Goal: Task Accomplishment & Management: Use online tool/utility

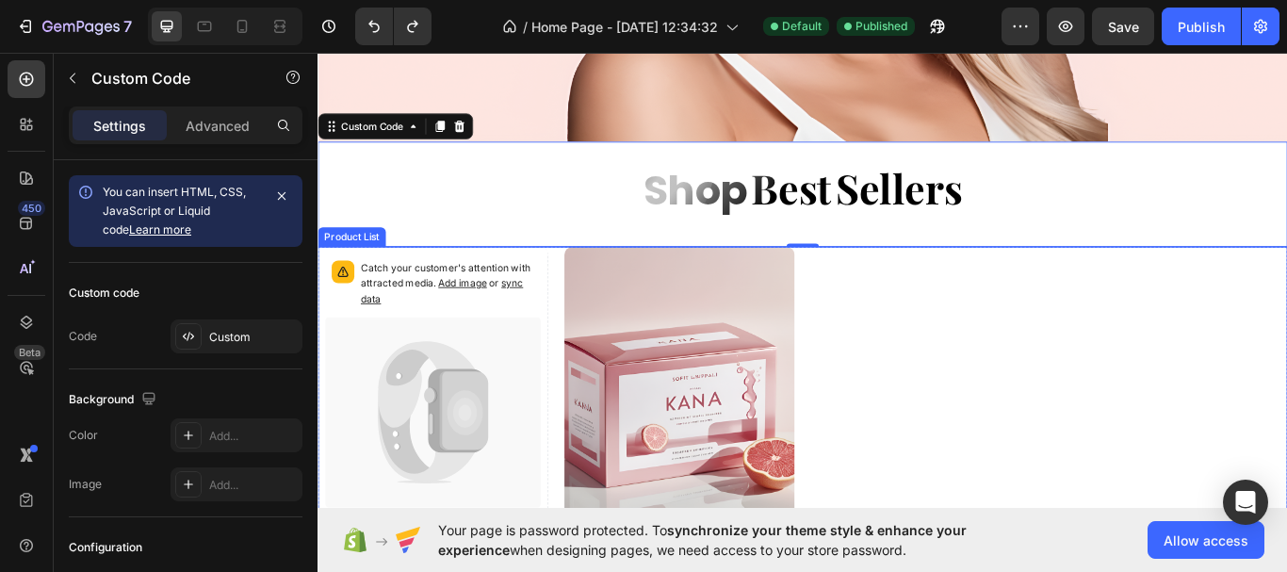
scroll to position [754, 0]
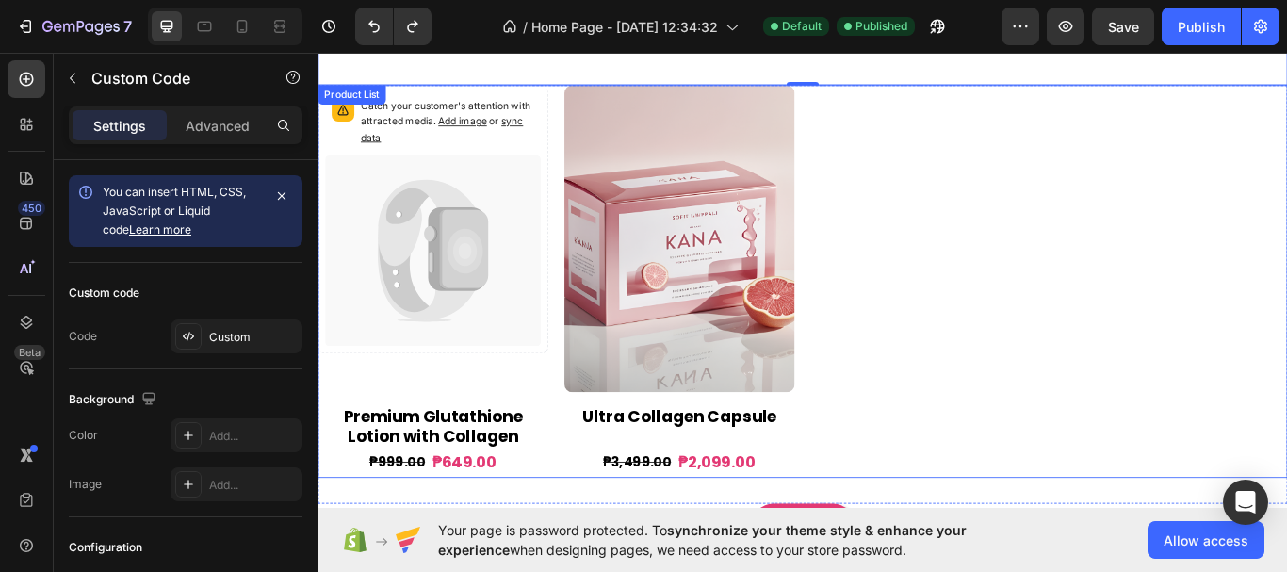
drag, startPoint x: 1383, startPoint y: 242, endPoint x: 1301, endPoint y: 286, distance: 92.7
click at [1286, 242] on div "Catch your customer's attention with attracted media. Add image or sync data Pr…" at bounding box center [883, 320] width 1131 height 458
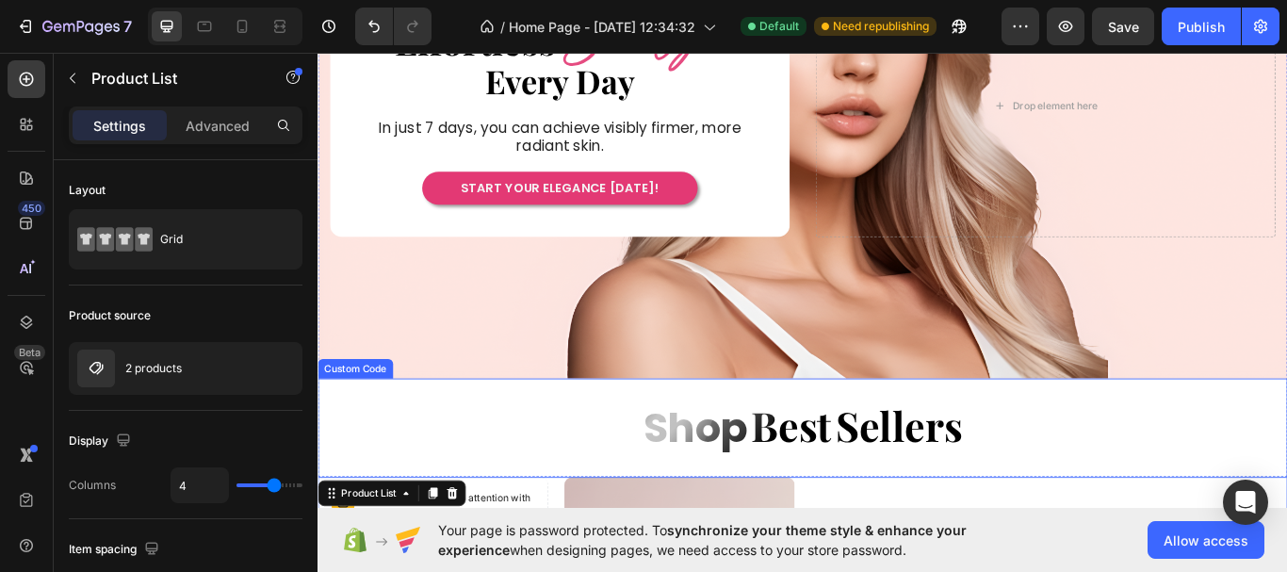
scroll to position [283, 0]
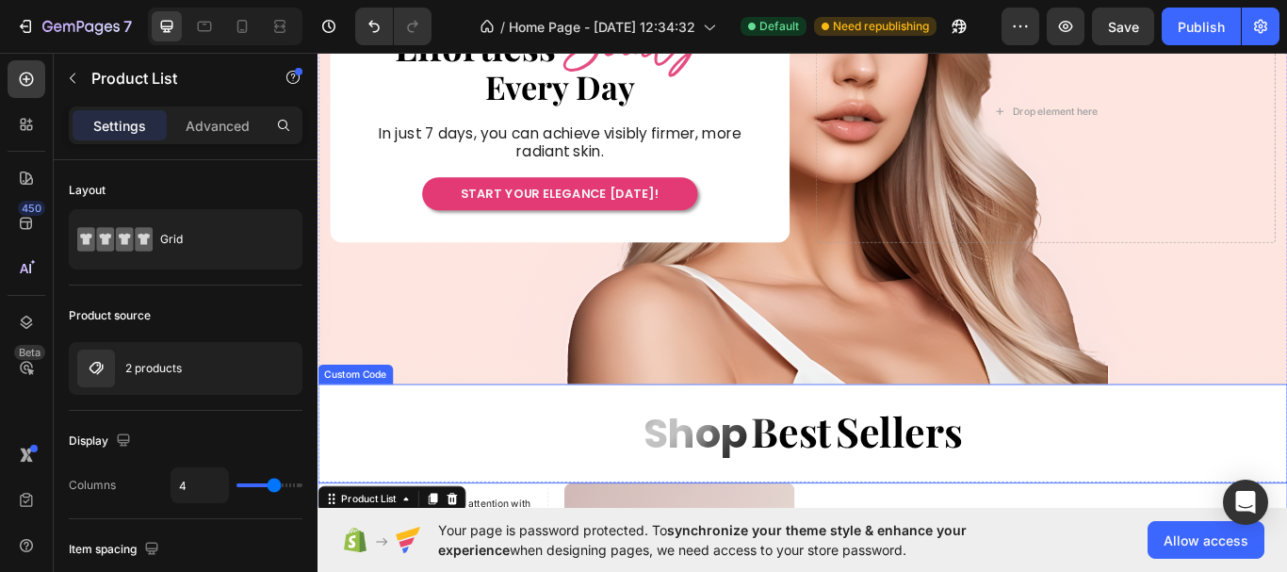
click at [665, 473] on div "Shop Best Sellers" at bounding box center [883, 499] width 1131 height 80
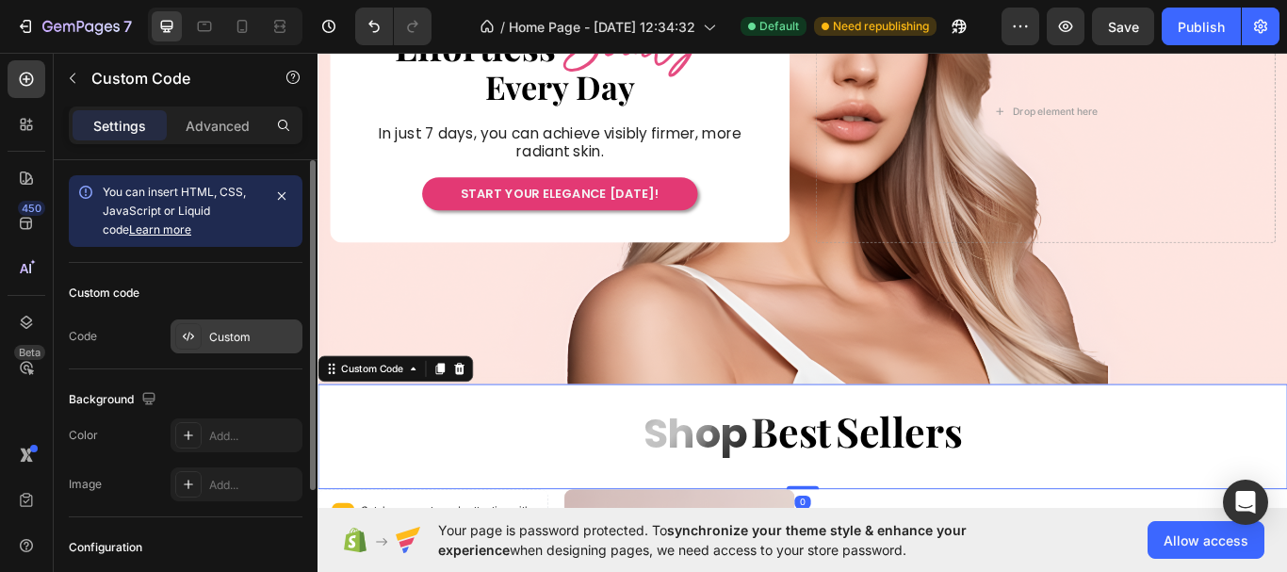
click at [218, 325] on div "Custom" at bounding box center [237, 336] width 132 height 34
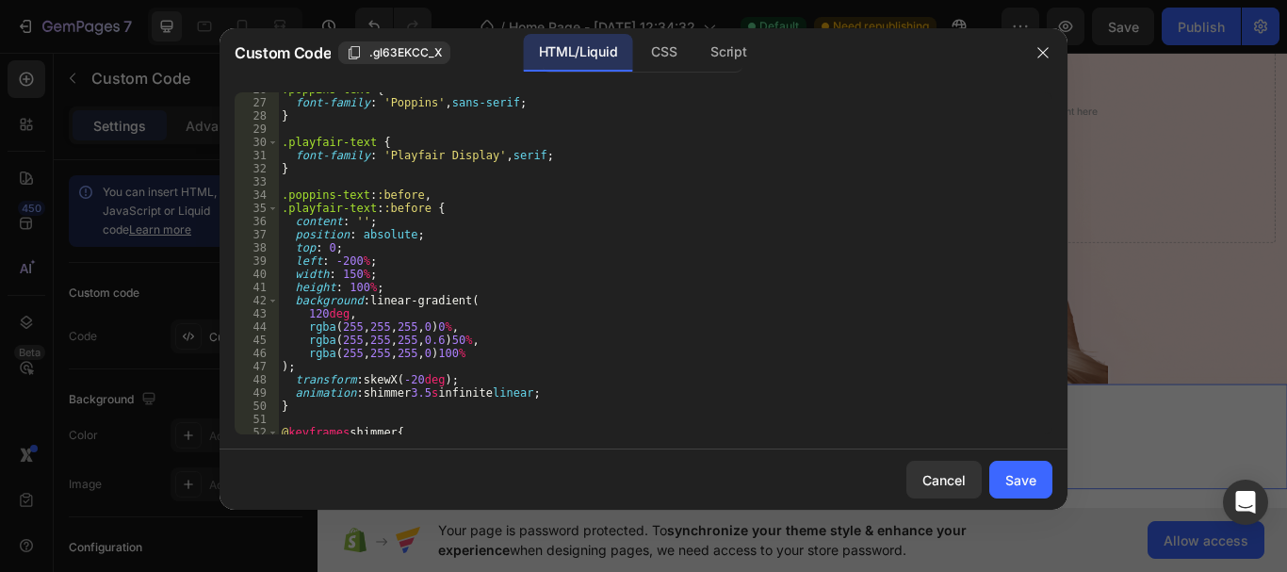
scroll to position [339, 0]
click at [431, 397] on div ".poppins-text { font-family : ' Poppins ' , sans-serif ; } .playfair-text { fon…" at bounding box center [658, 267] width 760 height 368
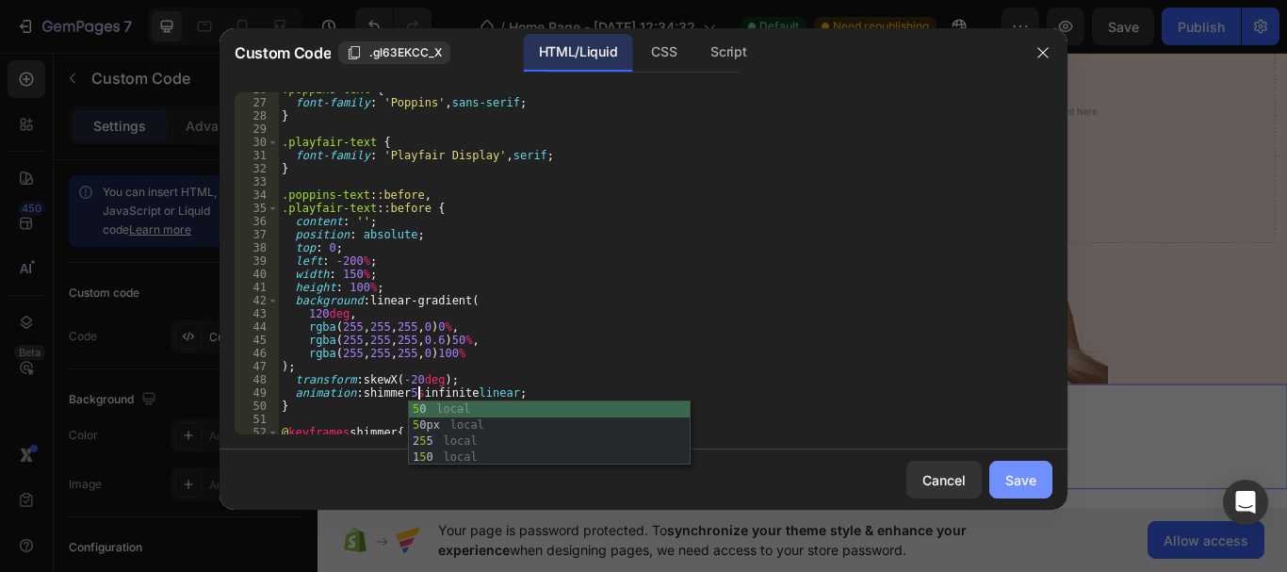
type textarea "animation: shimmer 5s infinite linear;"
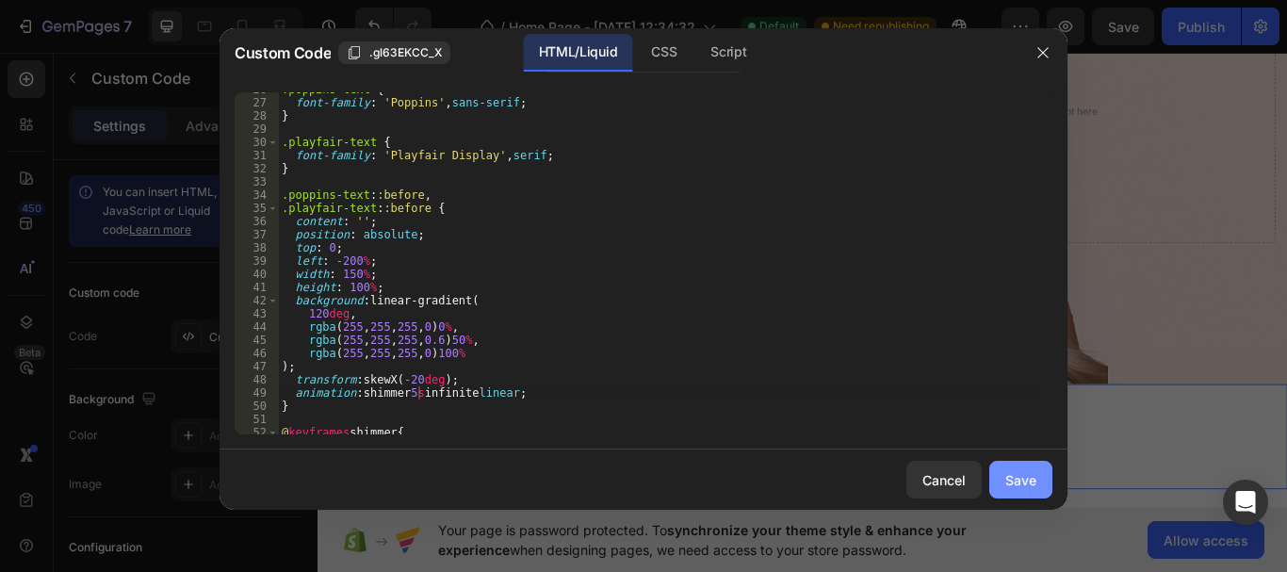
click at [1035, 474] on div "Save" at bounding box center [1020, 480] width 31 height 20
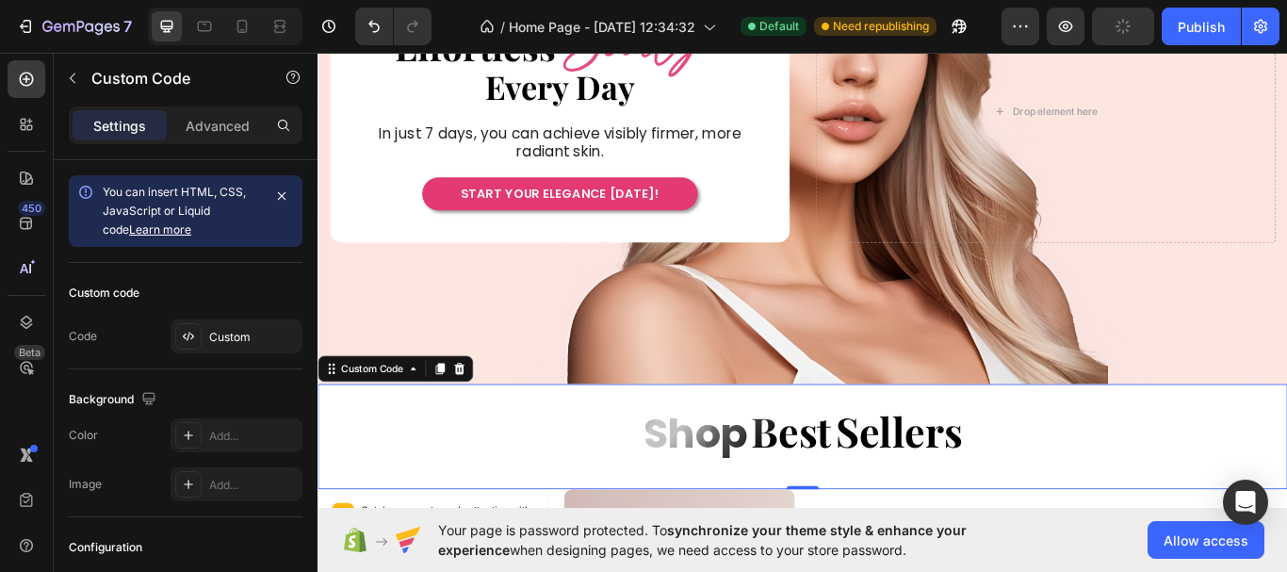
click at [735, 474] on span "Shop" at bounding box center [758, 497] width 122 height 71
click at [236, 338] on div "Custom" at bounding box center [253, 337] width 89 height 17
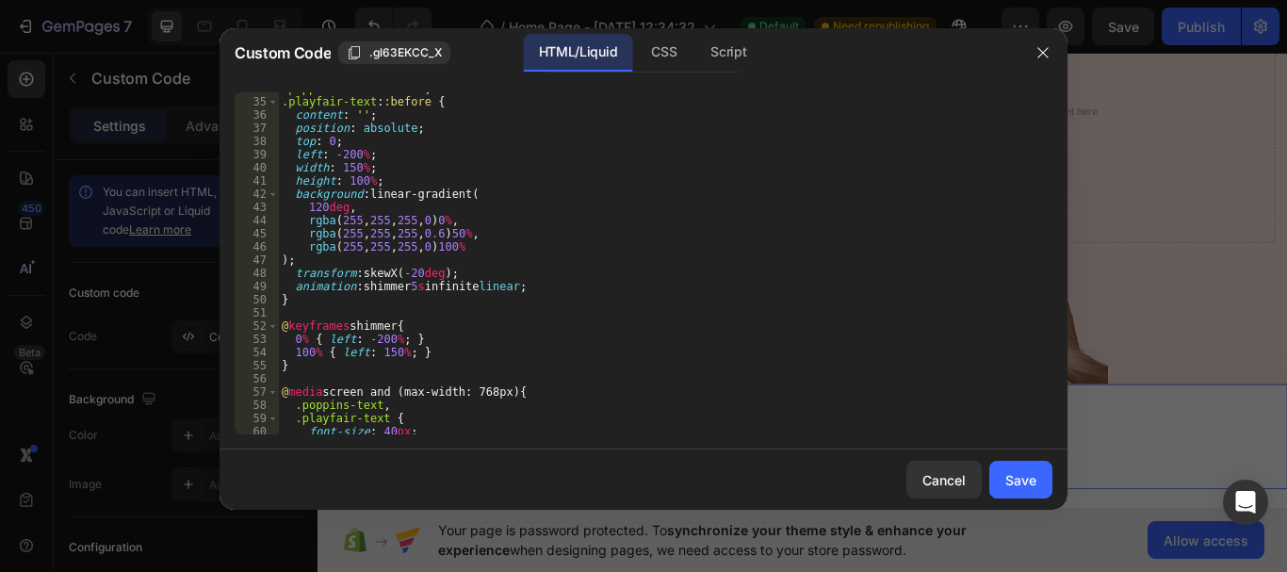
scroll to position [446, 0]
click at [393, 355] on div ".poppins-text : :before , .playfair-text : :before { content : ' ' ; position :…" at bounding box center [658, 266] width 760 height 368
type textarea "100% { left: 100%; }"
click at [1039, 478] on button "Save" at bounding box center [1020, 480] width 63 height 38
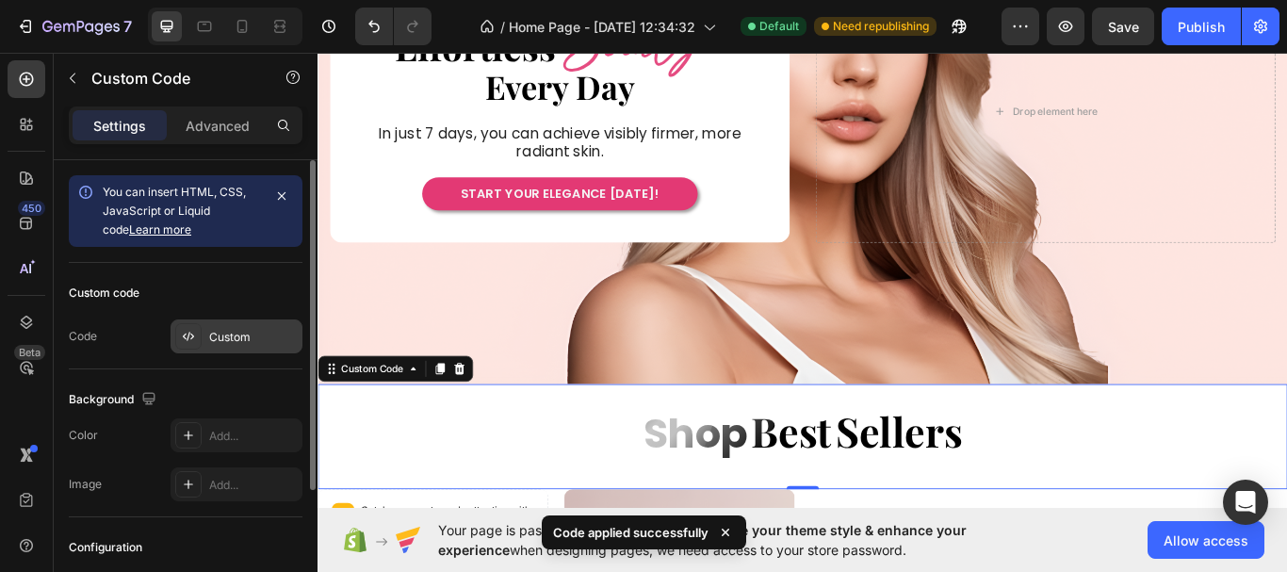
click at [215, 335] on div "Custom" at bounding box center [253, 337] width 89 height 17
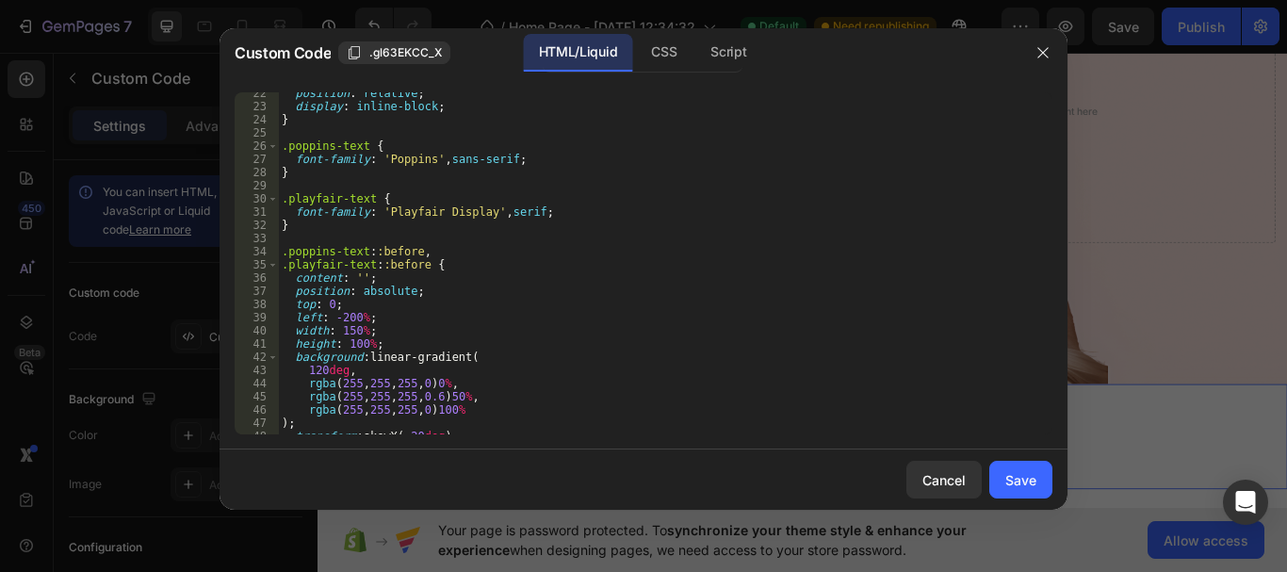
scroll to position [502, 0]
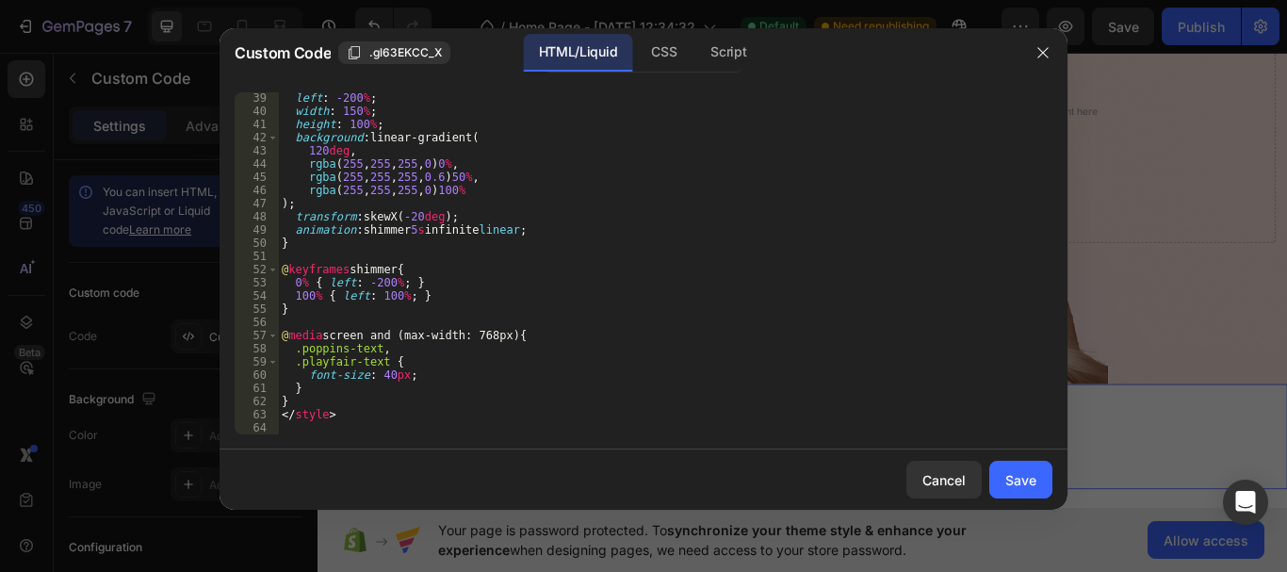
click at [393, 298] on div "left : -200 % ; width : 150 % ; height : 100 % ; background : linear-gradient( …" at bounding box center [658, 275] width 760 height 368
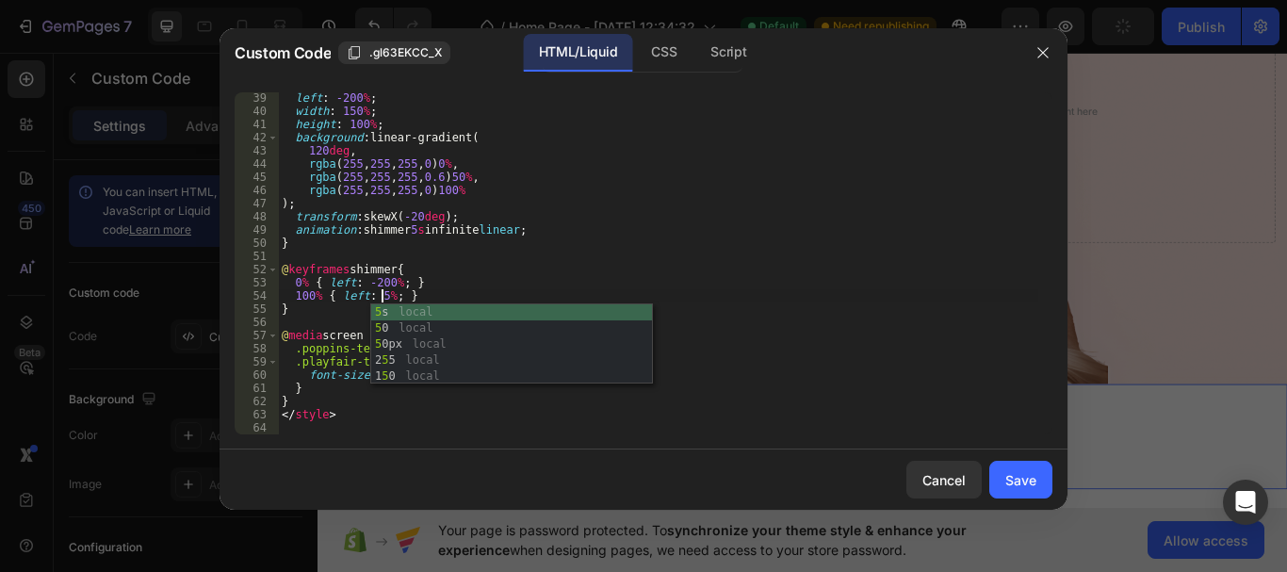
scroll to position [0, 8]
type textarea "100% { left: 50%; }"
click at [1020, 479] on div "Save" at bounding box center [1020, 480] width 31 height 20
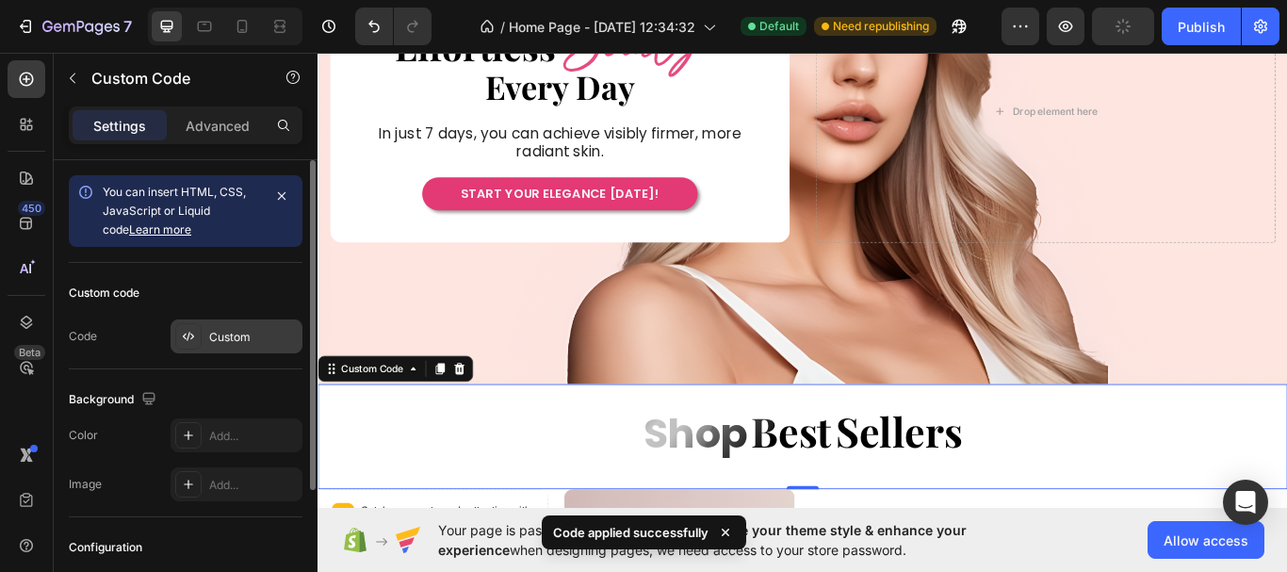
click at [191, 333] on icon at bounding box center [188, 336] width 15 height 15
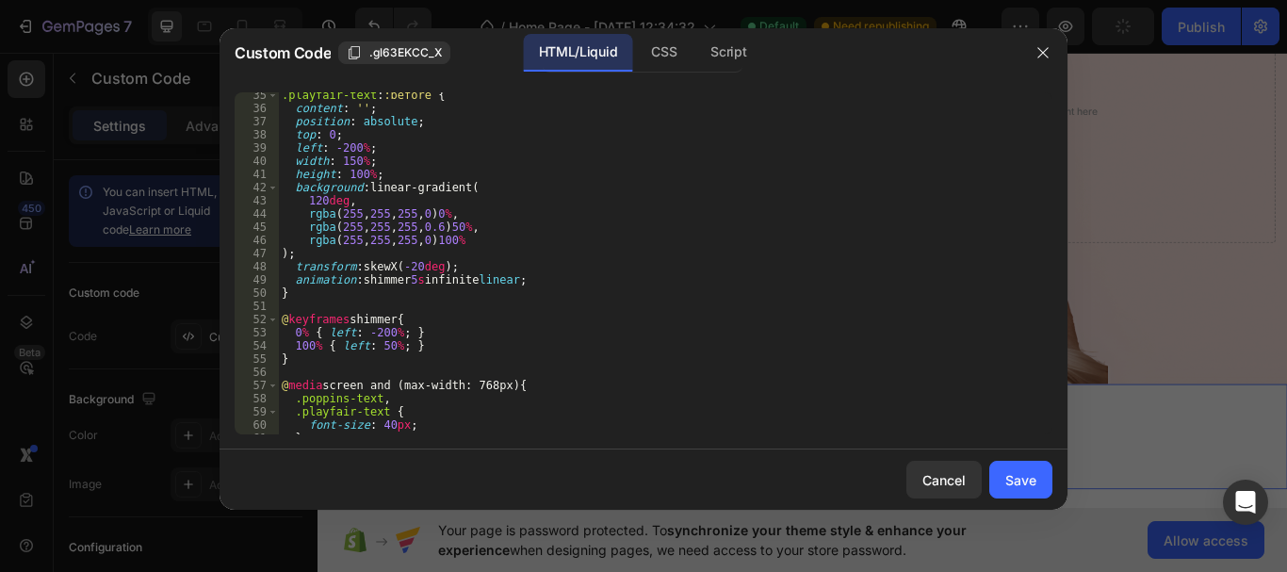
scroll to position [502, 0]
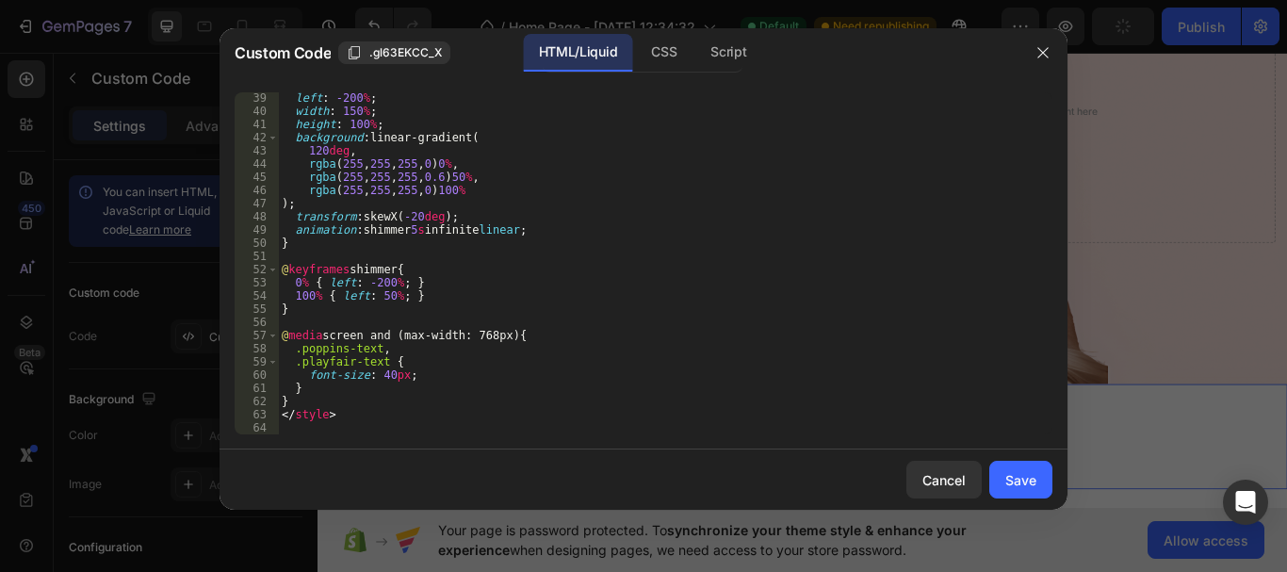
click at [386, 287] on div "left : -200 % ; width : 150 % ; height : 100 % ; background : linear-gradient( …" at bounding box center [658, 275] width 760 height 368
type textarea "0% { left: -300%; }"
click at [1035, 482] on div "Save" at bounding box center [1020, 480] width 31 height 20
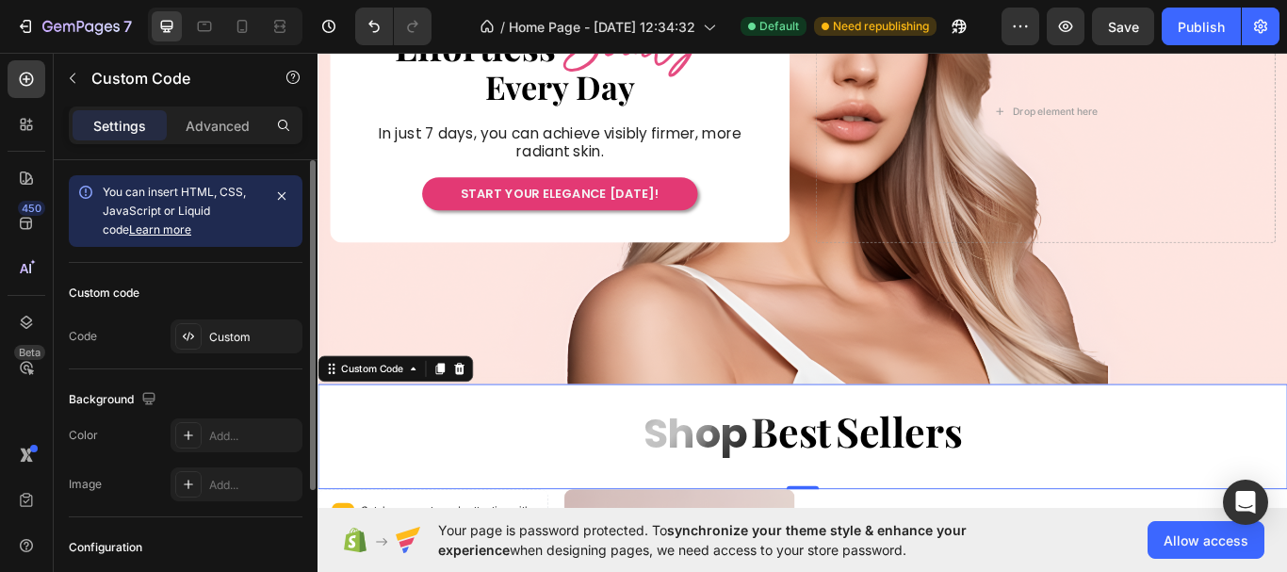
click at [253, 357] on div "Custom code Code Custom" at bounding box center [186, 316] width 234 height 106
click at [258, 330] on div "Custom" at bounding box center [253, 337] width 89 height 17
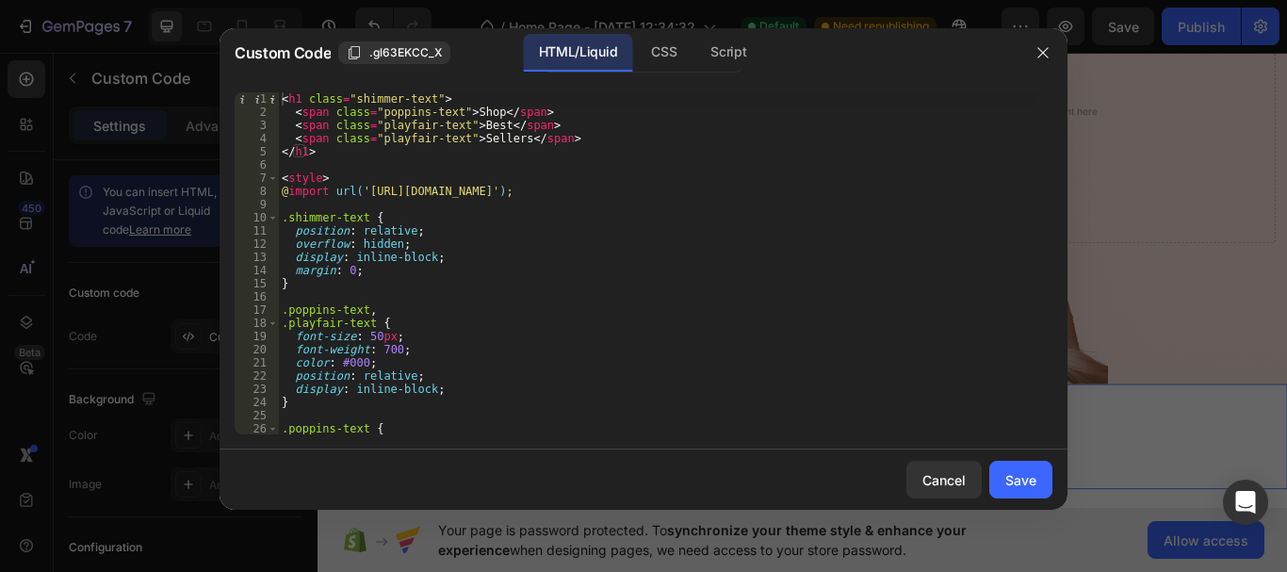
click at [486, 571] on div at bounding box center [643, 286] width 1287 height 572
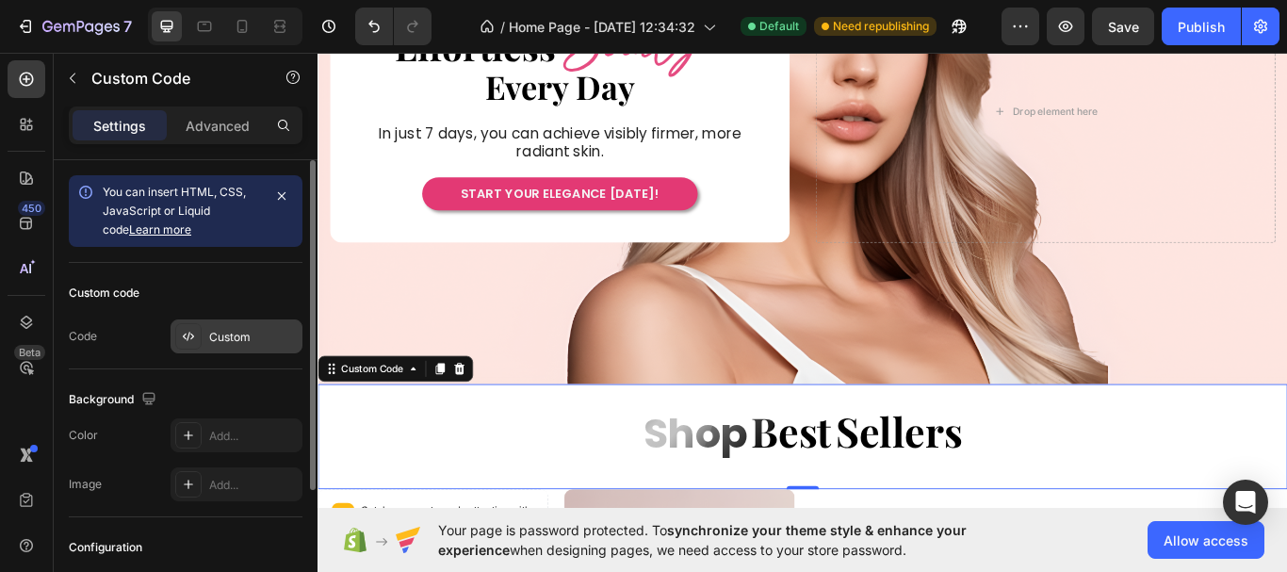
click at [249, 350] on div "Custom" at bounding box center [237, 336] width 132 height 34
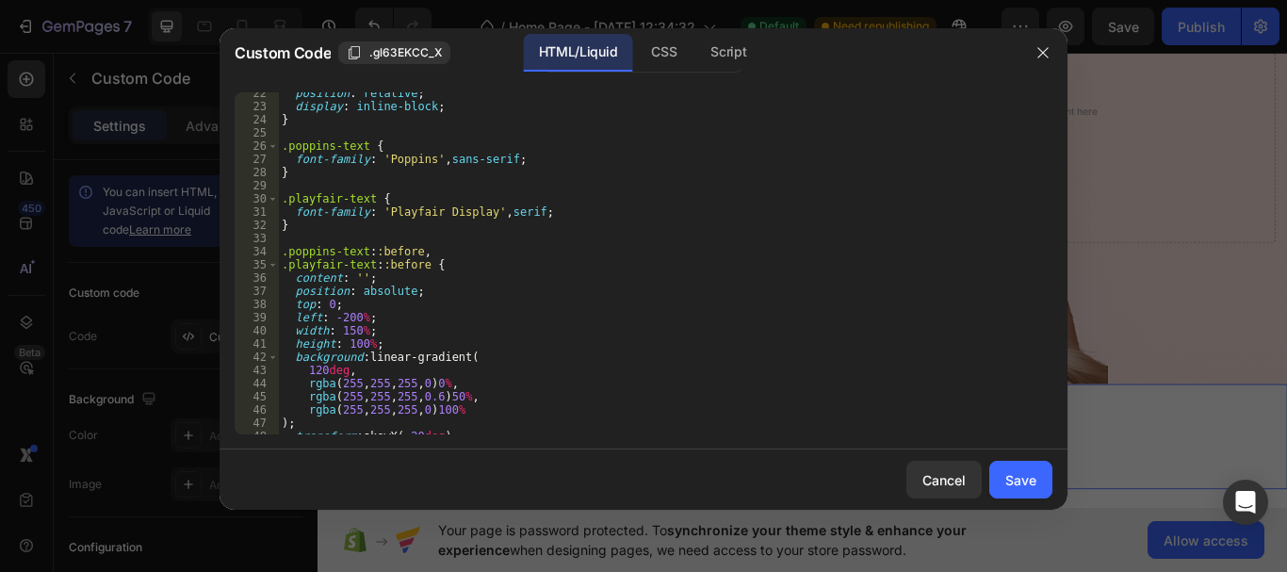
scroll to position [502, 0]
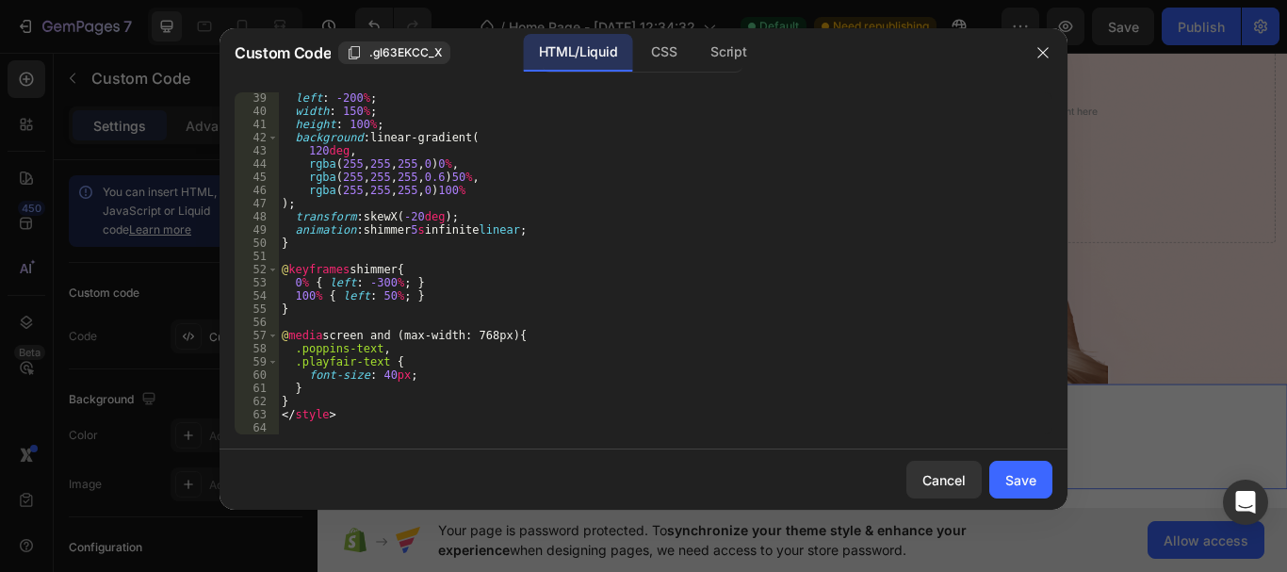
click at [386, 416] on div "left : -200 % ; width : 150 % ; height : 100 % ; background : linear-gradient( …" at bounding box center [658, 275] width 760 height 368
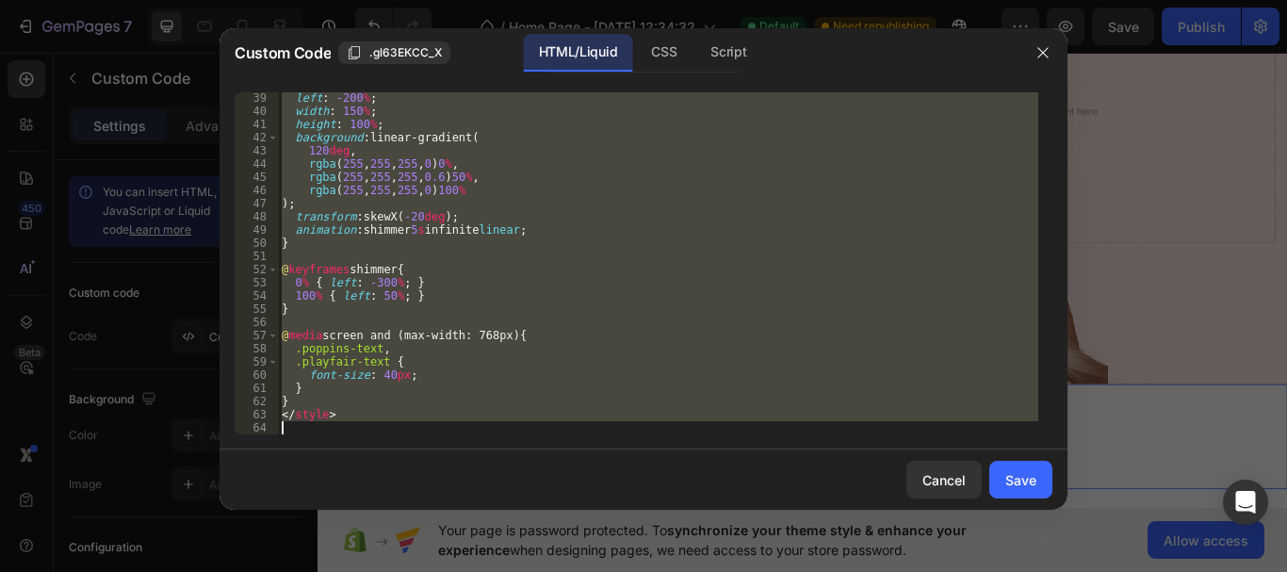
click at [448, 337] on div "left : -200 % ; width : 150 % ; height : 100 % ; background : linear-gradient( …" at bounding box center [658, 263] width 760 height 342
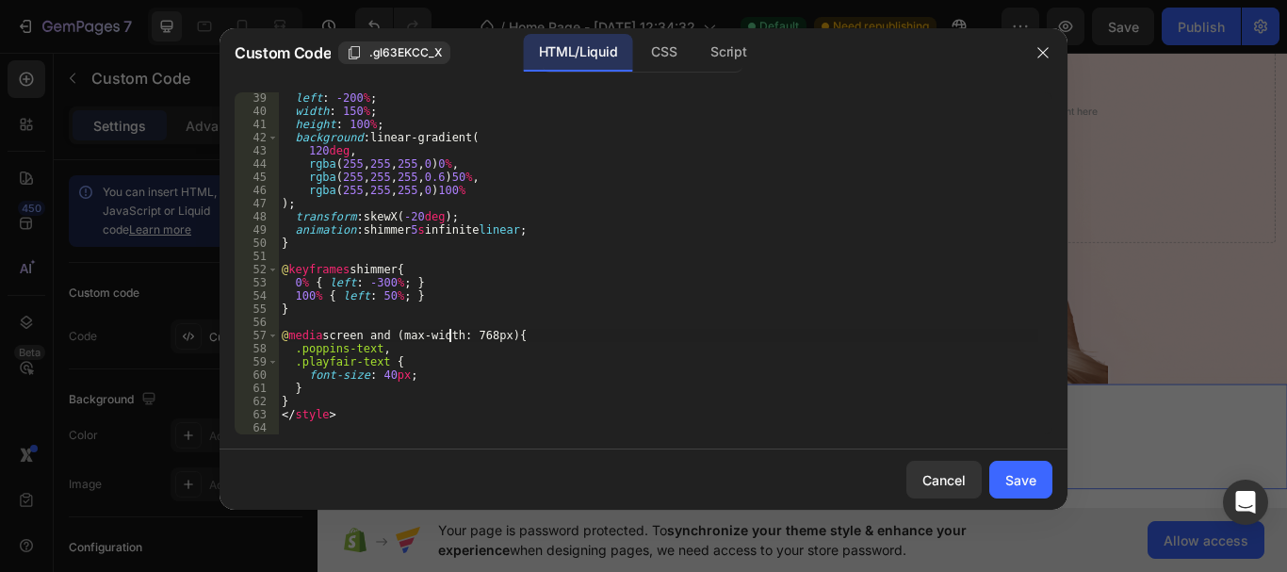
type textarea "</style>"
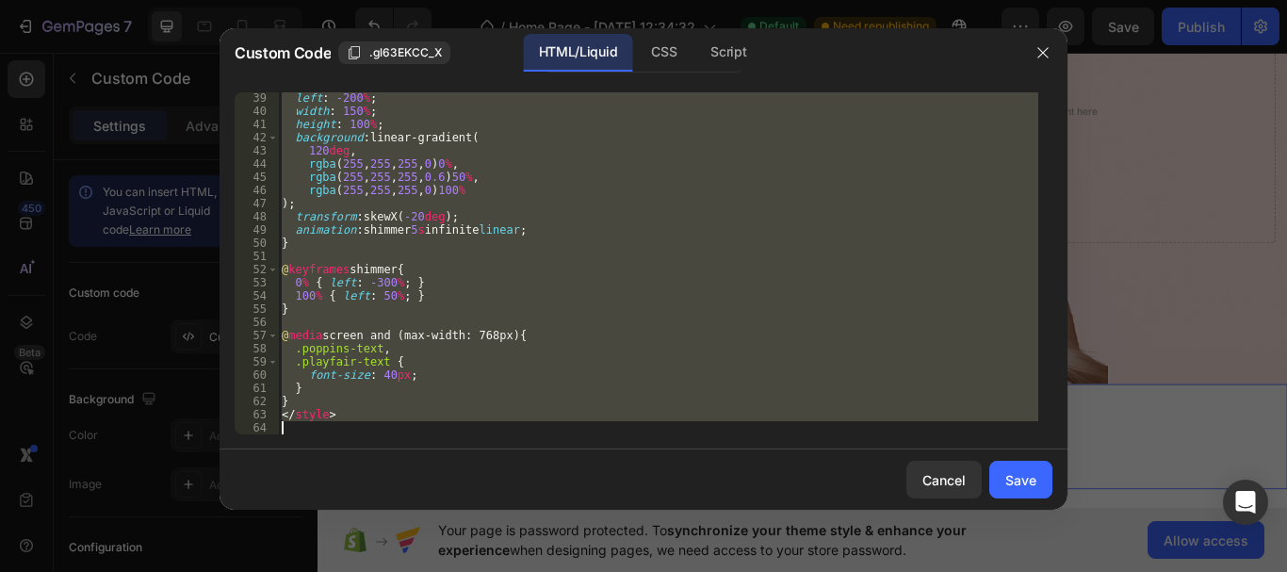
paste textarea
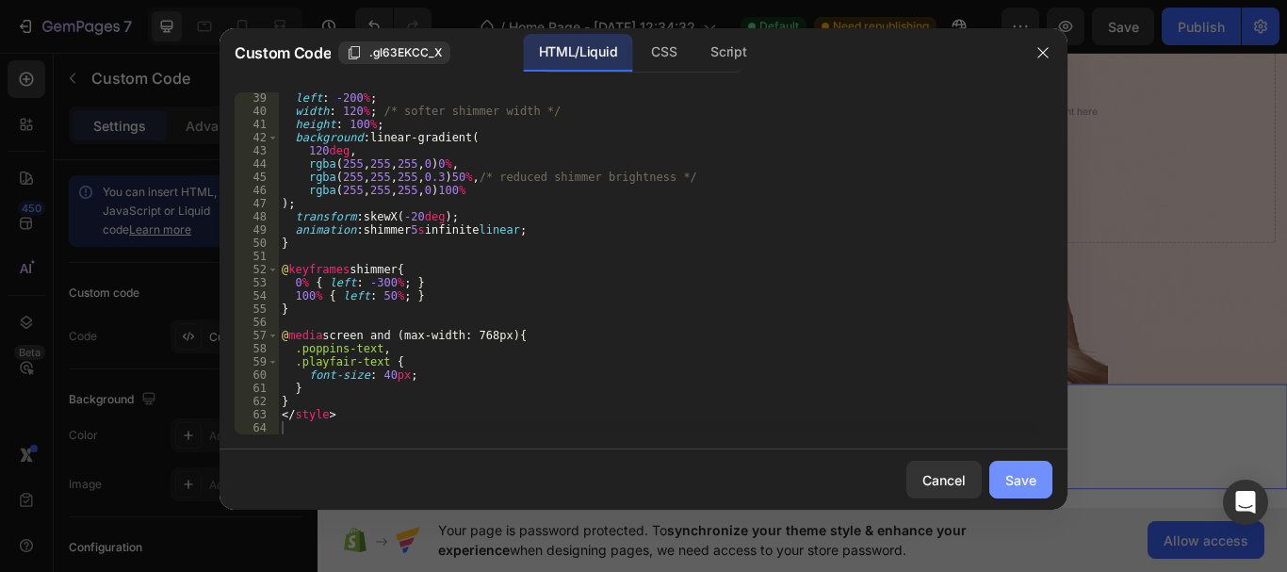
click at [1009, 483] on div "Save" at bounding box center [1020, 480] width 31 height 20
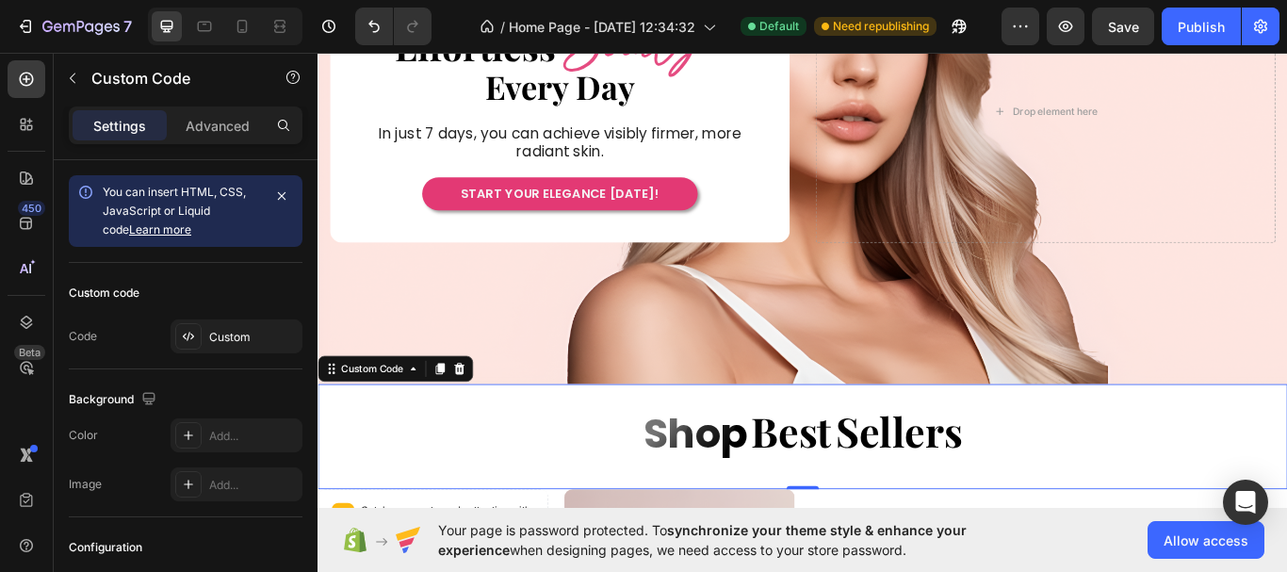
click at [954, 516] on span "Sellers" at bounding box center [995, 494] width 148 height 71
click at [204, 335] on div "Custom" at bounding box center [237, 336] width 132 height 34
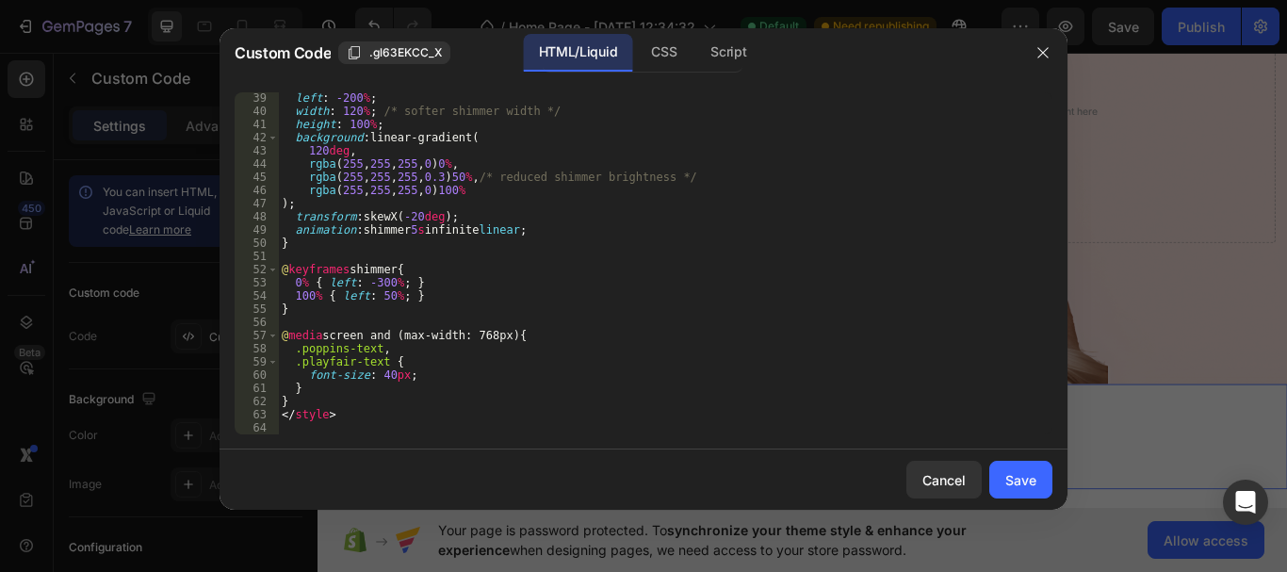
click at [387, 286] on div "left : -200 % ; width : 120 % ; /* softer shimmer width */ height : 100 % ; bac…" at bounding box center [658, 275] width 760 height 368
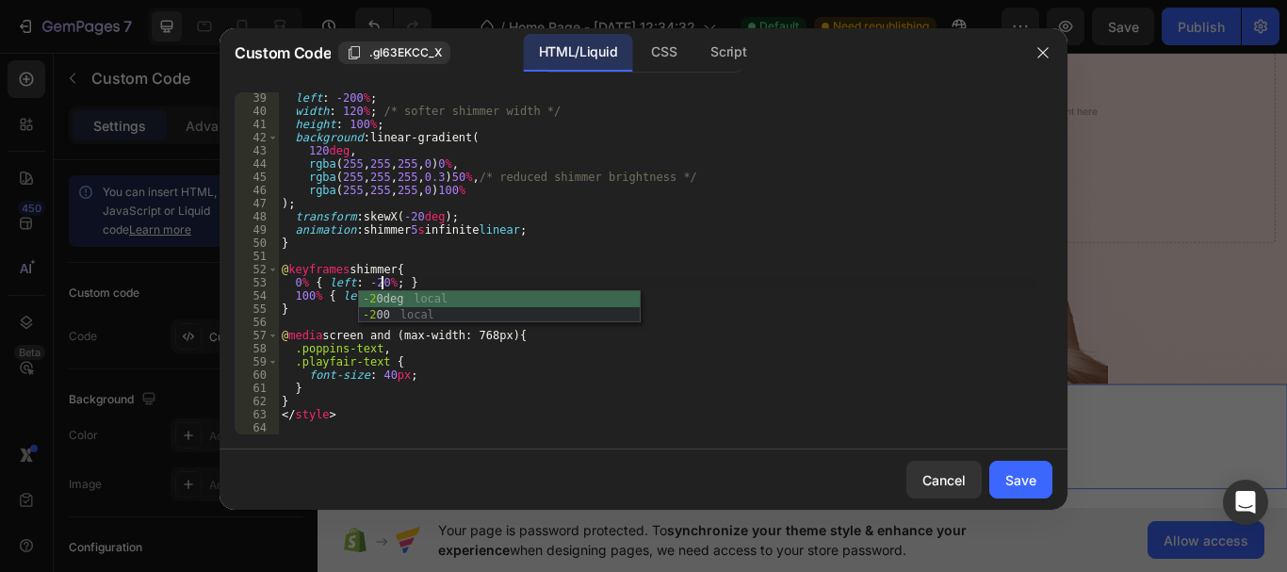
scroll to position [0, 8]
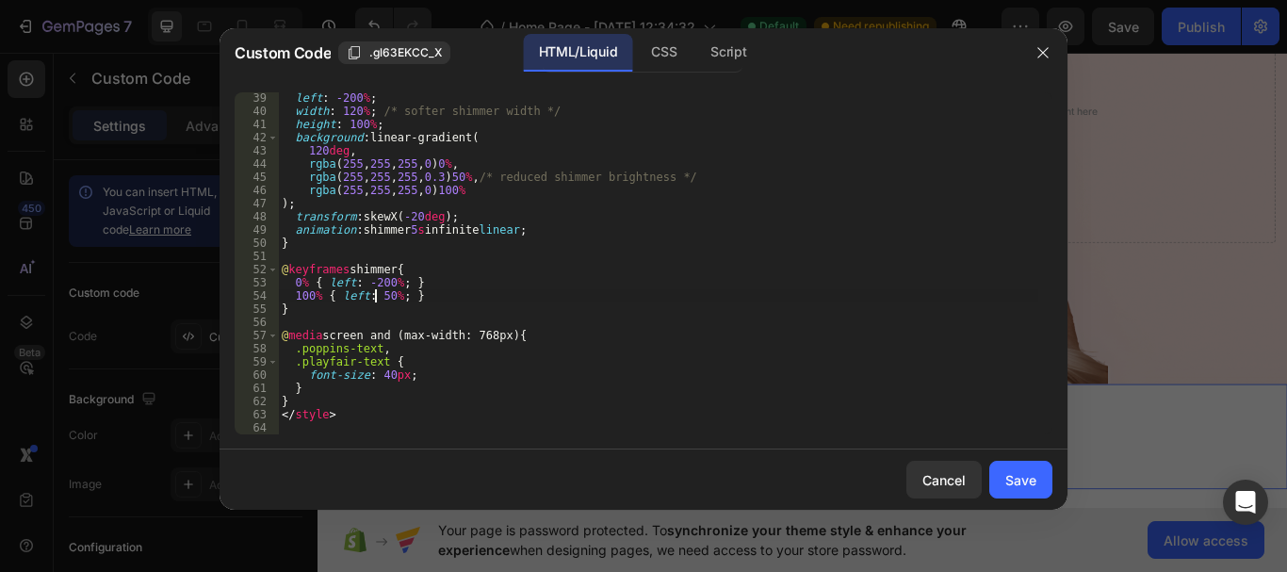
click at [378, 295] on div "left : -200 % ; width : 120 % ; /* softer shimmer width */ height : 100 % ; bac…" at bounding box center [658, 275] width 760 height 368
click at [383, 300] on div "left : -200 % ; width : 120 % ; /* softer shimmer width */ height : 100 % ; bac…" at bounding box center [658, 275] width 760 height 368
click at [852, 355] on div "left : -200 % ; width : 120 % ; /* softer shimmer width */ height : 100 % ; bac…" at bounding box center [658, 275] width 760 height 368
type textarea ".poppins-text,"
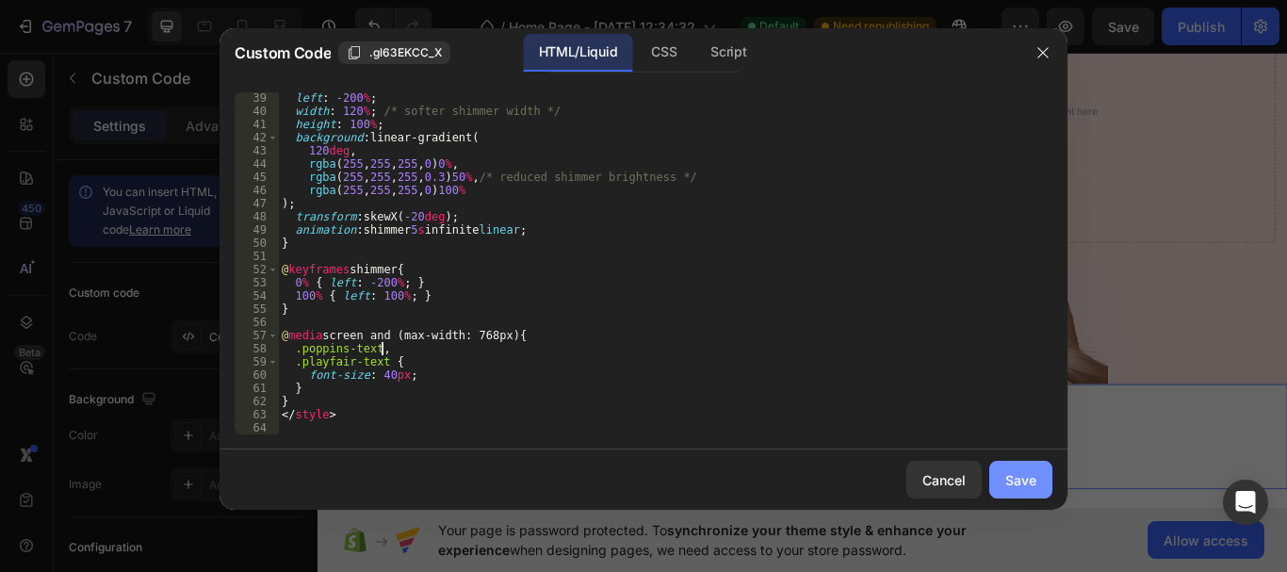
click at [1020, 477] on div "Save" at bounding box center [1020, 480] width 31 height 20
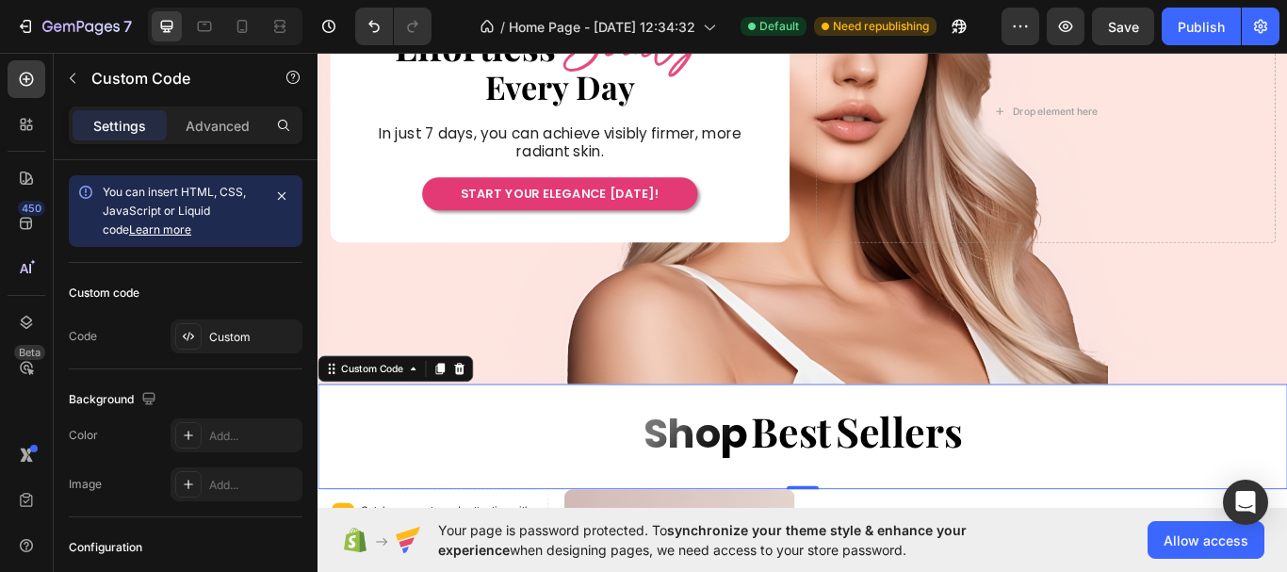
scroll to position [377, 0]
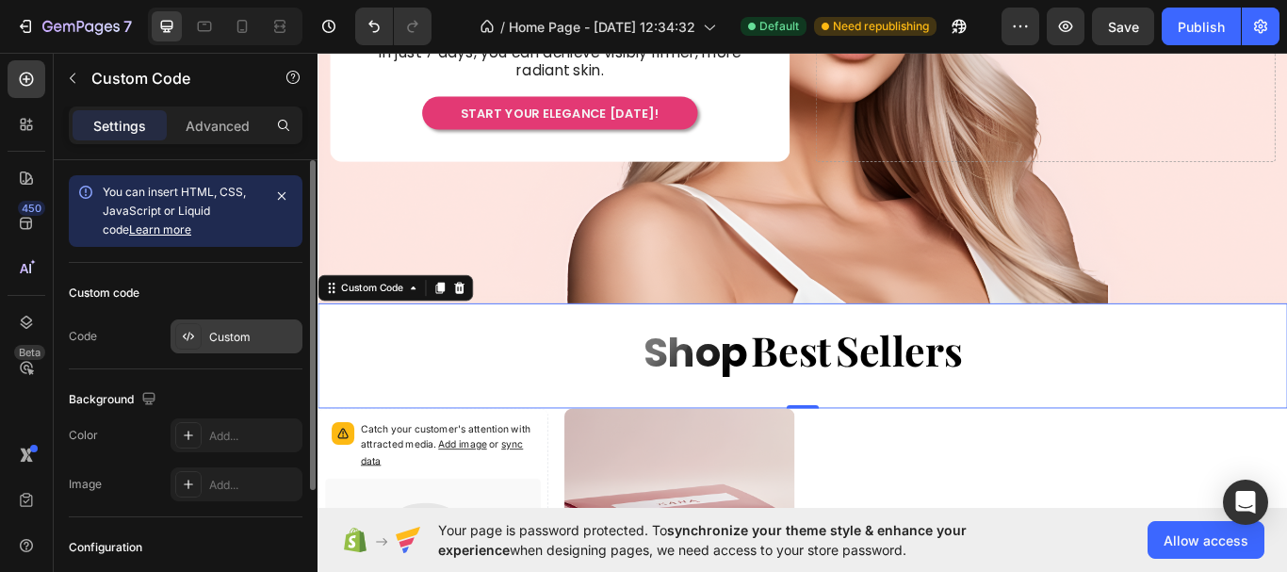
click at [257, 335] on div "Custom" at bounding box center [253, 337] width 89 height 17
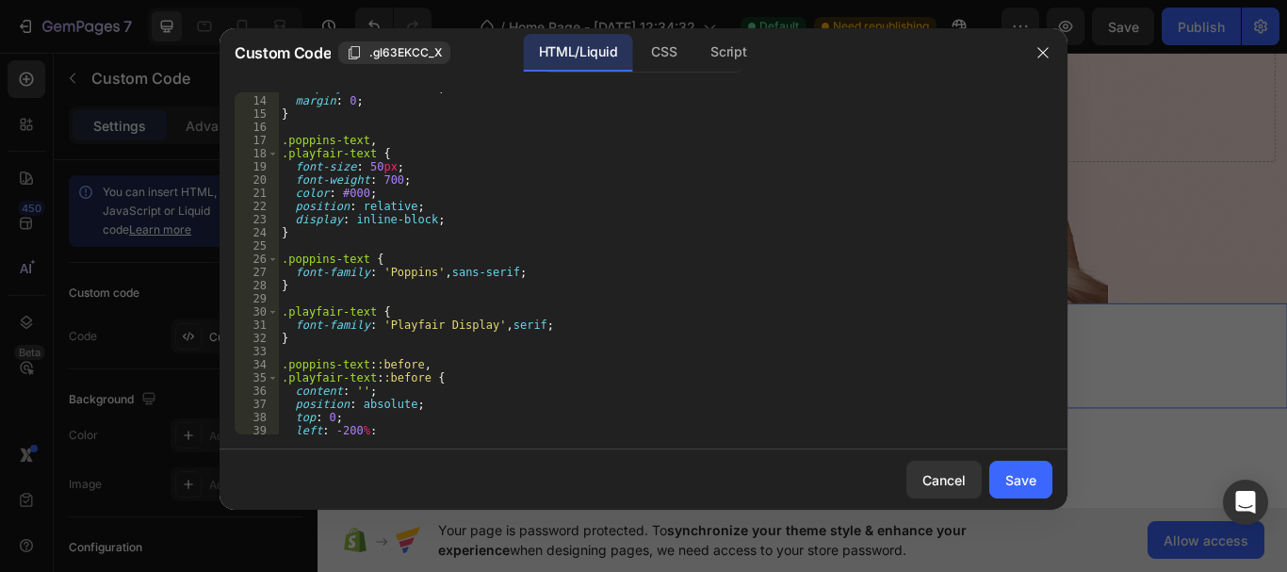
scroll to position [396, 0]
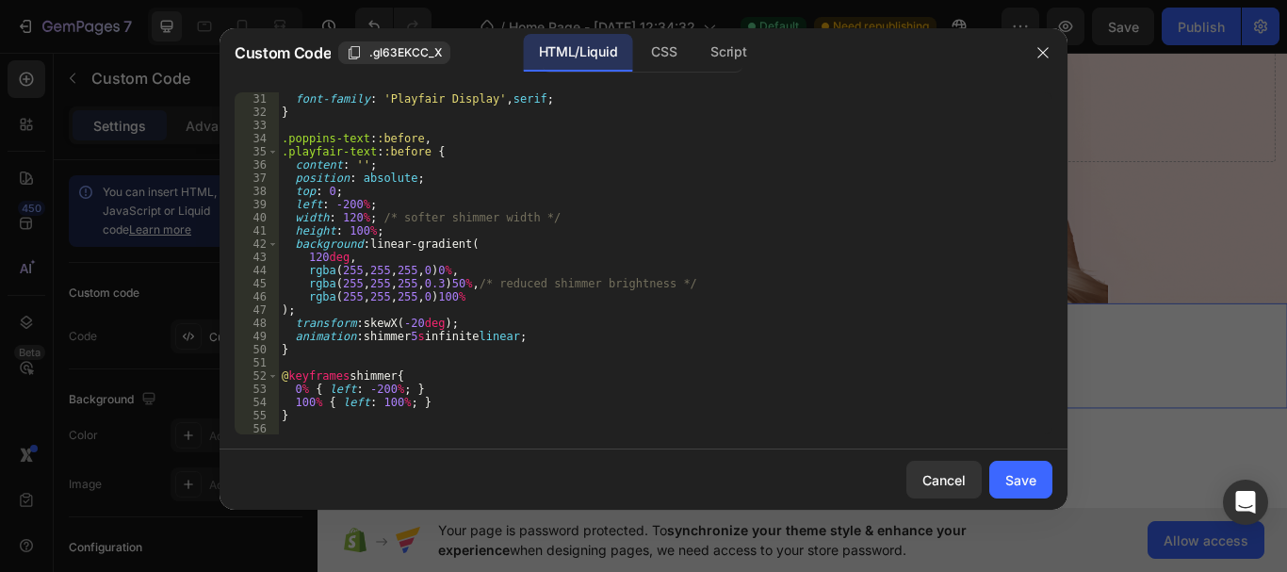
click at [418, 342] on div "font-family : ' Playfair Display ' , serif ; } .poppins-text : :before , .playf…" at bounding box center [658, 276] width 760 height 368
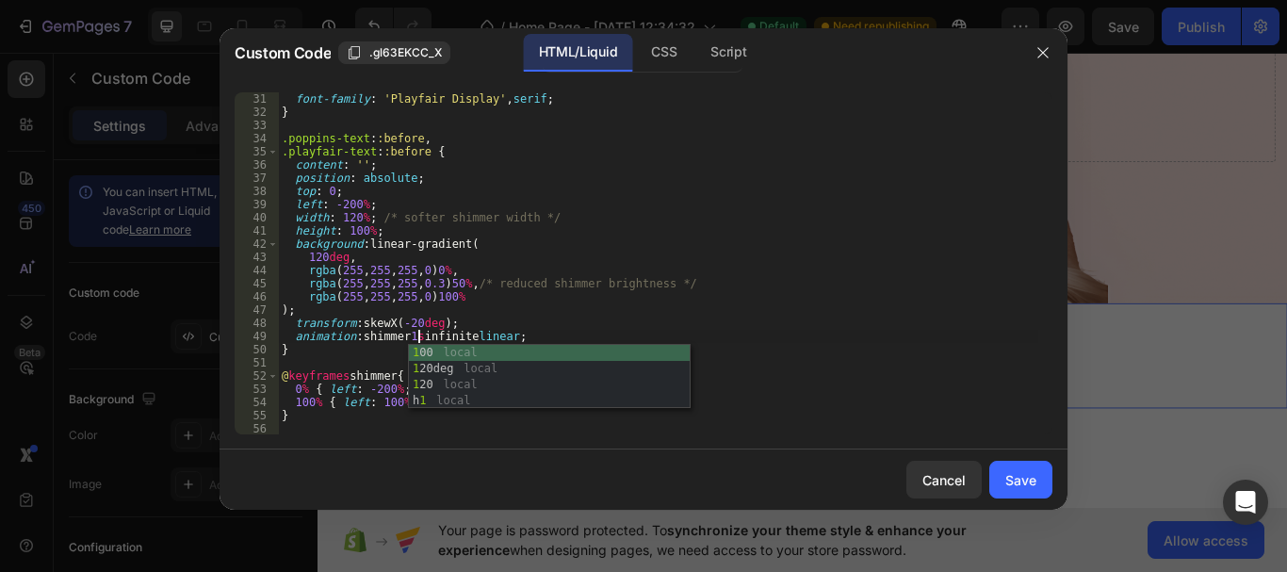
scroll to position [0, 11]
click at [857, 339] on div "font-family : ' Playfair Display ' , serif ; } .poppins-text : :before , .playf…" at bounding box center [658, 276] width 760 height 368
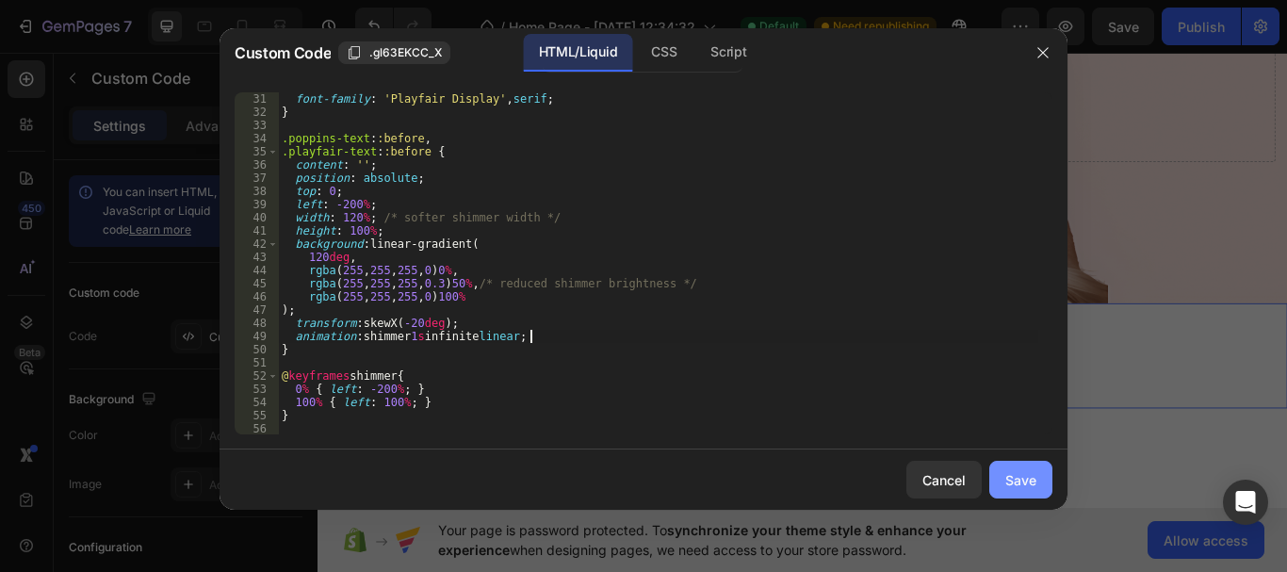
type textarea "animation: shimmer 1s infinite linear;"
click at [1008, 495] on button "Save" at bounding box center [1020, 480] width 63 height 38
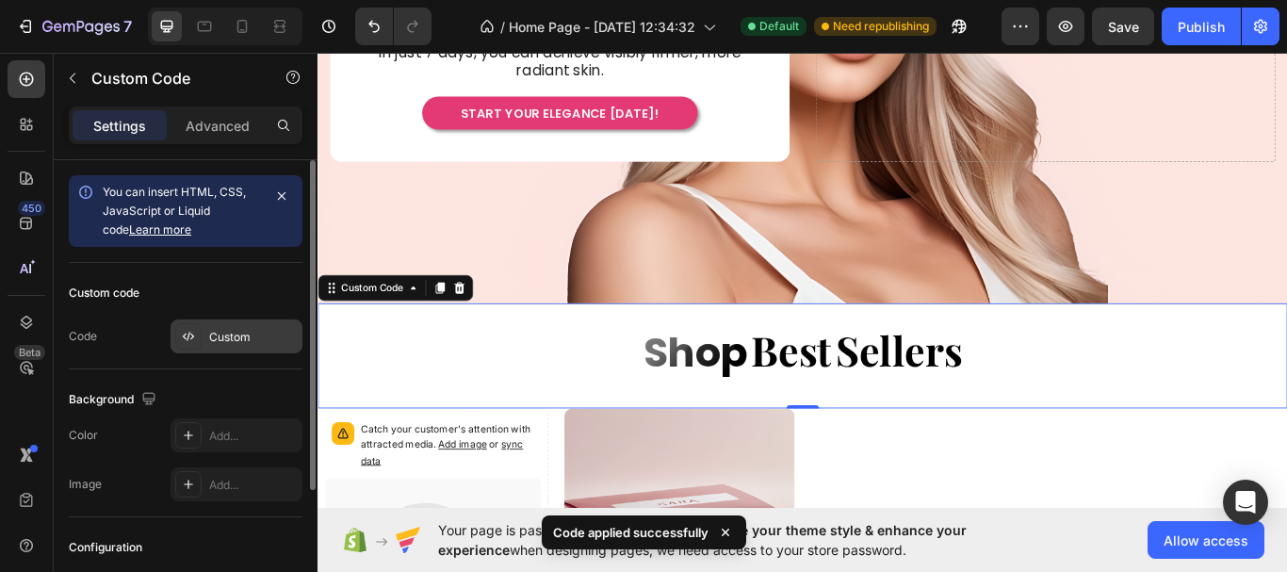
click at [213, 334] on div "Custom" at bounding box center [253, 337] width 89 height 17
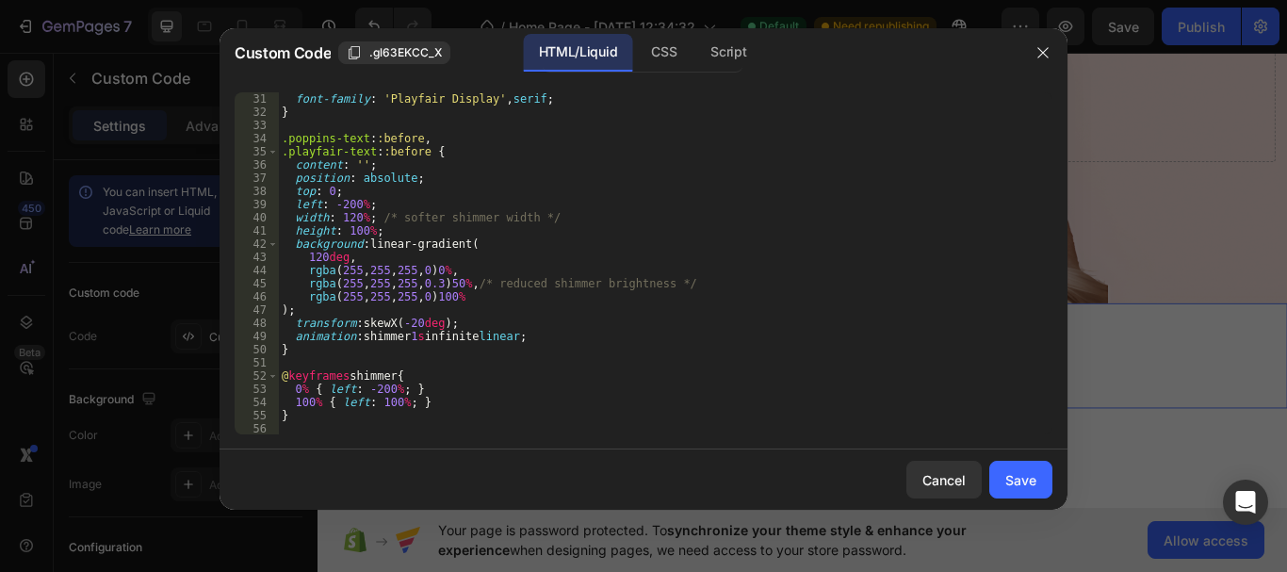
scroll to position [396, 0]
click at [416, 341] on div "font-family : ' Playfair Display ' , serif ; } .poppins-text : :before , .playf…" at bounding box center [658, 276] width 760 height 368
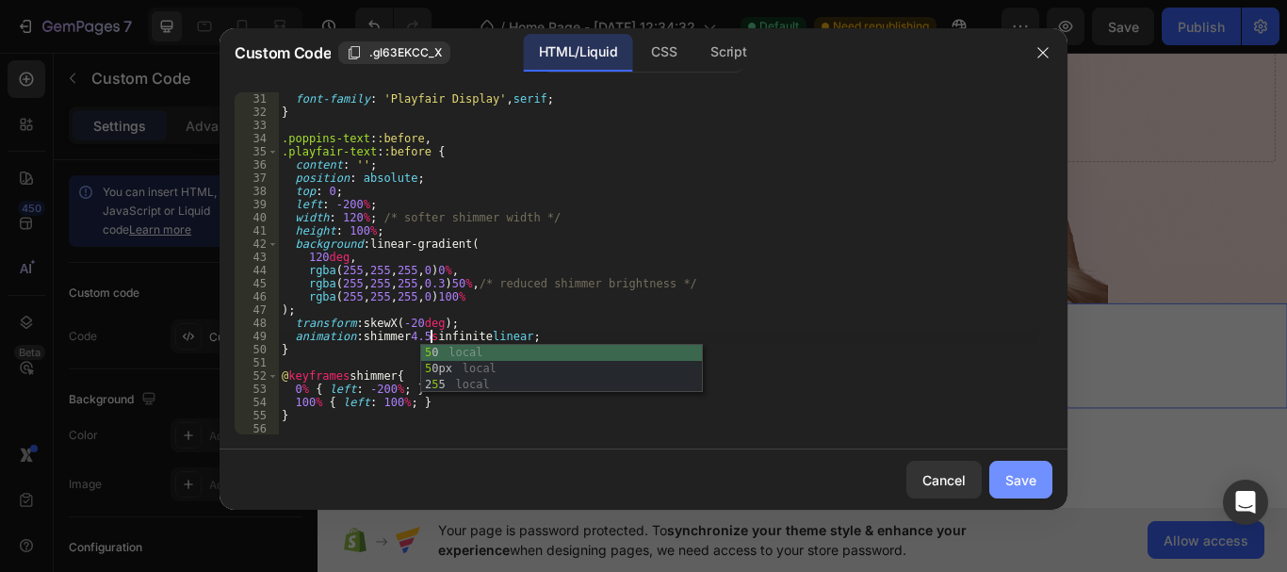
type textarea "animation: shimmer 4.5s infinite linear;"
click at [1007, 480] on div "Save" at bounding box center [1020, 480] width 31 height 20
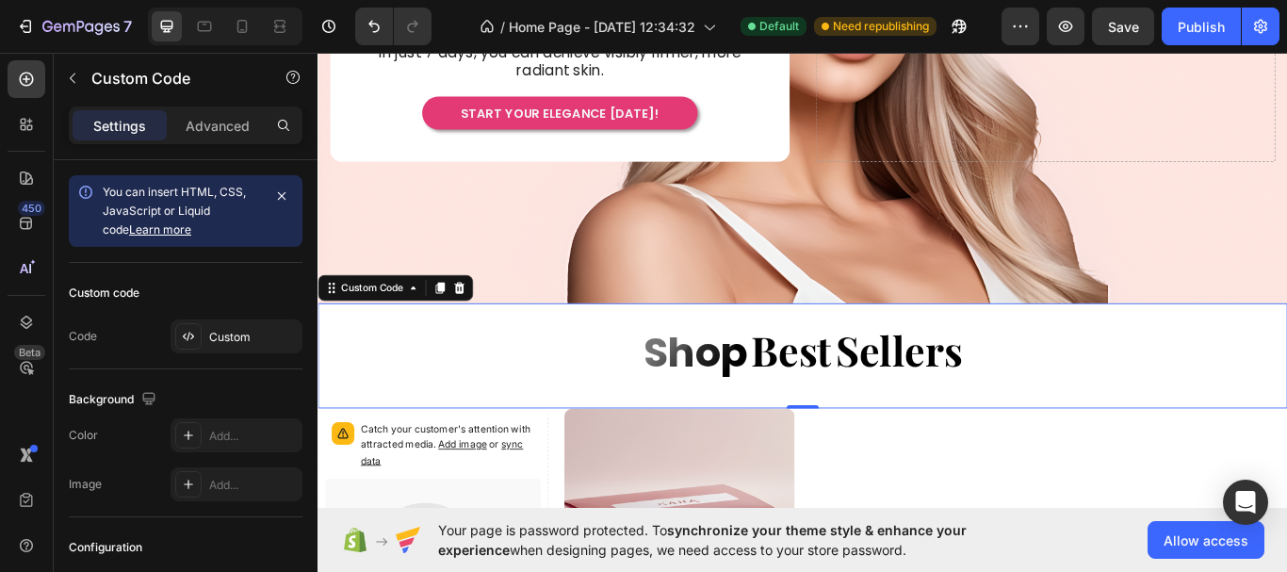
click at [921, 384] on span "Sellers" at bounding box center [995, 400] width 148 height 71
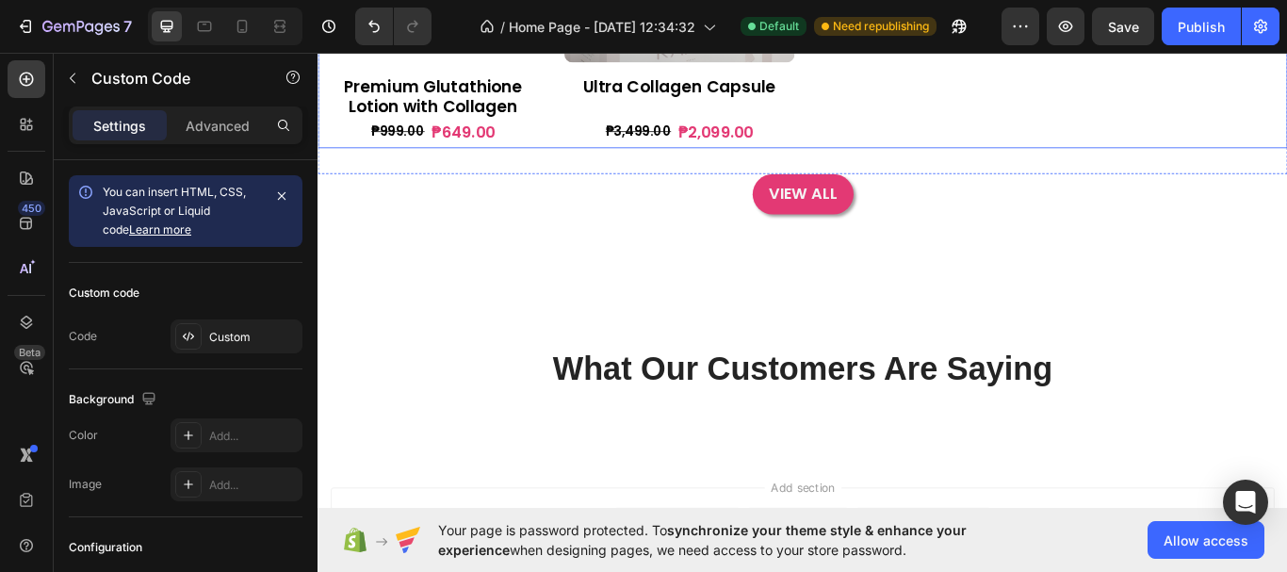
scroll to position [848, 0]
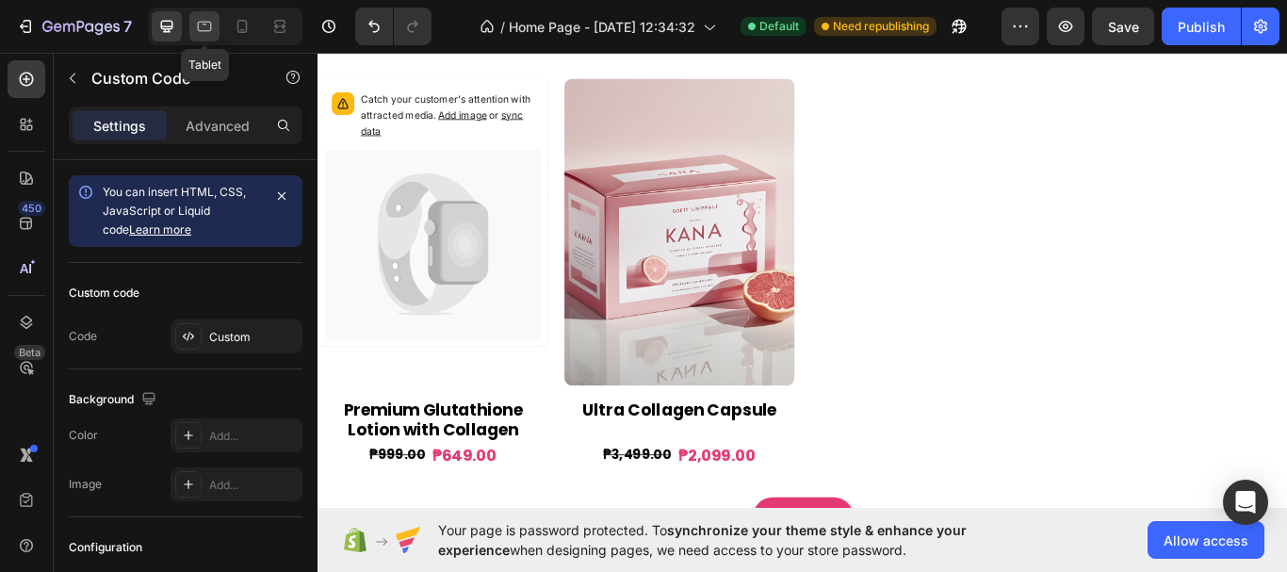
click at [201, 33] on icon at bounding box center [204, 26] width 19 height 19
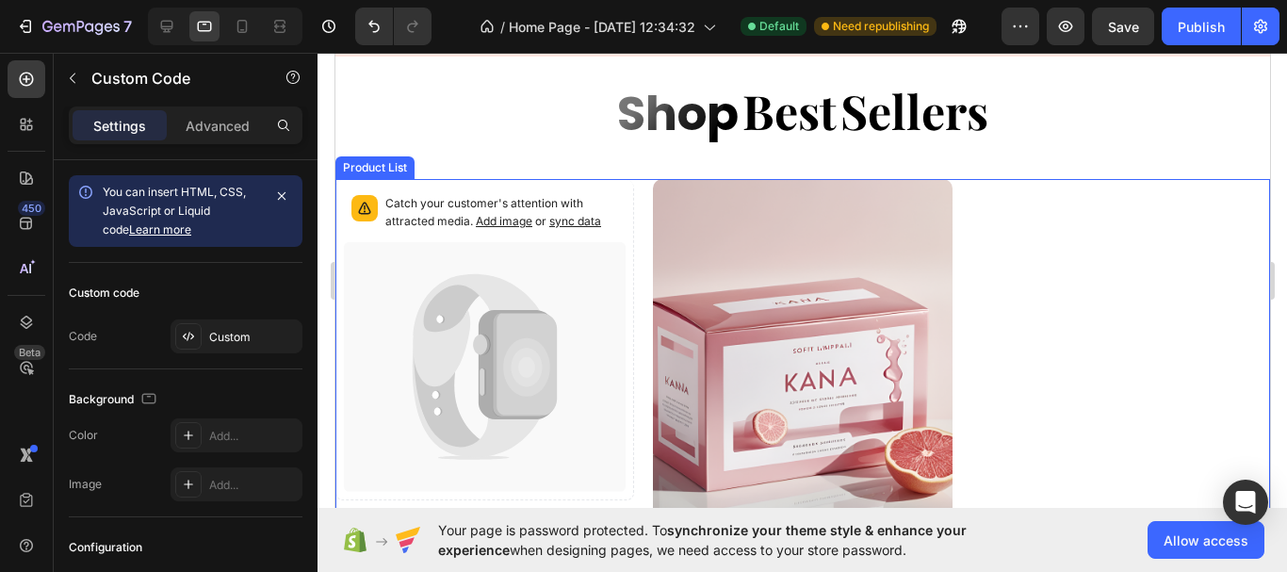
scroll to position [607, 0]
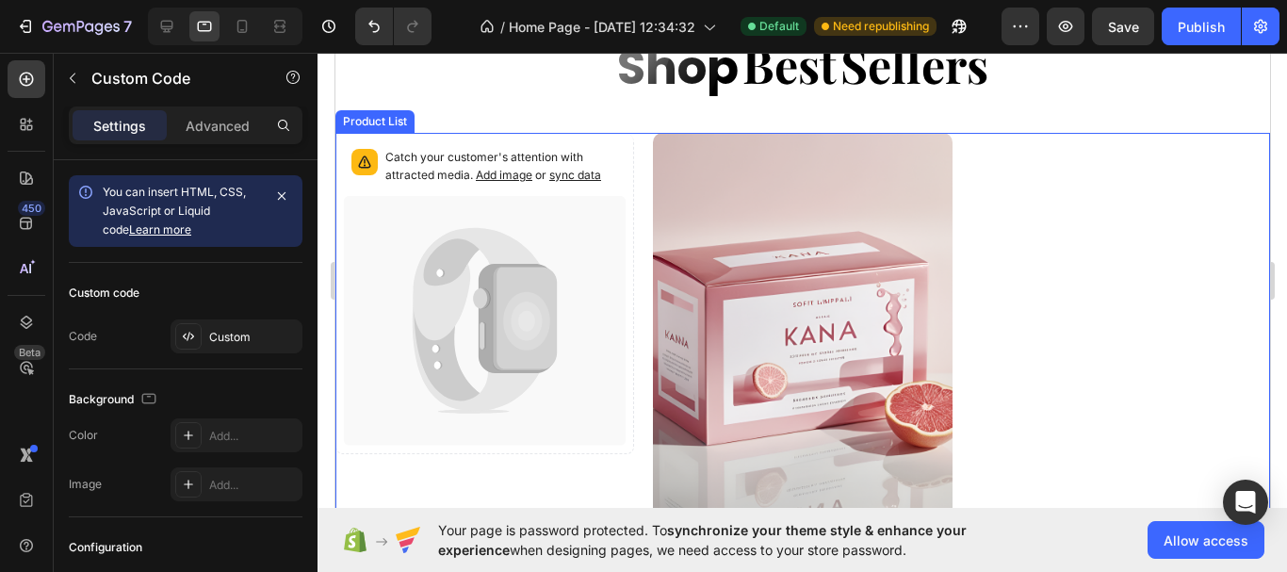
click at [1028, 186] on div "Catch your customer's attention with attracted media. Add image or sync data Pr…" at bounding box center [802, 395] width 935 height 525
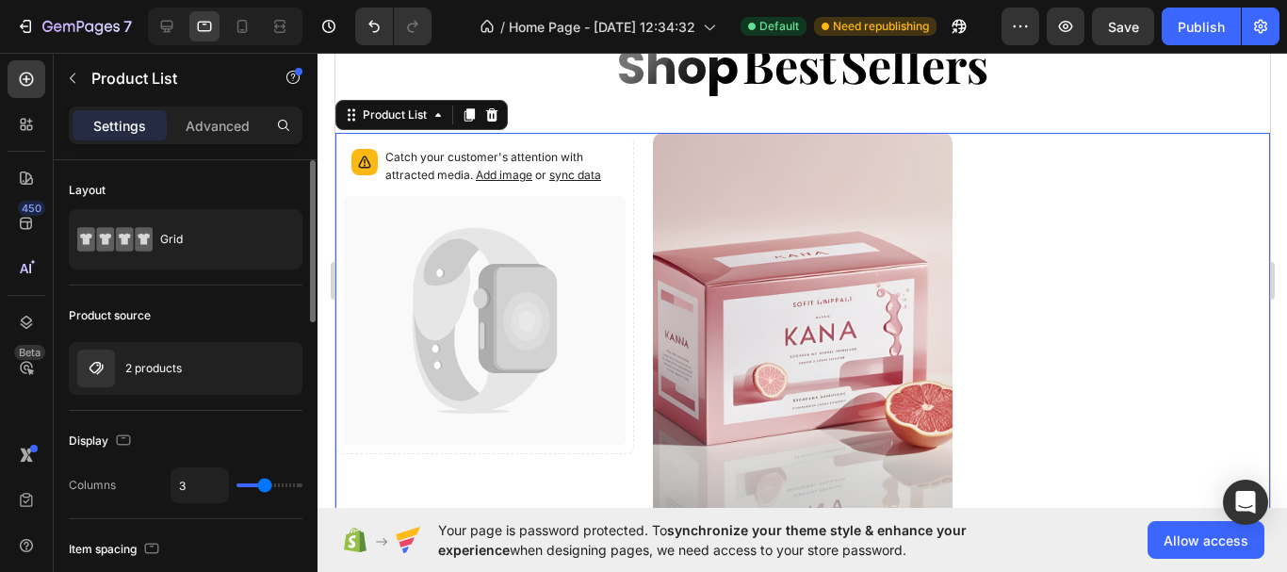
type input "4"
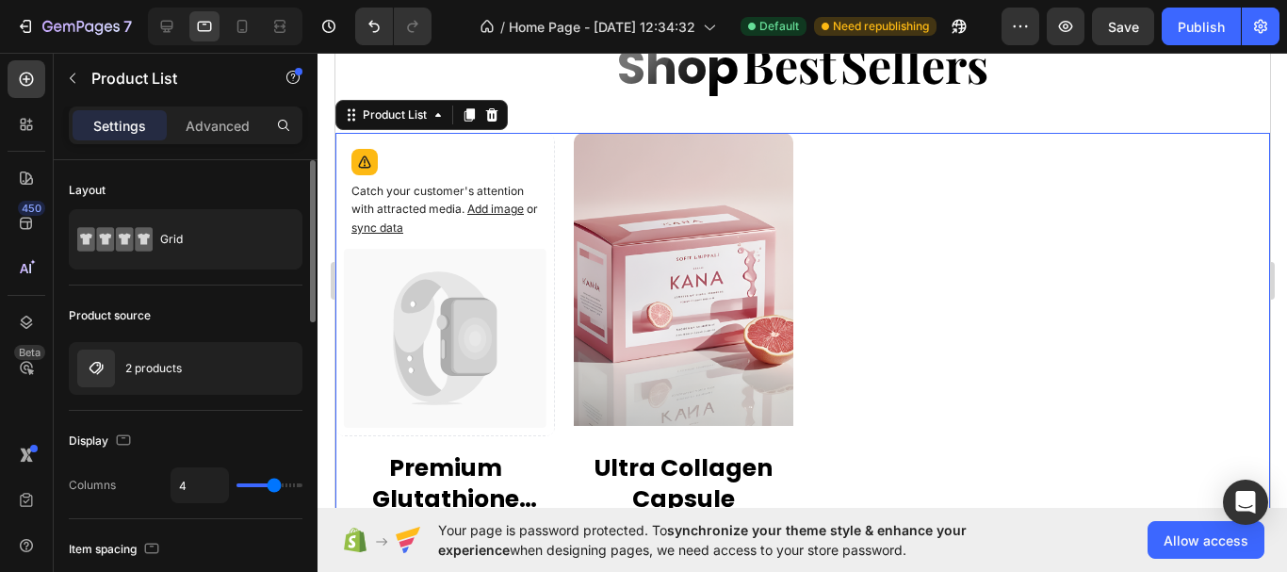
type input "4"
click at [273, 487] on input "range" at bounding box center [270, 485] width 66 height 4
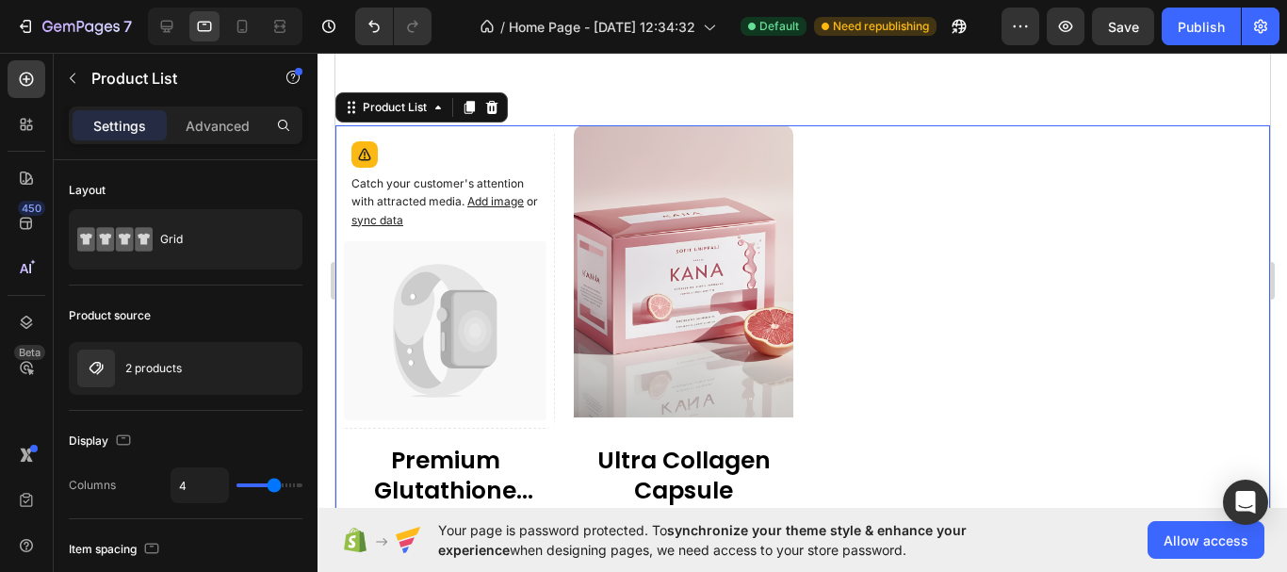
scroll to position [795, 0]
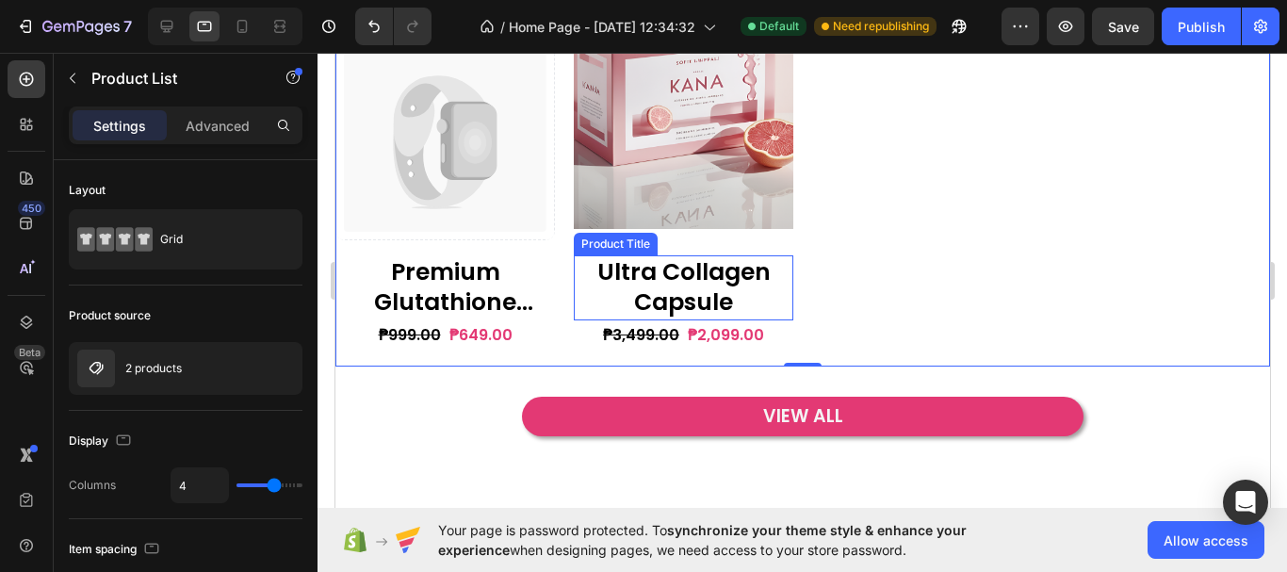
click at [699, 292] on h2 "Ultra Collagen Capsule" at bounding box center [683, 287] width 220 height 65
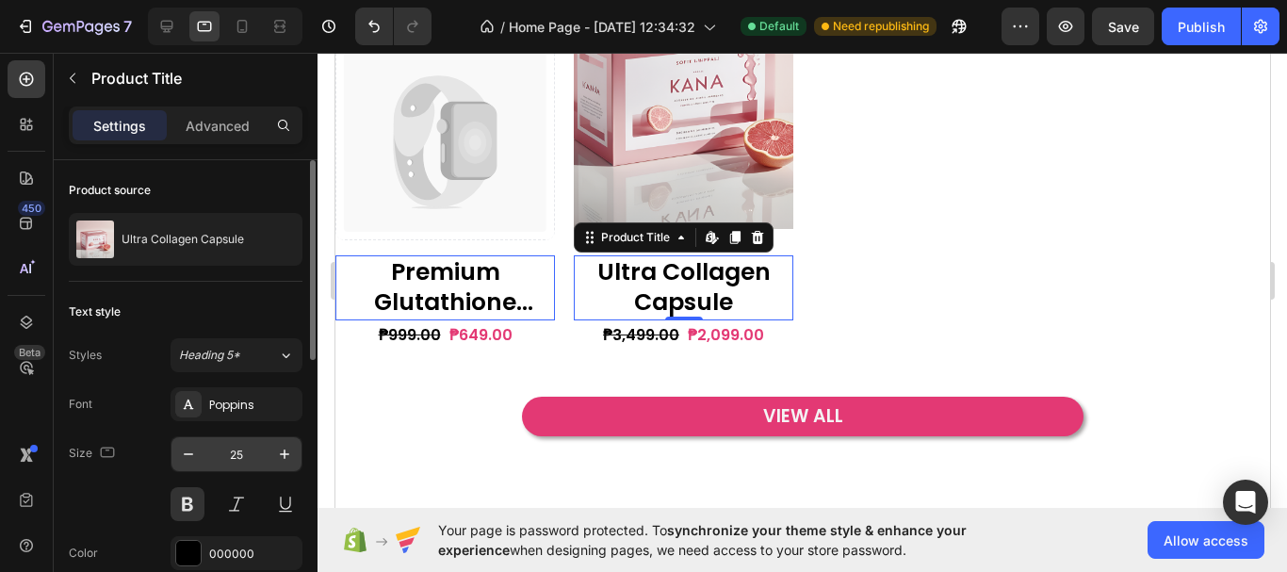
scroll to position [94, 0]
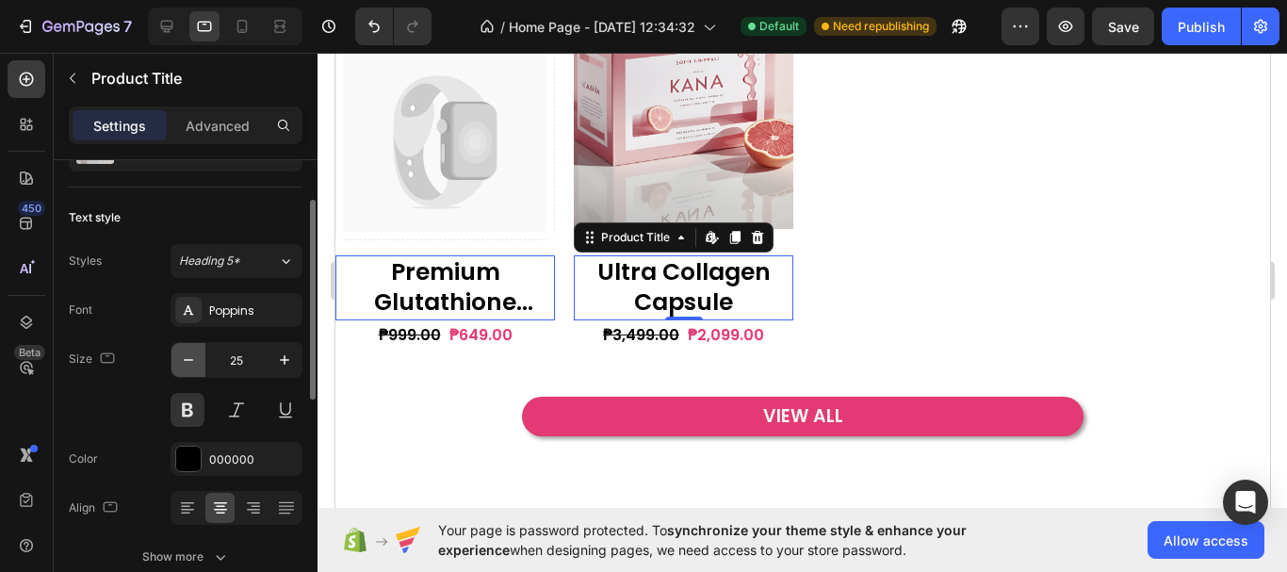
click at [188, 362] on icon "button" at bounding box center [188, 360] width 19 height 19
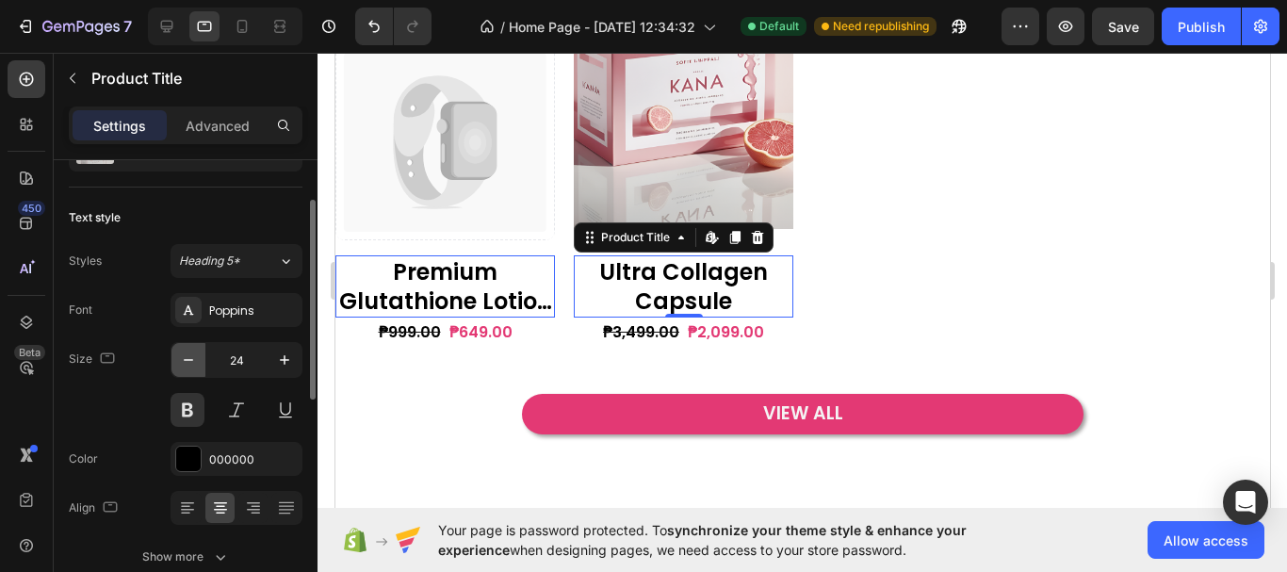
click at [188, 362] on icon "button" at bounding box center [188, 360] width 19 height 19
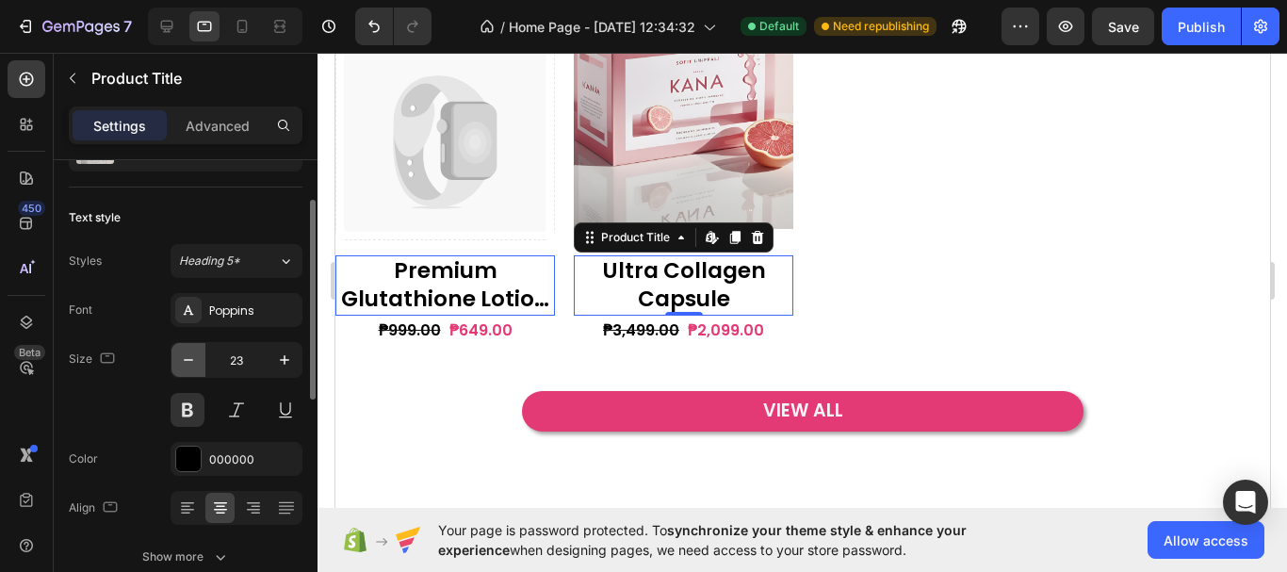
click at [188, 362] on icon "button" at bounding box center [188, 360] width 19 height 19
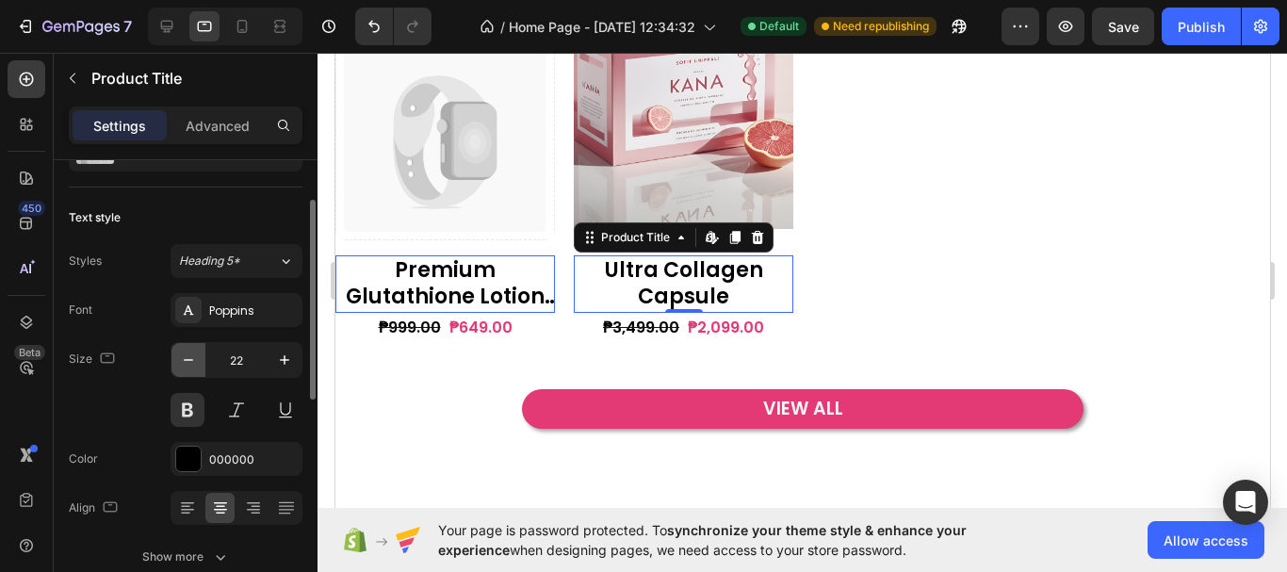
click at [188, 362] on icon "button" at bounding box center [188, 360] width 19 height 19
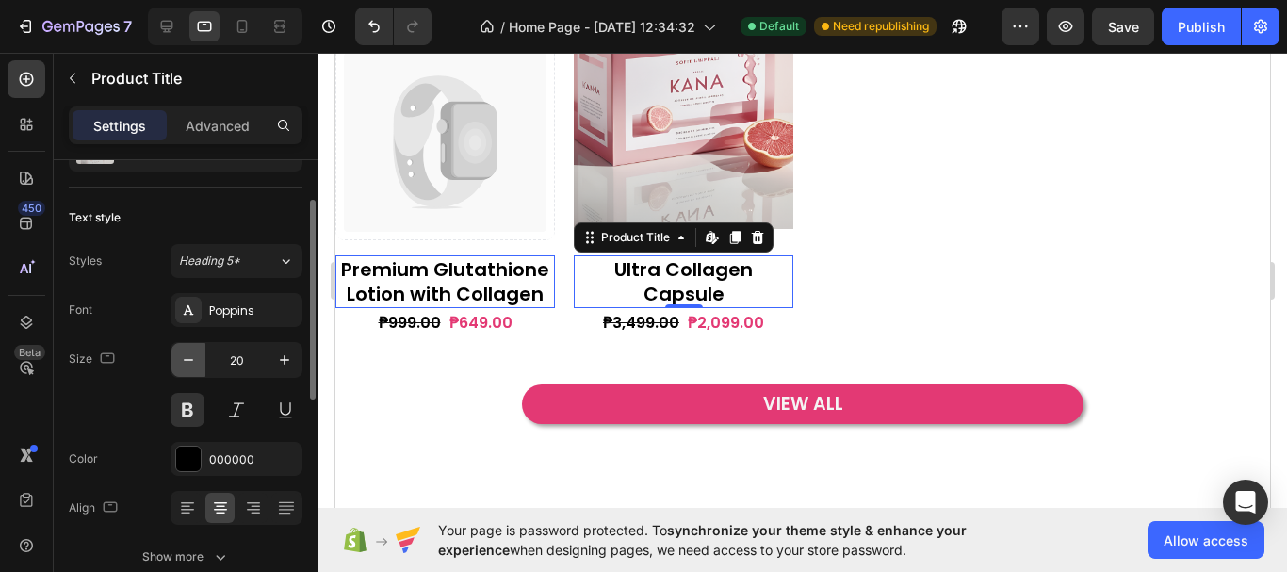
click at [188, 362] on icon "button" at bounding box center [188, 360] width 19 height 19
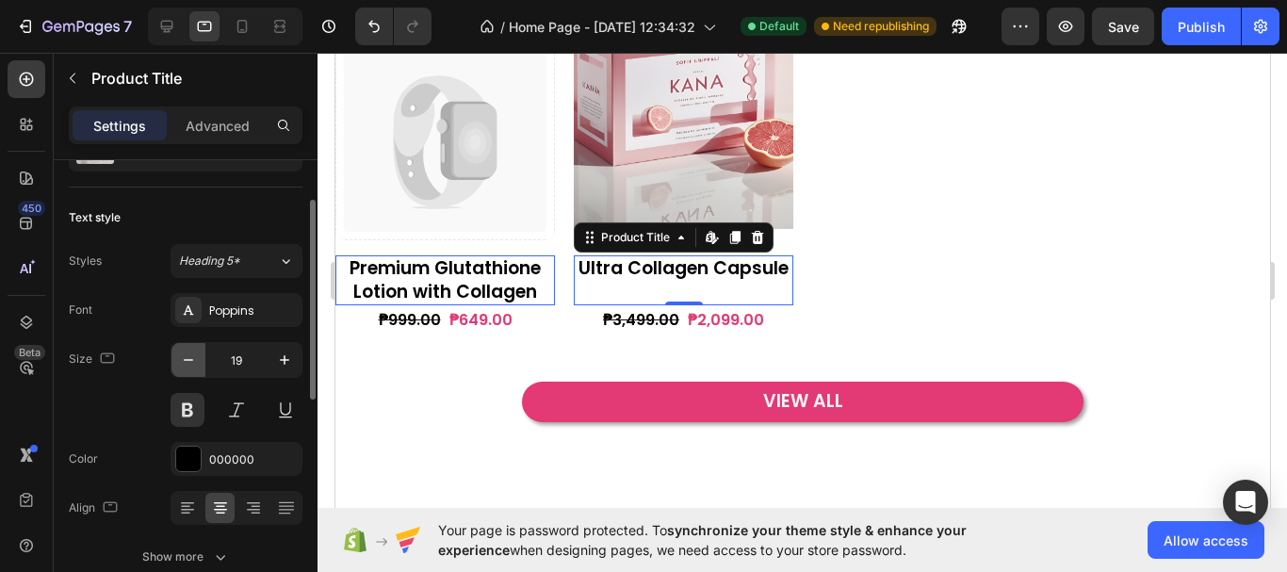
click at [188, 362] on icon "button" at bounding box center [188, 360] width 19 height 19
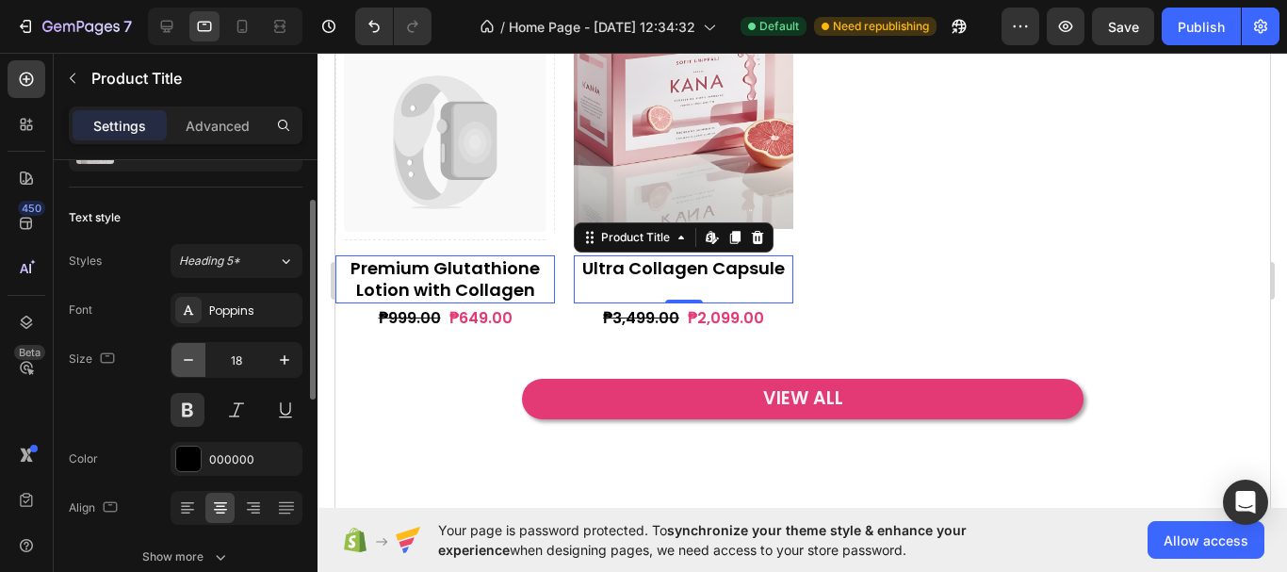
click at [188, 362] on icon "button" at bounding box center [188, 360] width 19 height 19
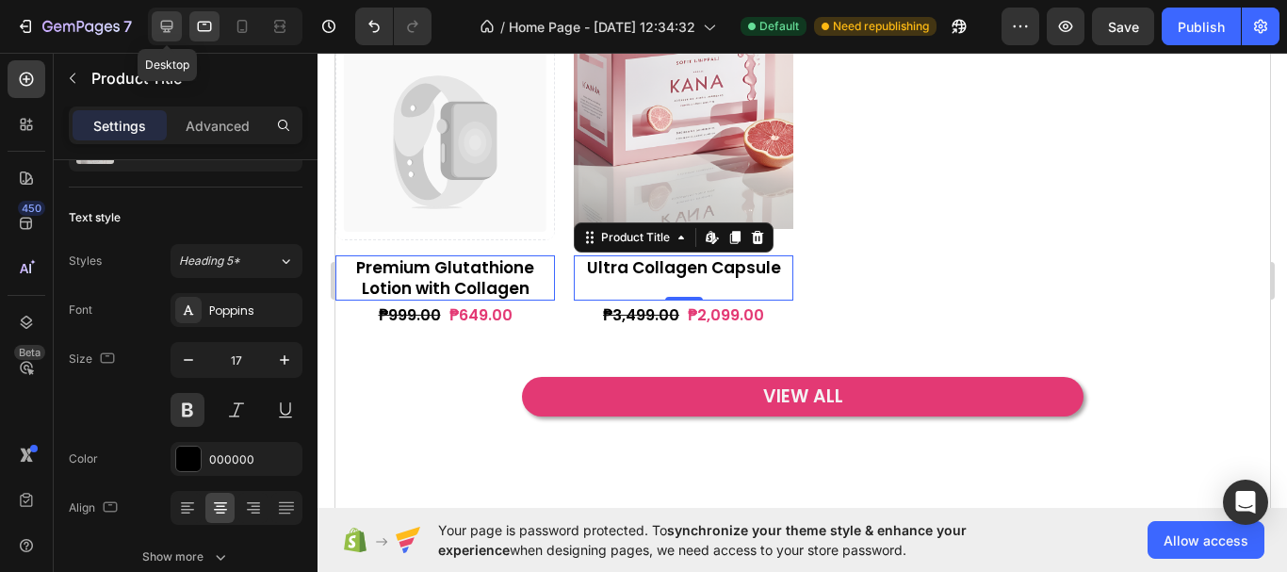
click at [166, 24] on icon at bounding box center [166, 26] width 19 height 19
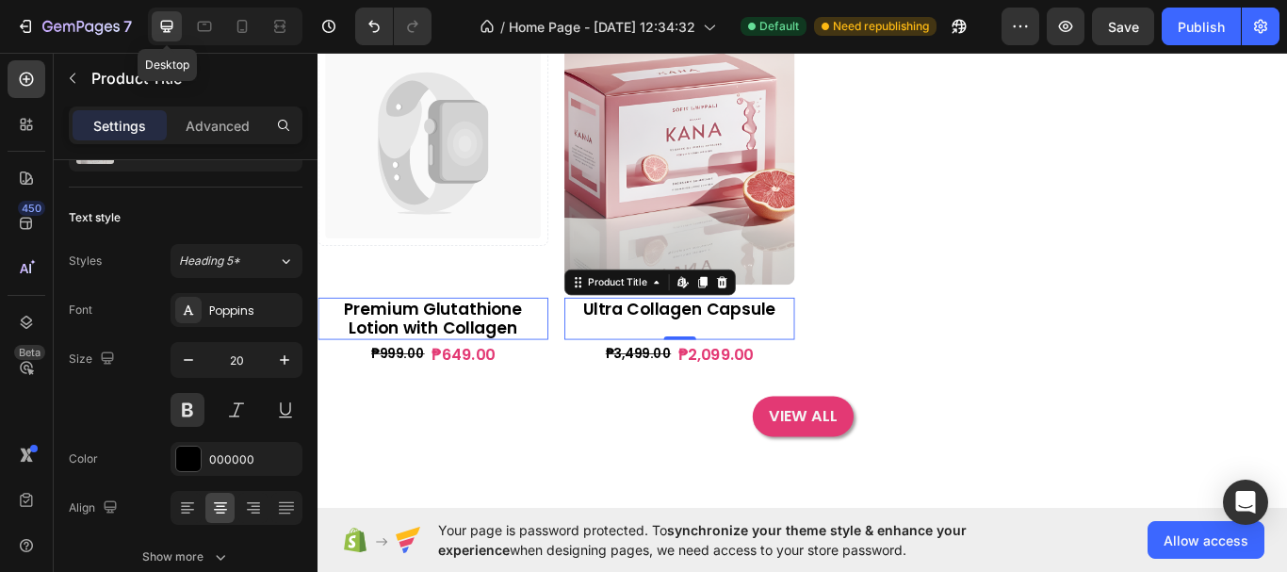
scroll to position [982, 0]
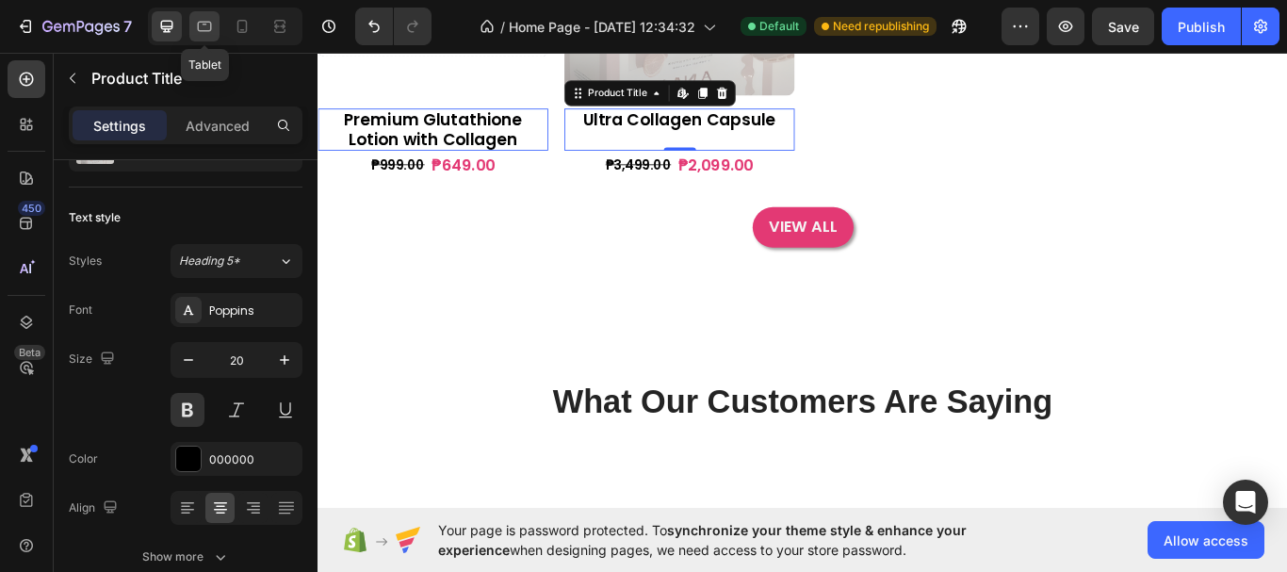
click at [204, 28] on icon at bounding box center [204, 26] width 19 height 19
type input "17"
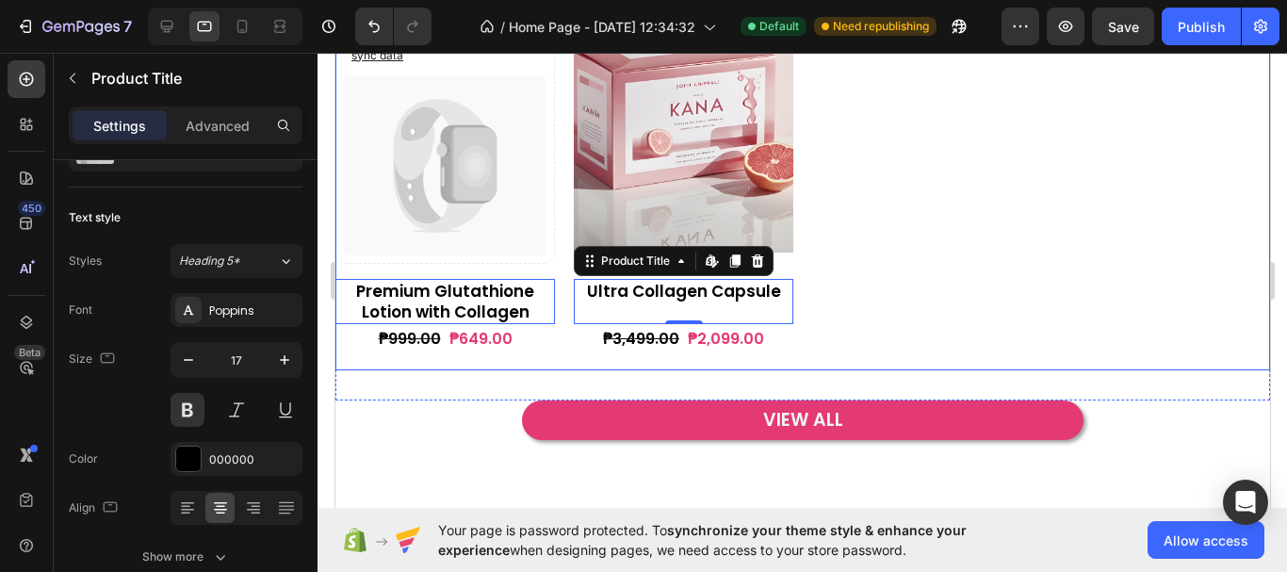
scroll to position [835, 0]
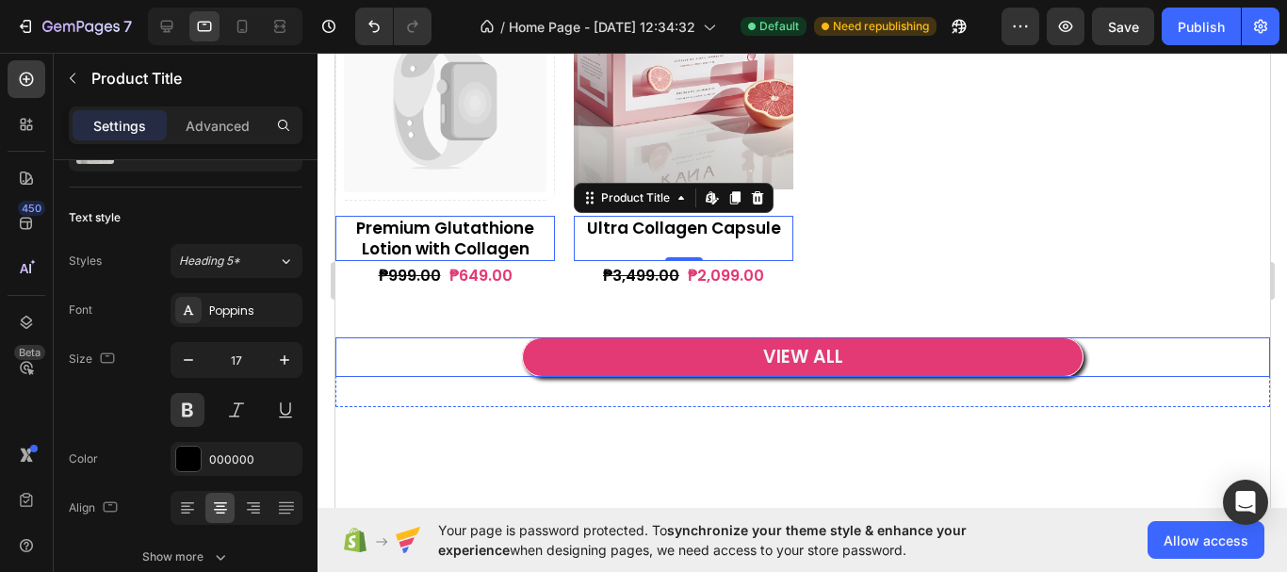
click at [918, 358] on button "VIEW ALL" at bounding box center [801, 357] width 561 height 41
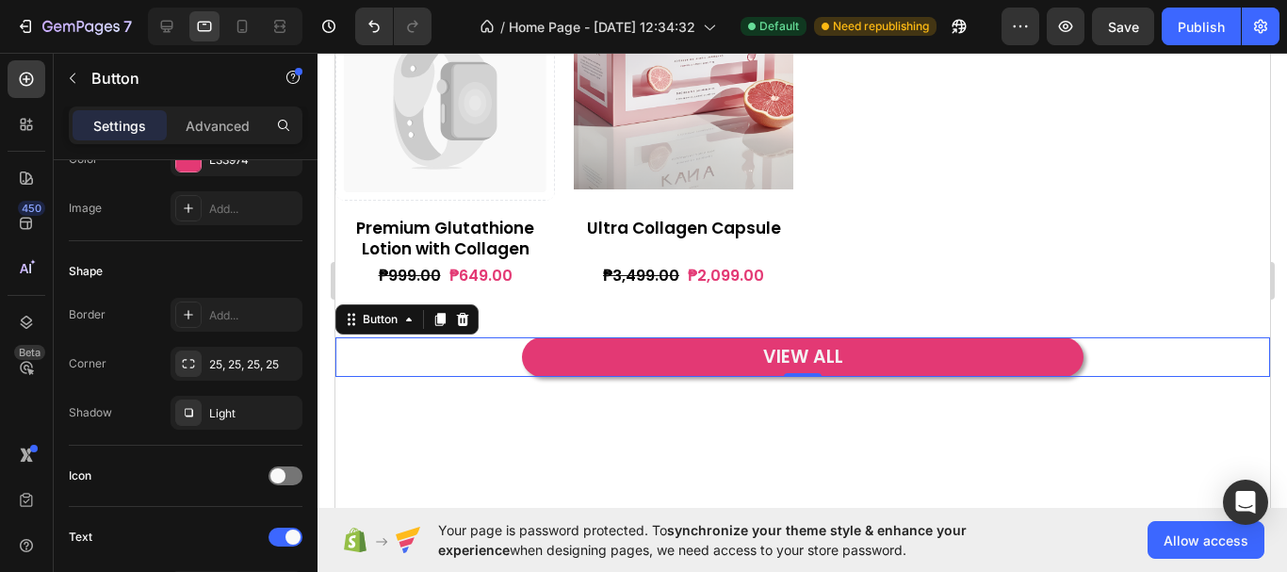
scroll to position [660, 0]
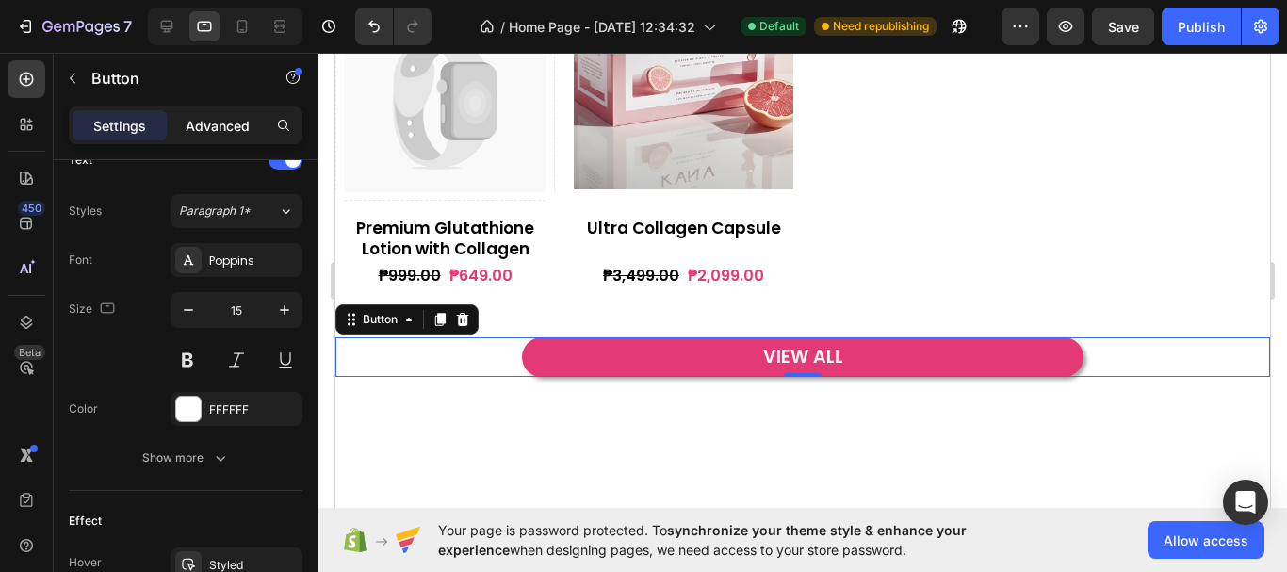
click at [214, 124] on p "Advanced" at bounding box center [218, 126] width 64 height 20
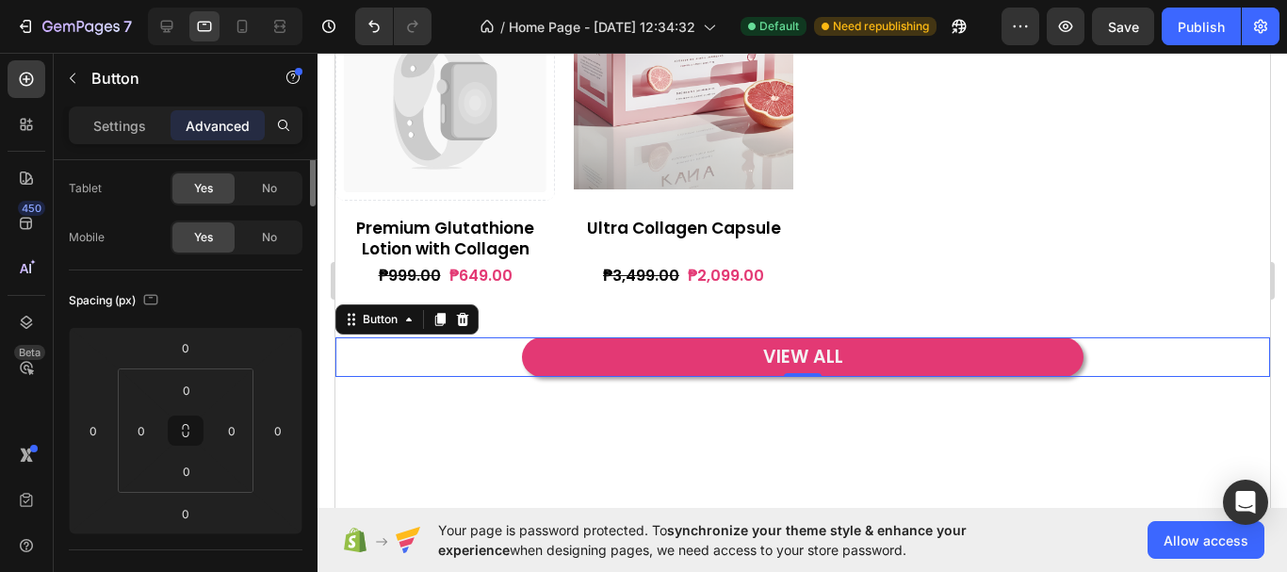
scroll to position [0, 0]
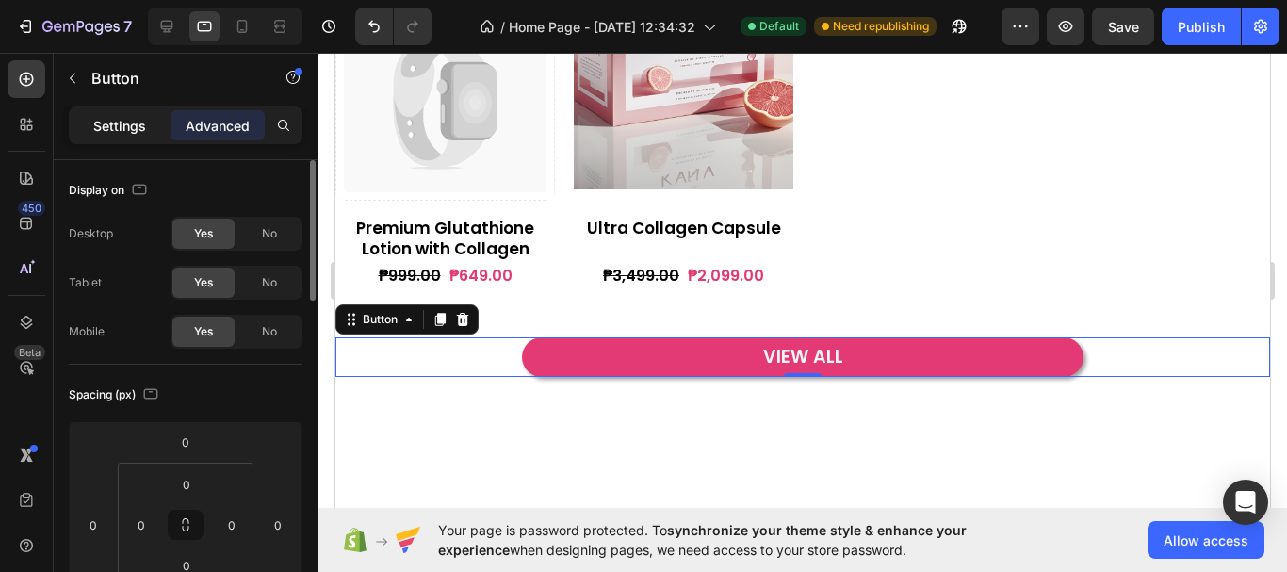
click at [122, 128] on p "Settings" at bounding box center [119, 126] width 53 height 20
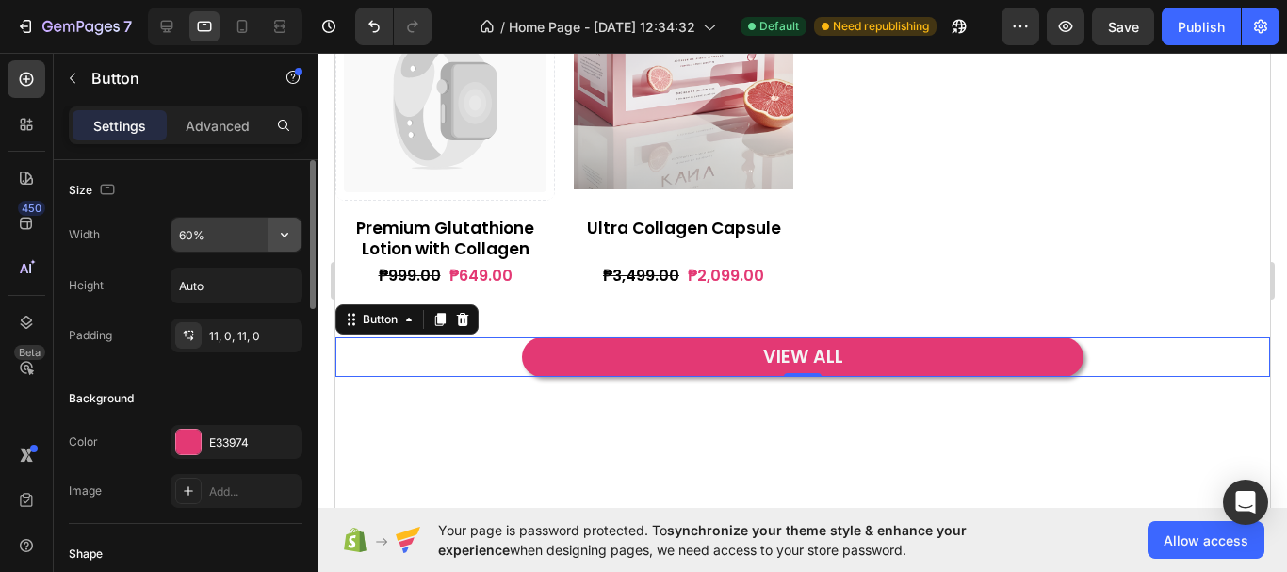
click at [286, 227] on icon "button" at bounding box center [284, 234] width 19 height 19
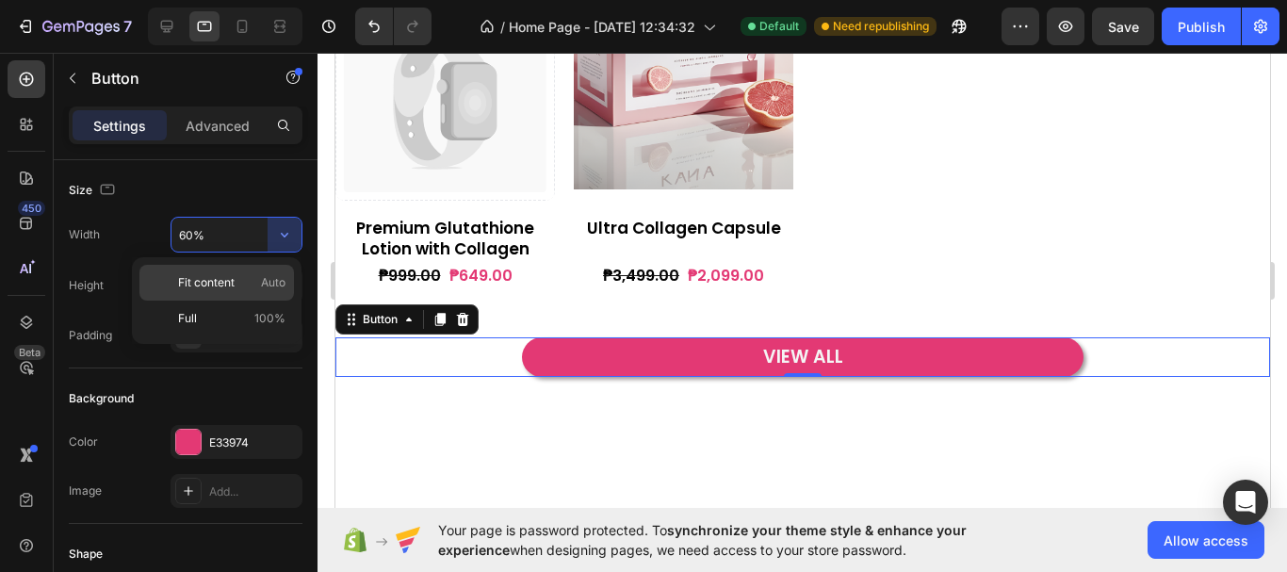
click at [248, 284] on p "Fit content Auto" at bounding box center [231, 282] width 107 height 17
type input "Auto"
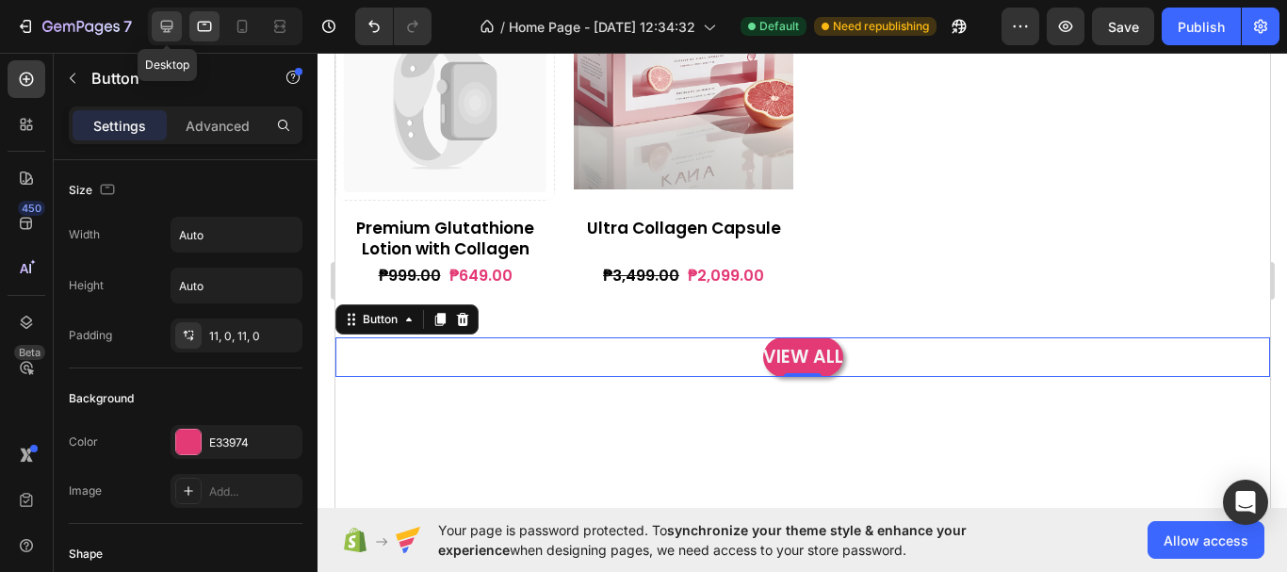
click at [165, 34] on icon at bounding box center [166, 26] width 19 height 19
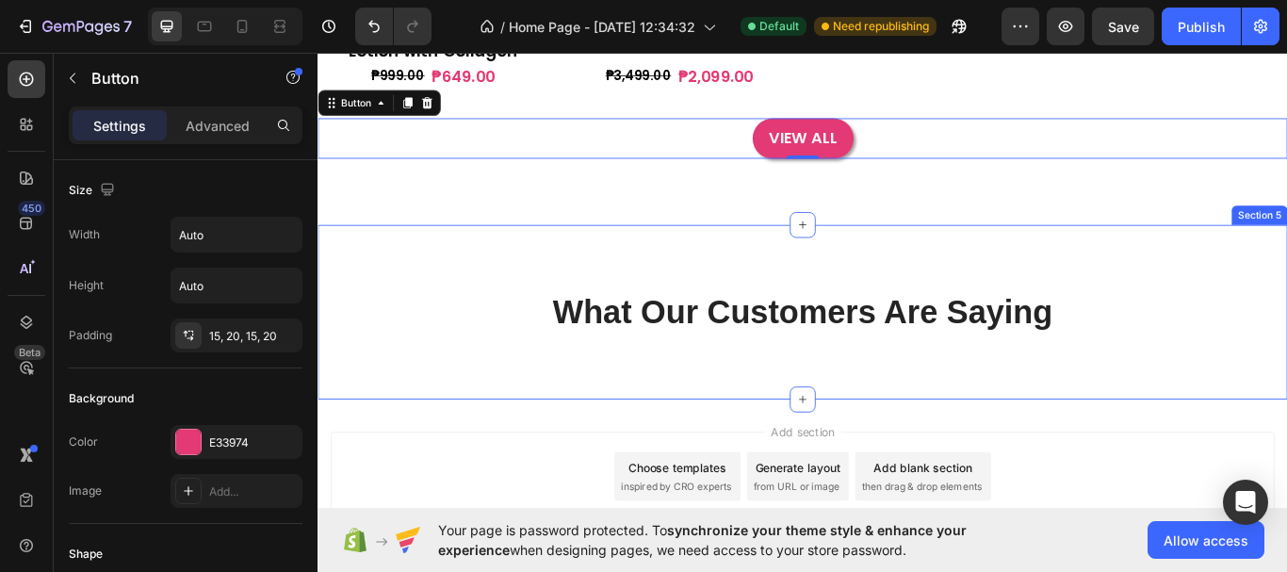
scroll to position [1097, 0]
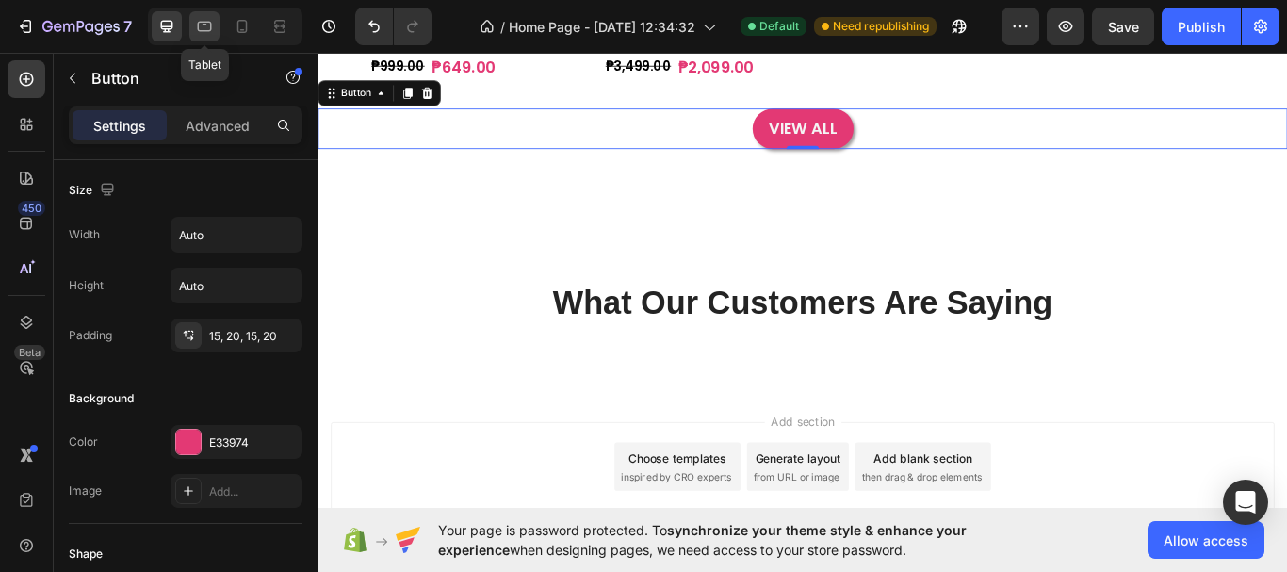
drag, startPoint x: 203, startPoint y: 38, endPoint x: 414, endPoint y: 99, distance: 219.8
click at [203, 38] on div at bounding box center [204, 26] width 30 height 30
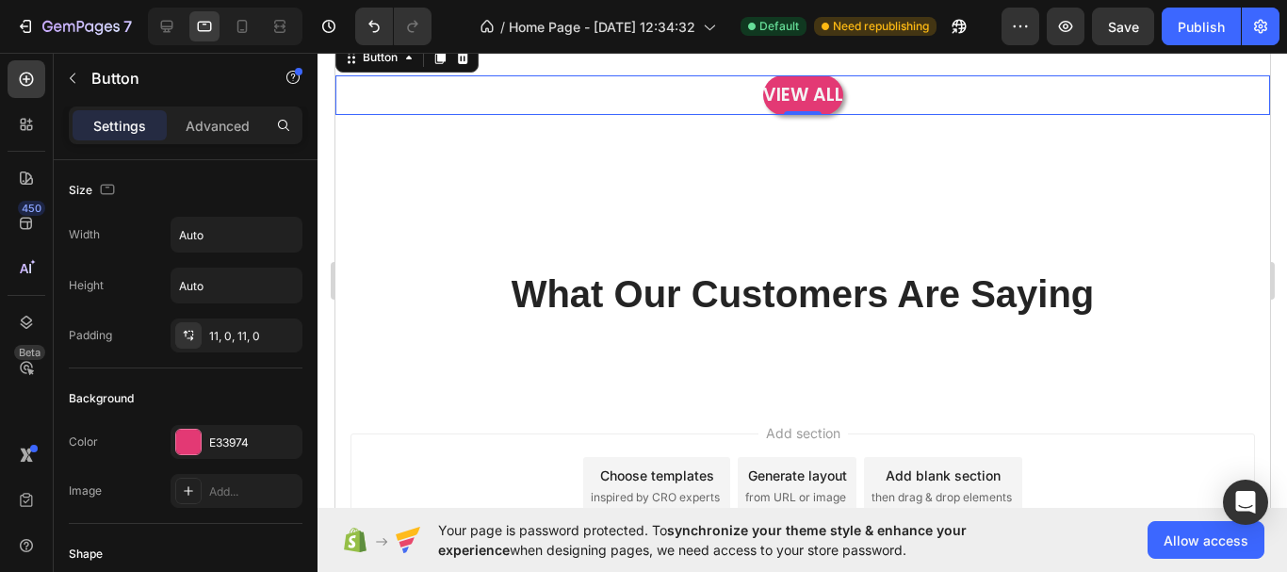
scroll to position [1050, 0]
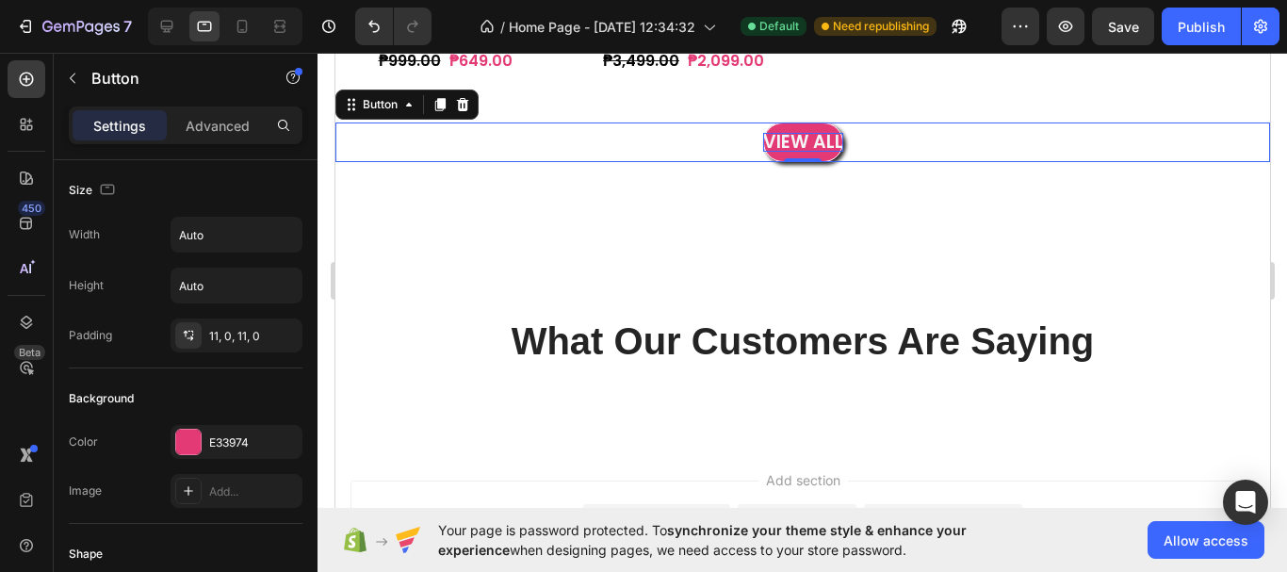
click at [776, 146] on span "VIEW ALL" at bounding box center [802, 141] width 80 height 25
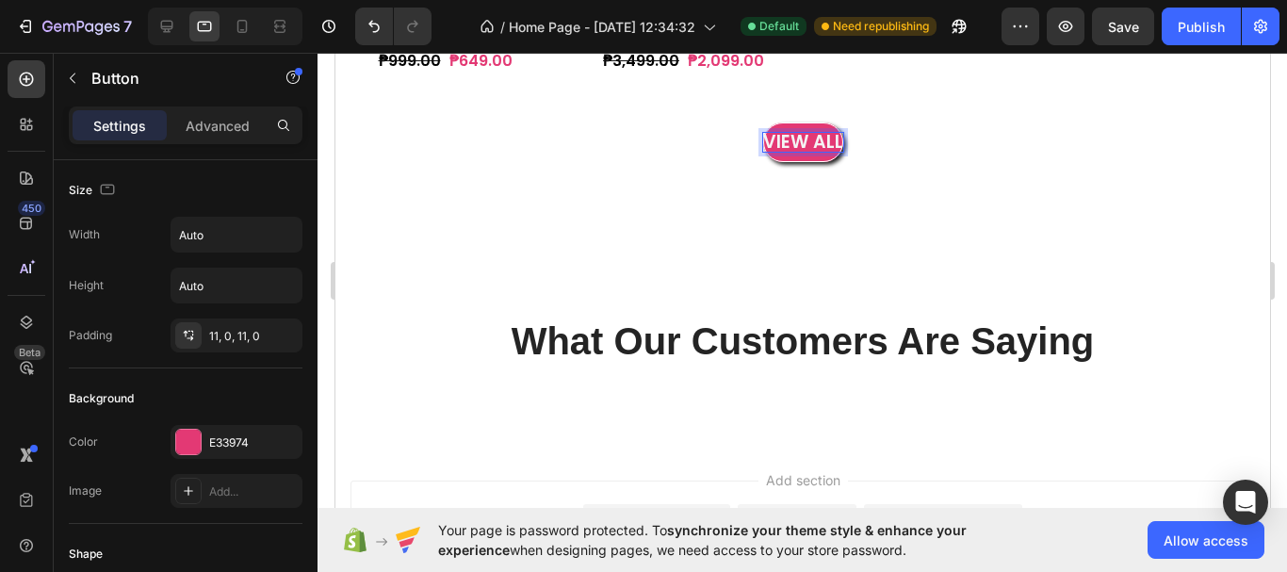
click at [786, 151] on button "VIEW ALL" at bounding box center [802, 142] width 80 height 41
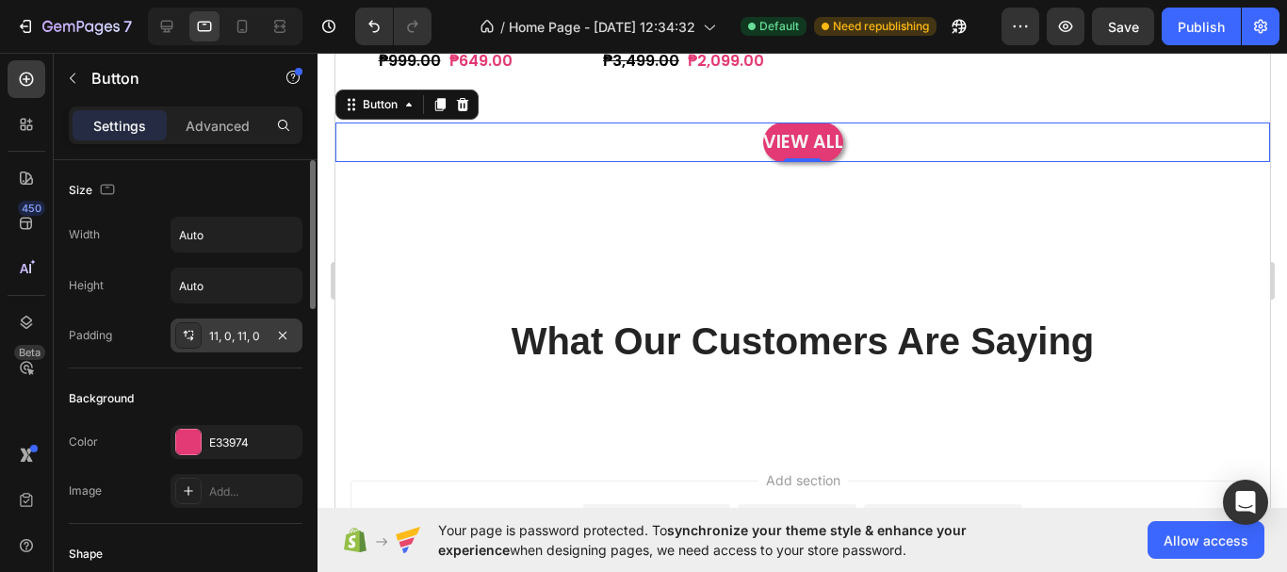
click at [236, 340] on div "11, 0, 11, 0" at bounding box center [236, 336] width 55 height 17
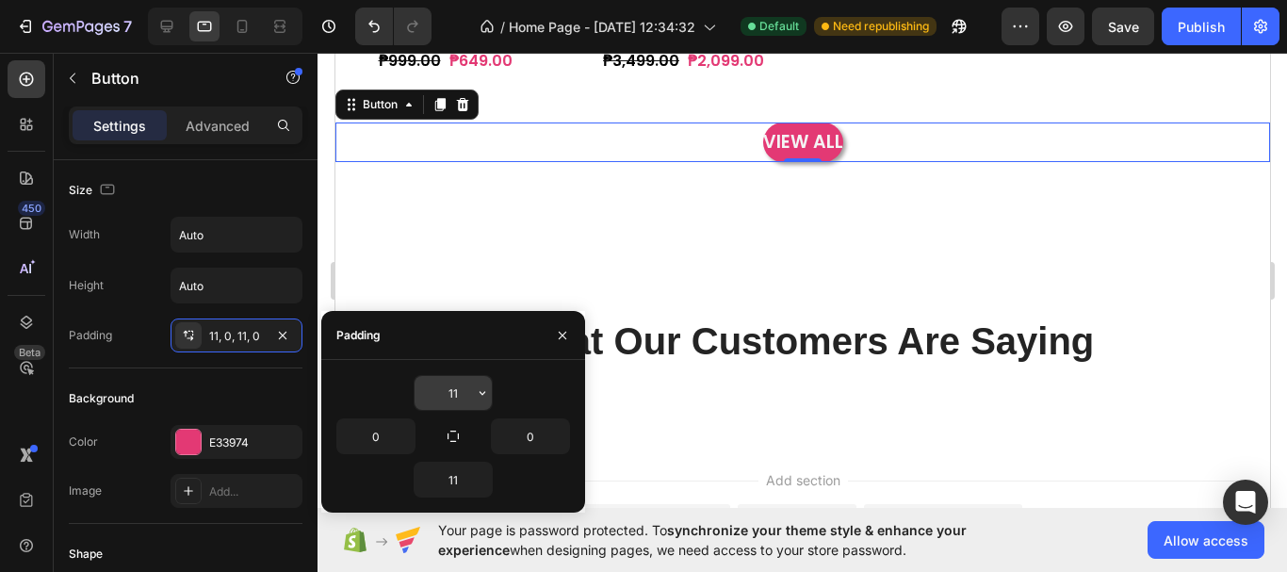
click at [461, 400] on input "11" at bounding box center [453, 393] width 77 height 34
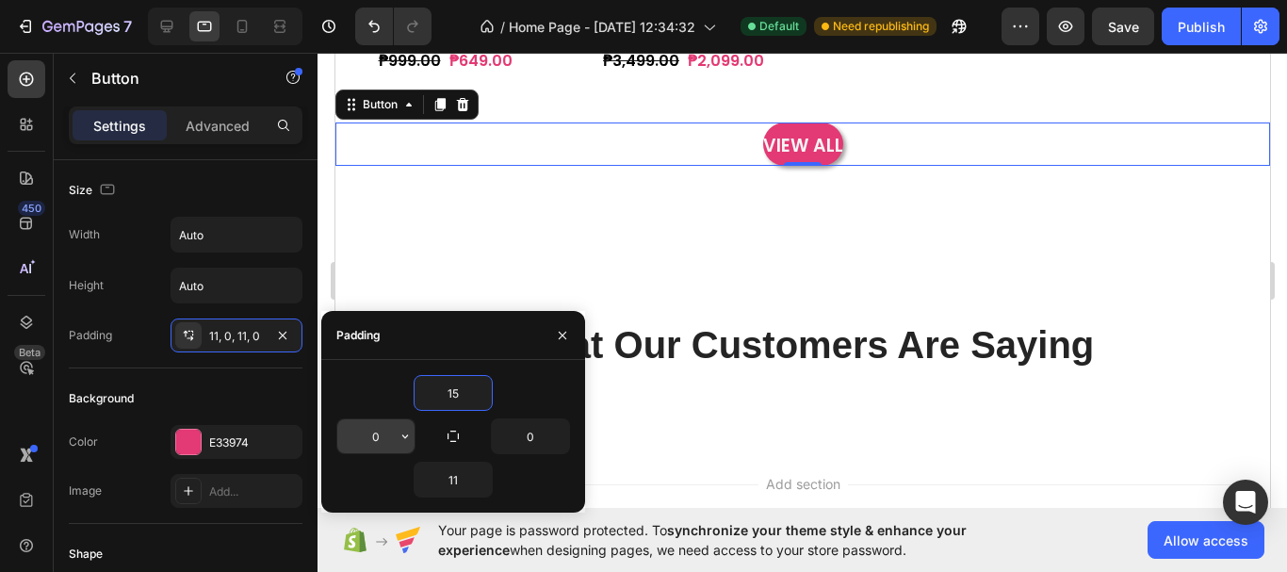
type input "15"
click at [384, 444] on input "0" at bounding box center [375, 436] width 77 height 34
type input "20"
click at [541, 438] on input "0" at bounding box center [530, 436] width 77 height 34
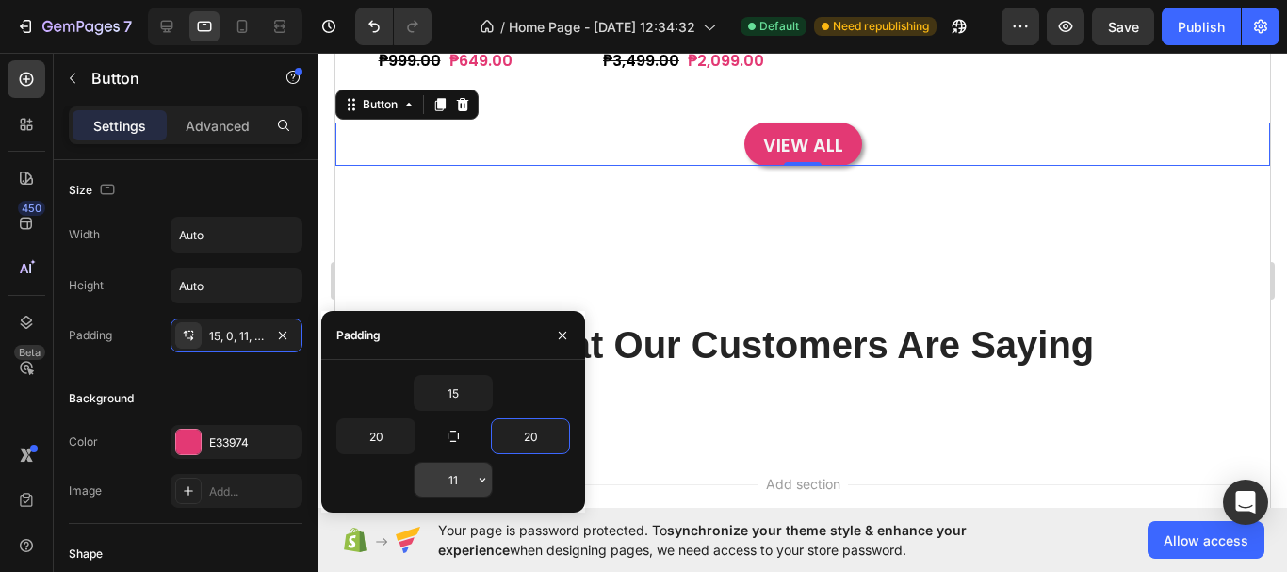
type input "20"
click at [452, 481] on input "11" at bounding box center [453, 480] width 77 height 34
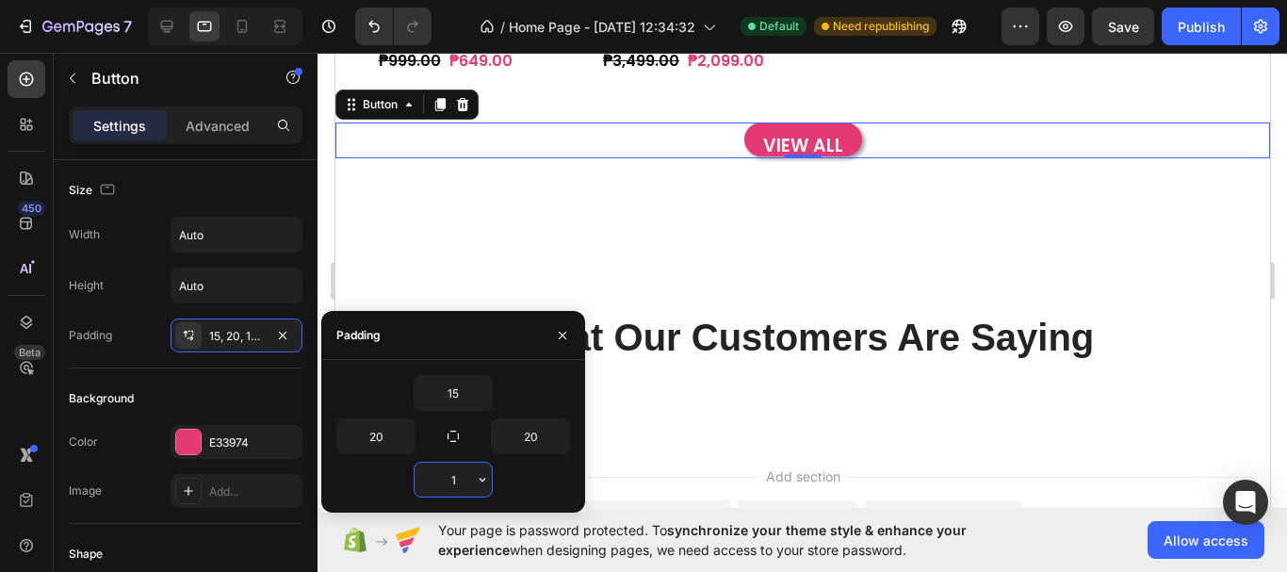
type input "15"
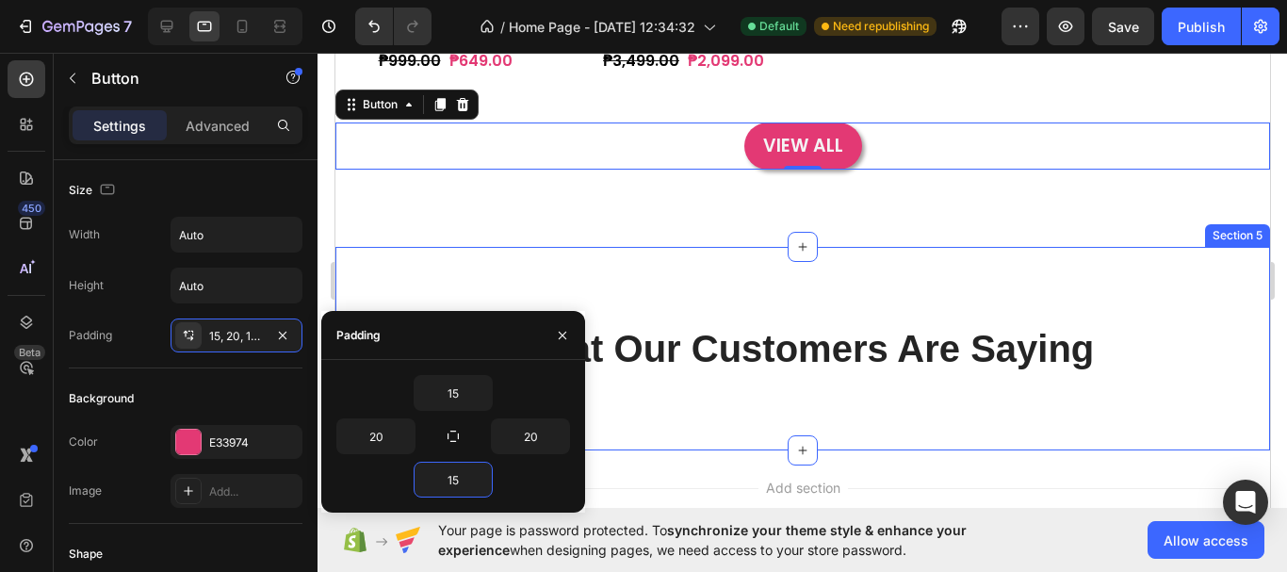
click at [740, 280] on div "What Our Customers Are Saying Heading Row Section 5" at bounding box center [802, 349] width 935 height 204
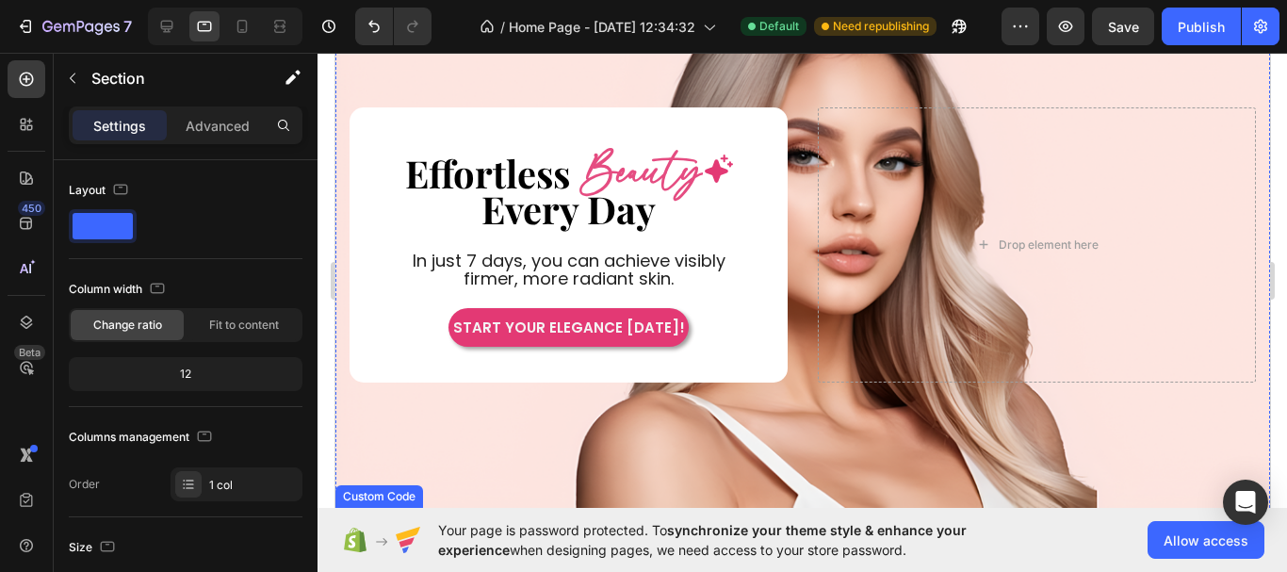
scroll to position [484, 0]
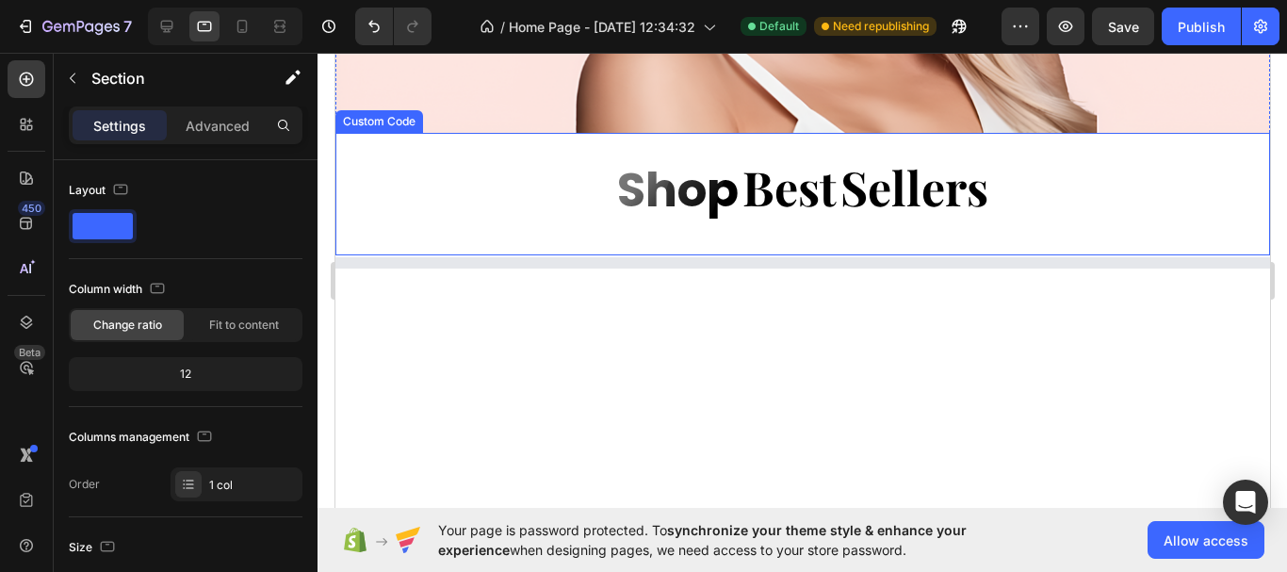
click at [649, 163] on span "Shop" at bounding box center [677, 190] width 122 height 71
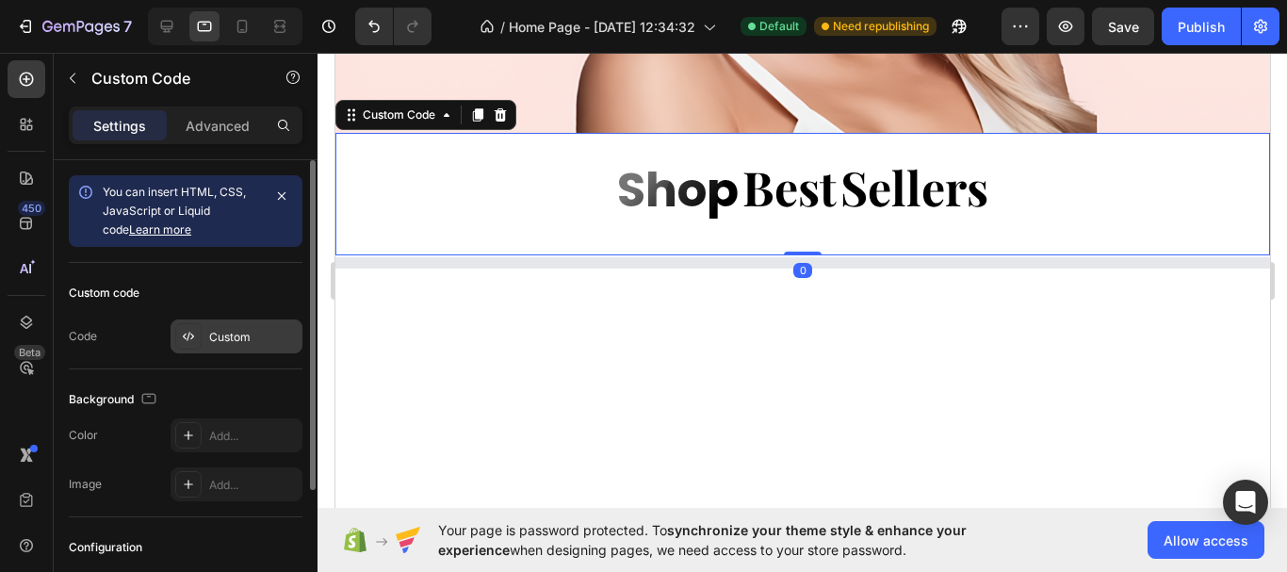
click at [268, 335] on div "Custom" at bounding box center [253, 337] width 89 height 17
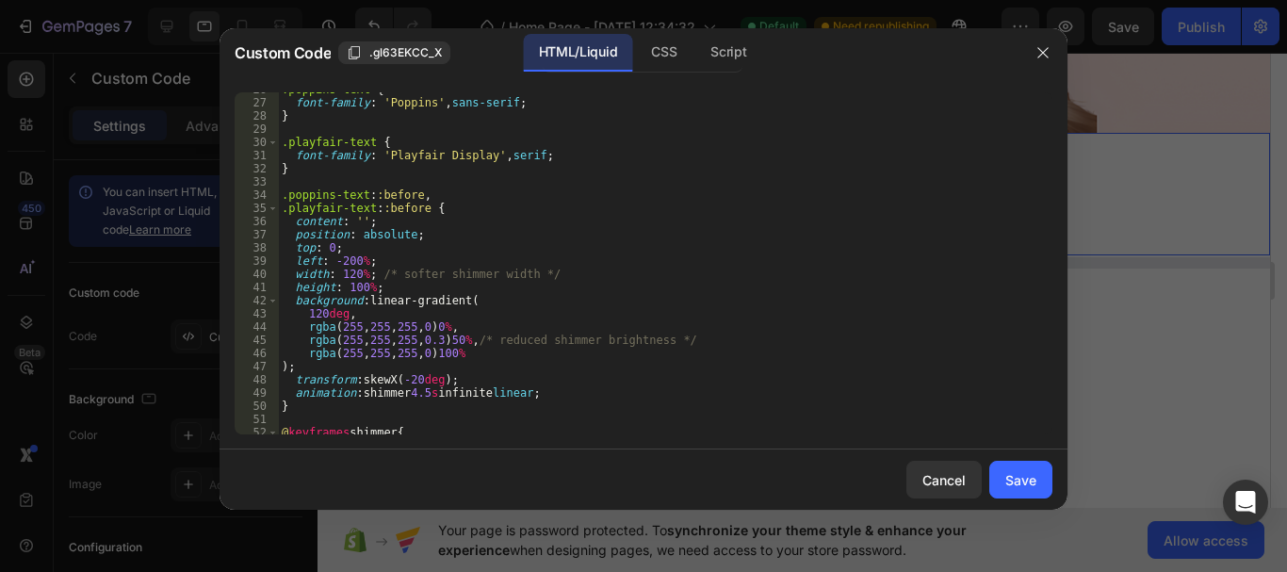
scroll to position [452, 0]
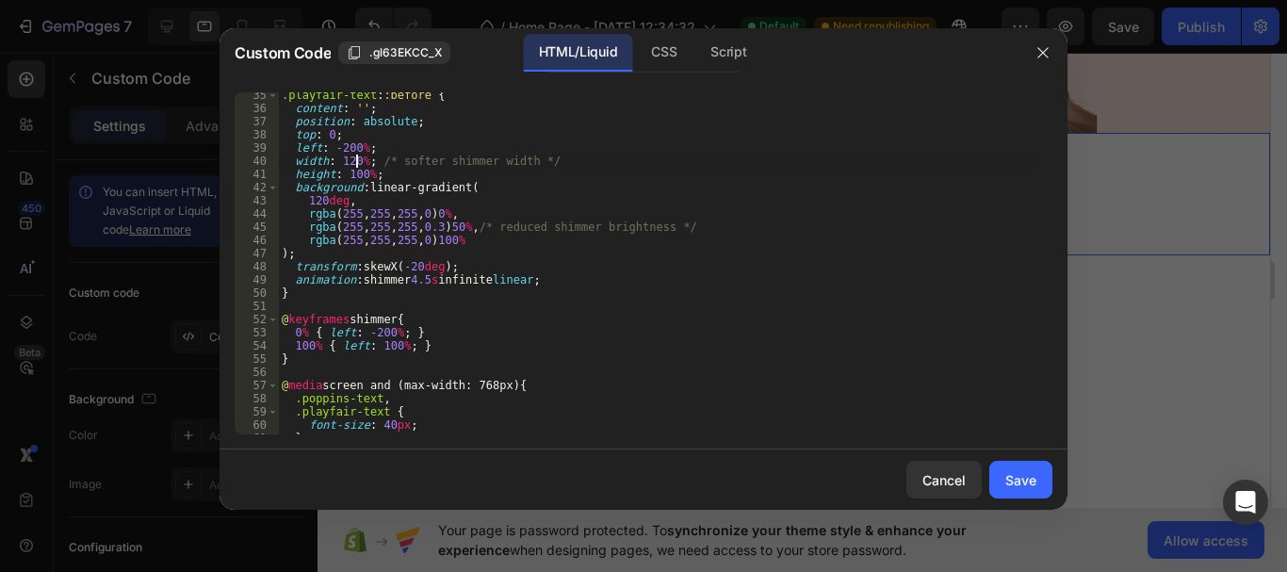
click at [355, 158] on div ".playfair-text : :before { content : ' ' ; position : absolute ; top : 0 ; left…" at bounding box center [658, 273] width 760 height 368
type textarea "width: 80%; /* softer shimmer width */"
click at [1013, 477] on div "Save" at bounding box center [1020, 480] width 31 height 20
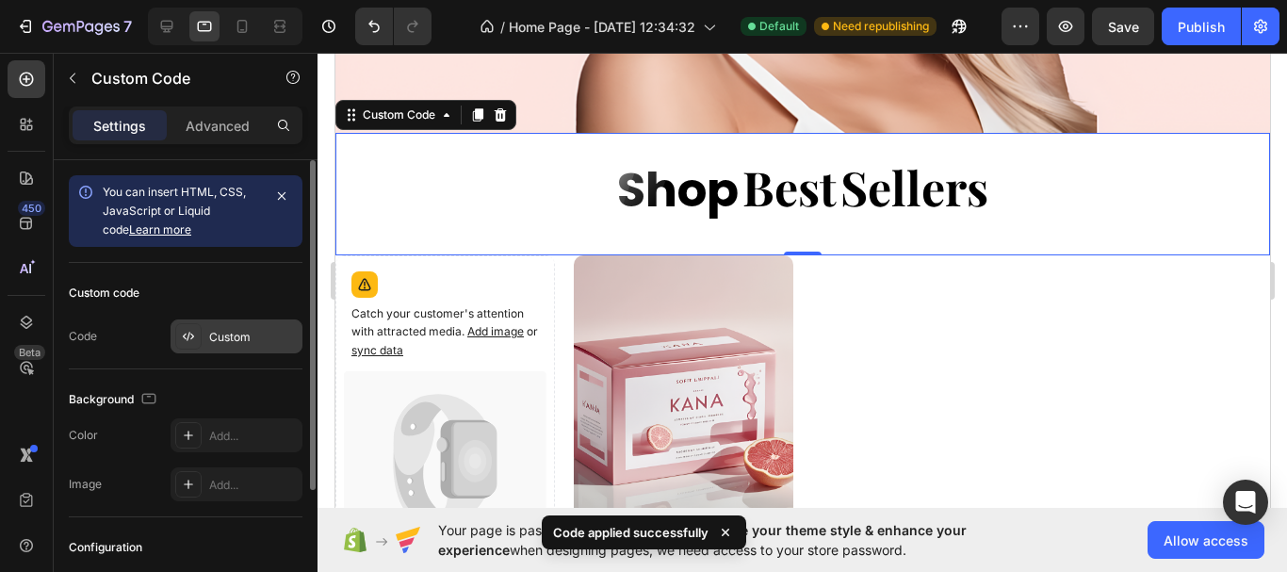
click at [229, 341] on div "Custom" at bounding box center [253, 337] width 89 height 17
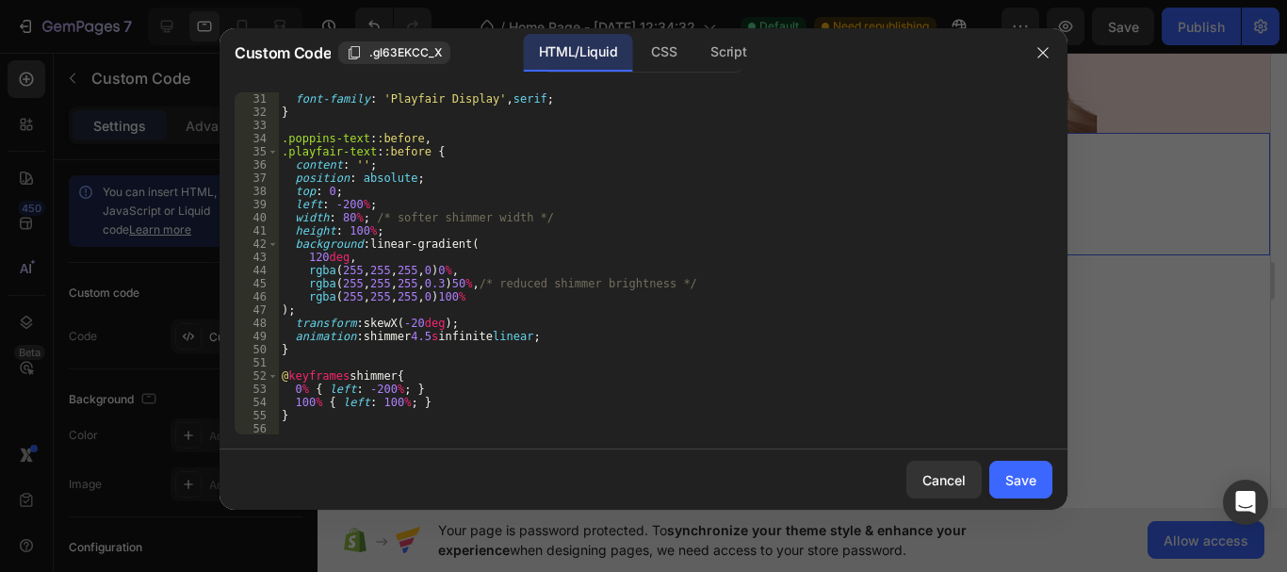
scroll to position [396, 0]
click at [349, 219] on div "font-family : ' Playfair Display ' , serif ; } .poppins-text : :before , .playf…" at bounding box center [658, 276] width 760 height 368
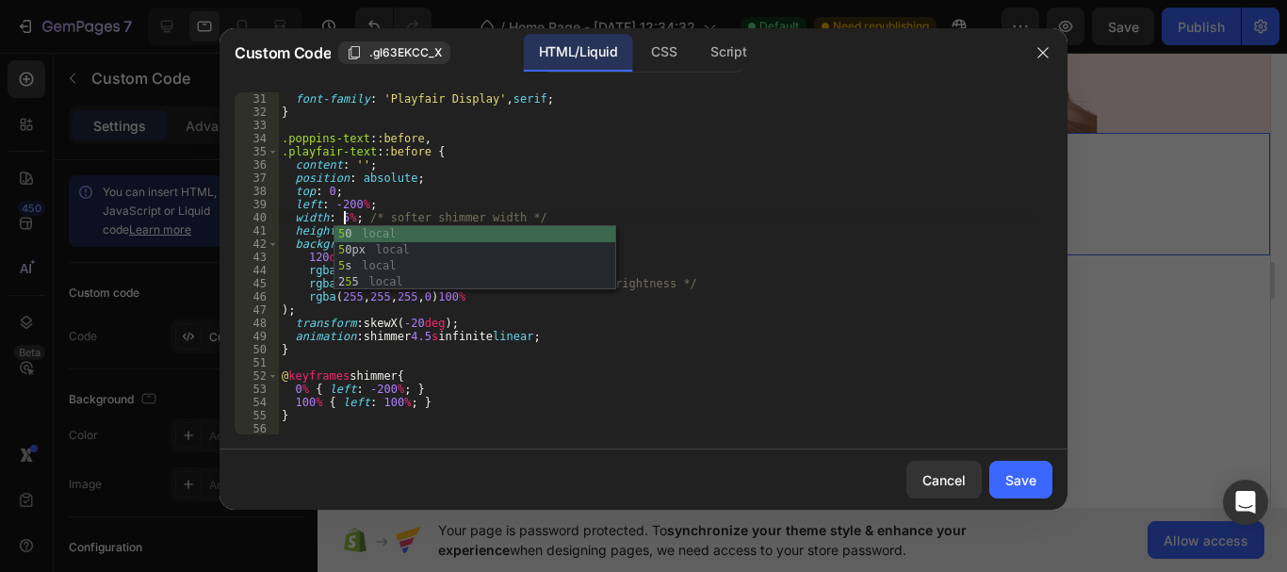
scroll to position [0, 6]
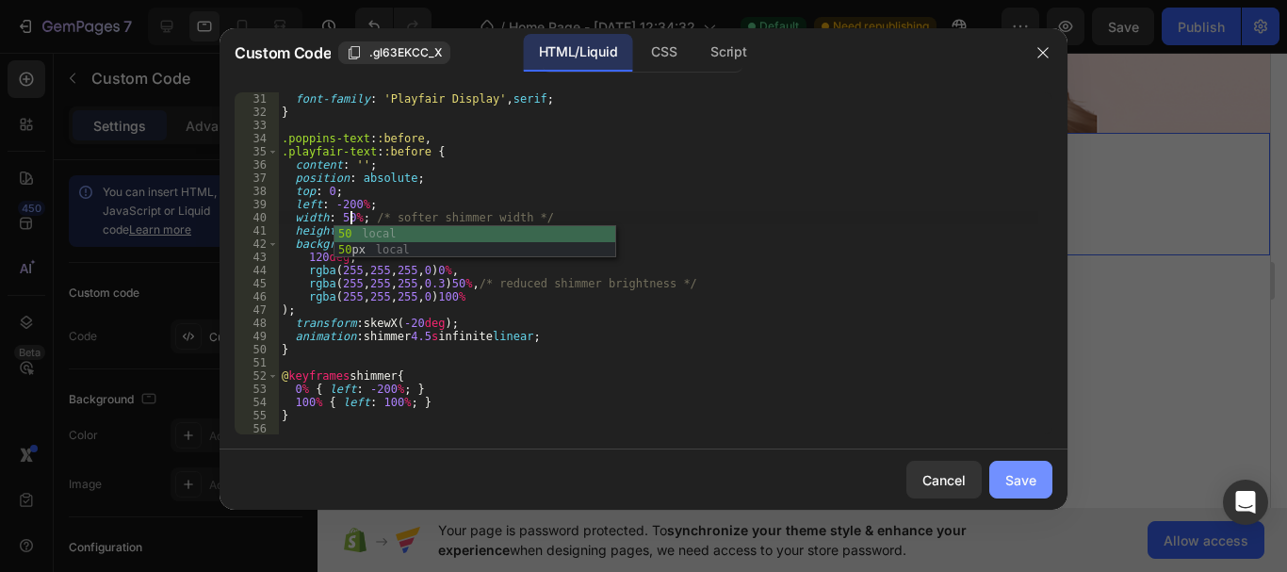
type textarea "width: 50%; /* softer shimmer width */"
click at [1030, 482] on div "Save" at bounding box center [1020, 480] width 31 height 20
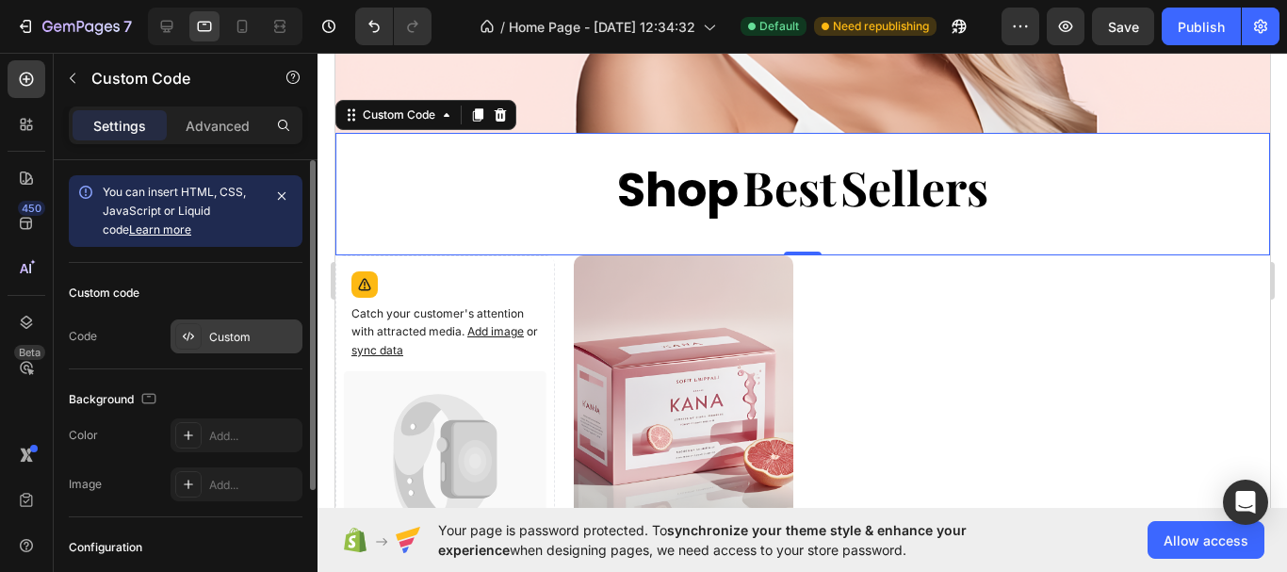
click at [237, 345] on div "Custom" at bounding box center [253, 337] width 89 height 17
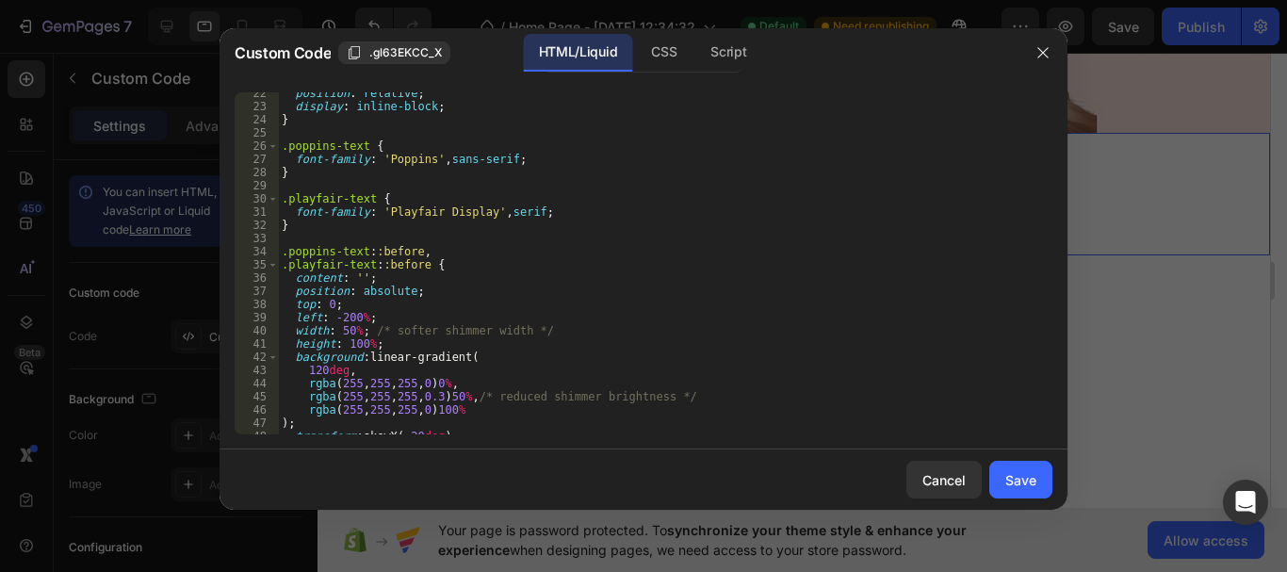
scroll to position [339, 0]
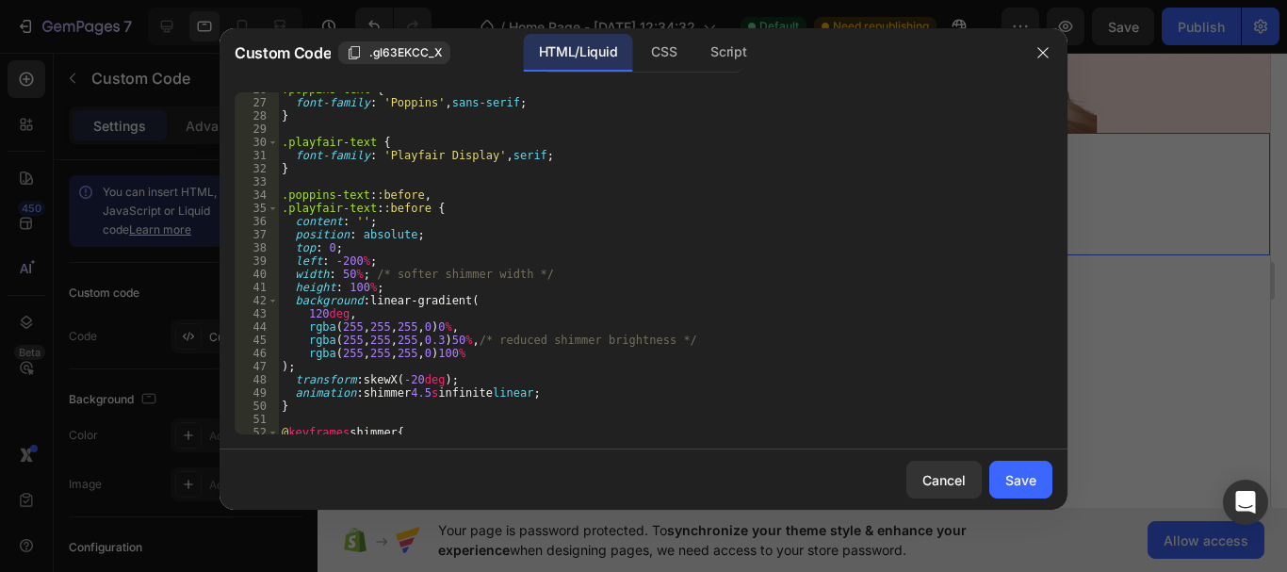
click at [350, 272] on div ".poppins-text { font-family : ' Poppins ' , sans-serif ; } .playfair-text { fon…" at bounding box center [658, 267] width 760 height 368
type textarea "width: 35%; /* softer shimmer width */"
click at [1018, 484] on div "Save" at bounding box center [1020, 480] width 31 height 20
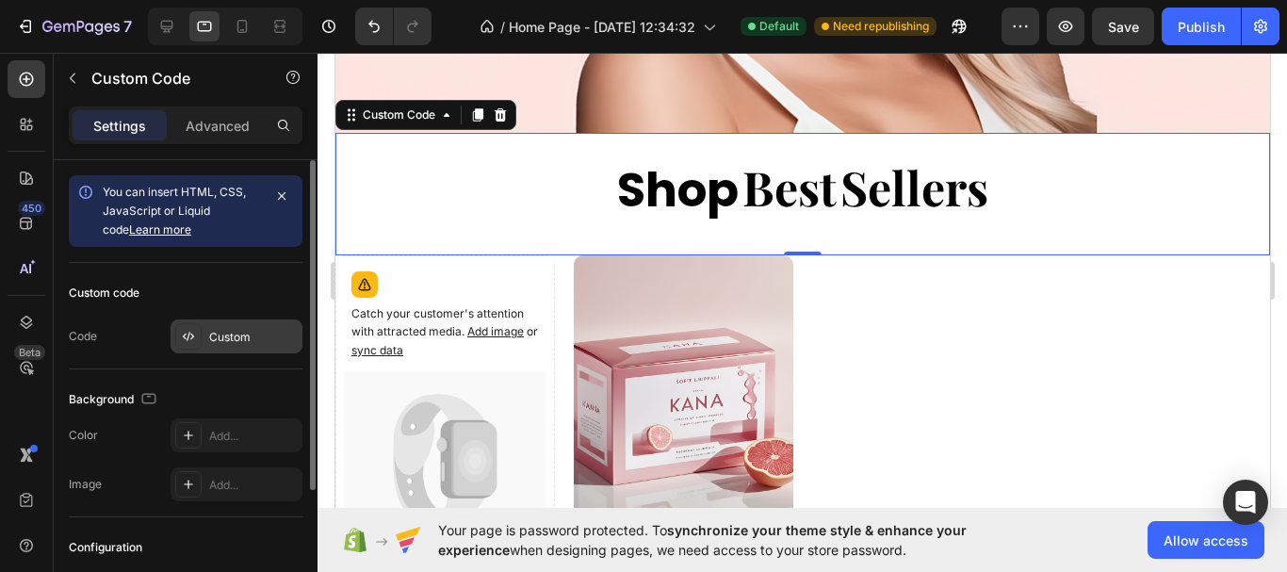
click at [236, 335] on div "Custom" at bounding box center [253, 337] width 89 height 17
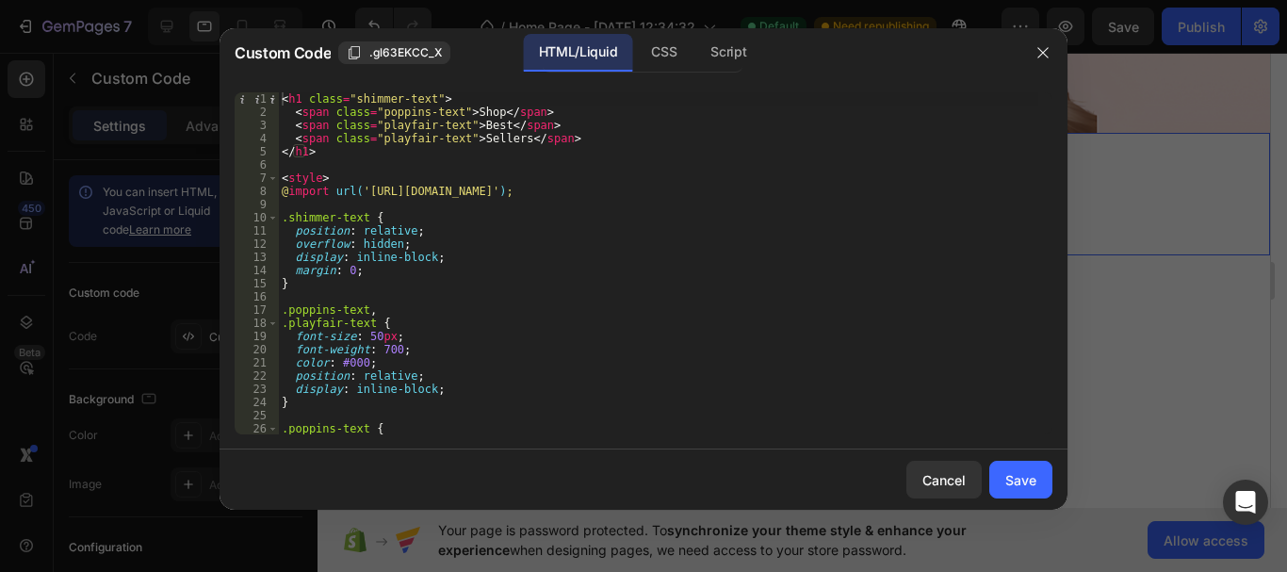
scroll to position [226, 0]
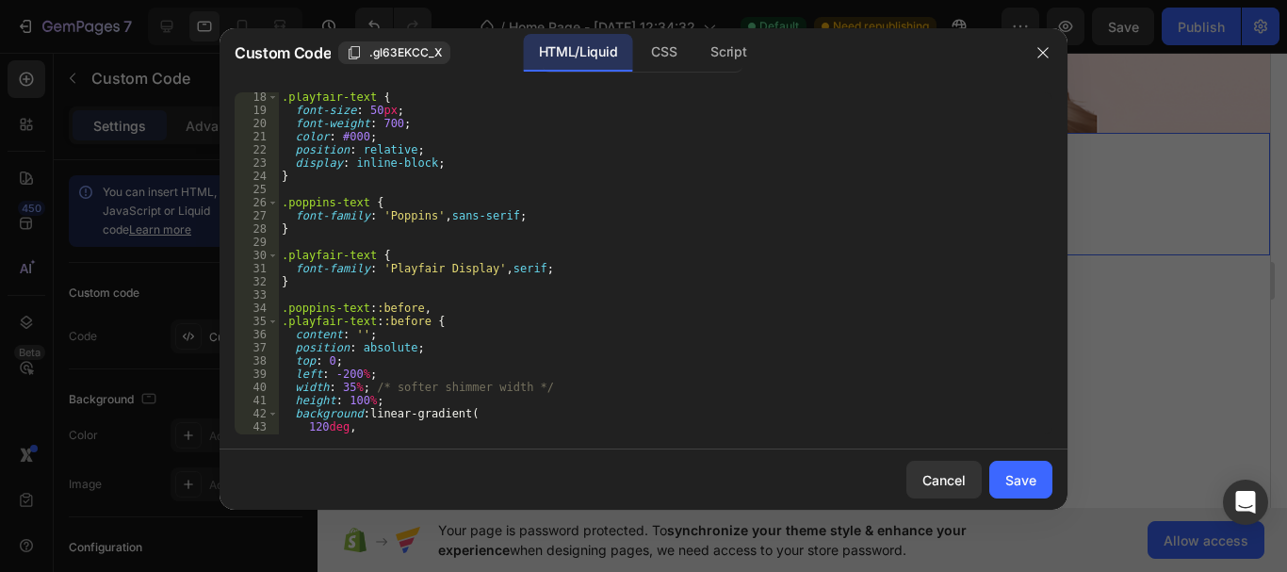
click at [348, 386] on div ".playfair-text { font-size : 50 px ; font-weight : 700 ; color : #000 ; positio…" at bounding box center [658, 274] width 760 height 368
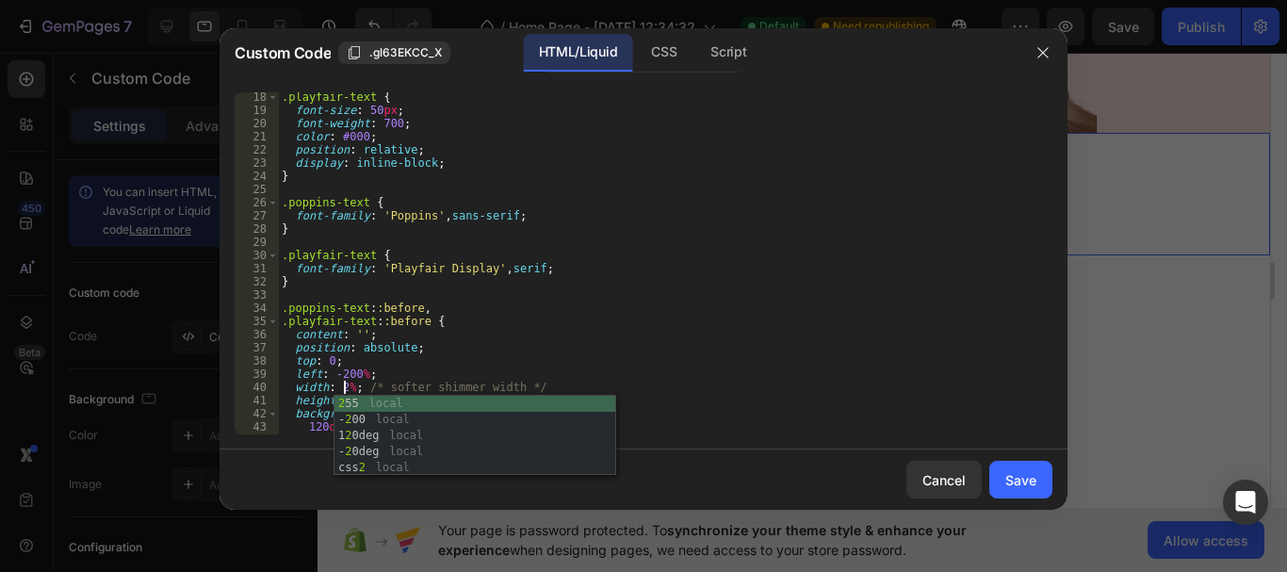
scroll to position [0, 6]
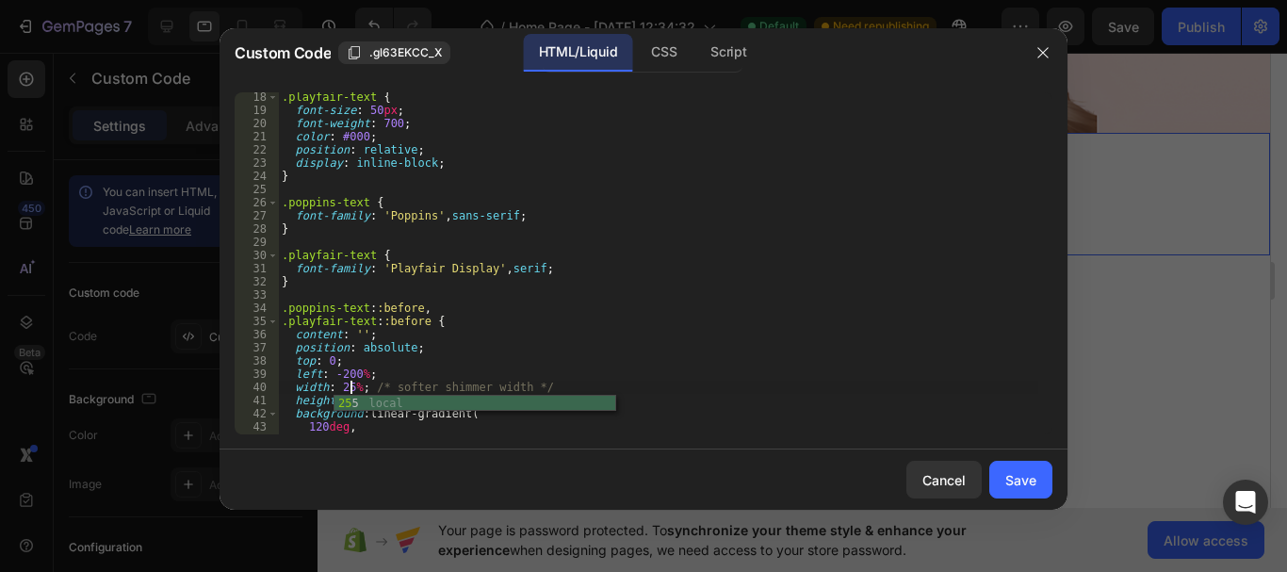
click at [938, 343] on div ".playfair-text { font-size : 50 px ; font-weight : 700 ; color : #000 ; positio…" at bounding box center [658, 274] width 760 height 368
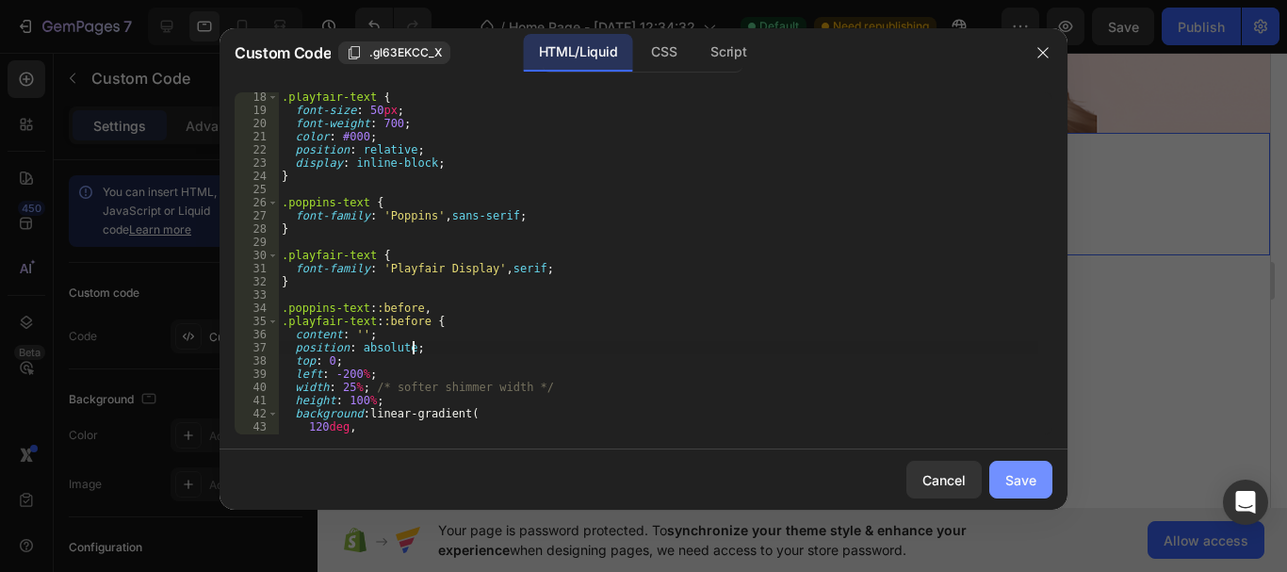
type textarea "position: absolute;"
click at [1006, 486] on div "Save" at bounding box center [1020, 480] width 31 height 20
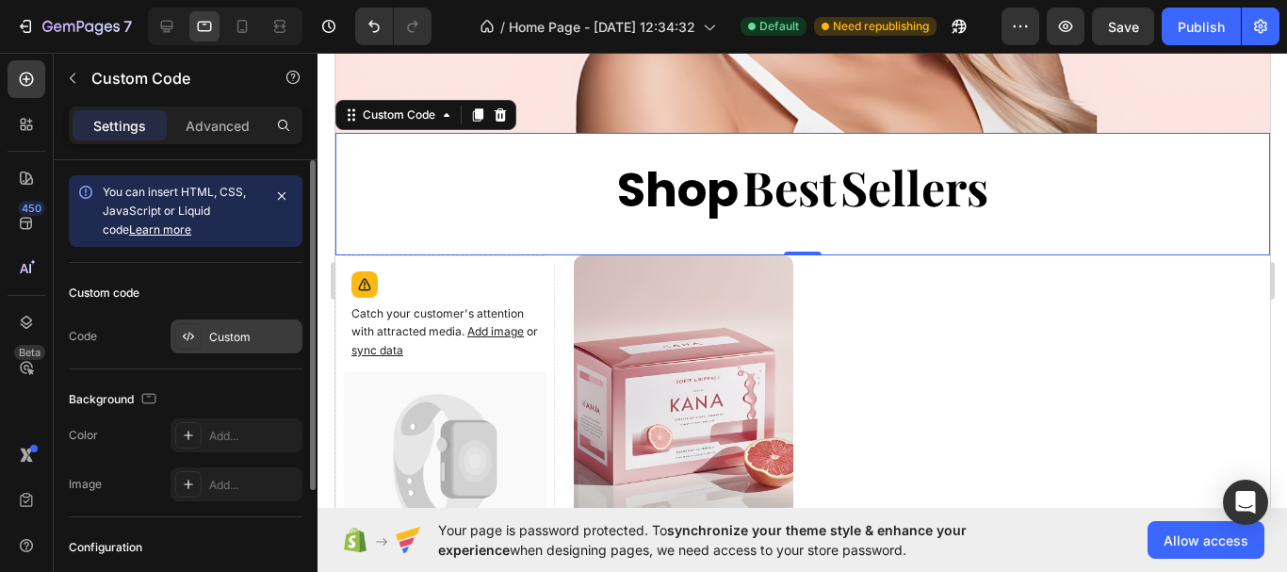
click at [198, 330] on div at bounding box center [188, 336] width 26 height 26
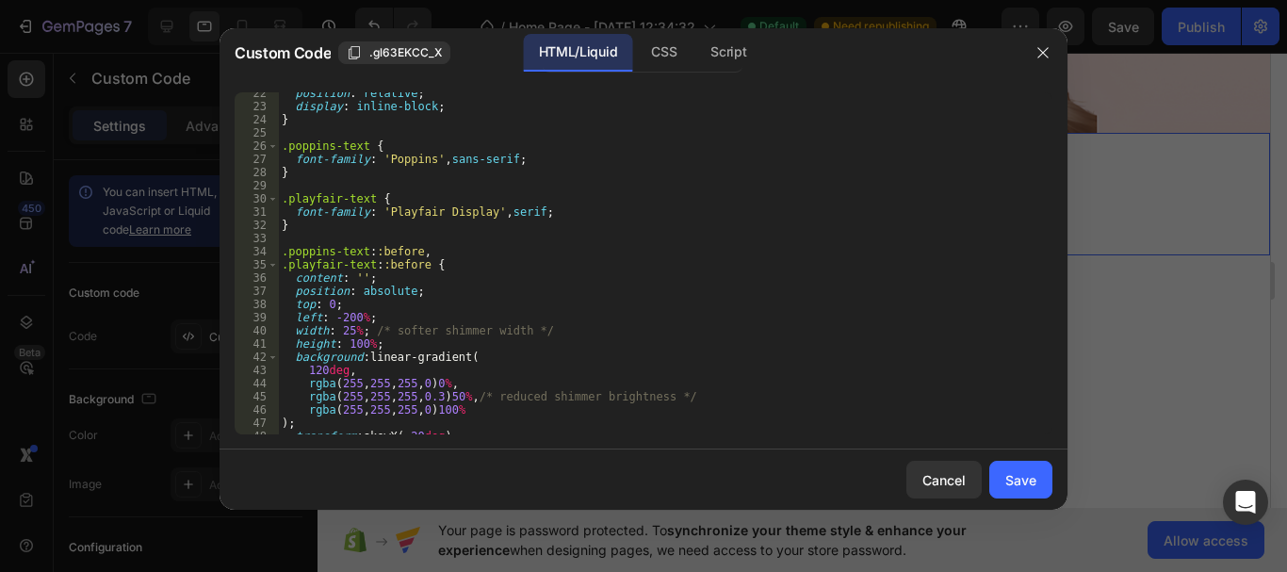
scroll to position [339, 0]
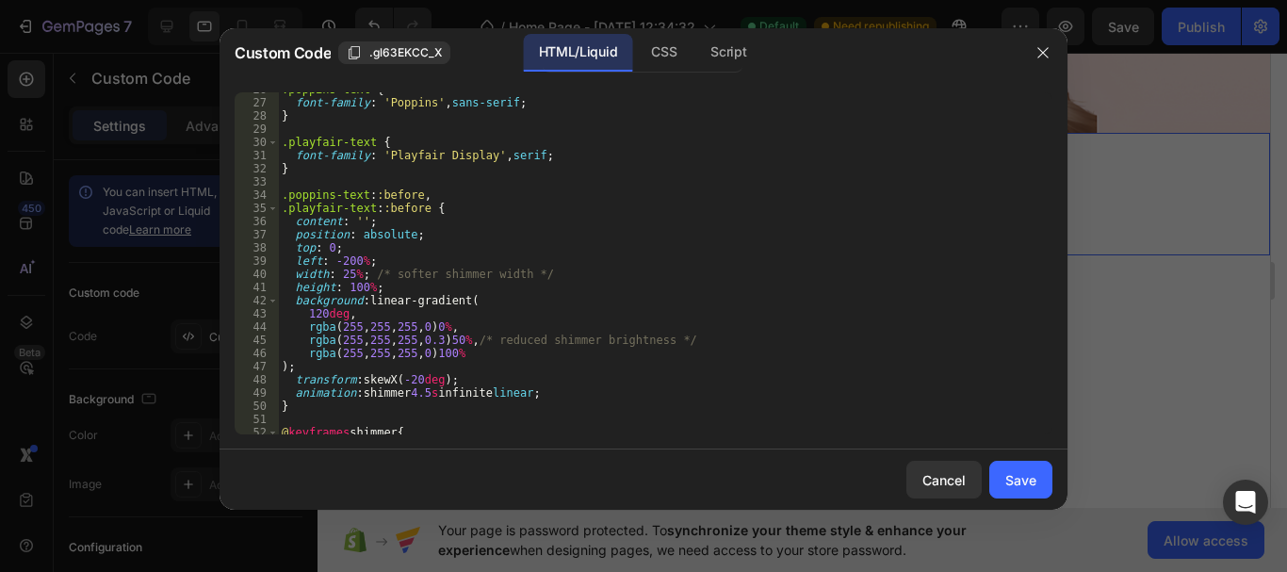
click at [351, 270] on div ".poppins-text { font-family : ' Poppins ' , sans-serif ; } .playfair-text { fon…" at bounding box center [658, 267] width 760 height 368
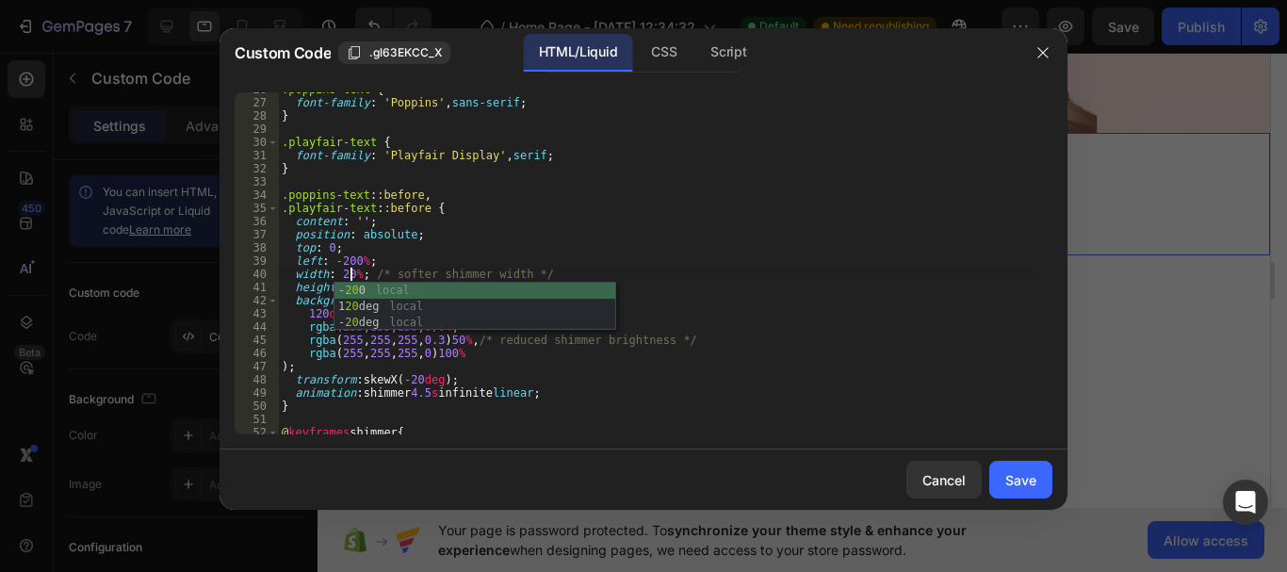
scroll to position [0, 6]
click at [792, 309] on div ".poppins-text { font-family : ' Poppins ' , sans-serif ; } .playfair-text { fon…" at bounding box center [658, 267] width 760 height 368
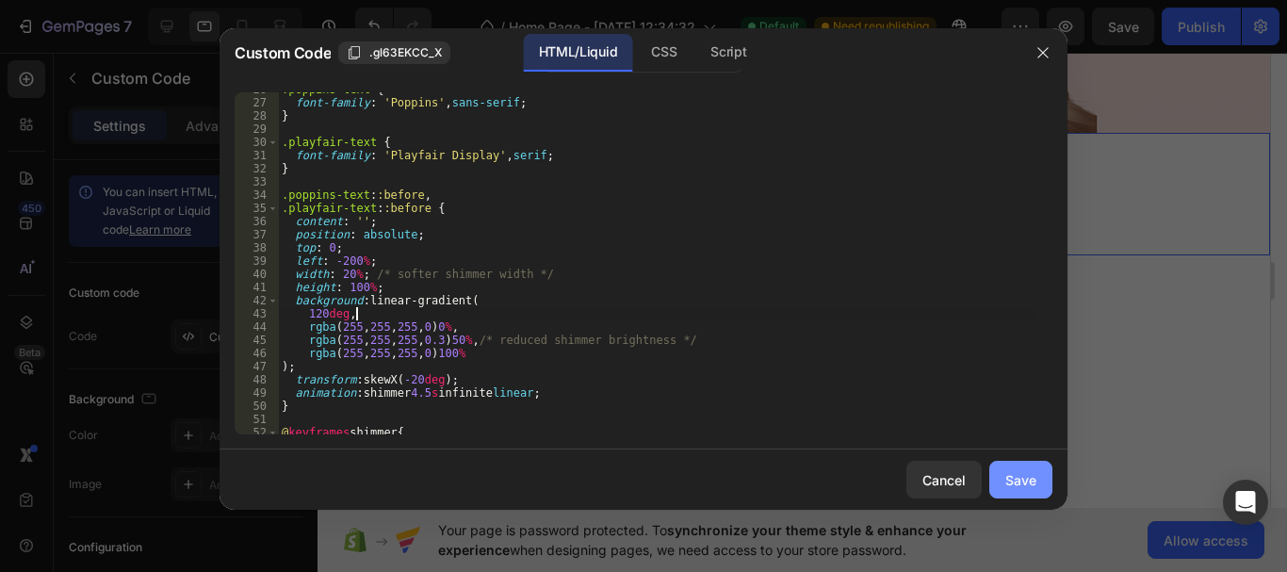
type textarea "120deg,"
click at [1018, 475] on div "Save" at bounding box center [1020, 480] width 31 height 20
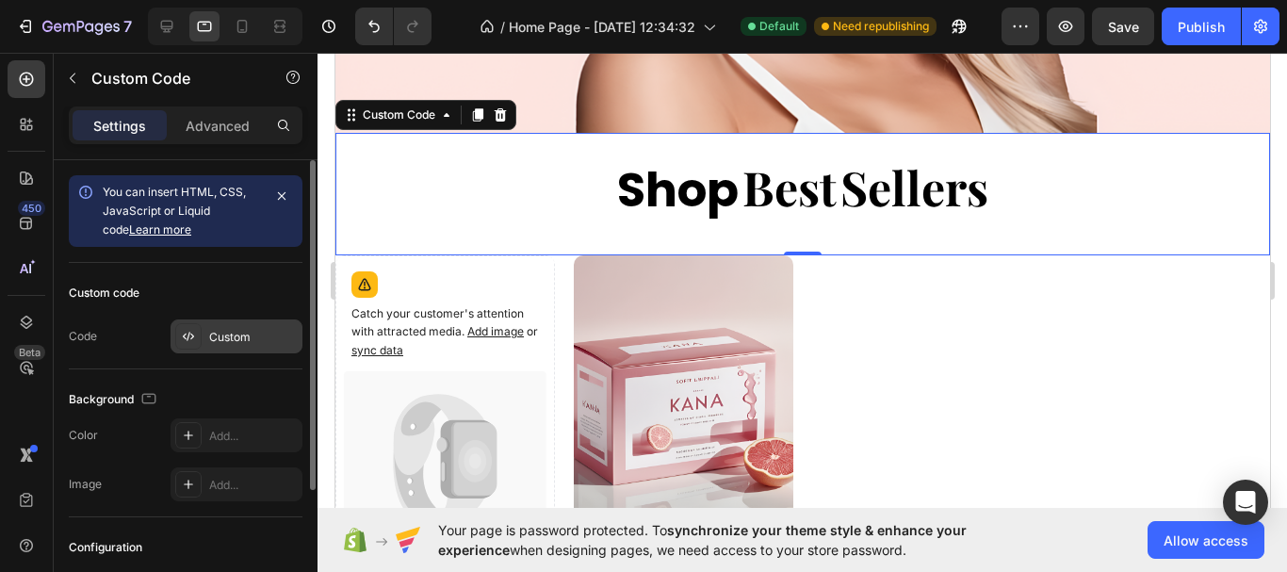
click at [242, 346] on div "Custom" at bounding box center [237, 336] width 132 height 34
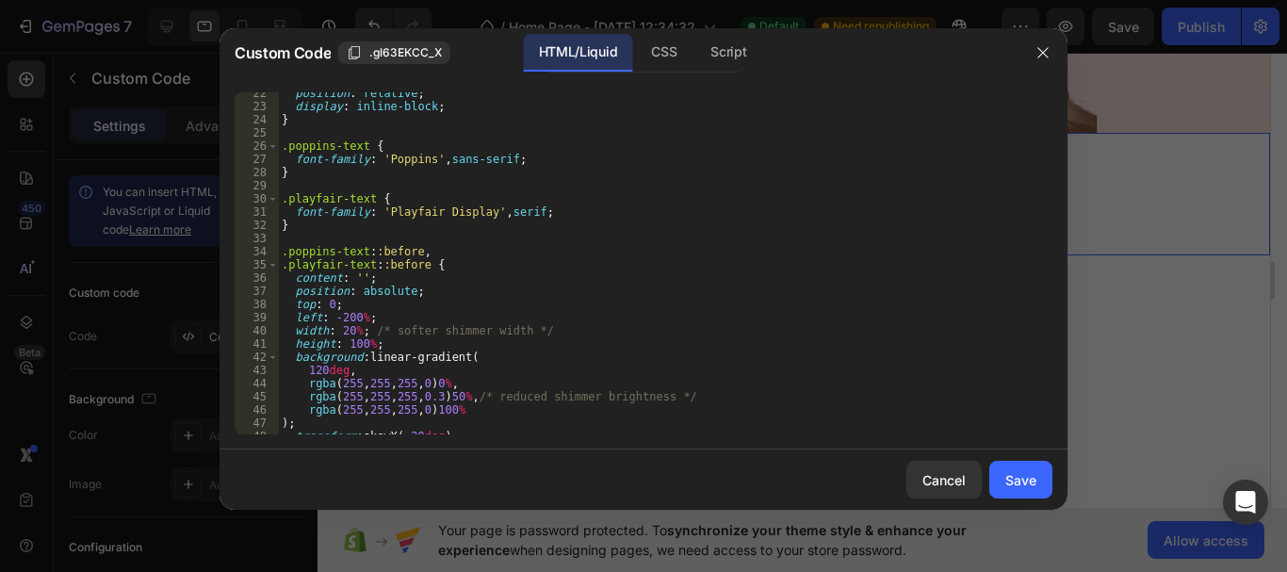
scroll to position [502, 0]
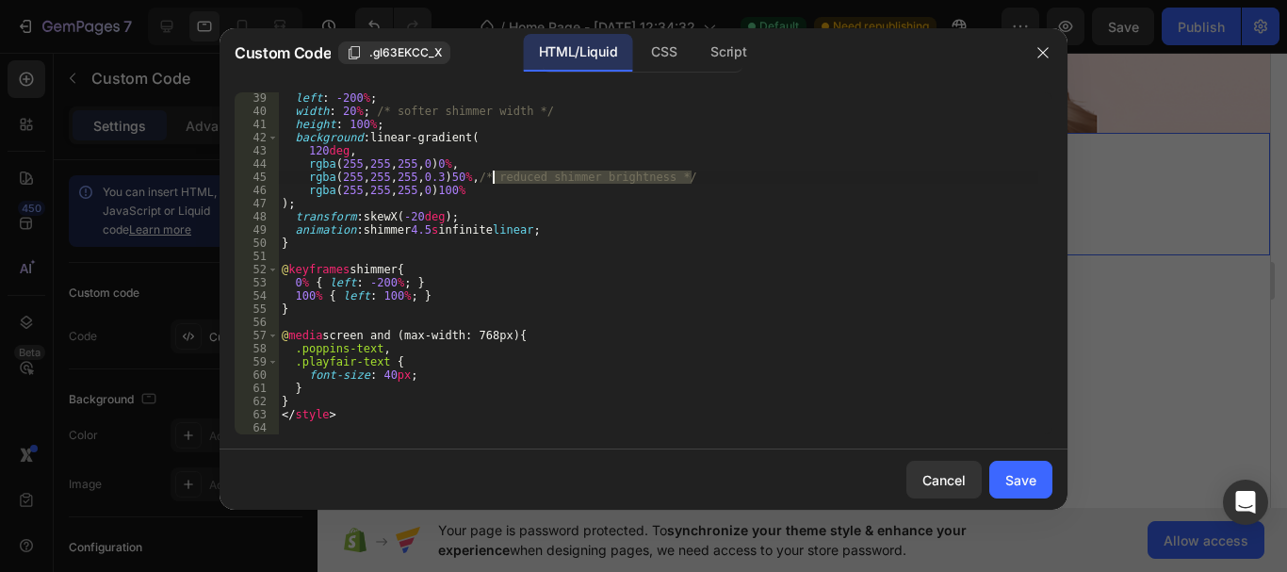
drag, startPoint x: 705, startPoint y: 172, endPoint x: 491, endPoint y: 175, distance: 213.9
click at [491, 175] on div "left : -200 % ; width : 20 % ; /* softer shimmer width */ height : 100 % ; back…" at bounding box center [658, 275] width 760 height 368
drag, startPoint x: 551, startPoint y: 114, endPoint x: 366, endPoint y: 114, distance: 185.6
click at [366, 114] on div "left : -200 % ; width : 20 % ; /* softer shimmer width */ height : 100 % ; back…" at bounding box center [658, 276] width 760 height 368
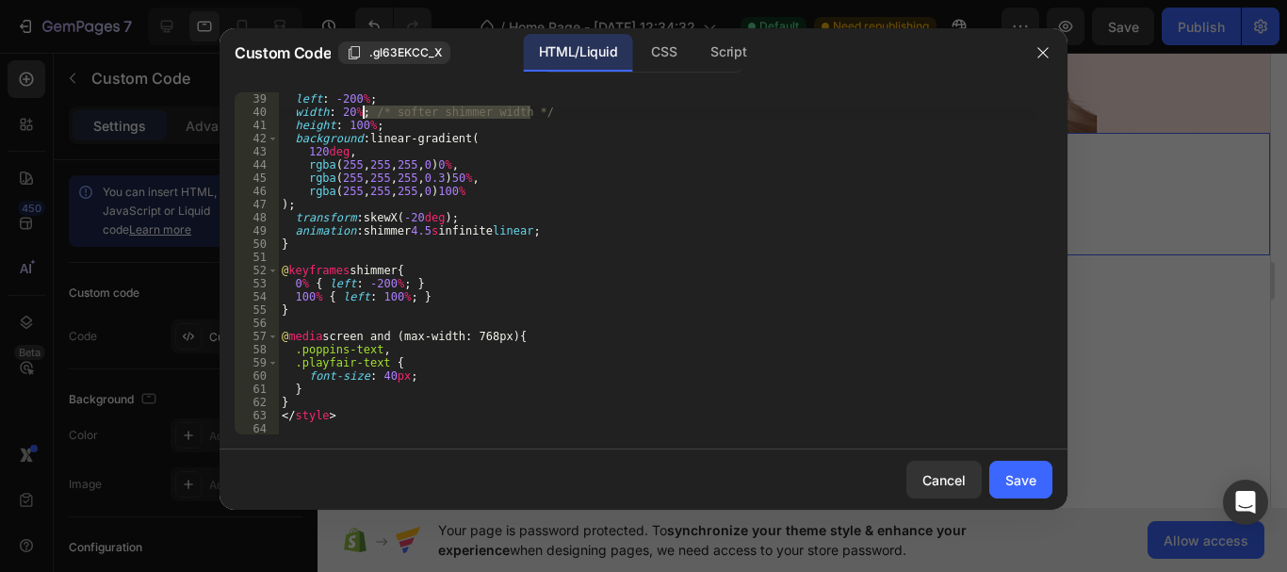
type textarea "width: 20%;"
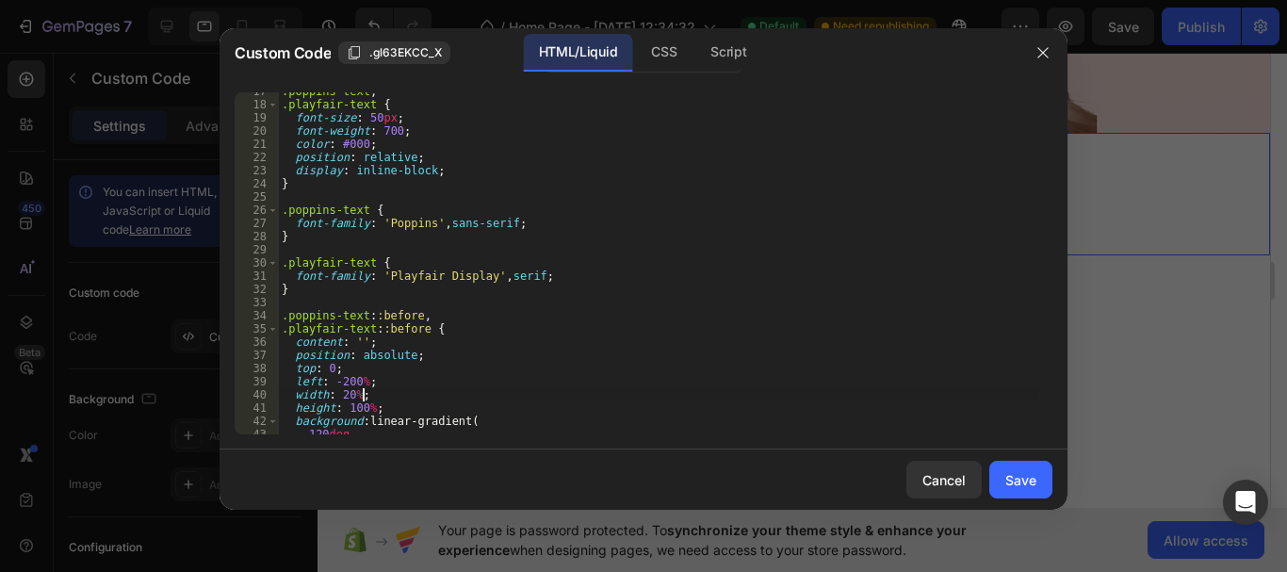
scroll to position [0, 0]
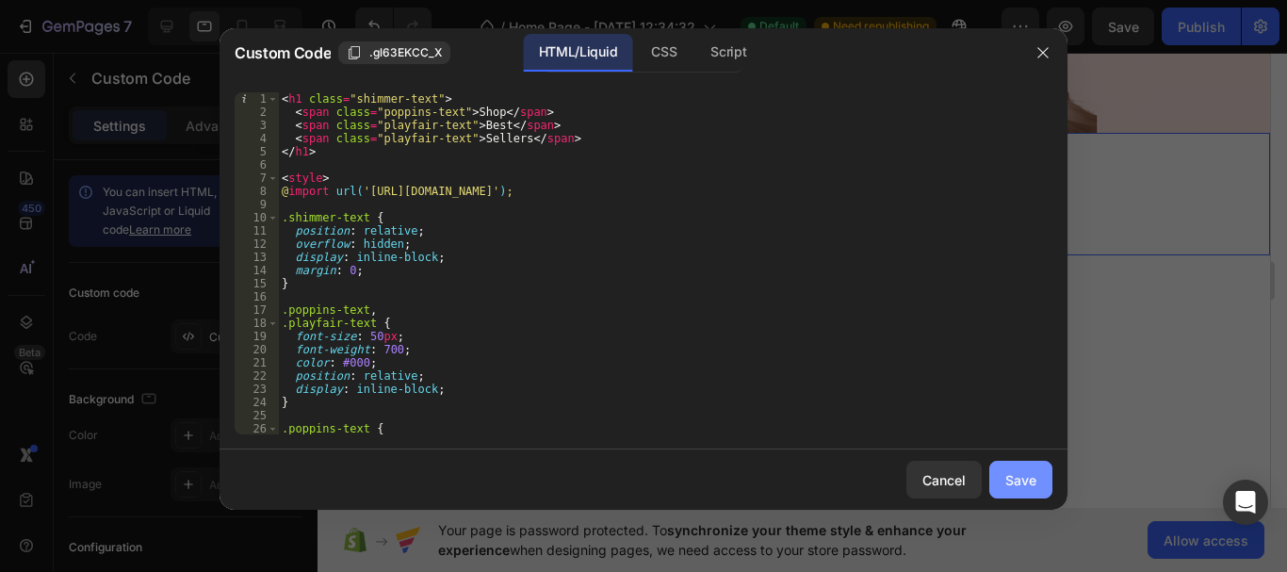
click at [1004, 481] on button "Save" at bounding box center [1020, 480] width 63 height 38
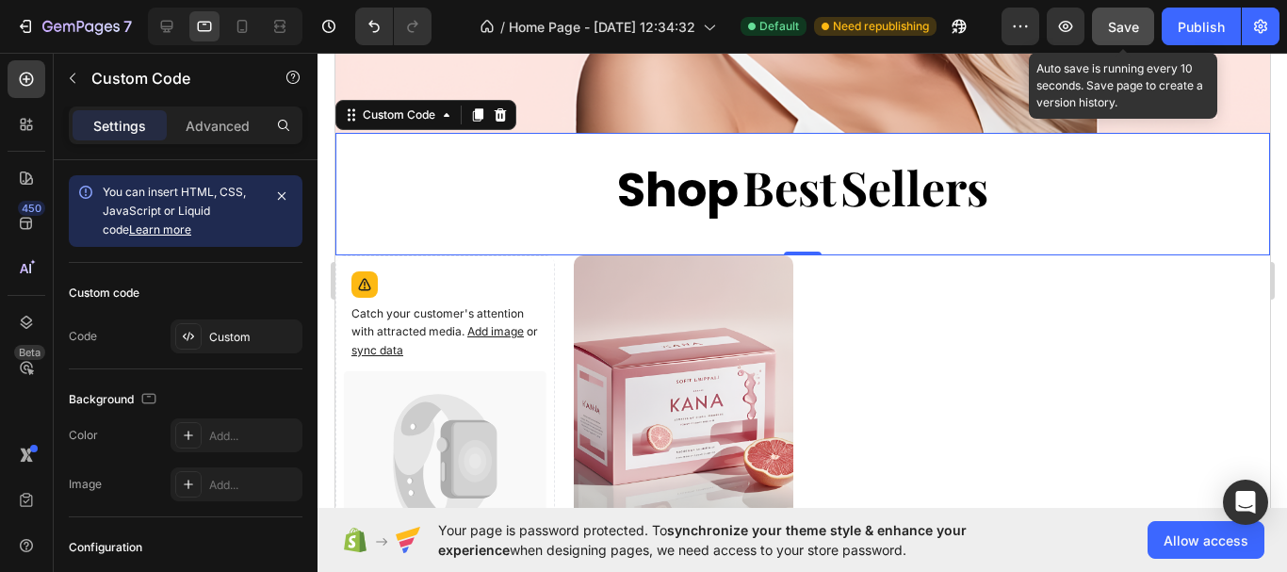
click at [1131, 29] on span "Save" at bounding box center [1123, 27] width 31 height 16
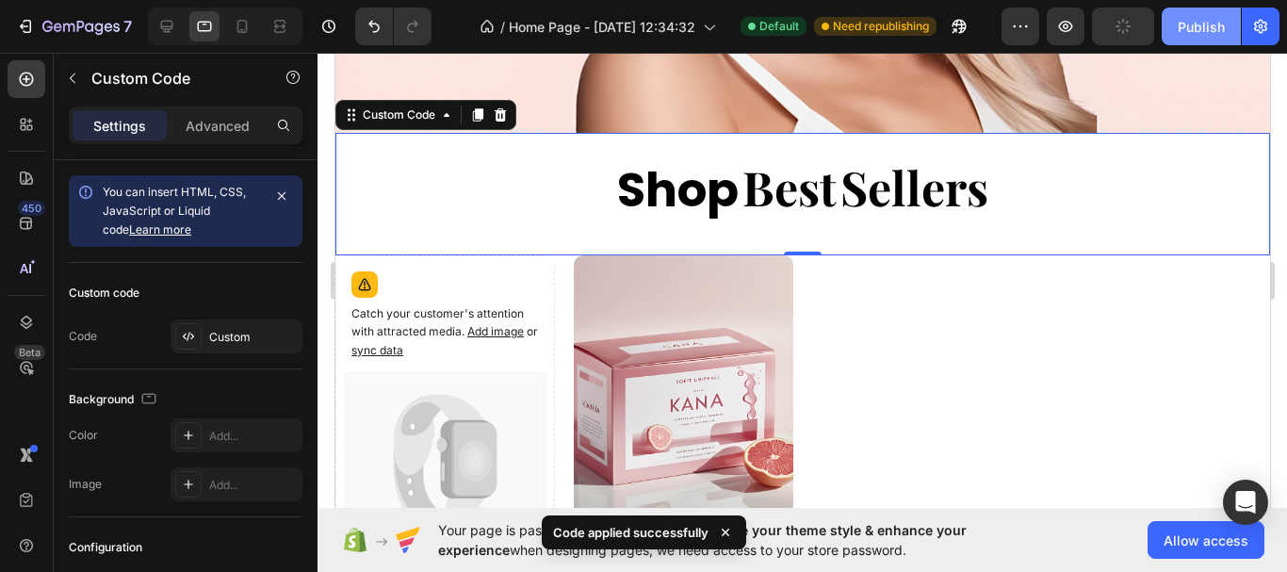
click at [1191, 24] on div "Publish" at bounding box center [1201, 27] width 47 height 20
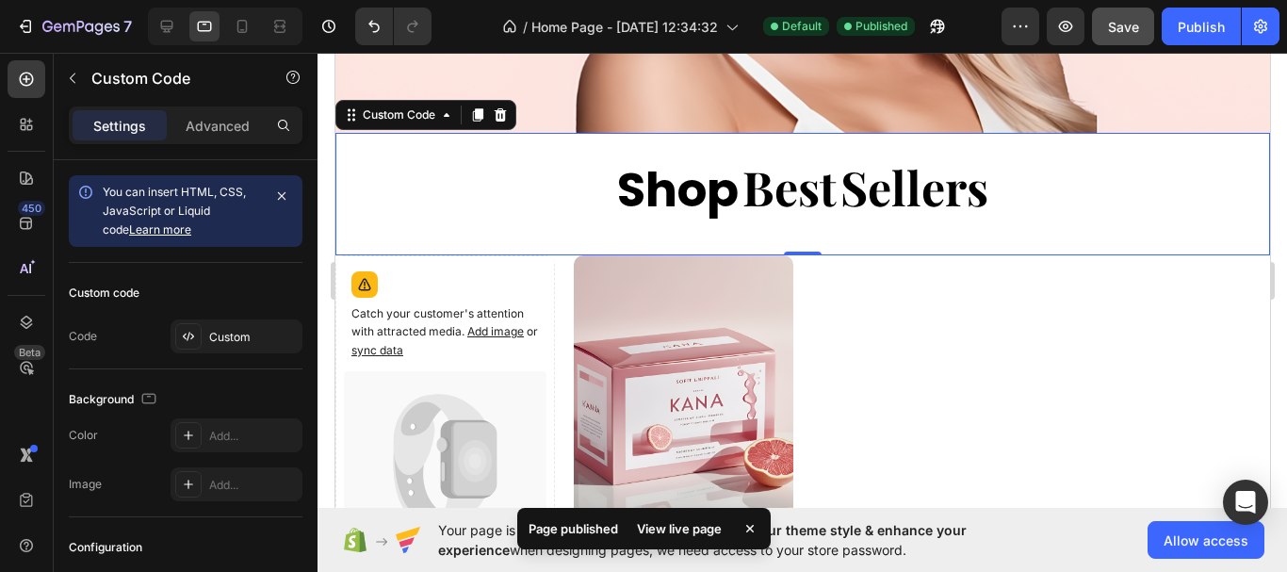
click at [660, 527] on div "View live page" at bounding box center [679, 528] width 107 height 26
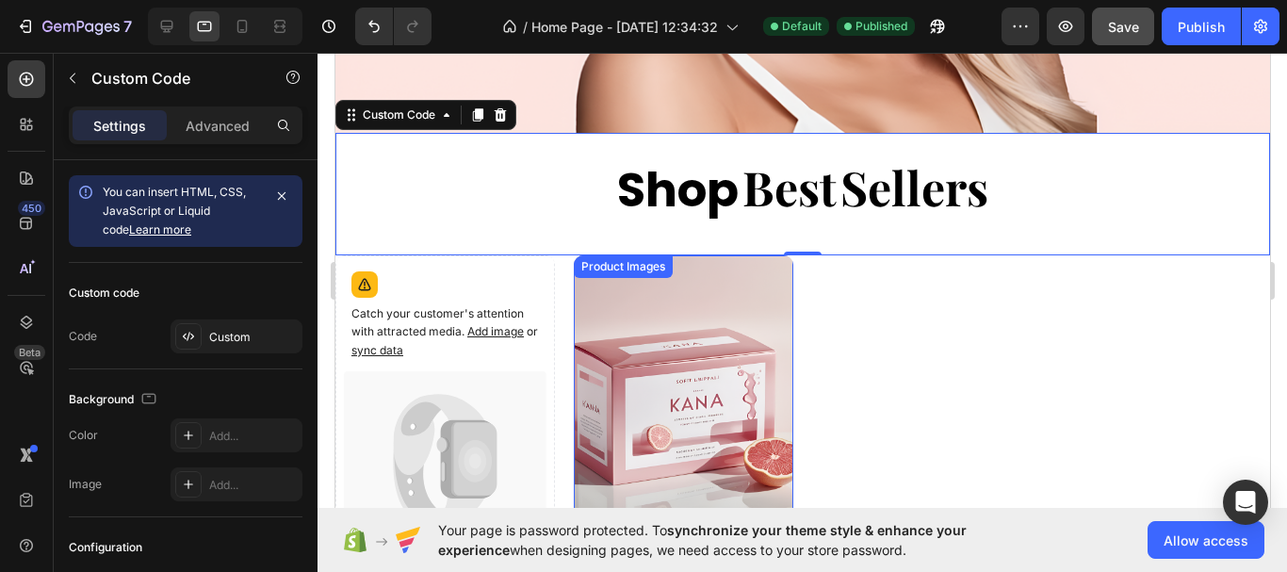
click at [721, 303] on img at bounding box center [683, 401] width 220 height 293
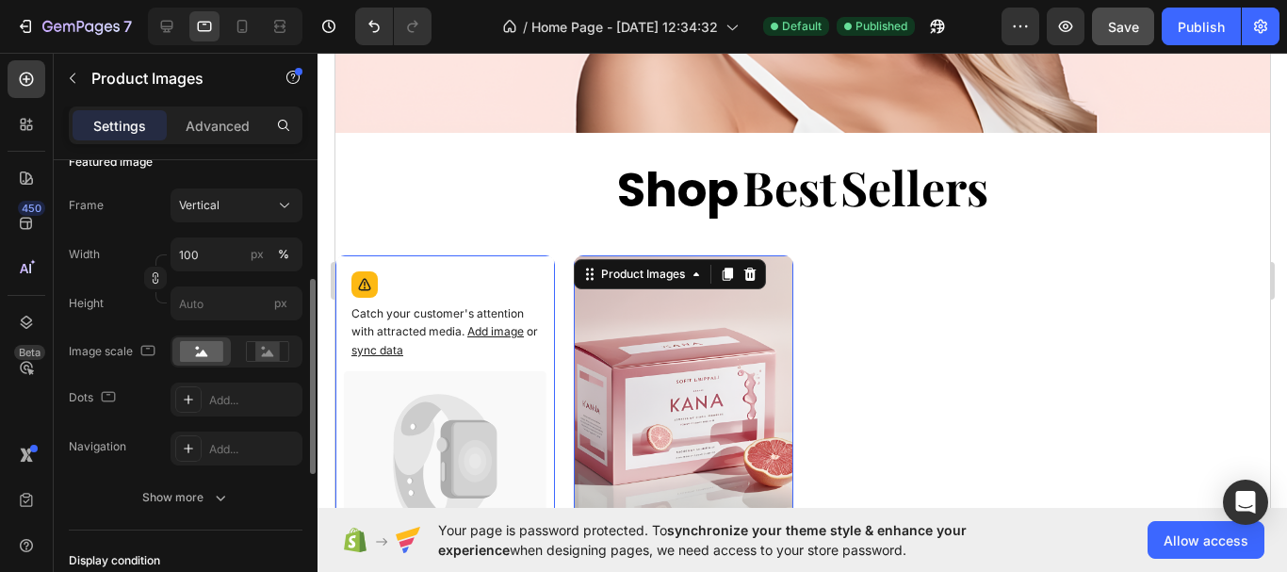
scroll to position [643, 0]
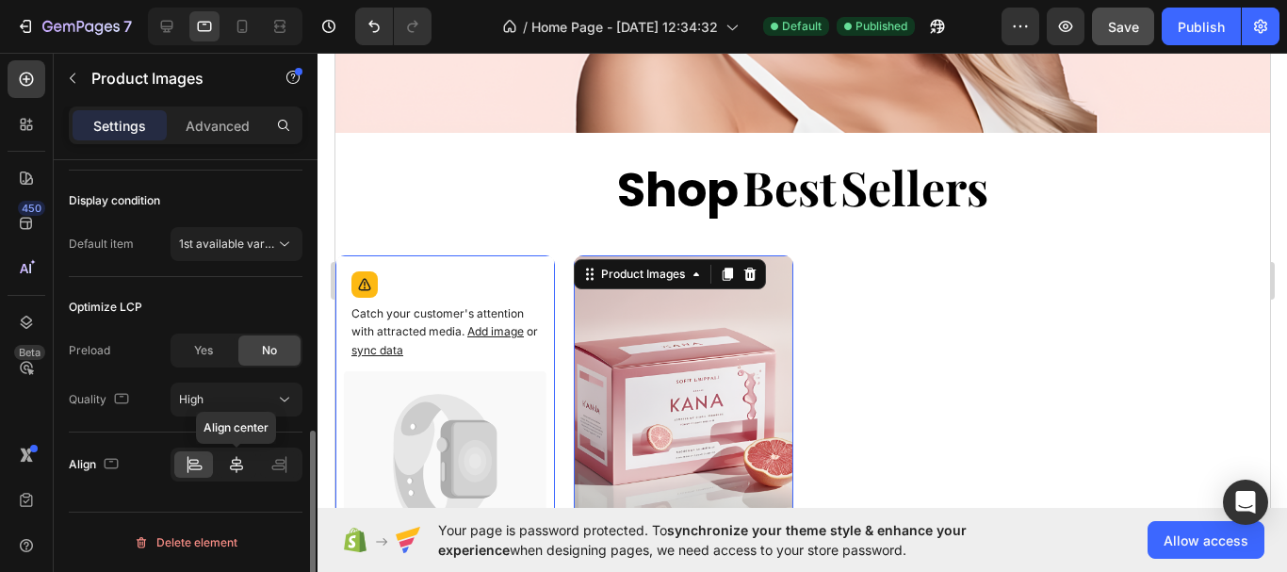
click at [248, 468] on div at bounding box center [236, 464] width 39 height 26
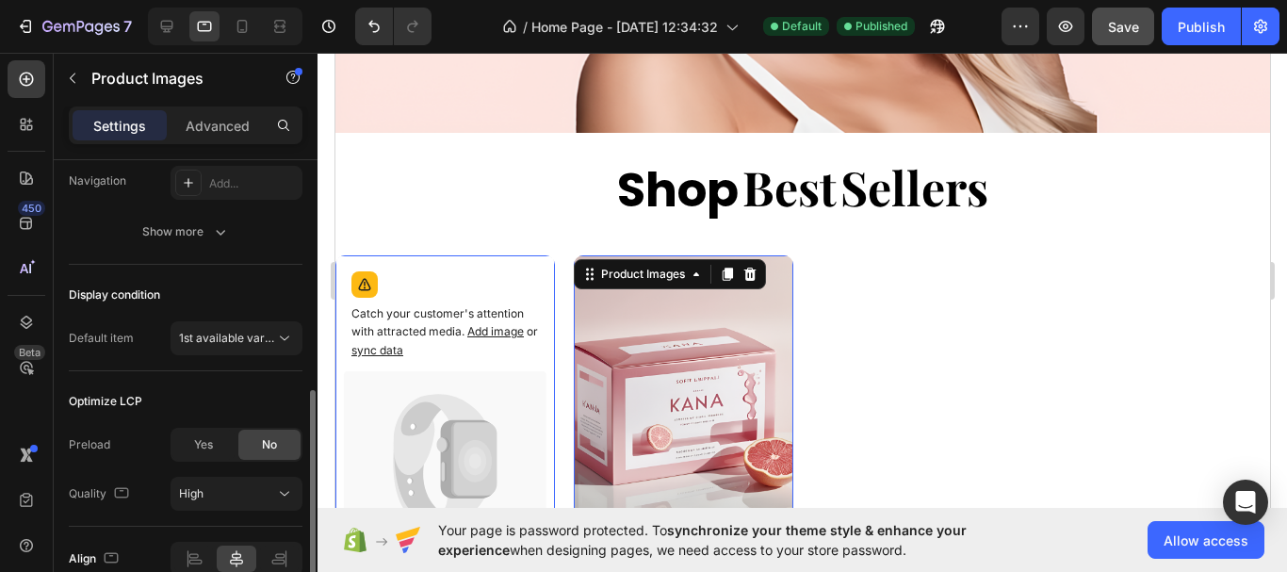
scroll to position [454, 0]
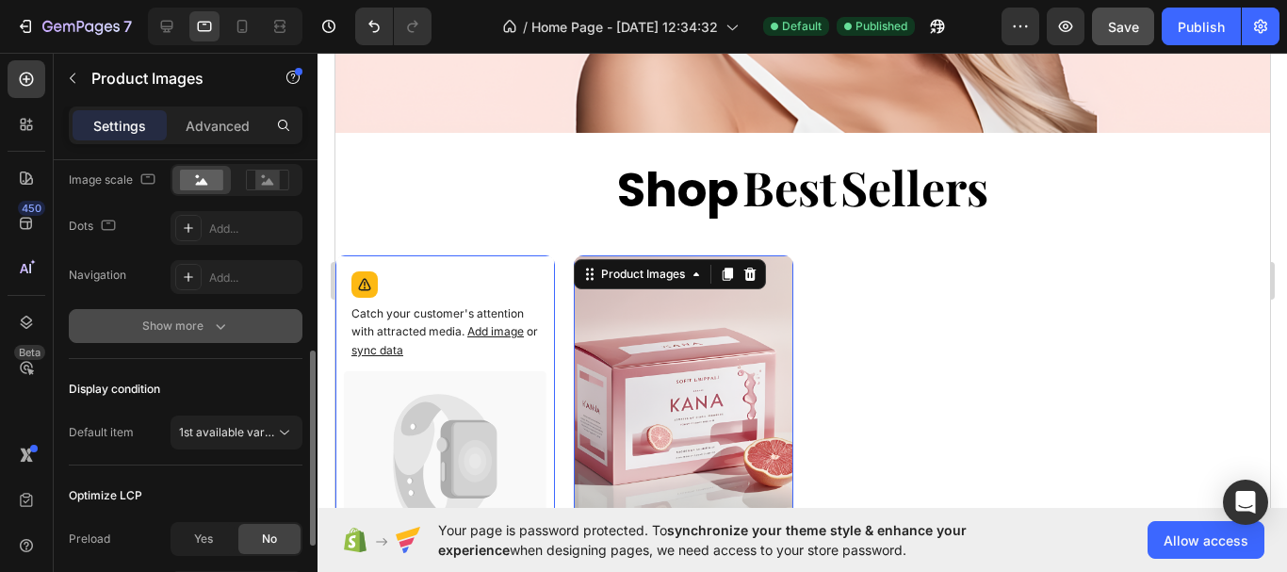
click at [220, 331] on icon "button" at bounding box center [220, 326] width 19 height 19
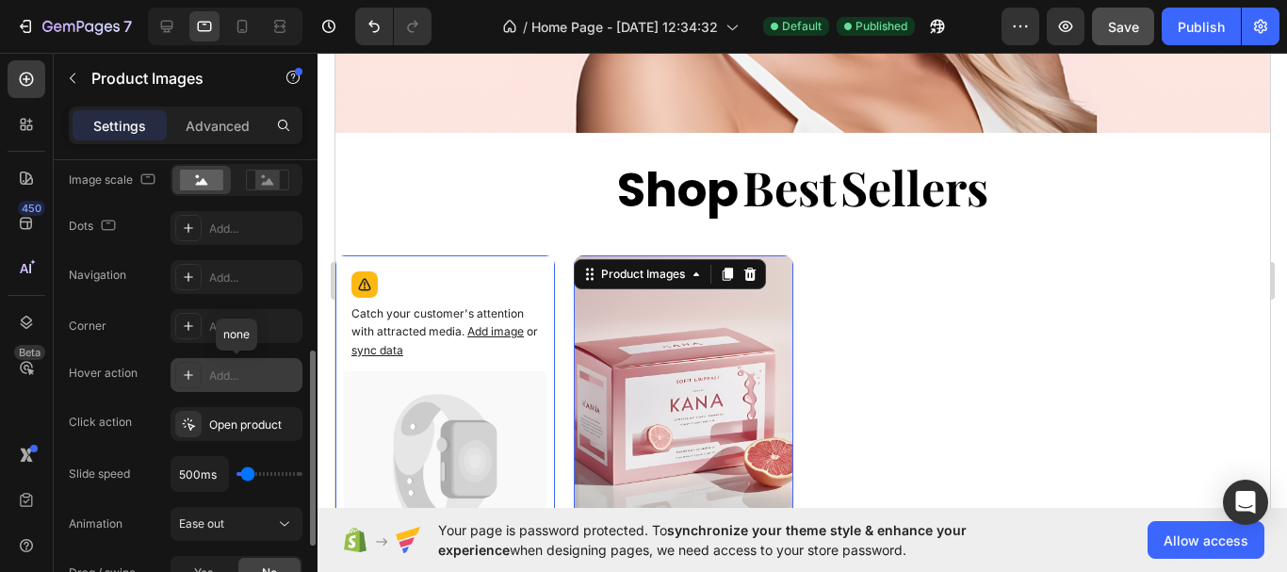
click at [247, 381] on div "Add..." at bounding box center [253, 375] width 89 height 17
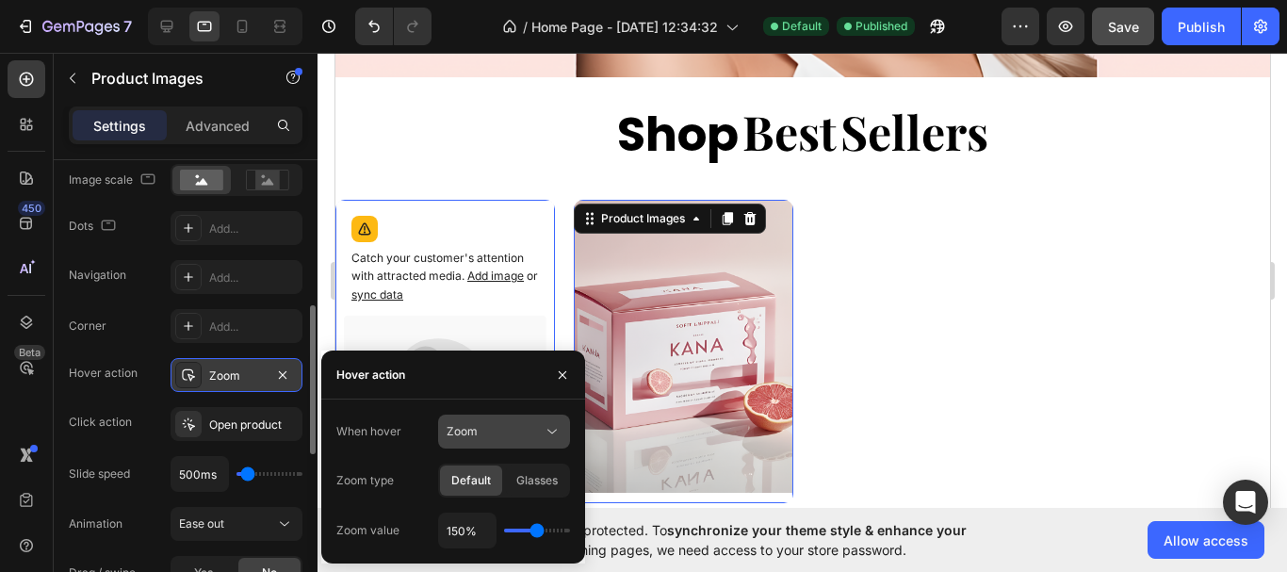
scroll to position [579, 0]
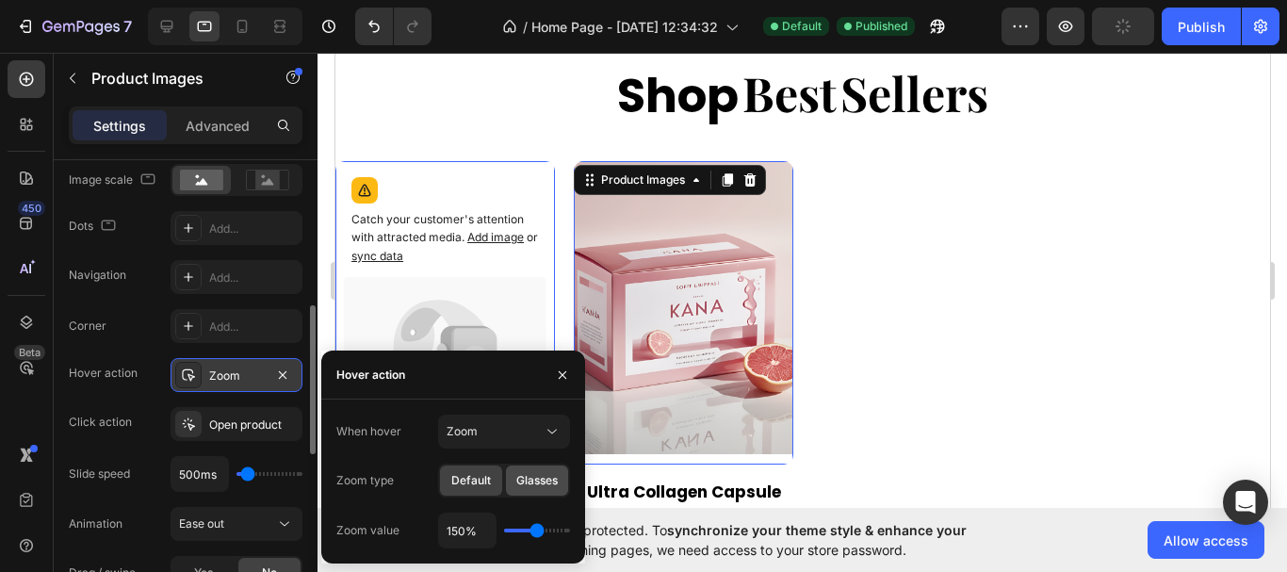
click at [541, 480] on span "Glasses" at bounding box center [536, 480] width 41 height 17
click at [483, 478] on span "Default" at bounding box center [471, 480] width 40 height 17
click at [559, 429] on icon at bounding box center [552, 431] width 19 height 19
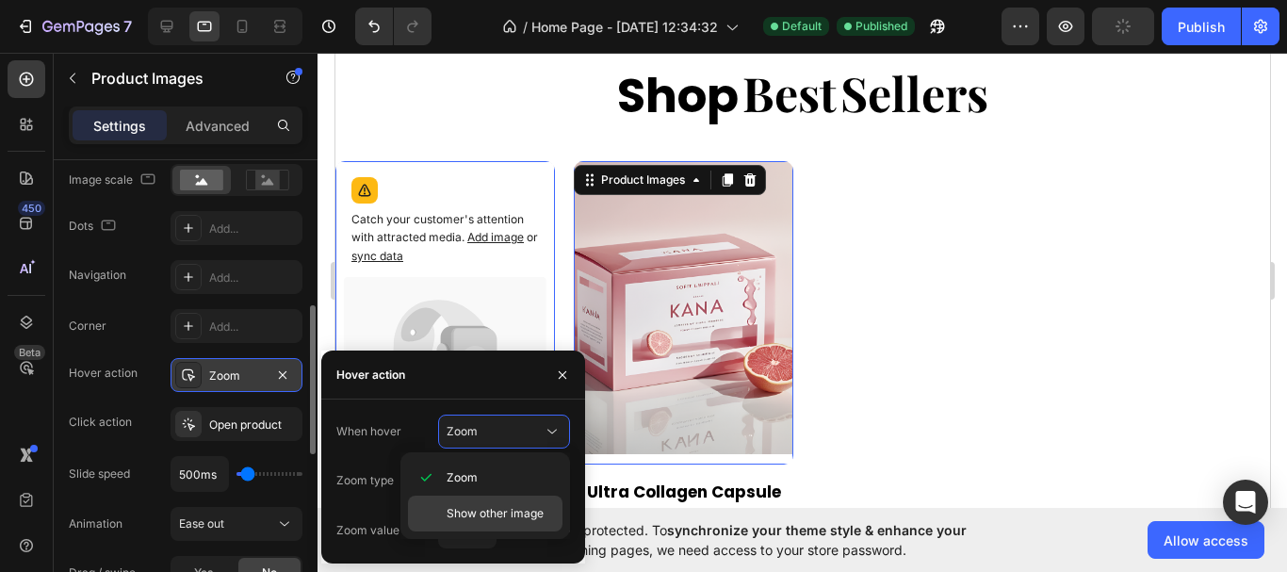
click at [478, 514] on span "Show other image" at bounding box center [495, 513] width 97 height 17
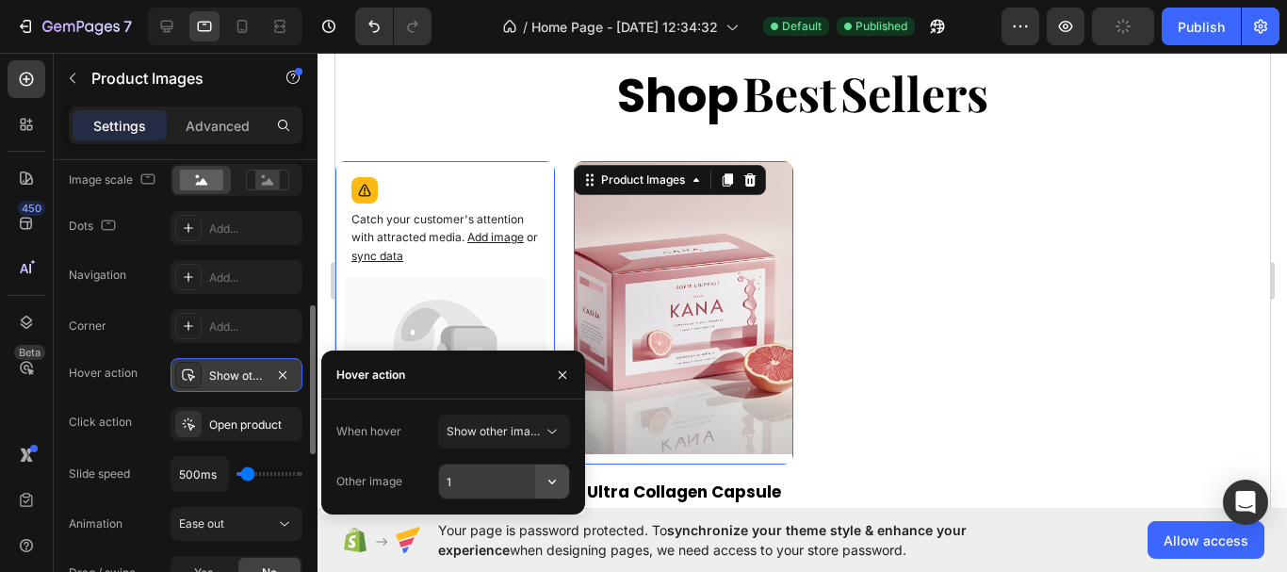
click at [551, 483] on icon "button" at bounding box center [552, 482] width 8 height 5
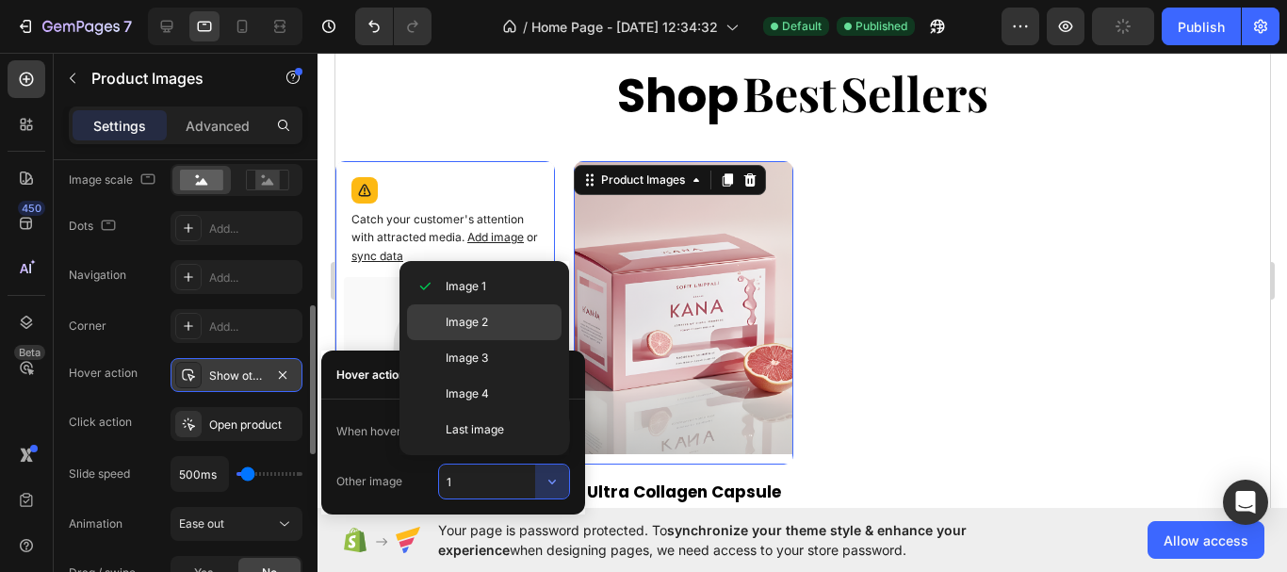
click at [512, 327] on p "Image 2" at bounding box center [499, 322] width 107 height 17
type input "2"
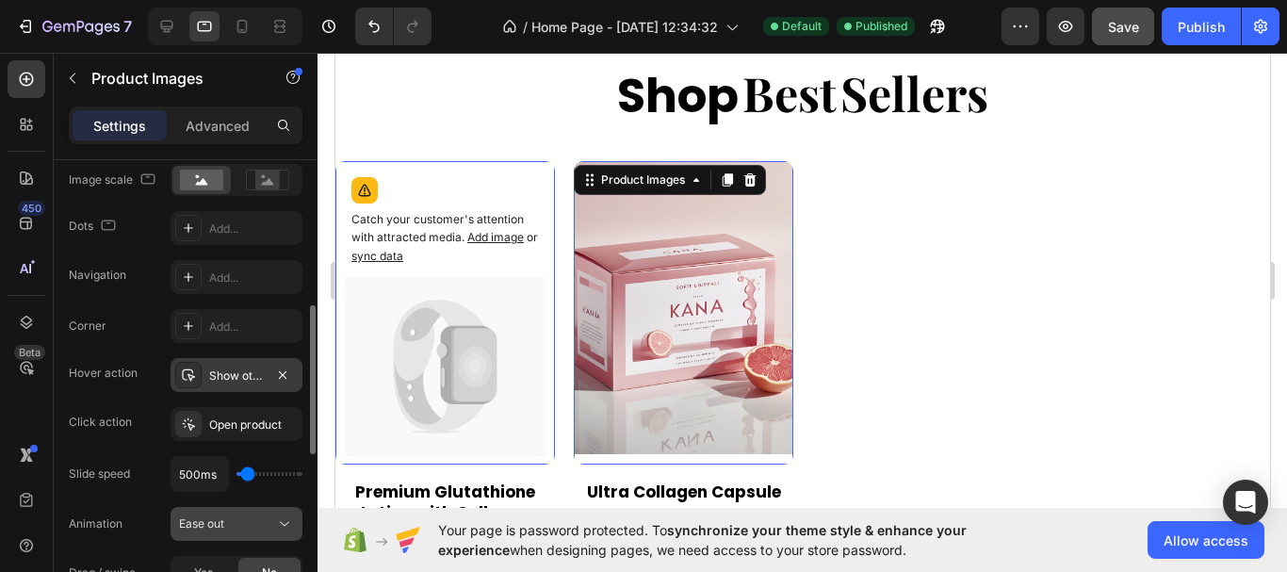
click at [281, 527] on icon at bounding box center [284, 523] width 19 height 19
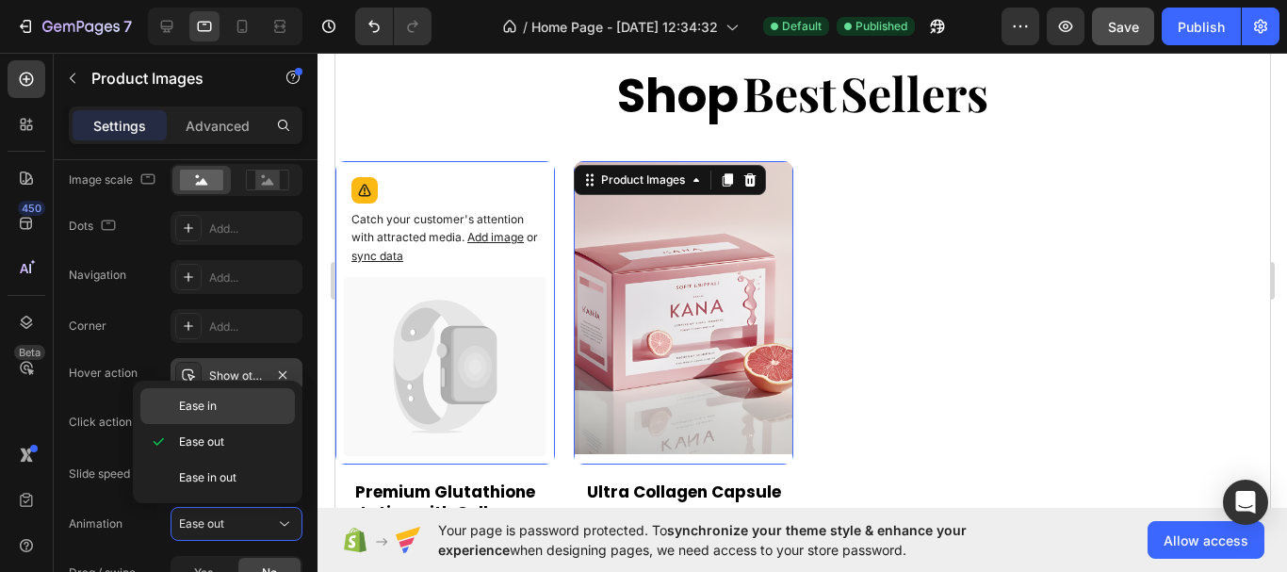
drag, startPoint x: 269, startPoint y: 402, endPoint x: 20, endPoint y: 349, distance: 254.5
click at [269, 402] on p "Ease in" at bounding box center [232, 406] width 107 height 17
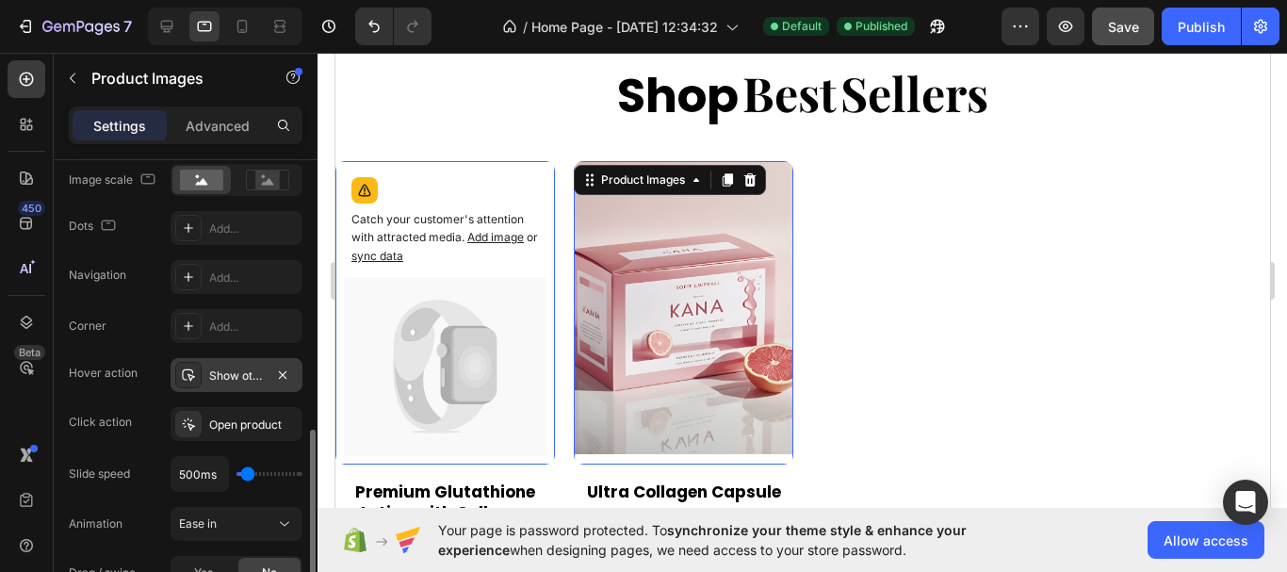
scroll to position [643, 0]
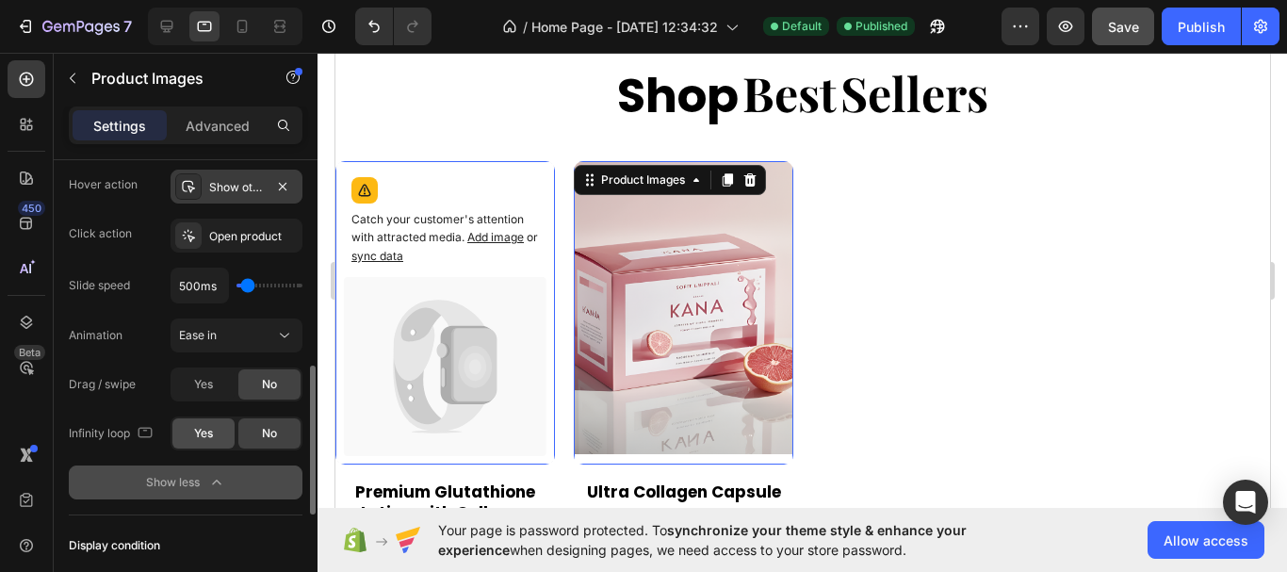
drag, startPoint x: 223, startPoint y: 444, endPoint x: 10, endPoint y: 361, distance: 228.5
click at [223, 444] on div "Yes" at bounding box center [203, 433] width 62 height 30
click at [286, 440] on div "No" at bounding box center [269, 433] width 62 height 30
type input "300ms"
type input "300"
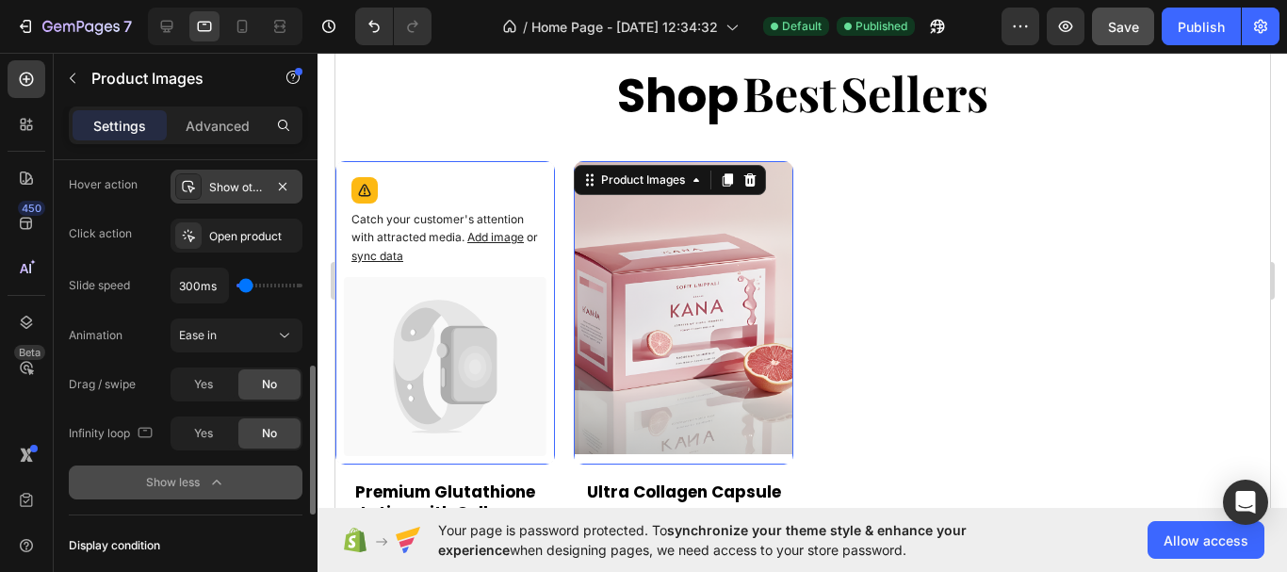
type input "100ms"
type input "100"
click at [237, 284] on input "range" at bounding box center [270, 286] width 66 height 4
type input "2100ms"
drag, startPoint x: 245, startPoint y: 286, endPoint x: 282, endPoint y: 285, distance: 36.8
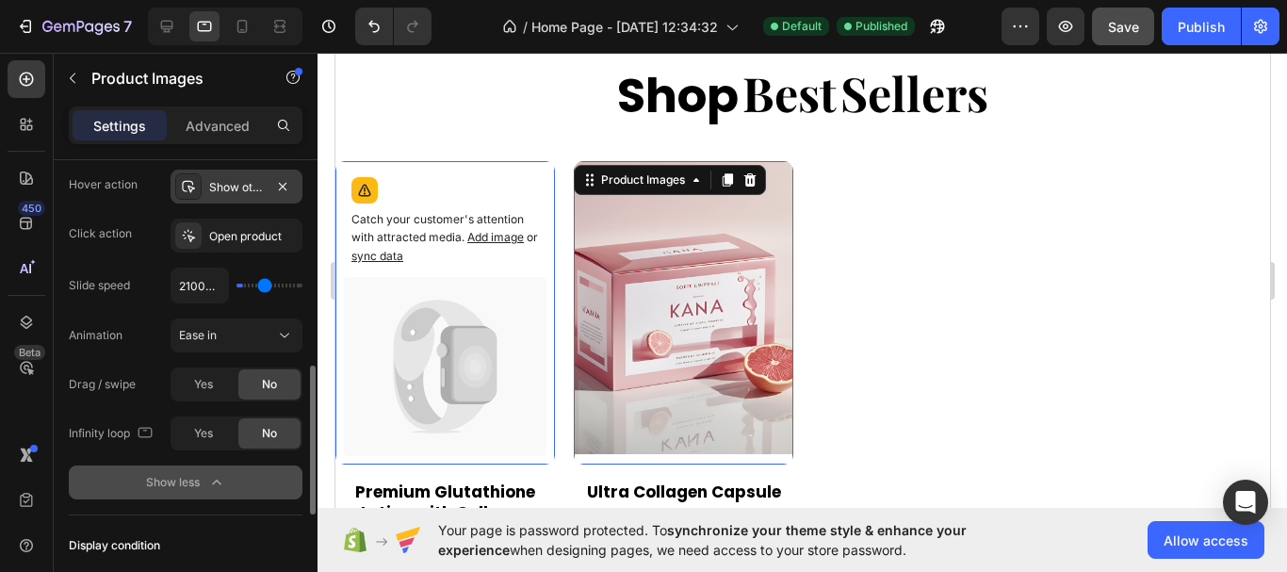
type input "2550"
click at [269, 287] on input "range" at bounding box center [270, 286] width 66 height 4
type input "5000ms"
drag, startPoint x: 270, startPoint y: 286, endPoint x: 335, endPoint y: 290, distance: 64.2
type input "5000"
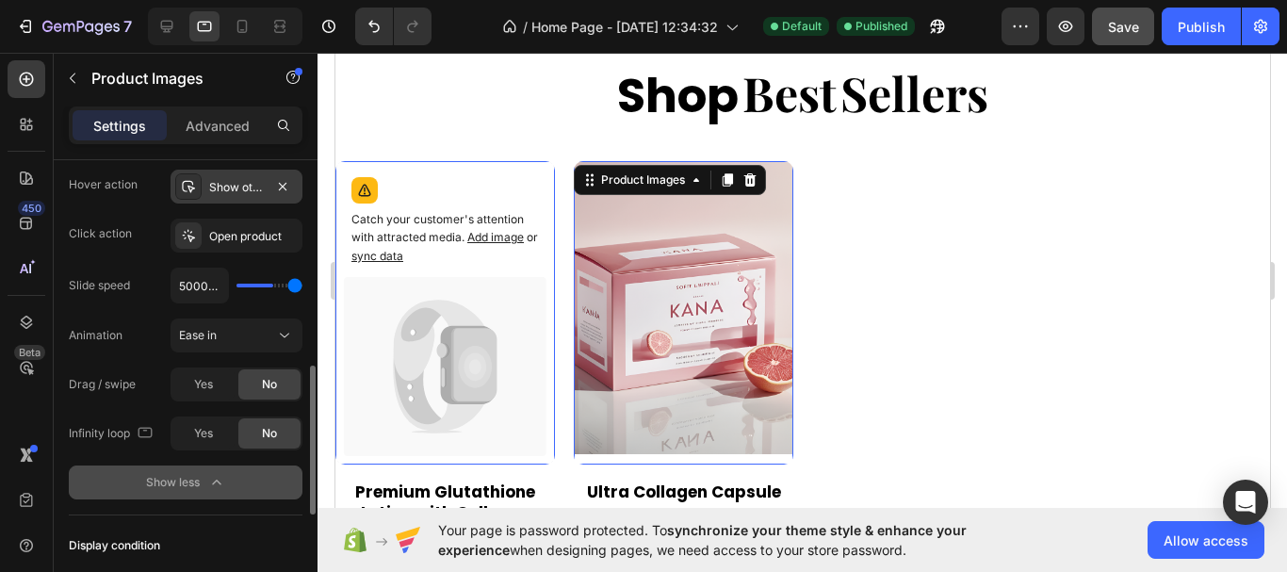
click at [302, 287] on input "range" at bounding box center [270, 286] width 66 height 4
type input "2350ms"
type input "2350"
type input "1900ms"
type input "1900"
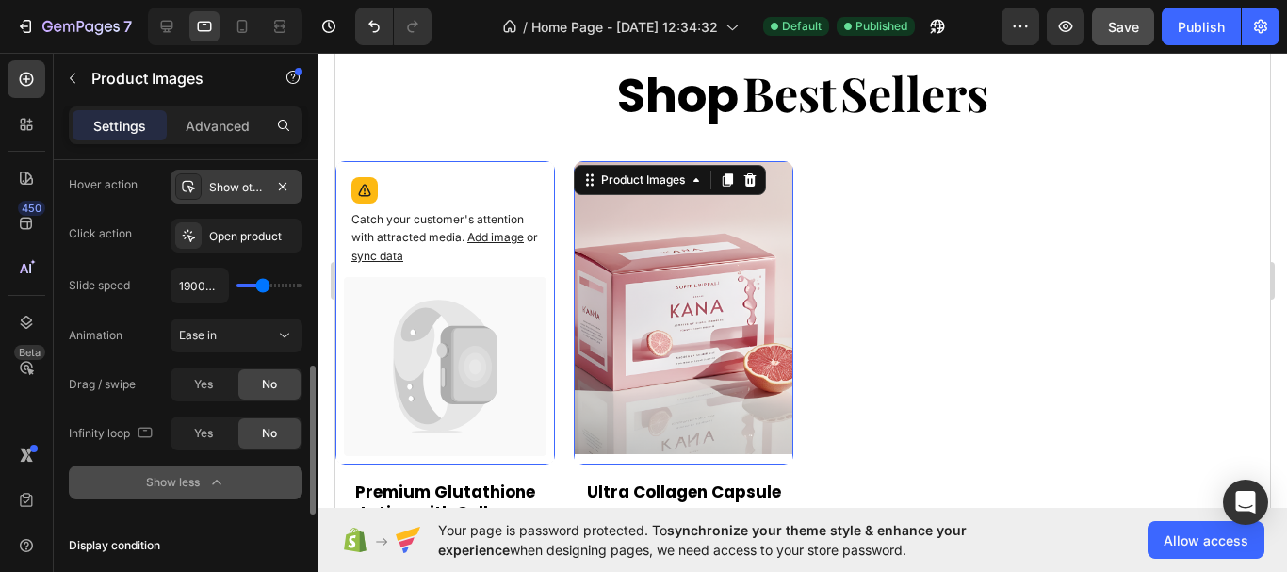
type input "1350ms"
type input "1350"
type input "1300ms"
type input "1300"
type input "1200ms"
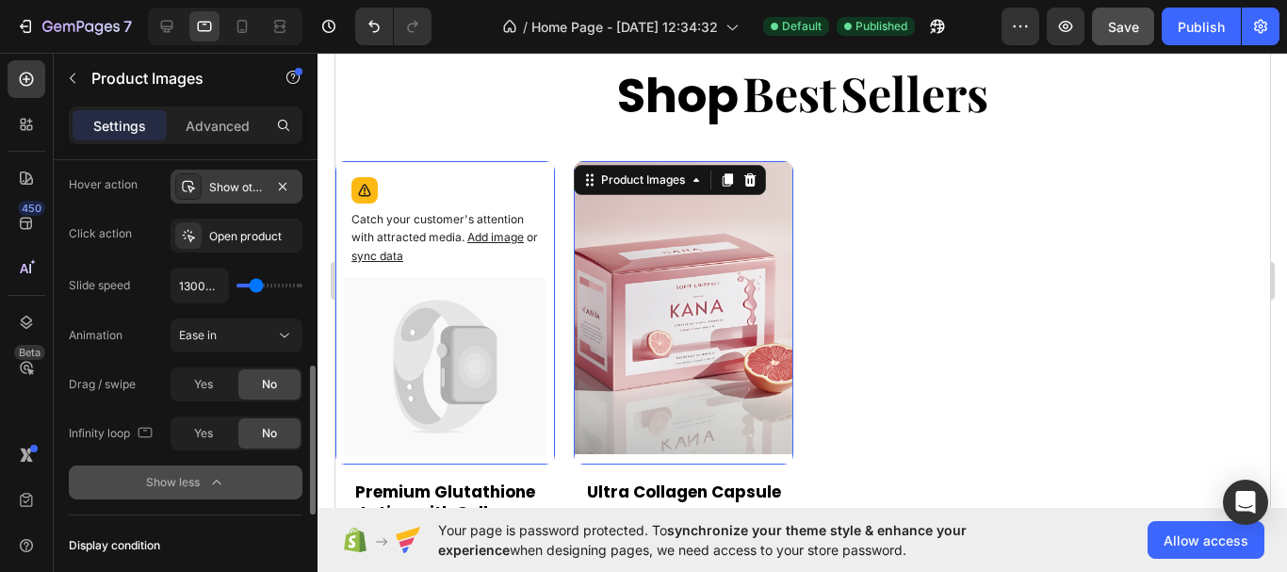
type input "1200"
type input "1100ms"
type input "1100"
type input "1000ms"
type input "1000"
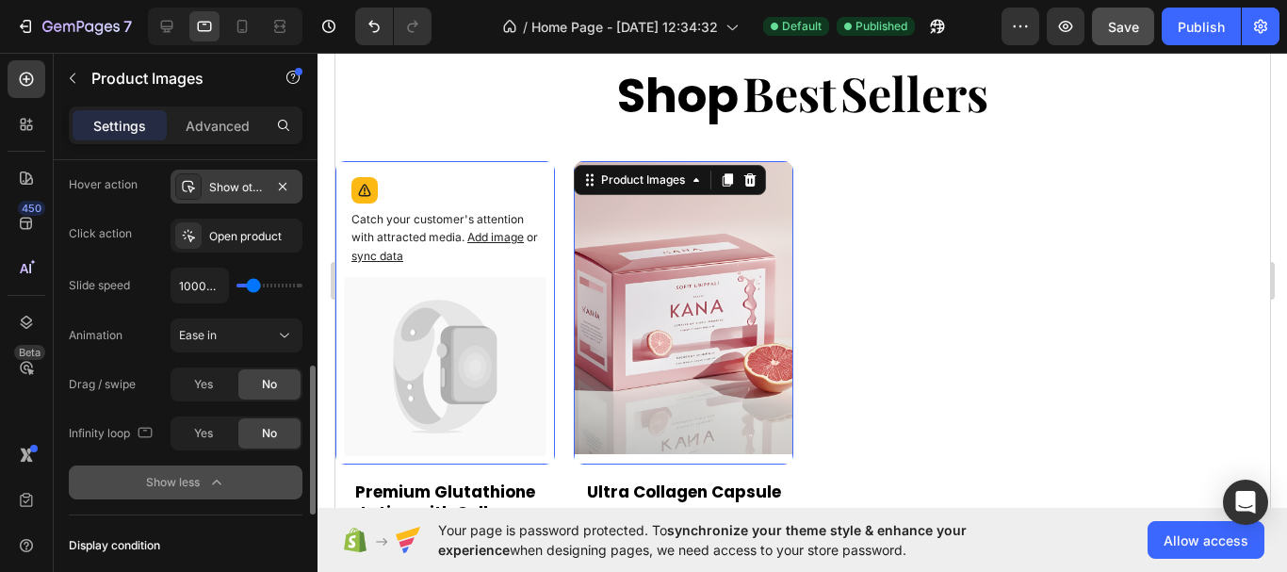
type input "900ms"
type input "900"
type input "850ms"
type input "850"
type input "450ms"
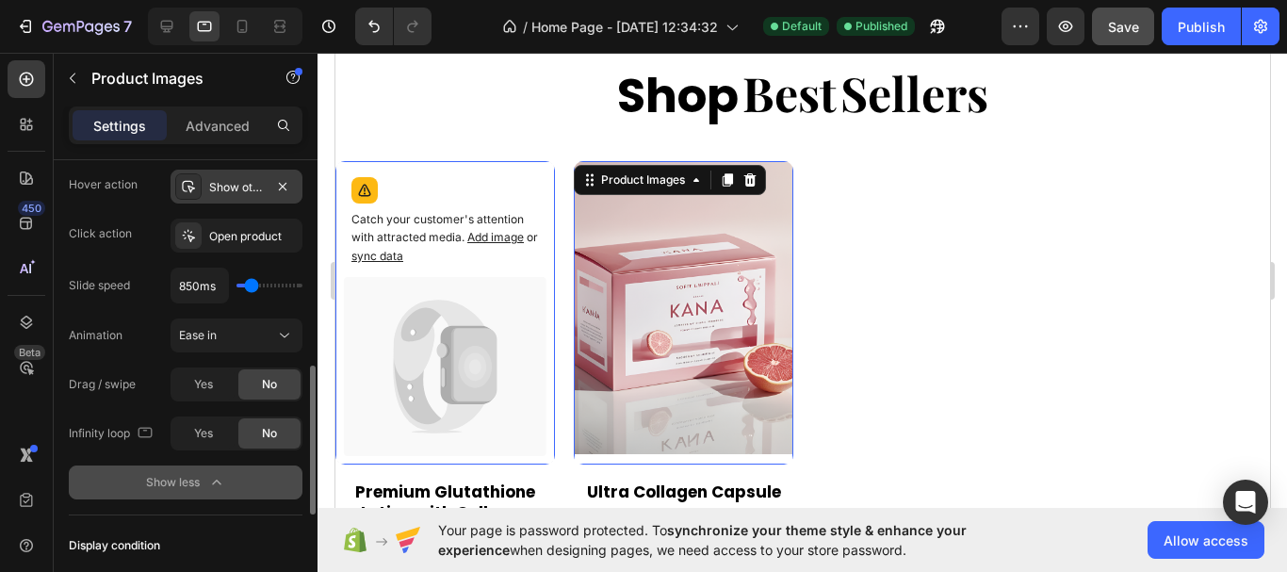
type input "450"
type input "350ms"
drag, startPoint x: 294, startPoint y: 288, endPoint x: 247, endPoint y: 288, distance: 47.1
type input "350"
click at [247, 287] on input "range" at bounding box center [270, 286] width 66 height 4
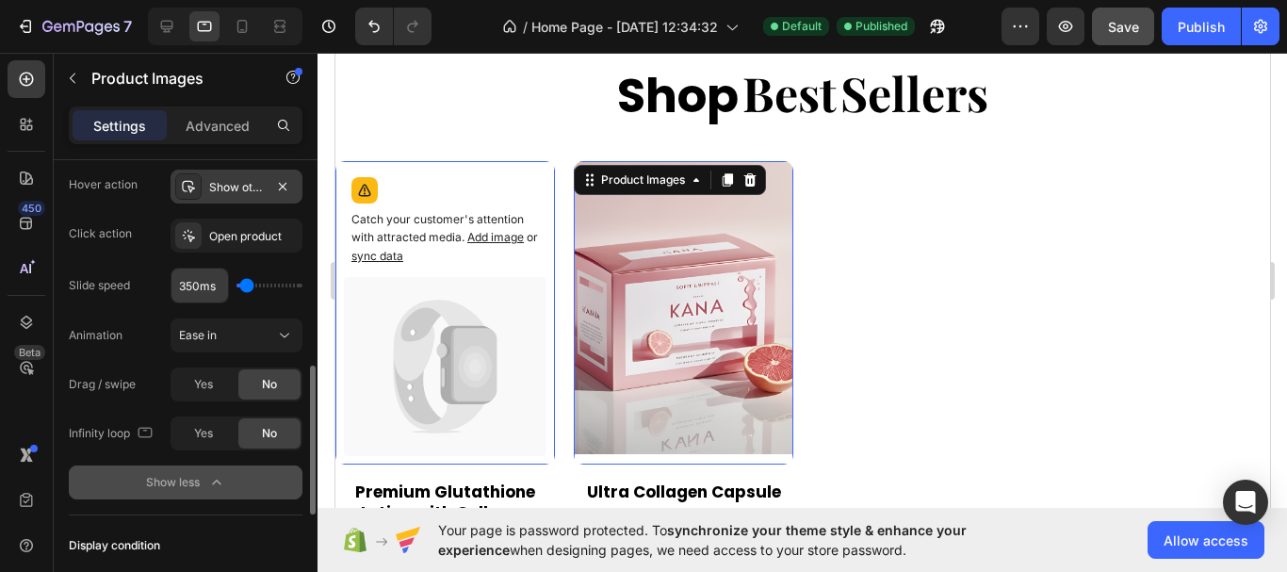
click at [201, 285] on input "350ms" at bounding box center [199, 286] width 57 height 34
type input "5ms"
type input "100"
type input "500ms"
type input "500"
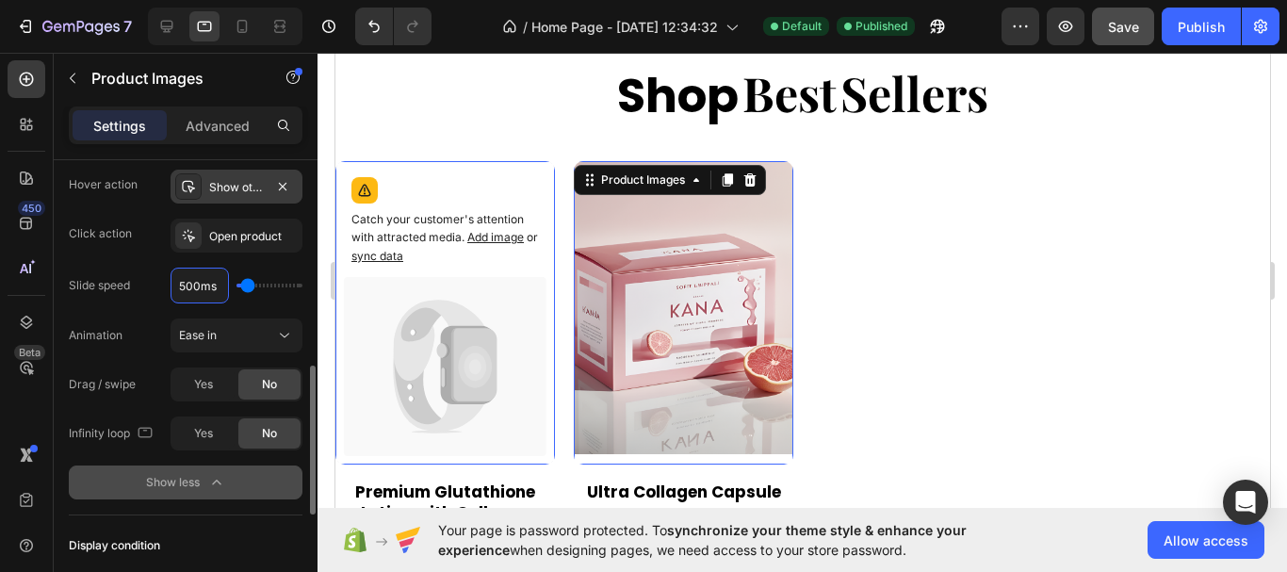
type input "500ms"
click at [253, 261] on div "Corner Add... Hover action Show other image Click action Open product Slide spe…" at bounding box center [186, 286] width 234 height 330
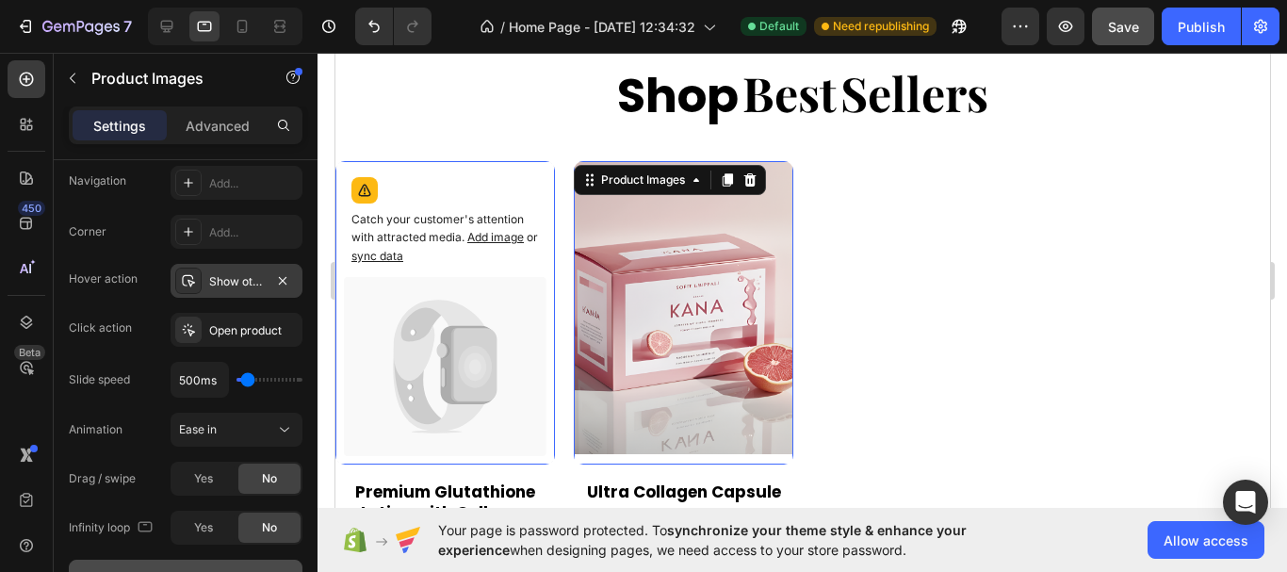
click at [481, 351] on icon at bounding box center [475, 367] width 34 height 42
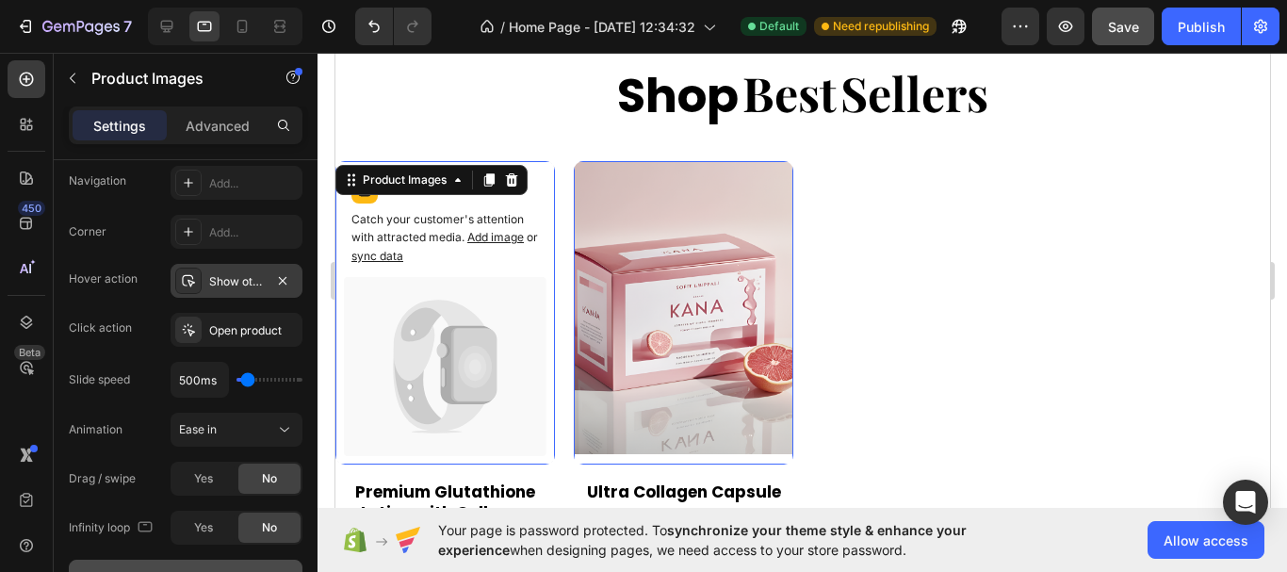
click at [417, 335] on icon at bounding box center [438, 340] width 91 height 81
click at [491, 401] on icon at bounding box center [444, 366] width 203 height 179
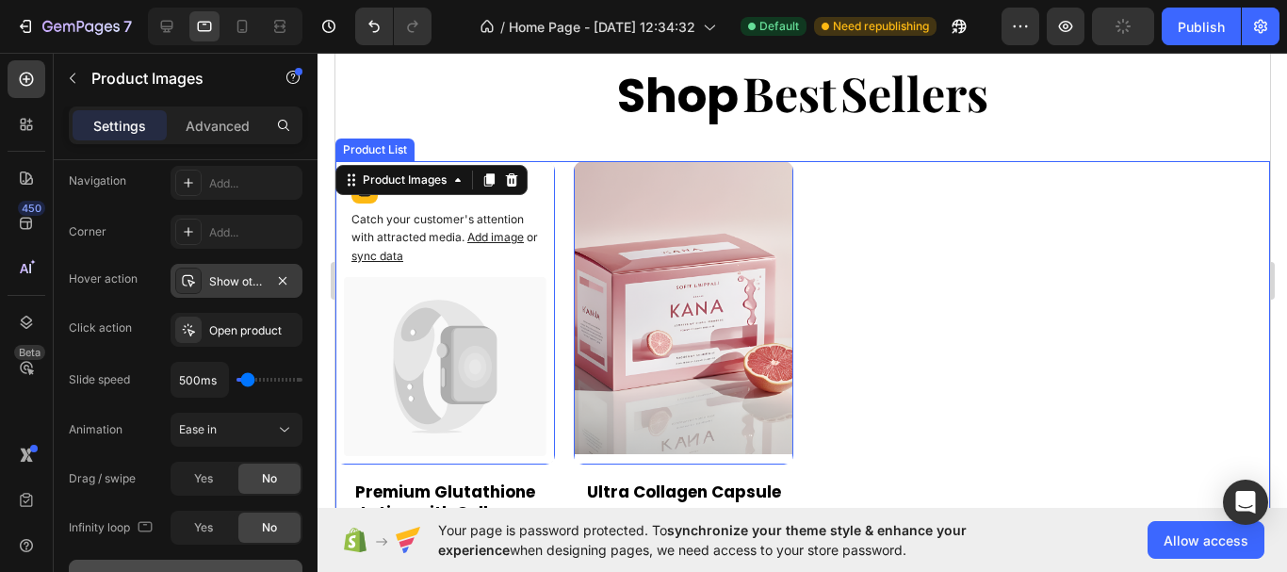
click at [857, 425] on div "Catch your customer's attention with attracted media. Add image or sync data Pr…" at bounding box center [802, 366] width 935 height 410
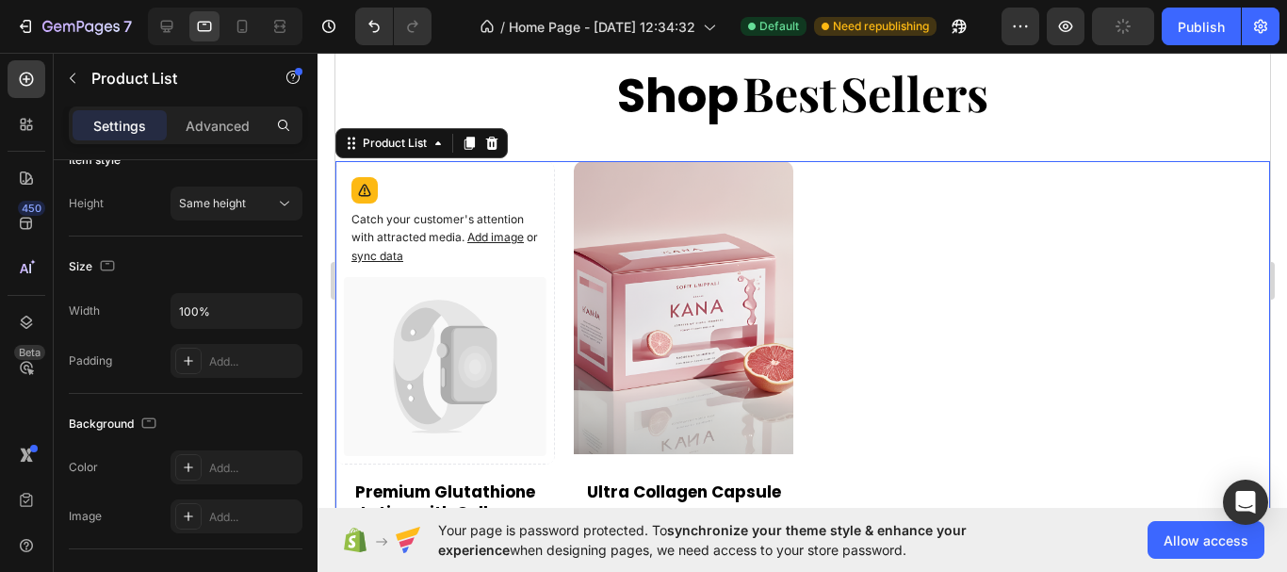
scroll to position [0, 0]
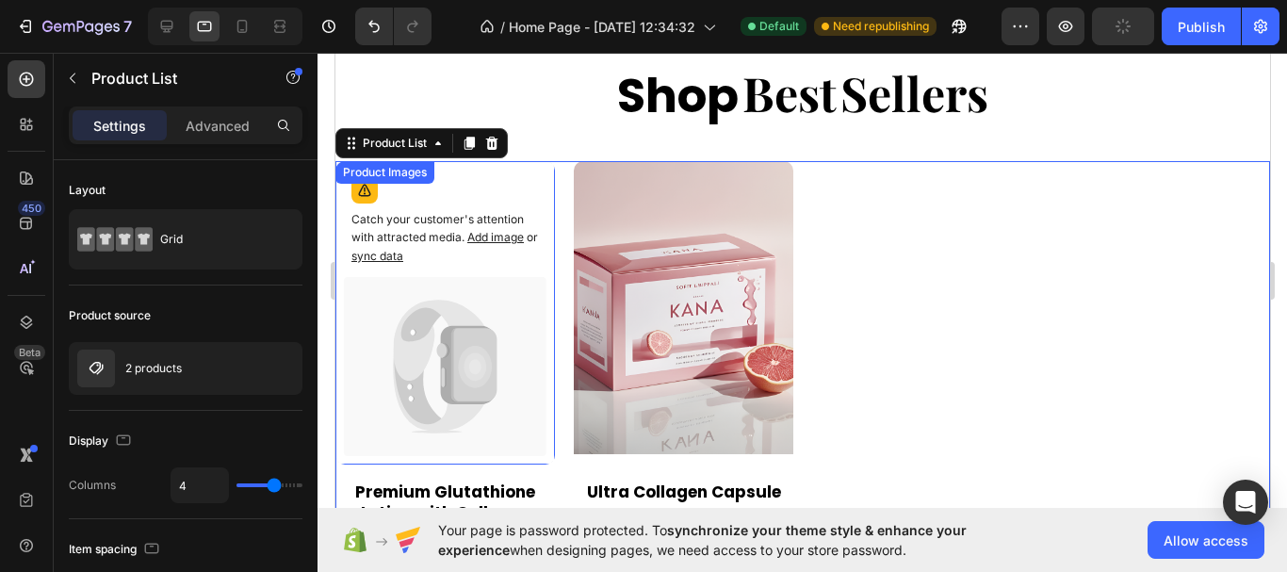
click at [482, 416] on icon at bounding box center [444, 366] width 203 height 179
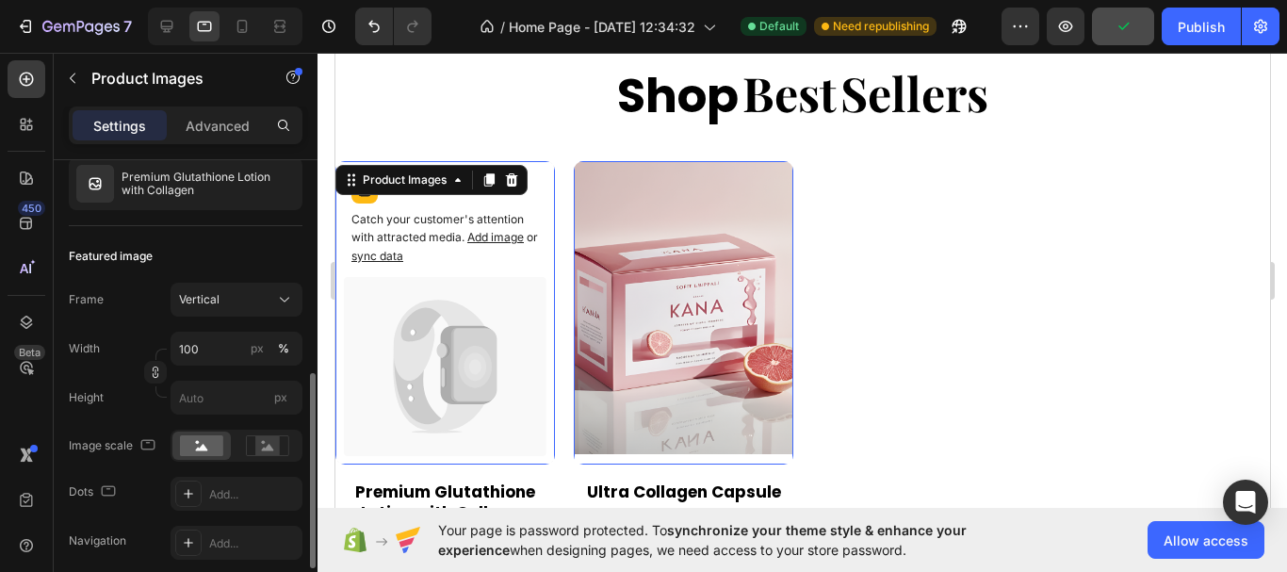
scroll to position [377, 0]
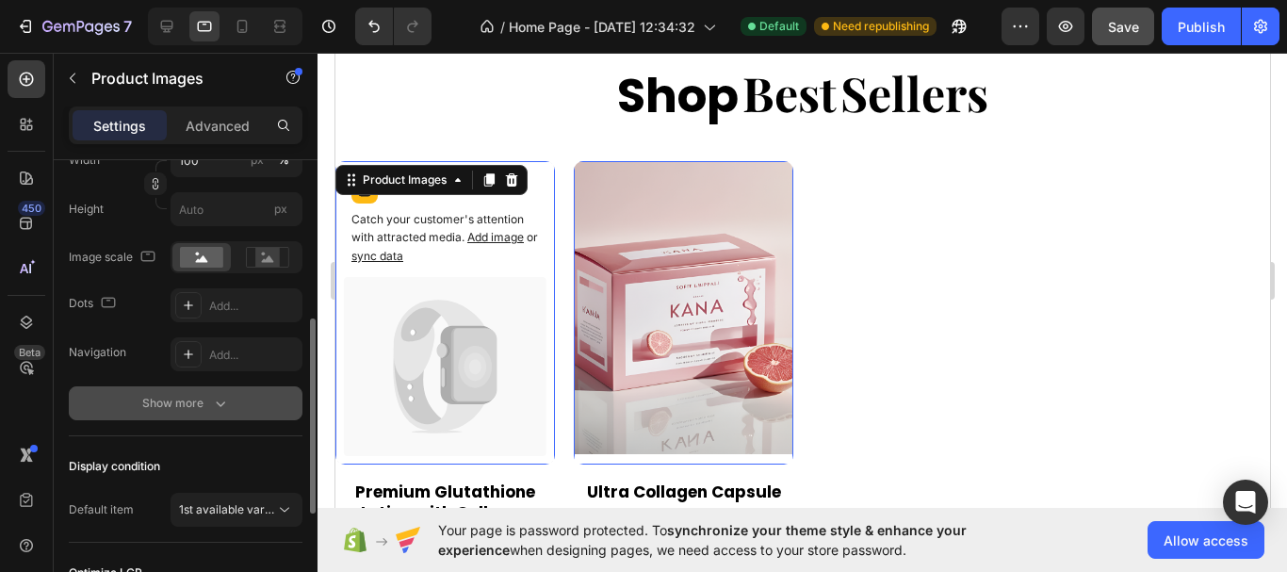
click at [251, 407] on button "Show more" at bounding box center [186, 403] width 234 height 34
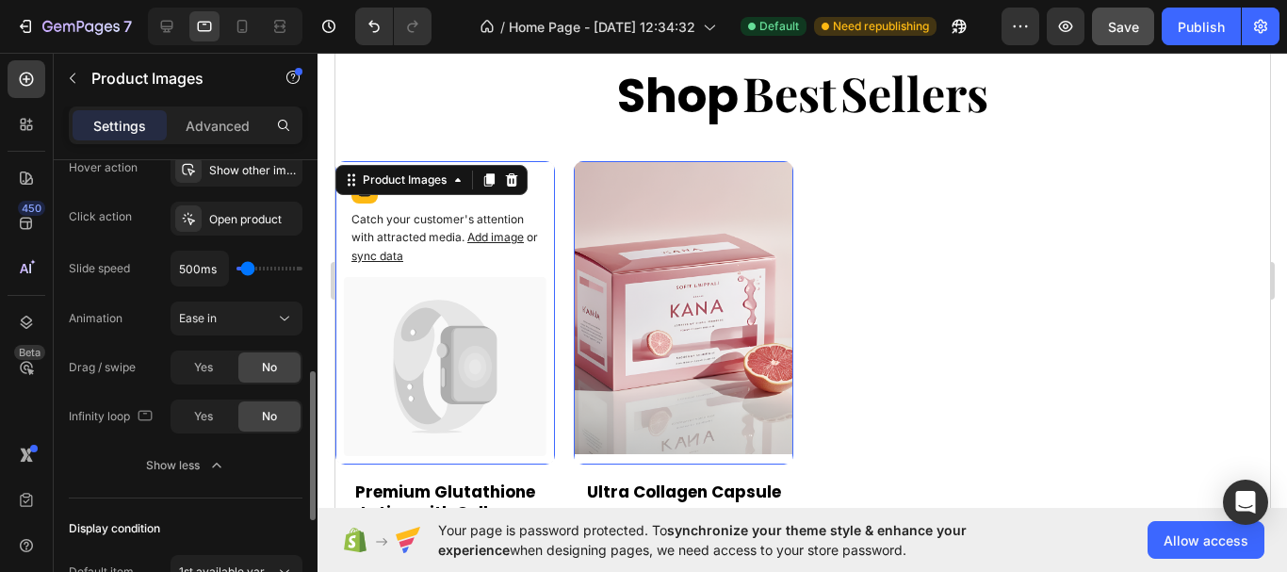
scroll to position [565, 0]
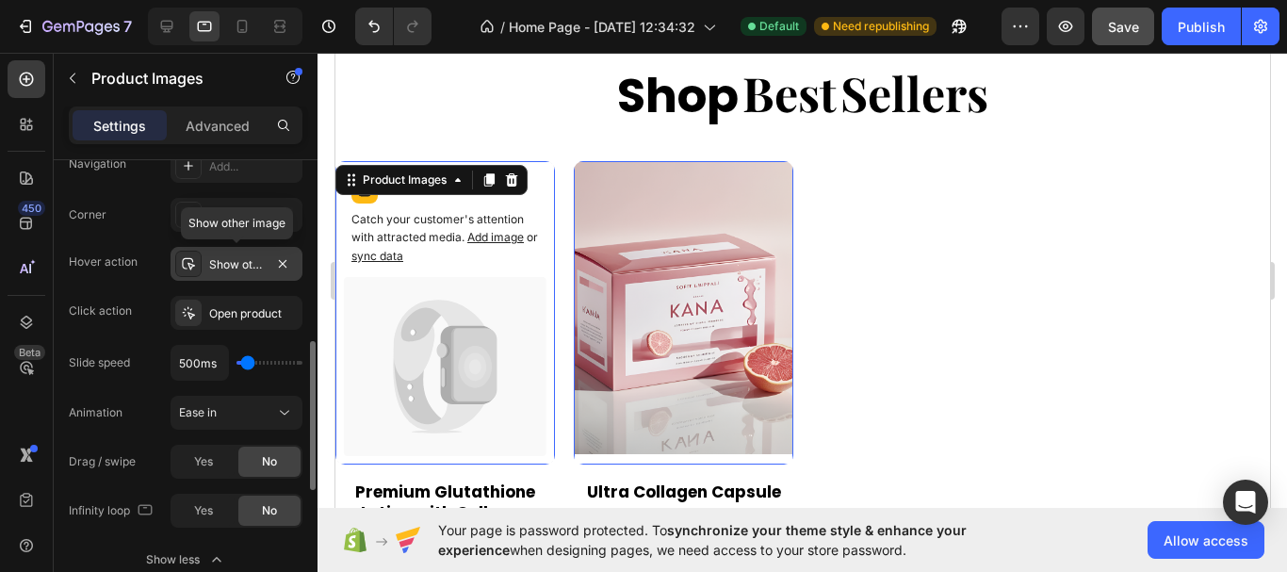
click at [240, 268] on div "Show other image" at bounding box center [236, 264] width 55 height 17
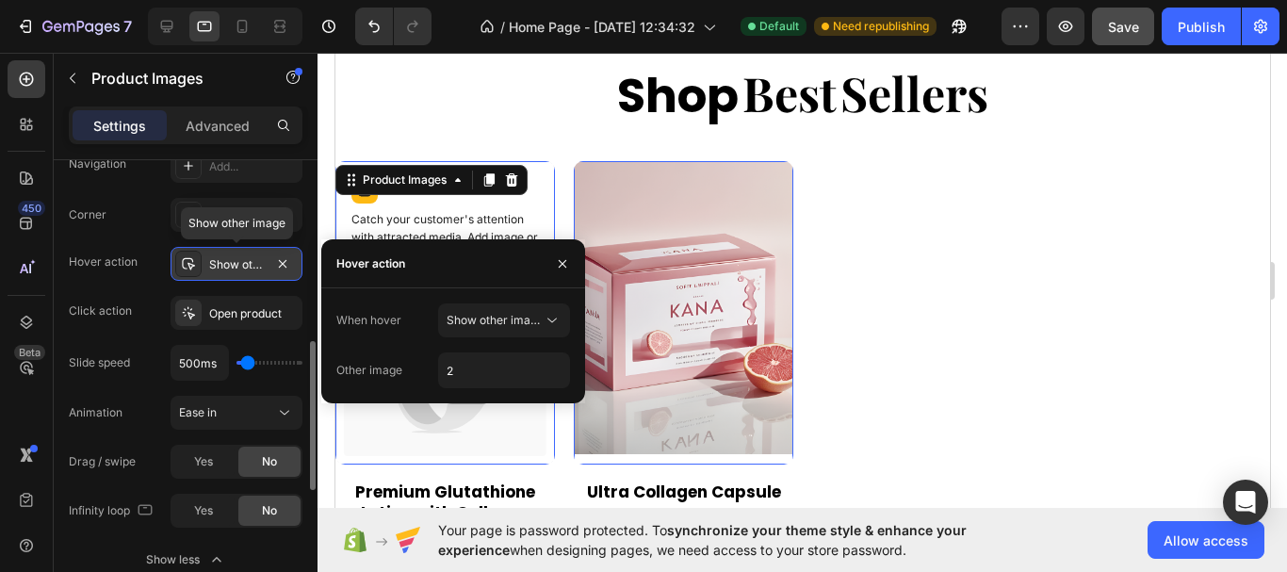
click at [240, 268] on div "Show other image" at bounding box center [236, 264] width 55 height 17
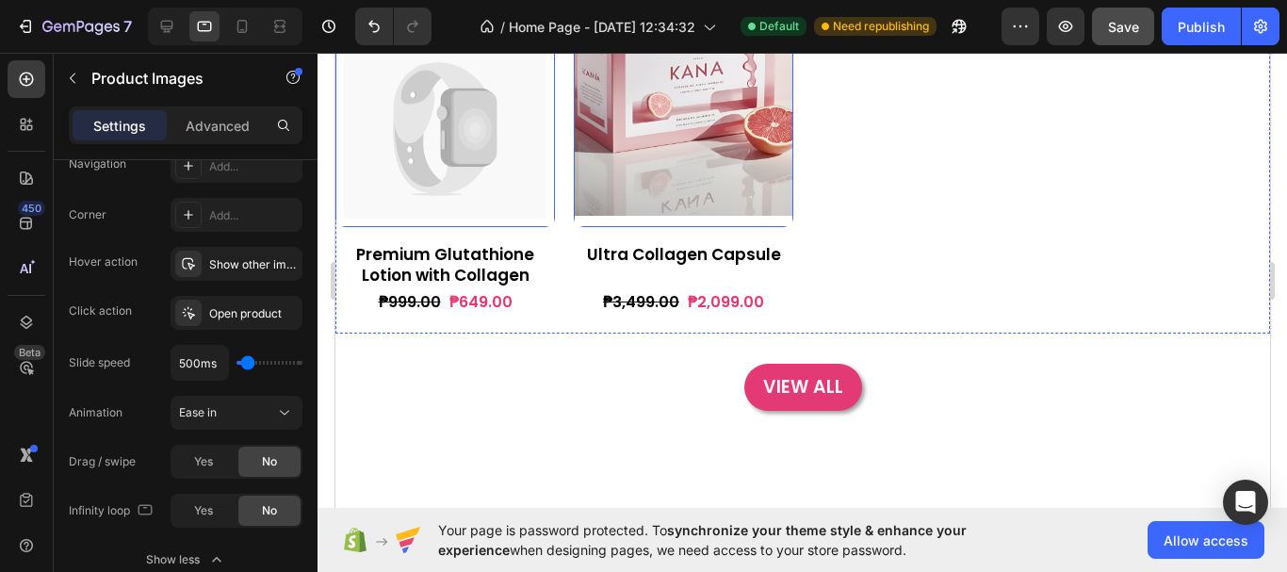
scroll to position [767, 0]
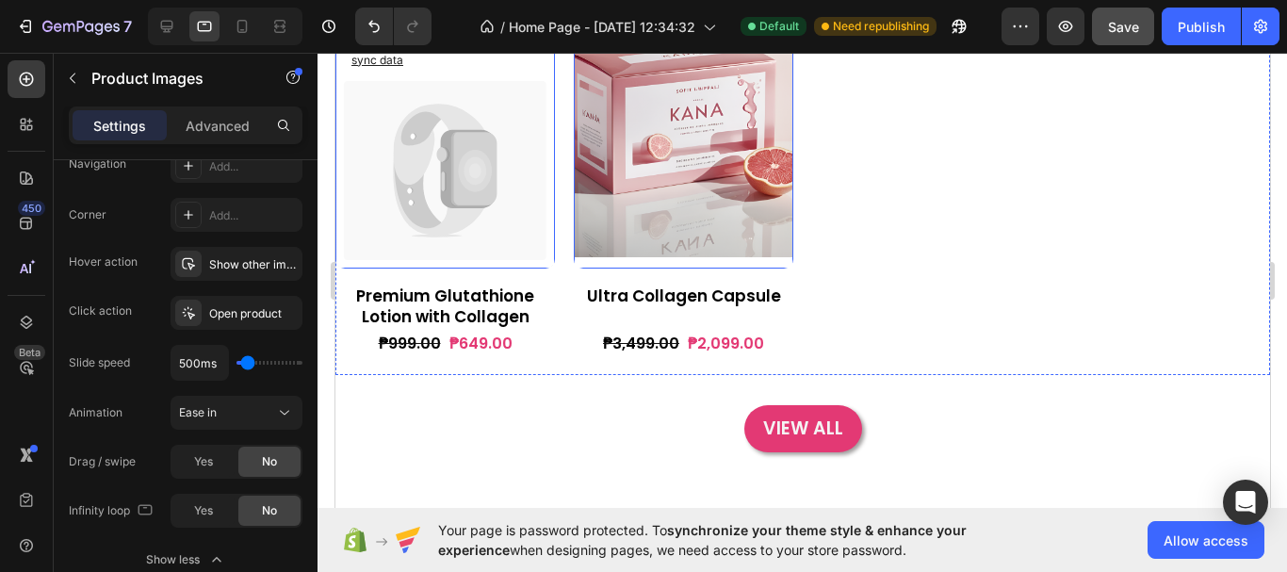
click at [736, 273] on div "Product Images 0 Ultra Collagen Capsule Product Title ₱3,499.00 Product Price P…" at bounding box center [683, 170] width 220 height 410
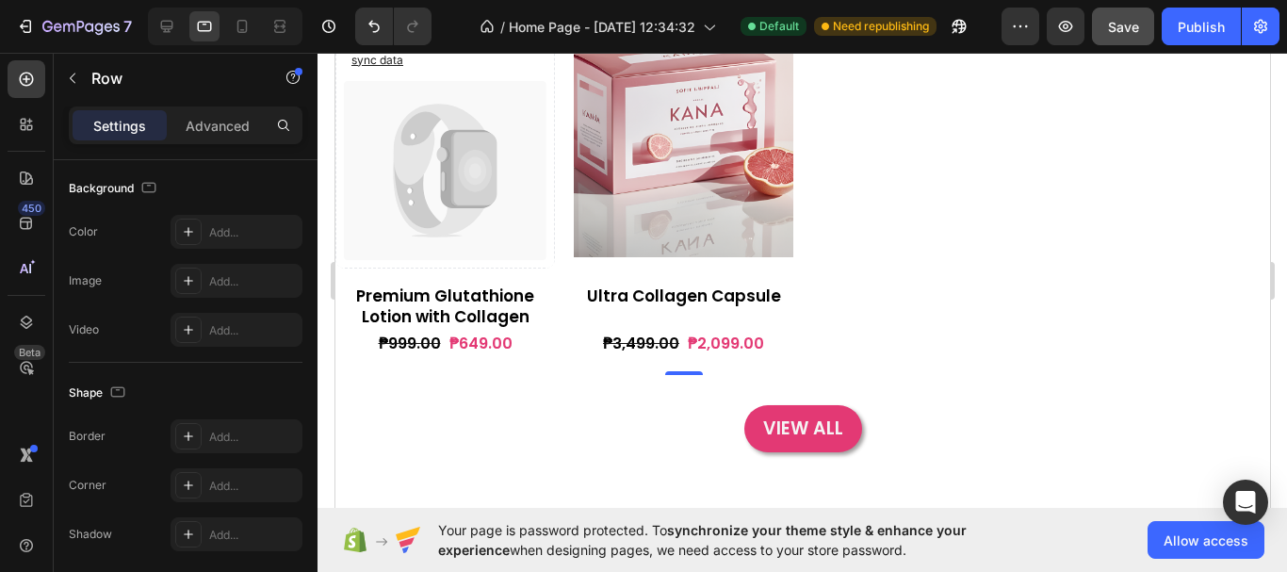
scroll to position [0, 0]
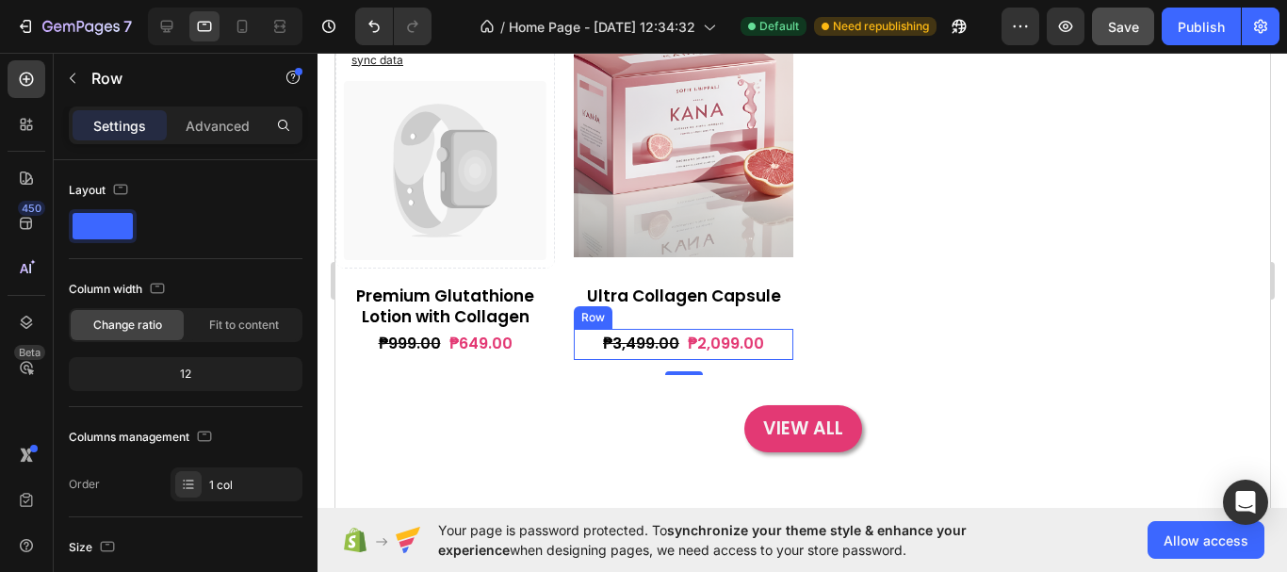
click at [775, 343] on div "₱3,499.00 Product Price Product Price ₱2,099.00 Product Price Product Price Row" at bounding box center [683, 344] width 220 height 31
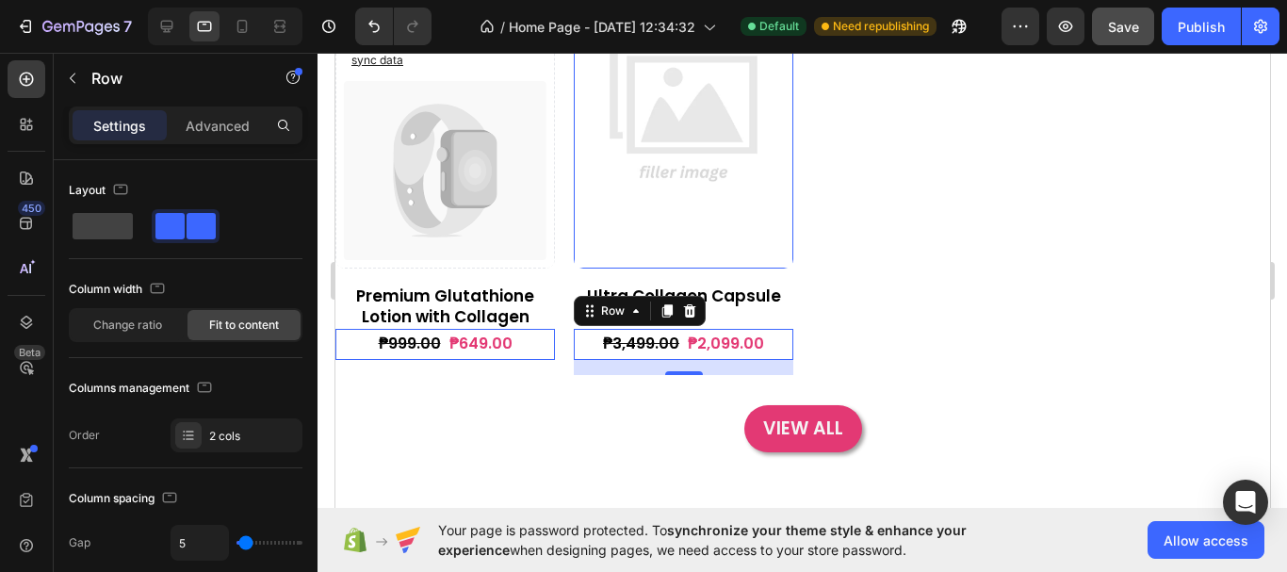
click at [739, 244] on img at bounding box center [683, 111] width 220 height 293
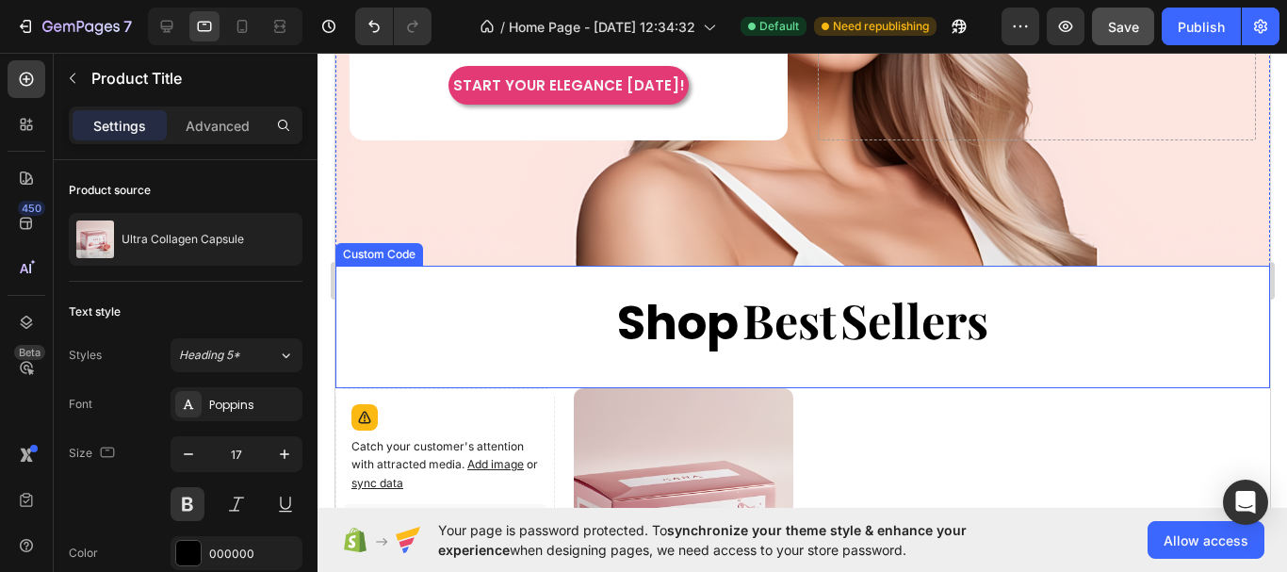
scroll to position [296, 0]
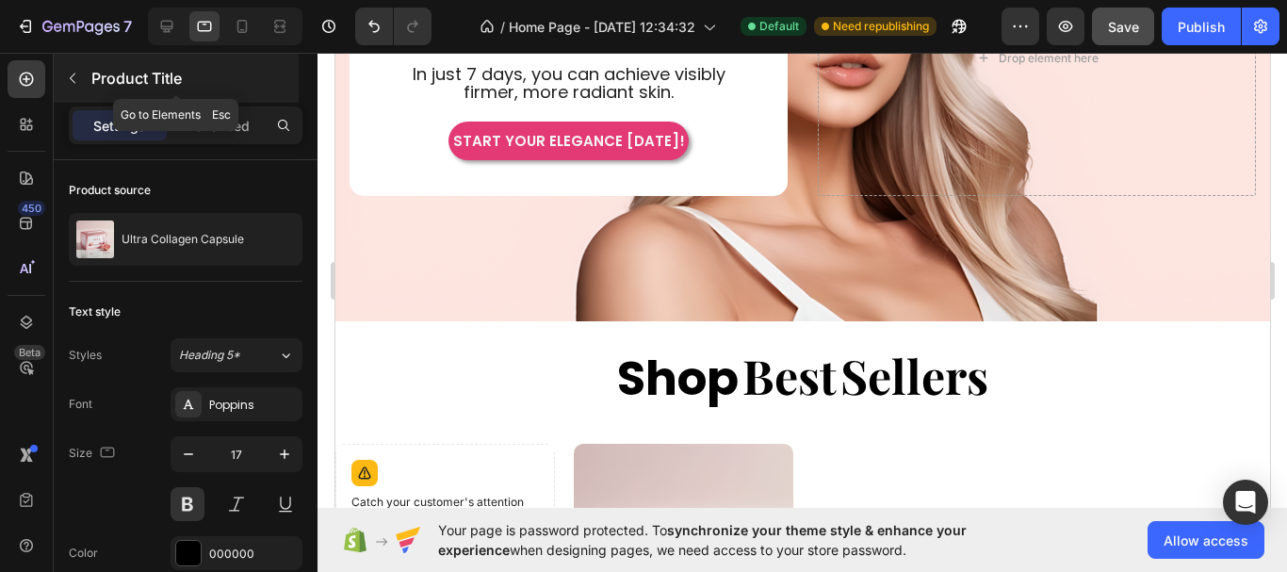
click at [72, 75] on icon "button" at bounding box center [72, 78] width 15 height 15
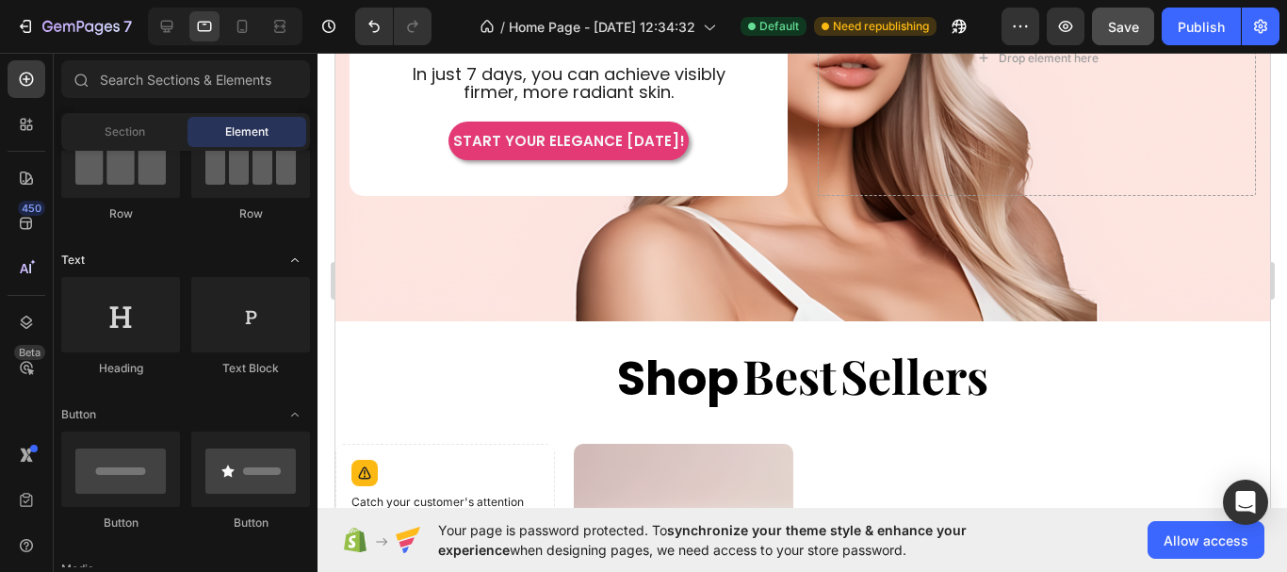
scroll to position [94, 0]
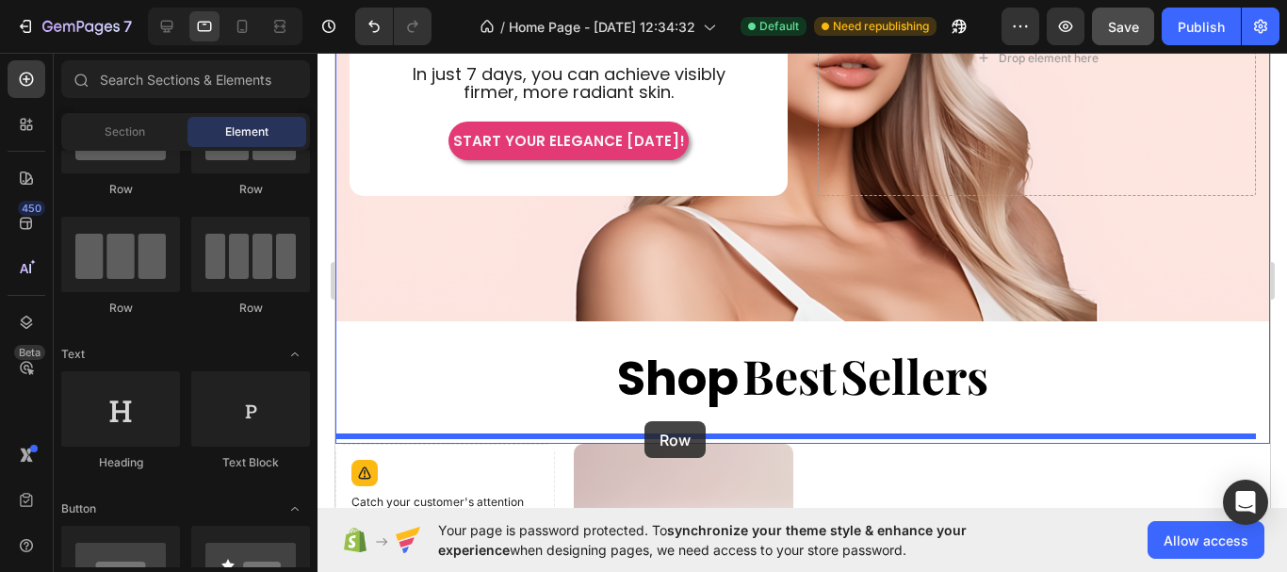
drag, startPoint x: 586, startPoint y: 338, endPoint x: 644, endPoint y: 421, distance: 100.9
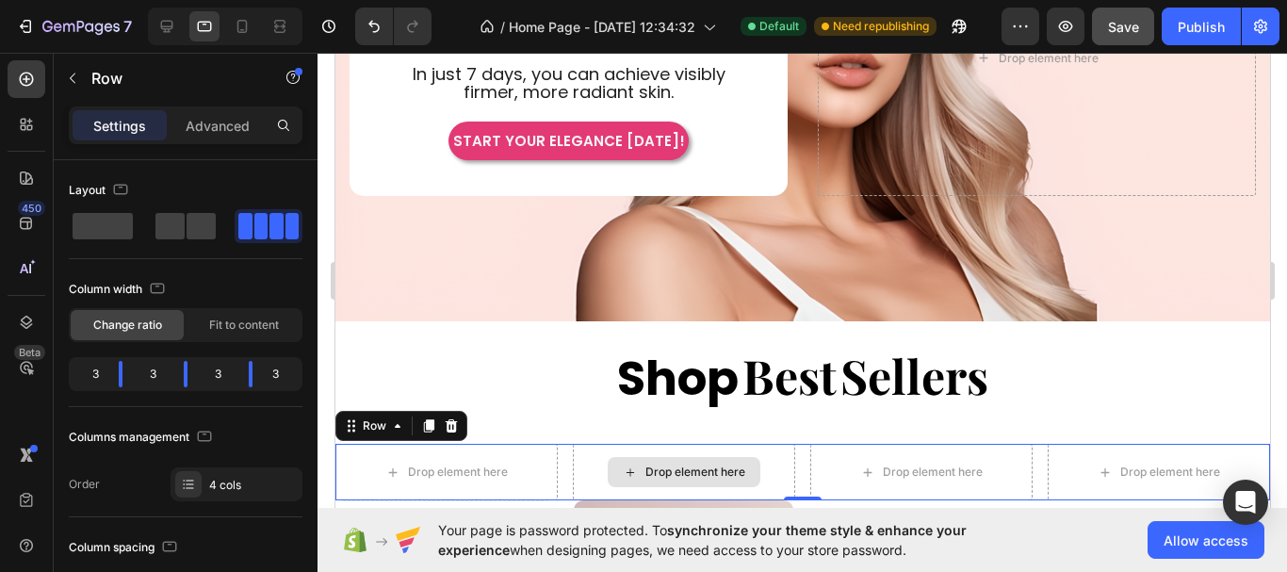
scroll to position [579, 0]
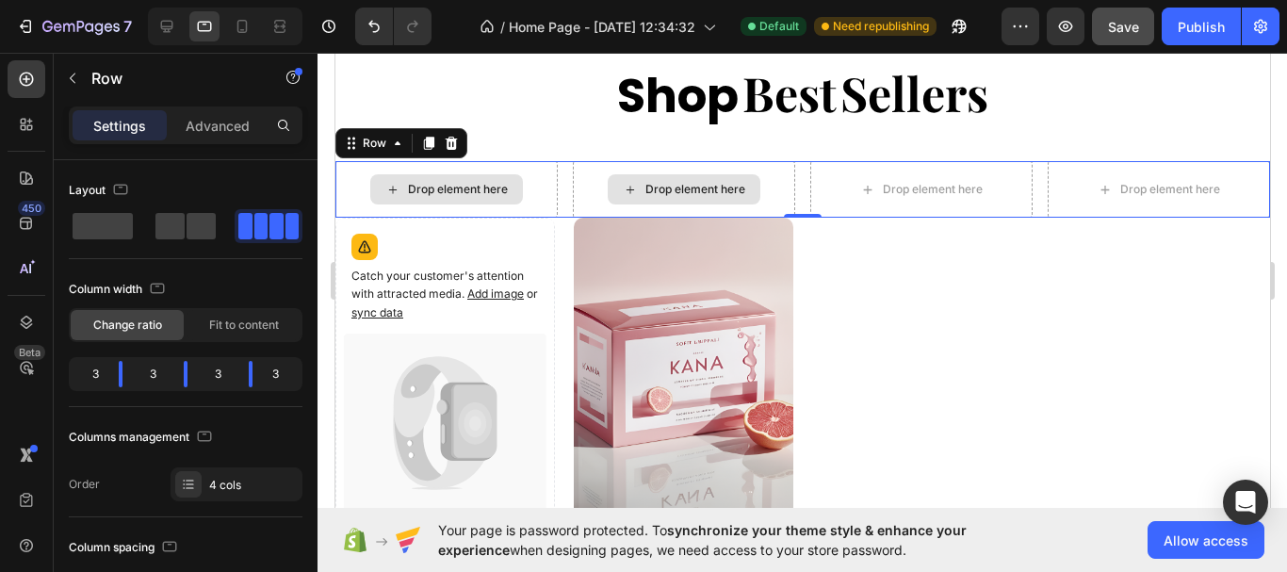
click at [466, 190] on div "Drop element here" at bounding box center [445, 189] width 153 height 30
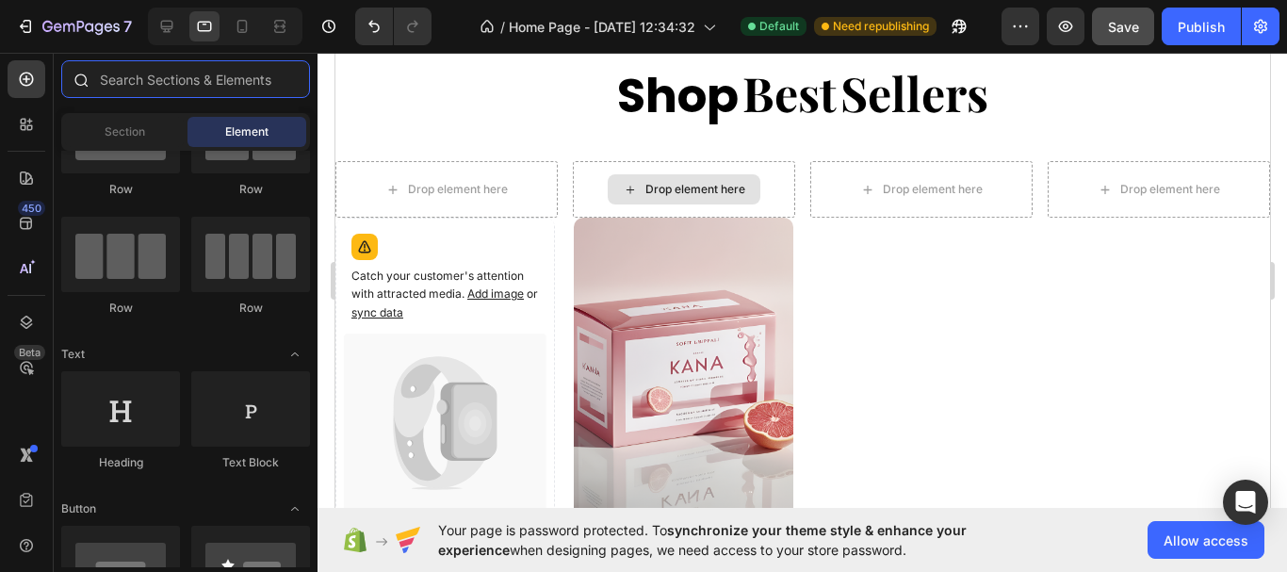
click at [172, 87] on input "text" at bounding box center [185, 79] width 249 height 38
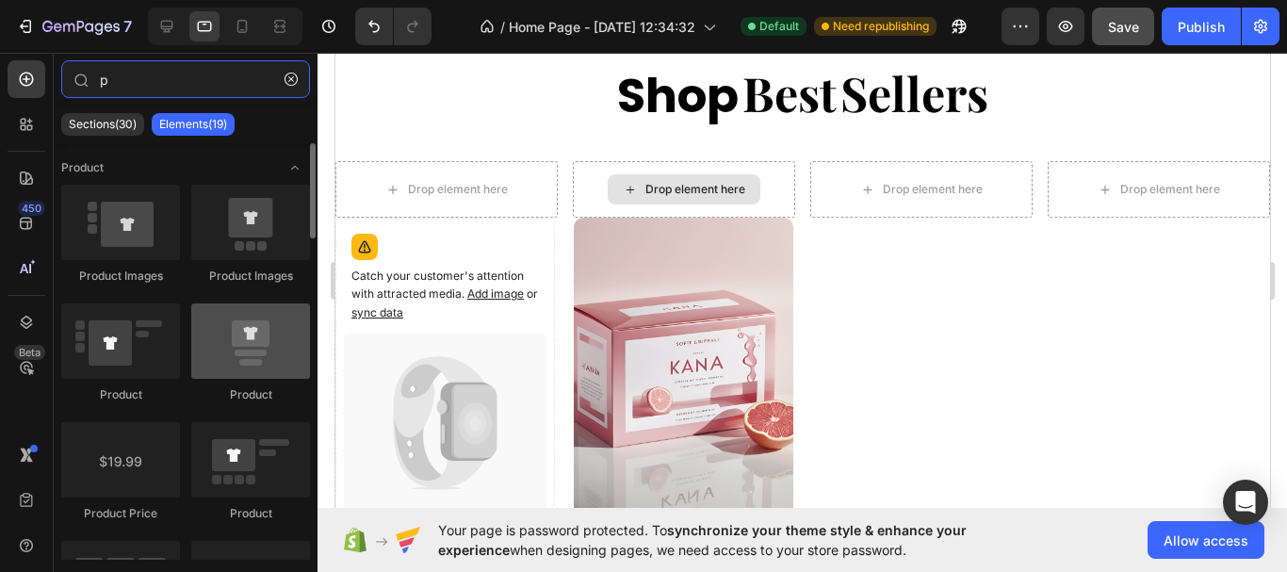
type input "p"
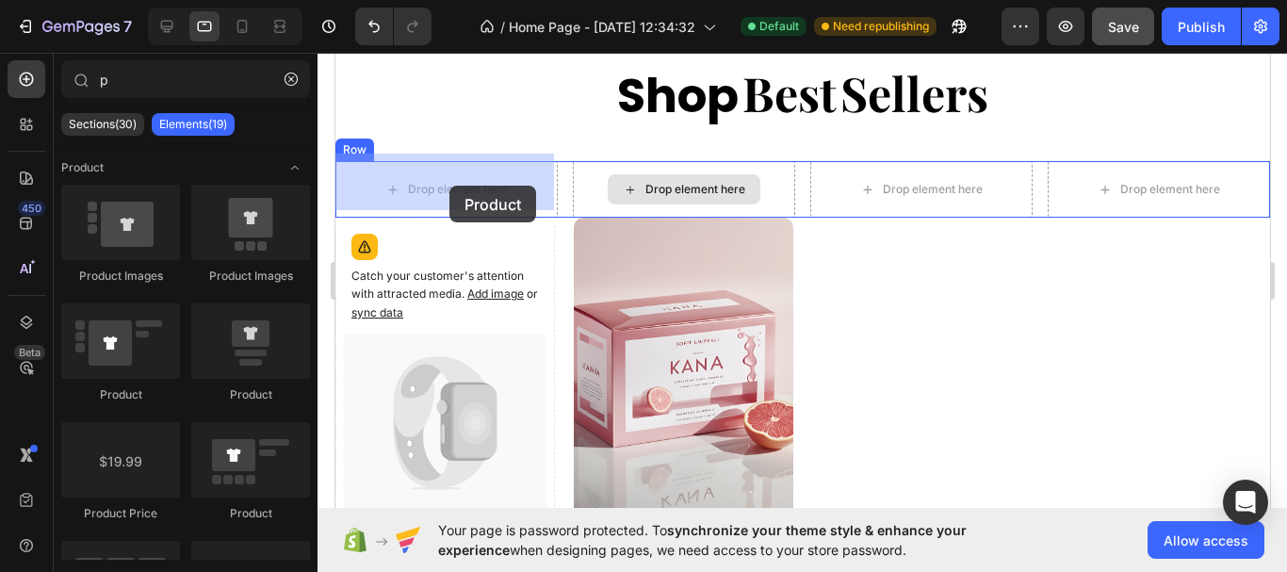
drag, startPoint x: 567, startPoint y: 419, endPoint x: 449, endPoint y: 186, distance: 262.1
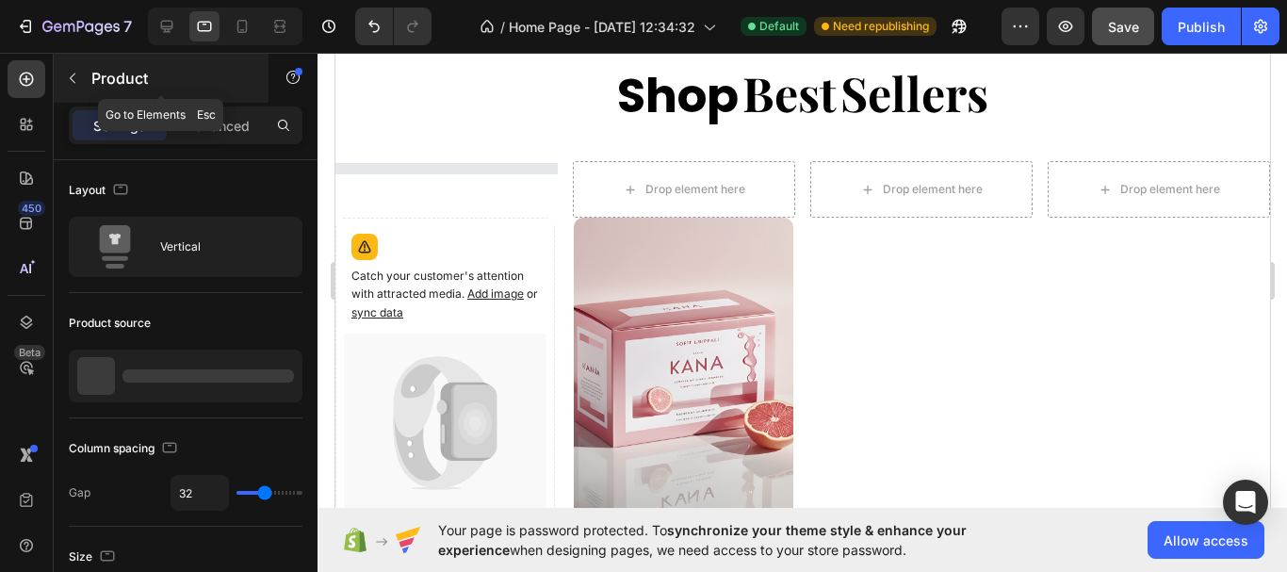
click at [77, 73] on icon "button" at bounding box center [72, 78] width 15 height 15
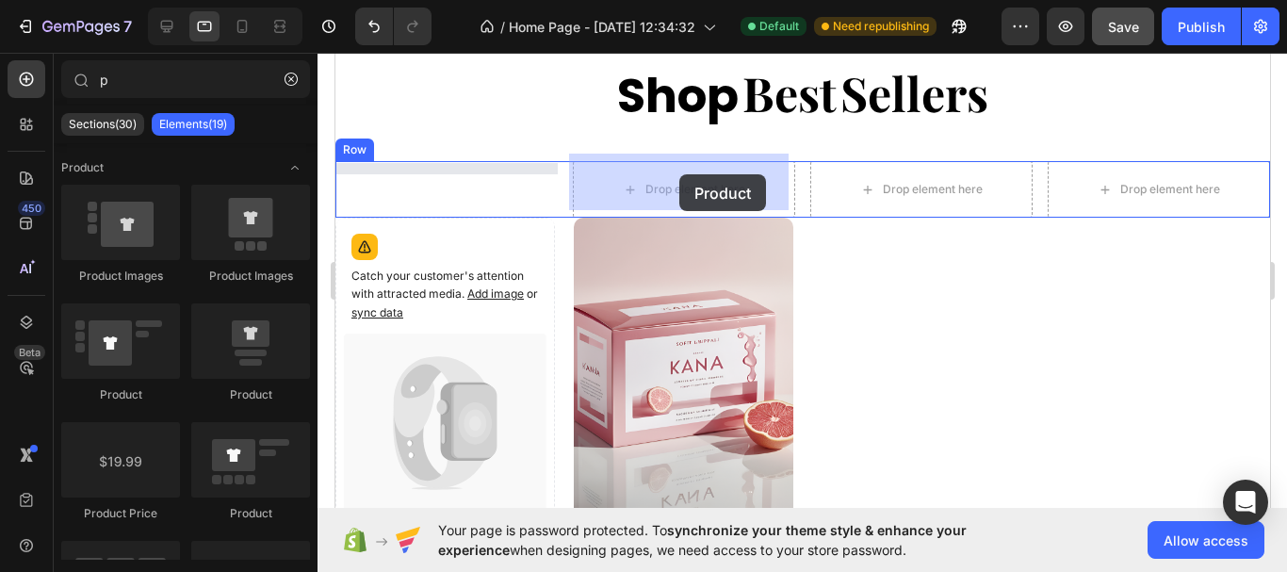
drag, startPoint x: 604, startPoint y: 415, endPoint x: 659, endPoint y: 198, distance: 223.5
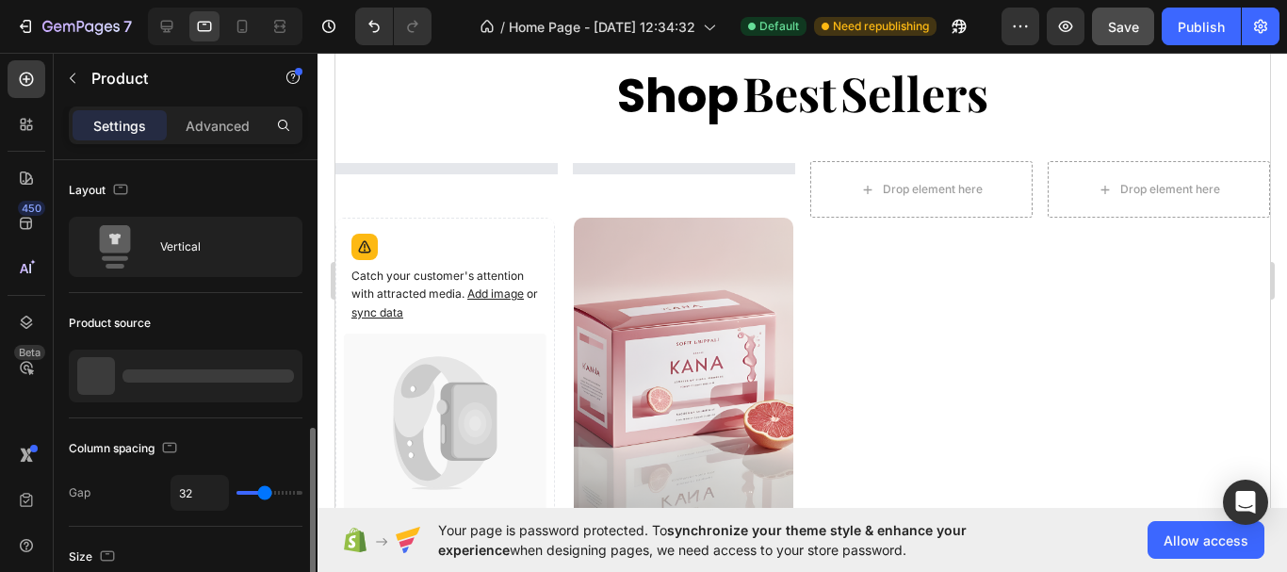
scroll to position [188, 0]
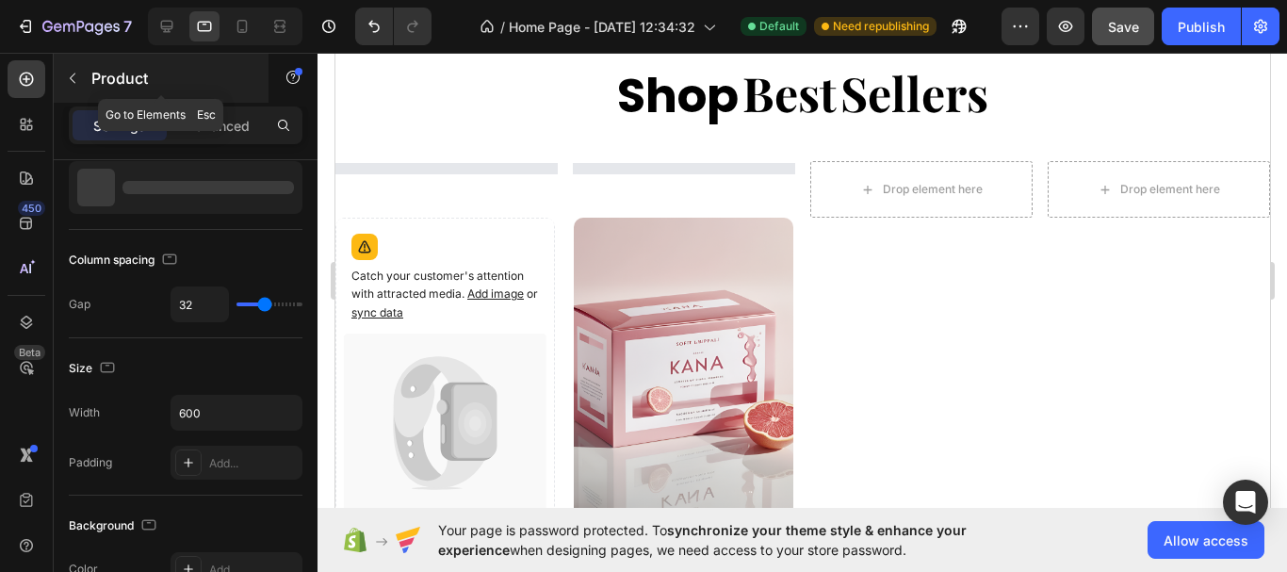
click at [78, 77] on icon "button" at bounding box center [72, 78] width 15 height 15
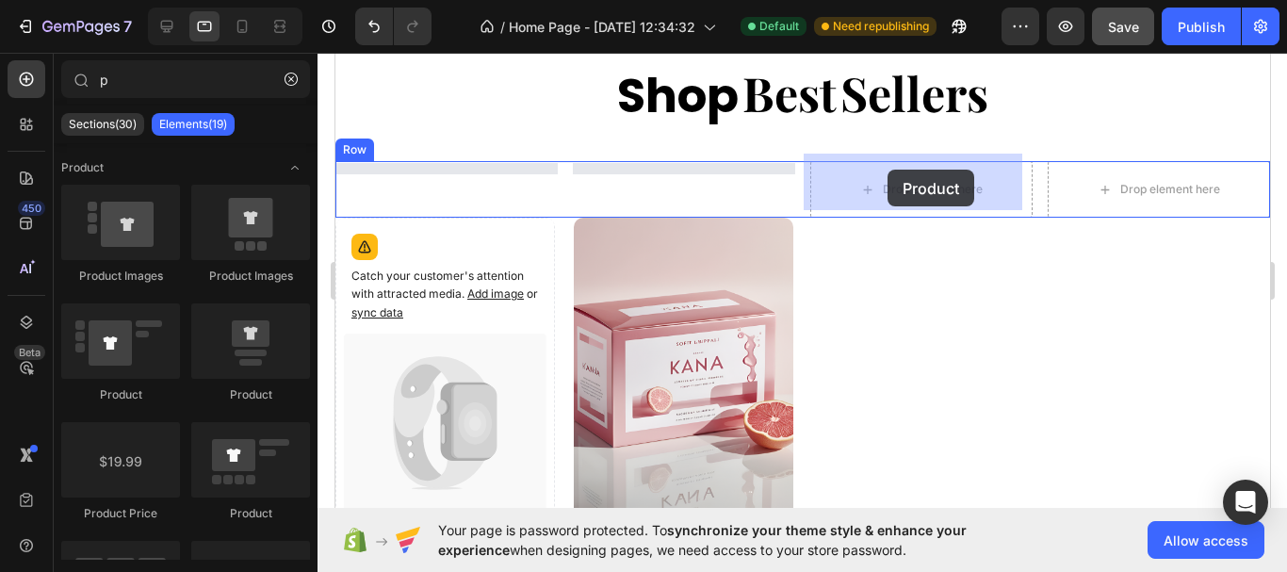
drag, startPoint x: 608, startPoint y: 252, endPoint x: 359, endPoint y: 433, distance: 307.6
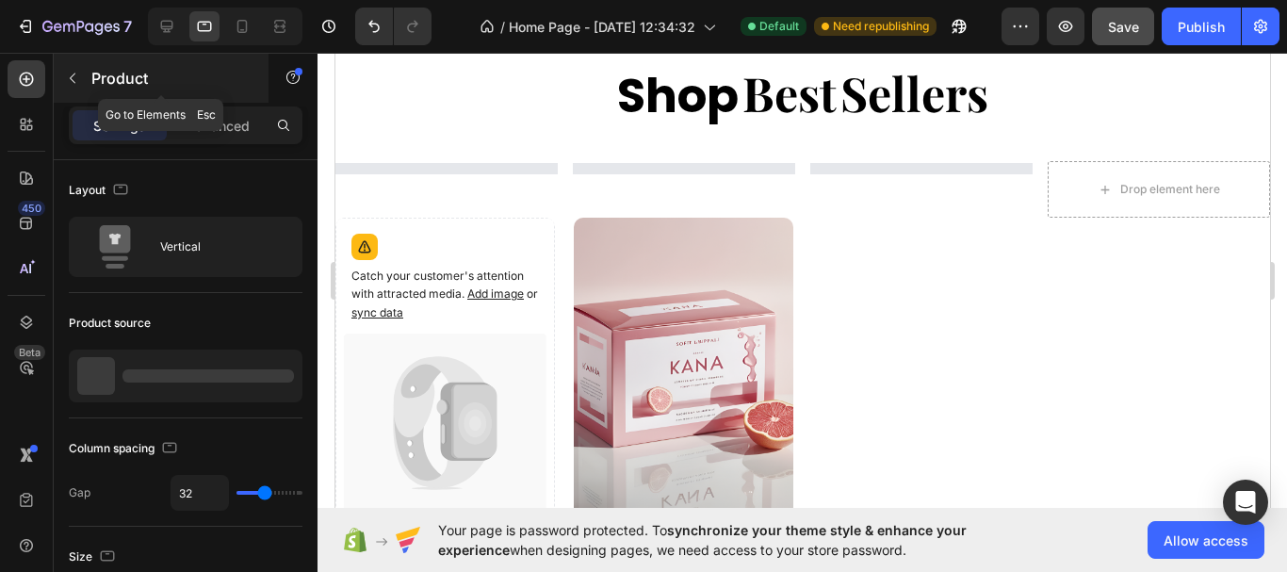
click at [75, 83] on icon "button" at bounding box center [73, 78] width 6 height 10
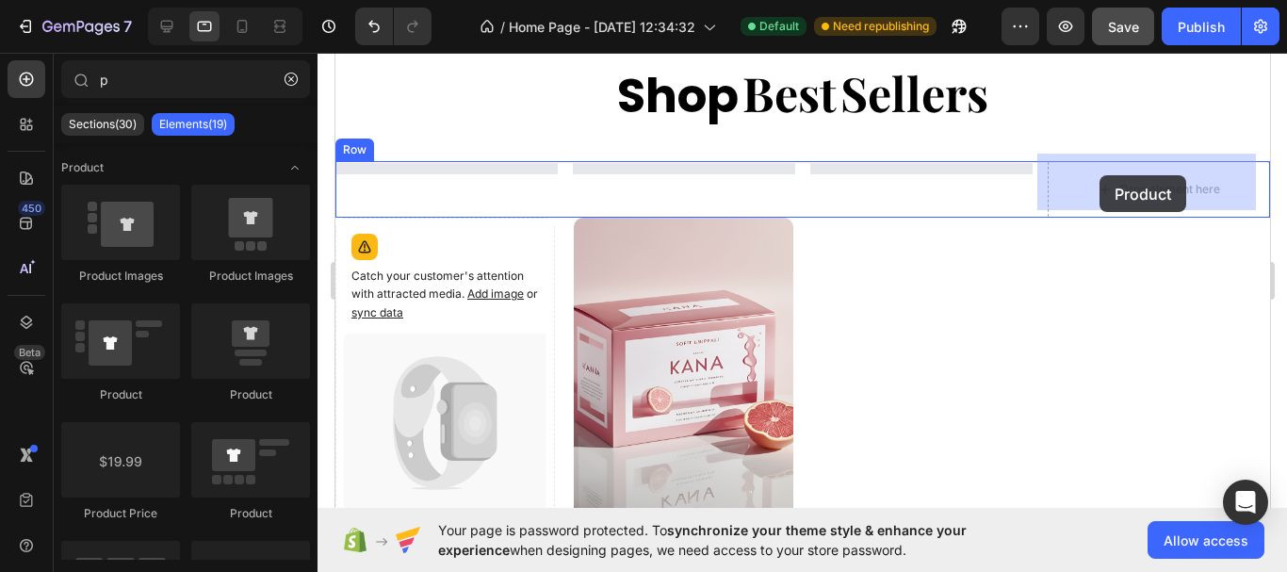
drag, startPoint x: 581, startPoint y: 425, endPoint x: 1099, endPoint y: 175, distance: 574.4
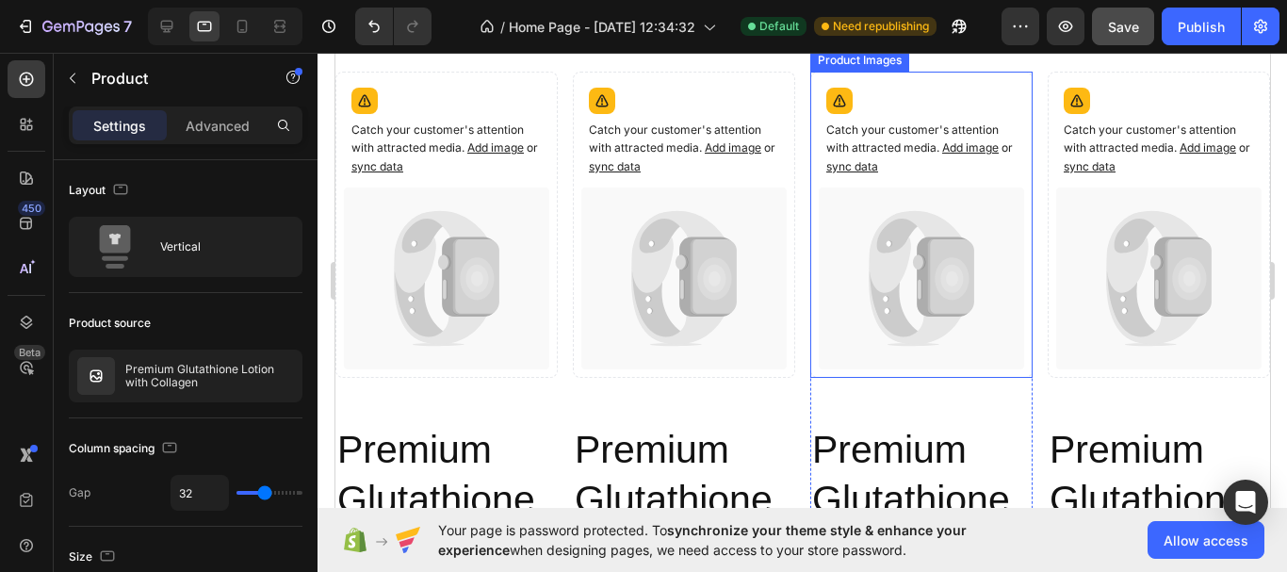
scroll to position [673, 0]
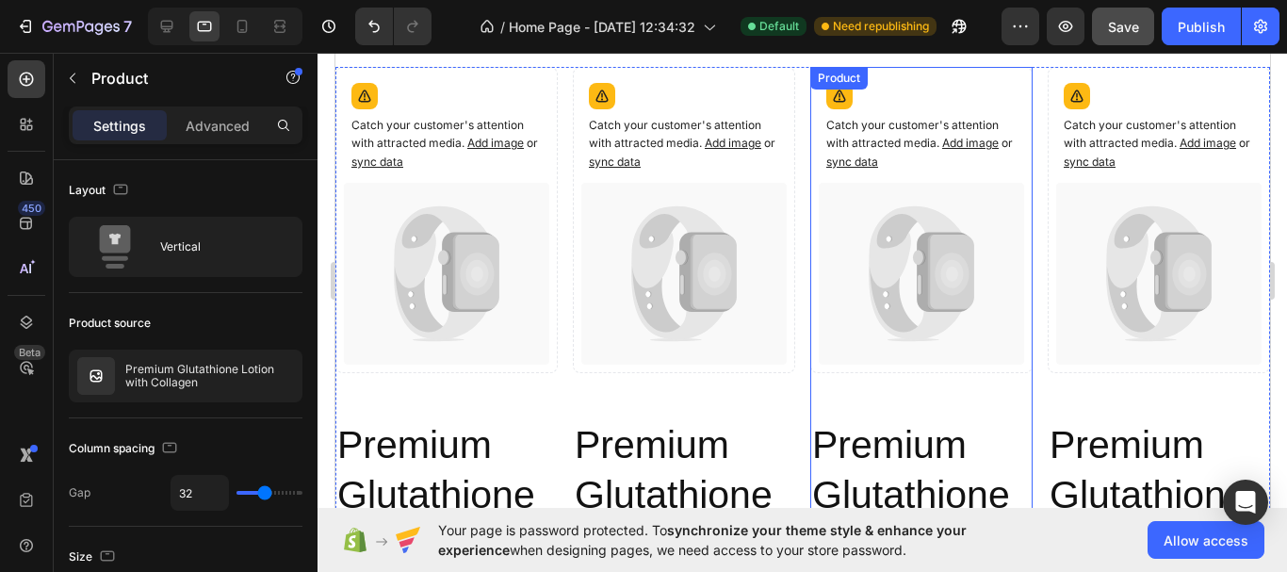
click at [964, 367] on div "Catch your customer's attention with attracted media. Add image or sync data Pr…" at bounding box center [920, 227] width 222 height 321
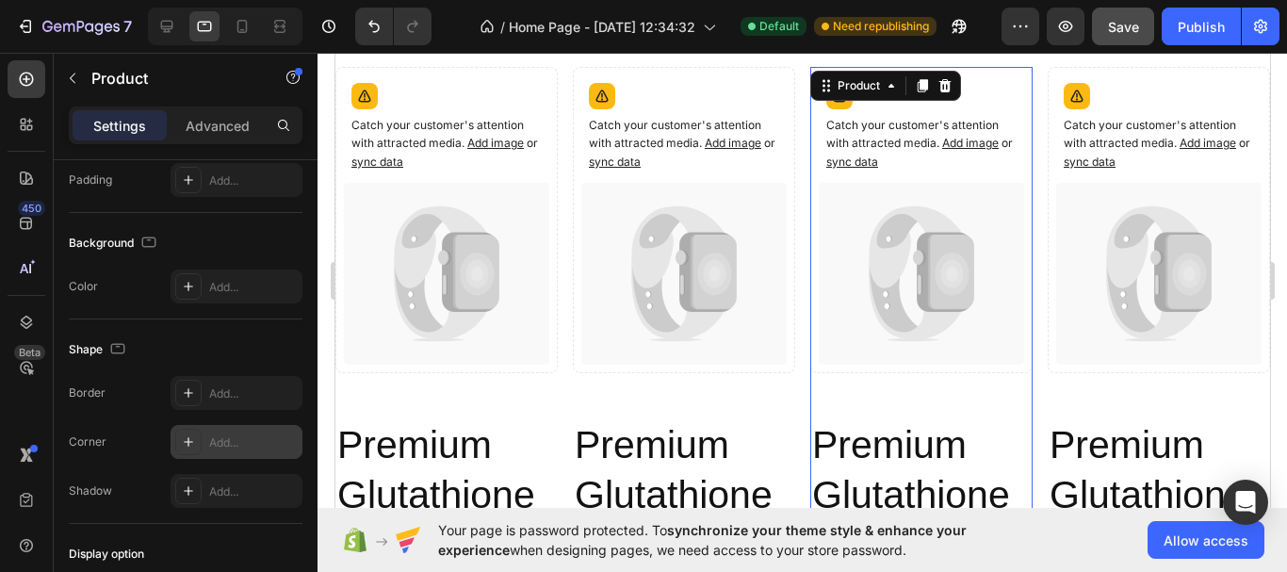
scroll to position [702, 0]
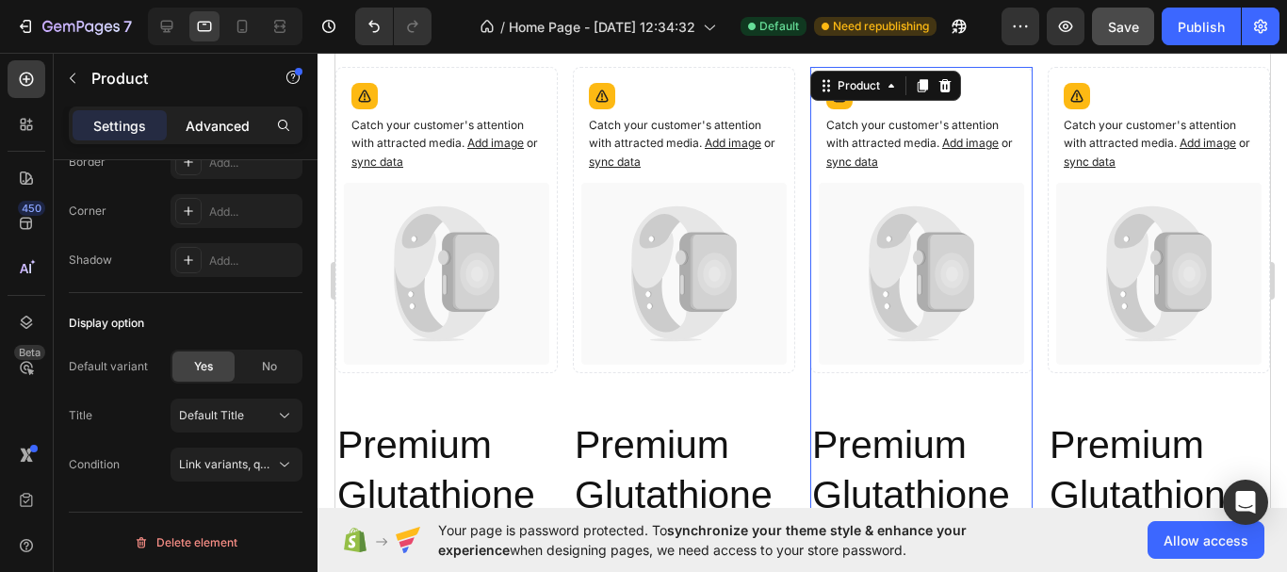
click at [227, 136] on div "Advanced" at bounding box center [218, 125] width 94 height 30
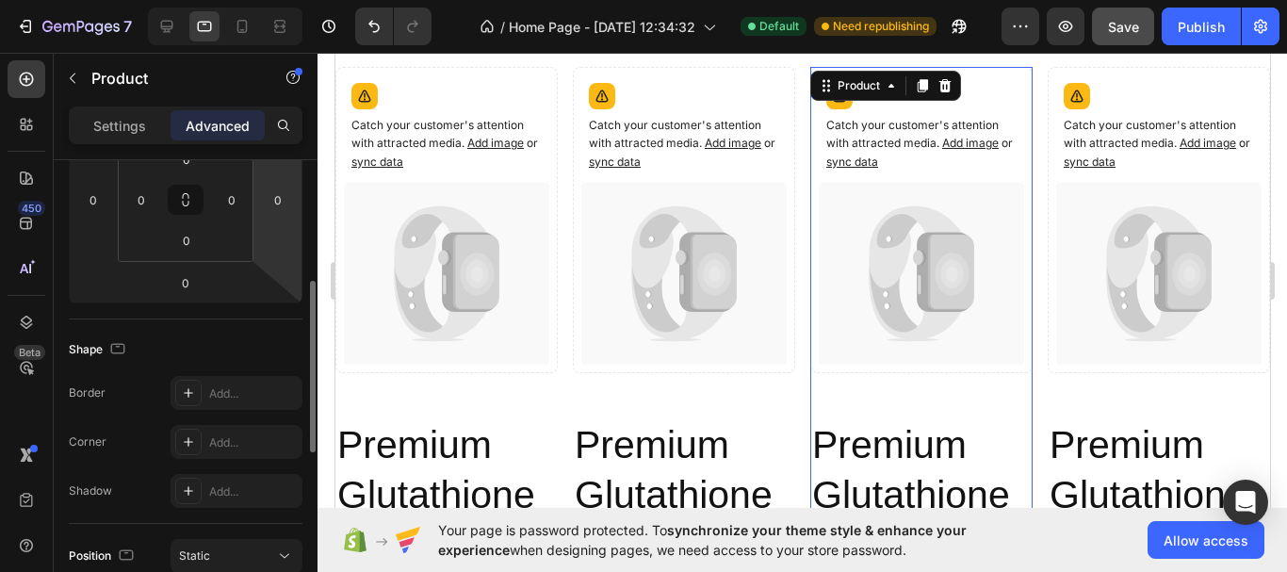
scroll to position [137, 0]
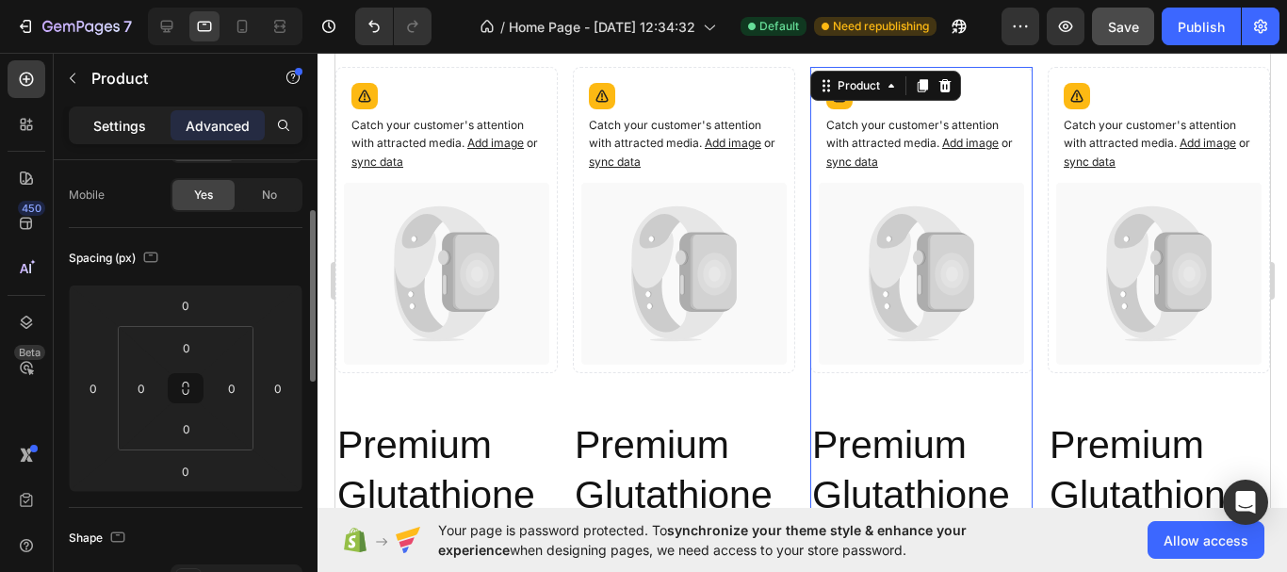
click at [133, 134] on p "Settings" at bounding box center [119, 126] width 53 height 20
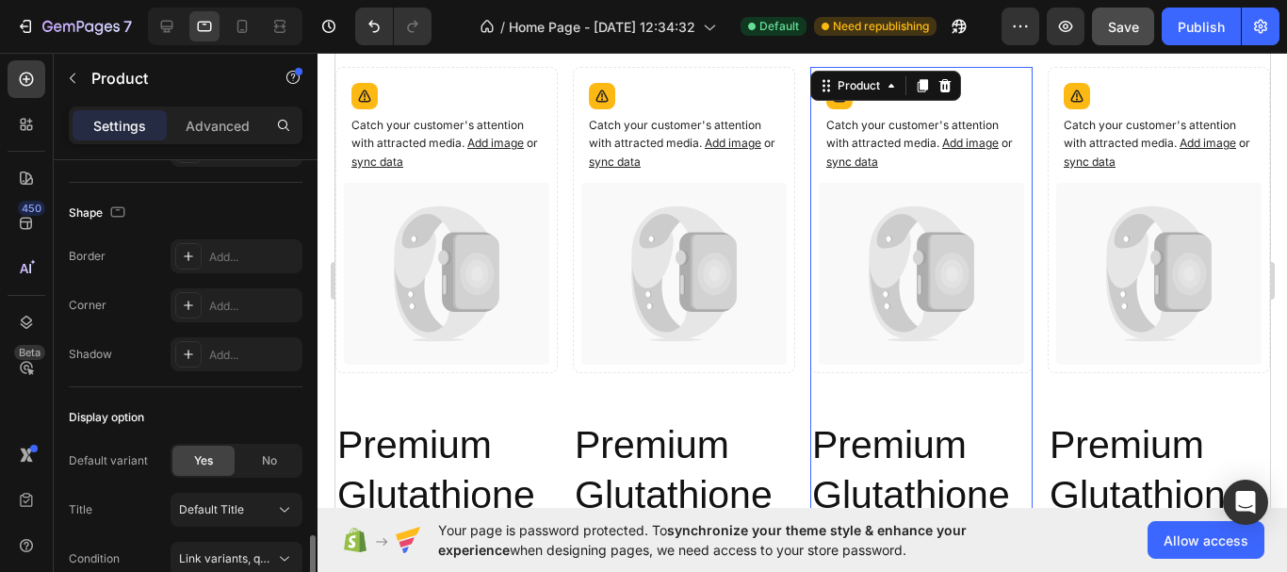
scroll to position [702, 0]
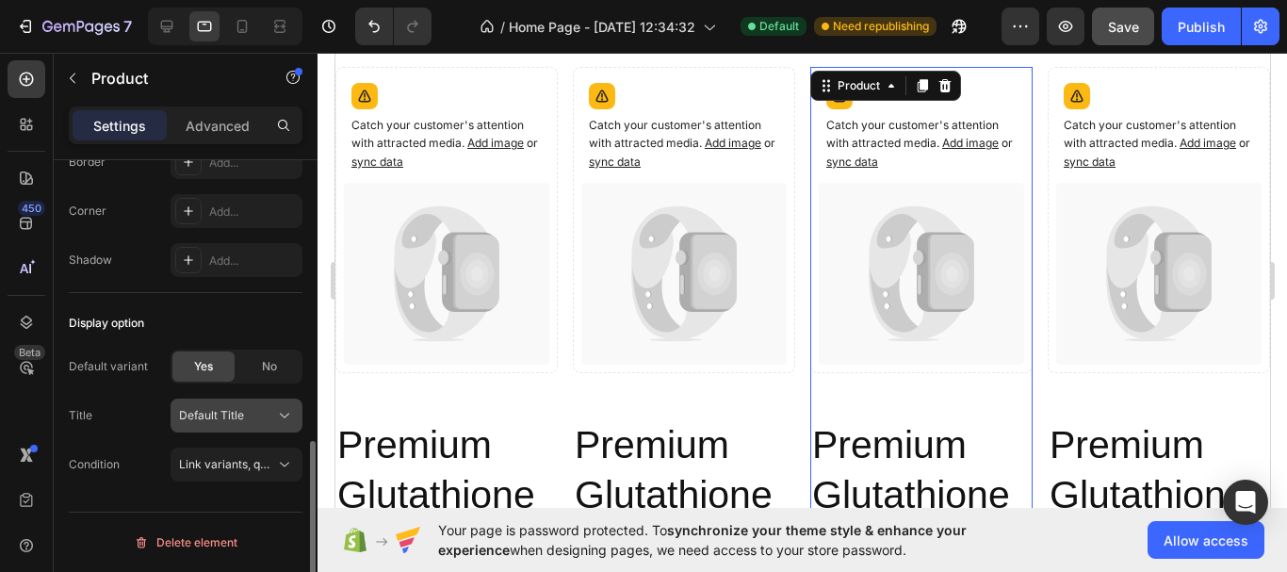
click at [291, 414] on icon at bounding box center [284, 415] width 19 height 19
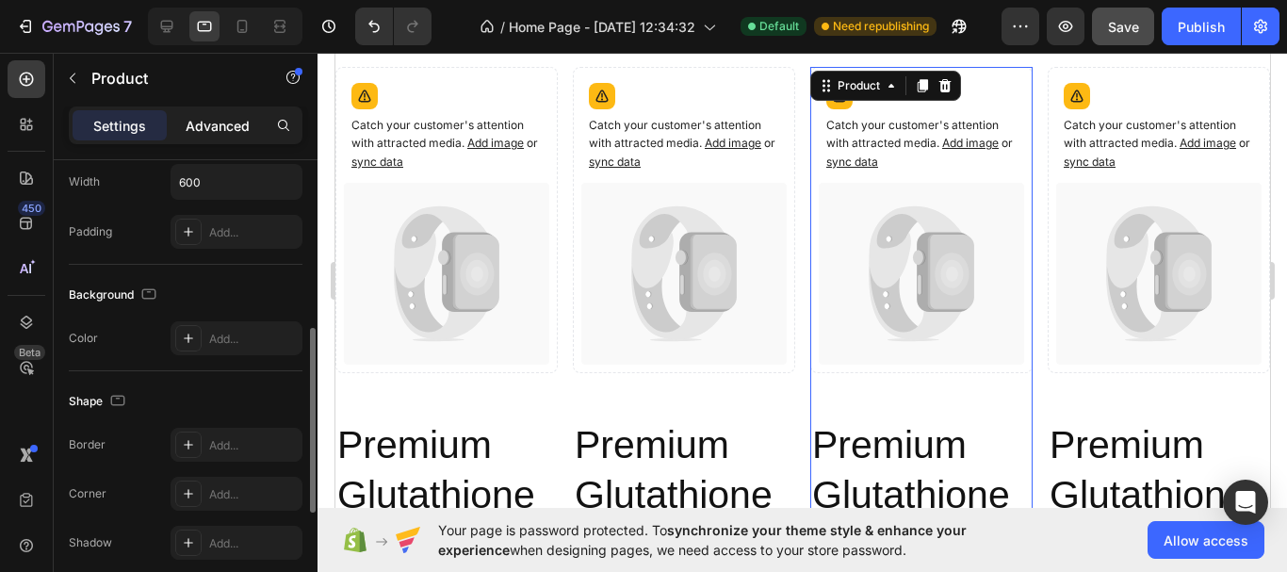
click at [220, 139] on div "Advanced" at bounding box center [218, 125] width 94 height 30
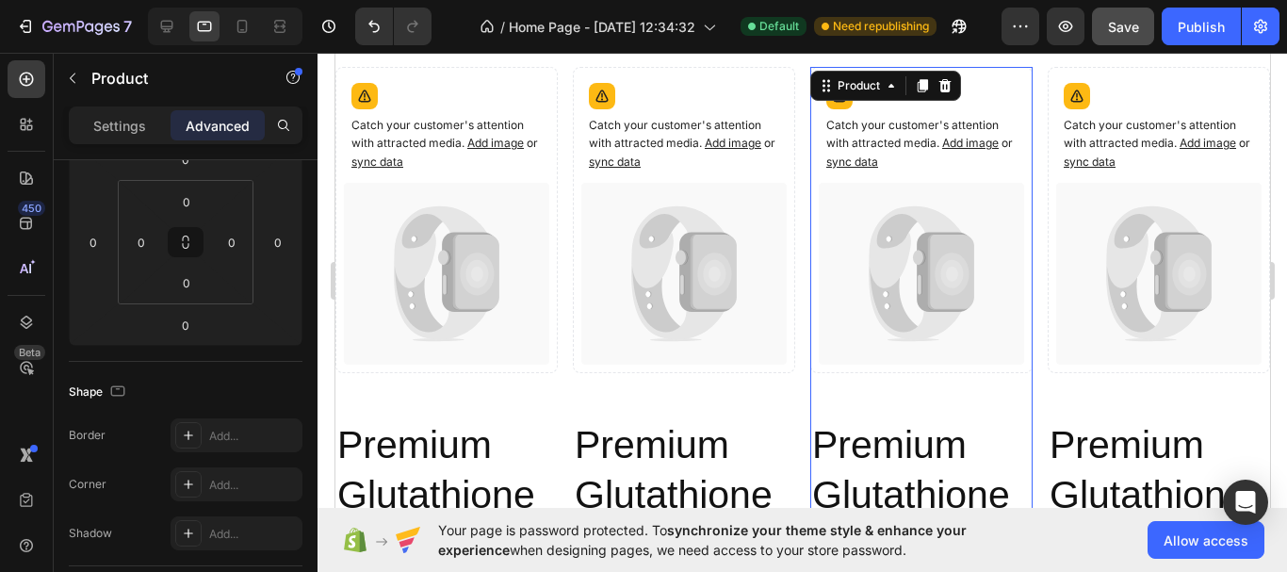
scroll to position [565, 0]
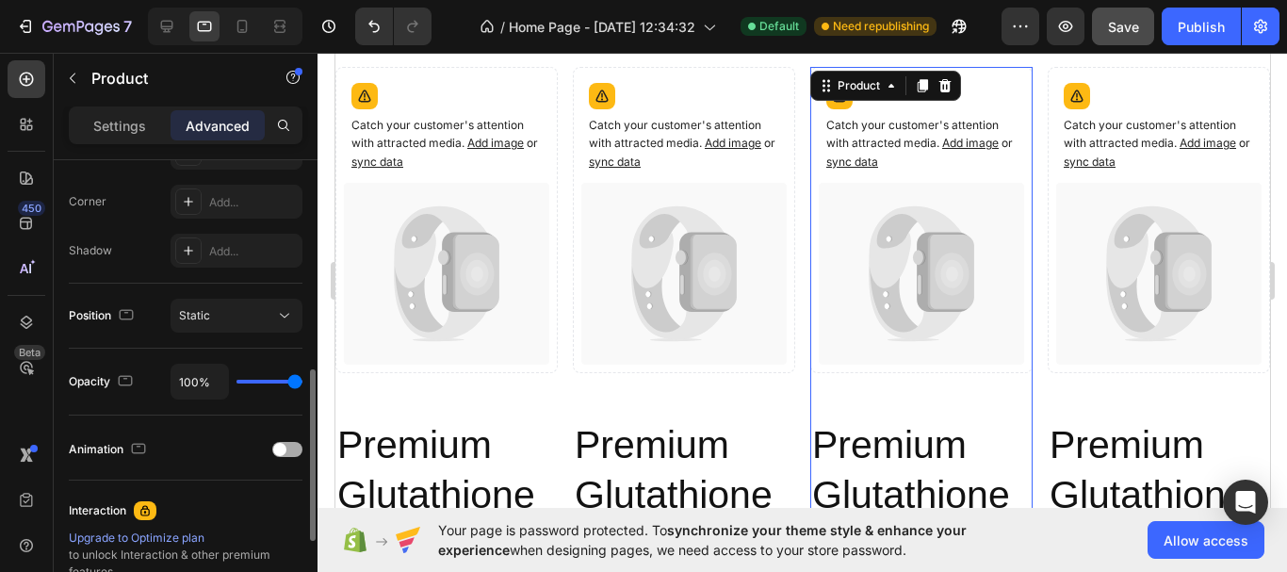
click at [289, 453] on div at bounding box center [287, 449] width 30 height 15
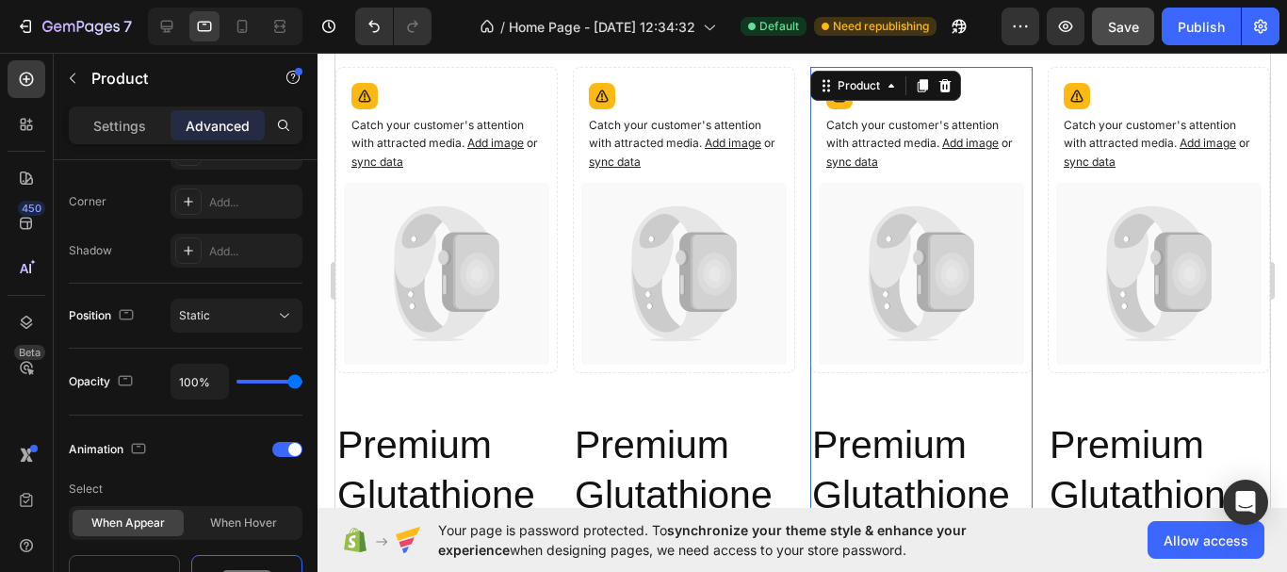
scroll to position [848, 0]
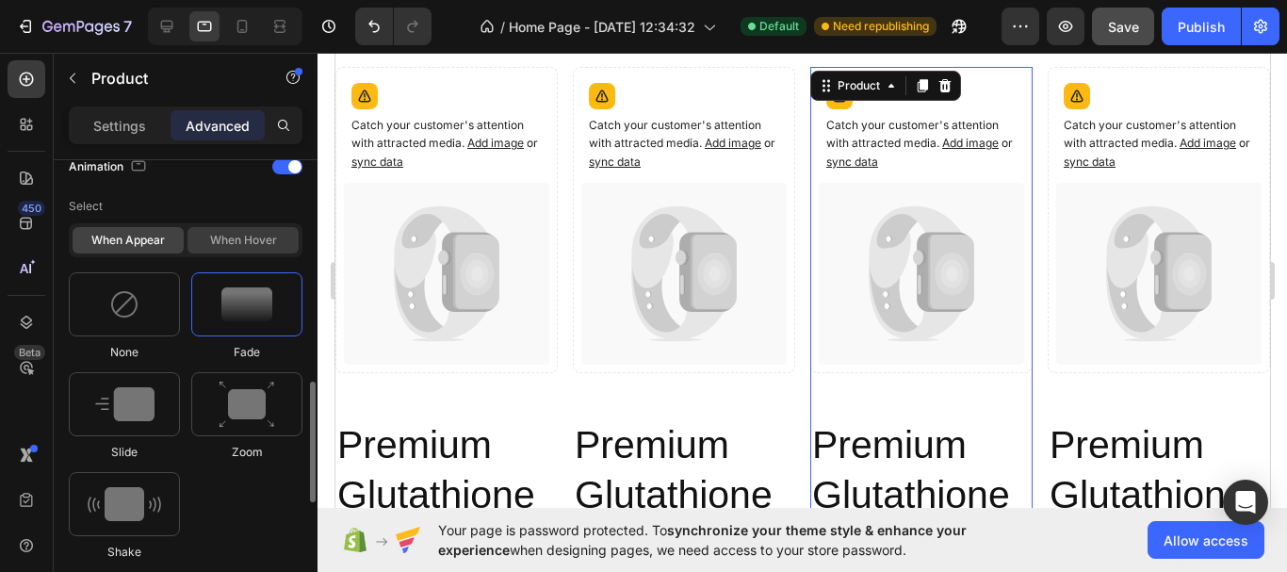
click at [246, 232] on div "When hover" at bounding box center [243, 240] width 111 height 26
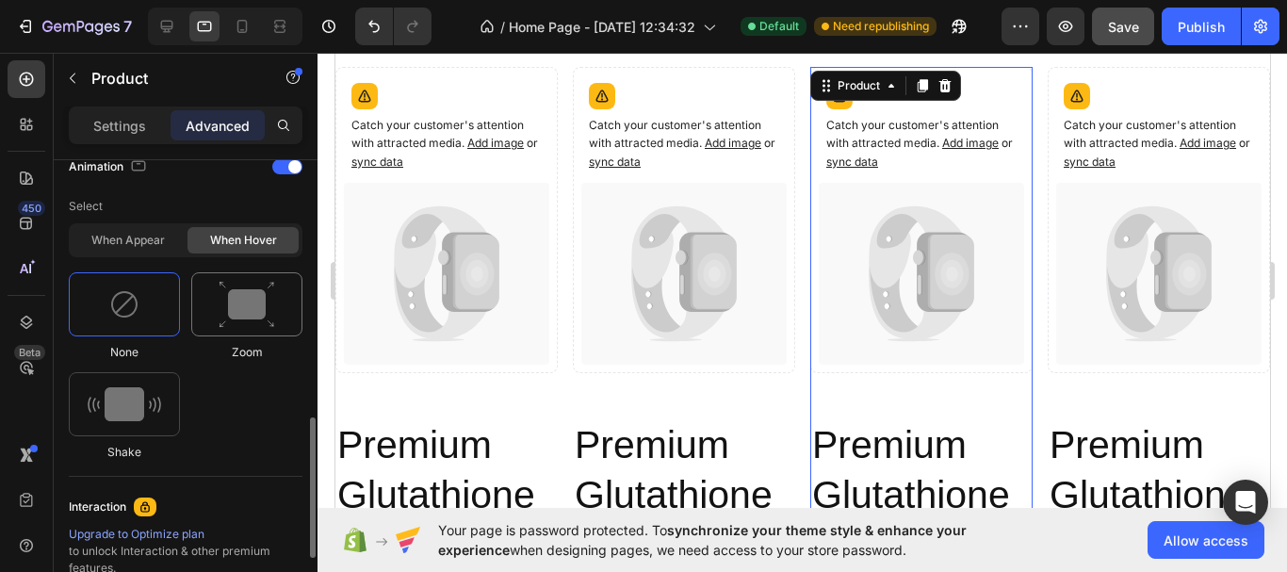
click at [247, 291] on img at bounding box center [247, 305] width 57 height 48
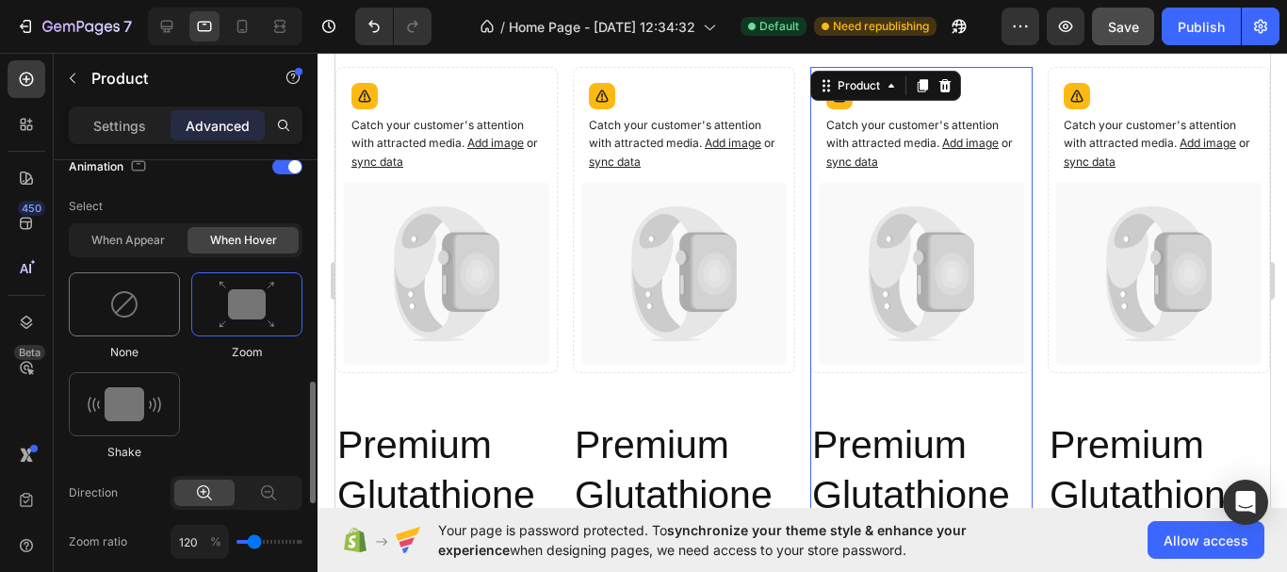
click at [132, 303] on img at bounding box center [124, 304] width 30 height 30
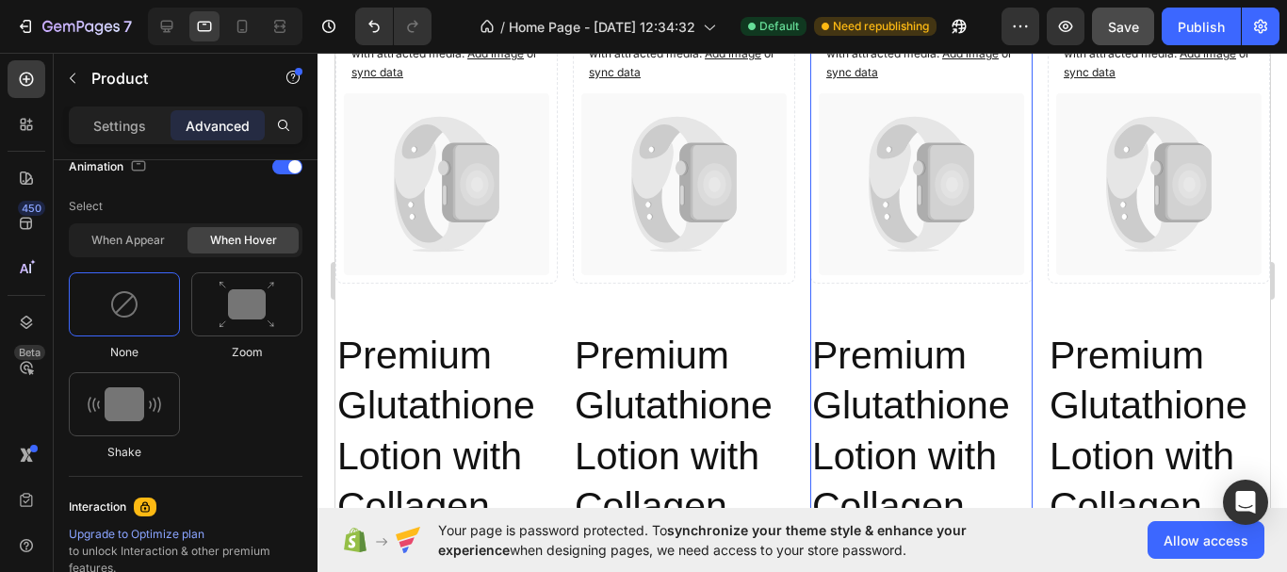
scroll to position [767, 0]
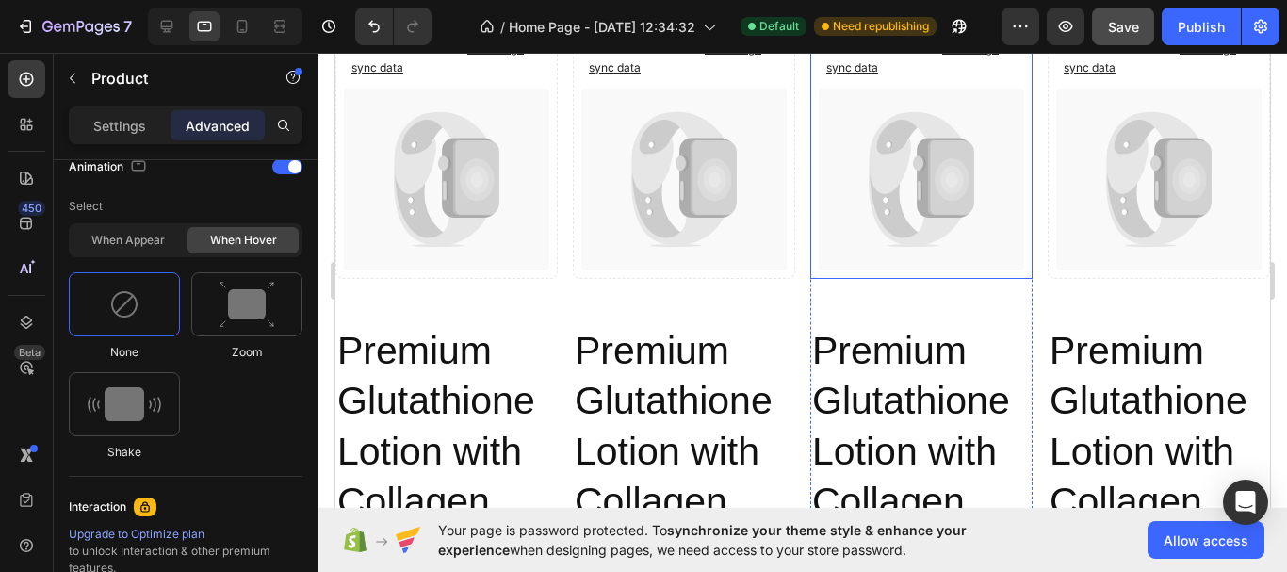
click at [955, 252] on icon at bounding box center [920, 180] width 205 height 182
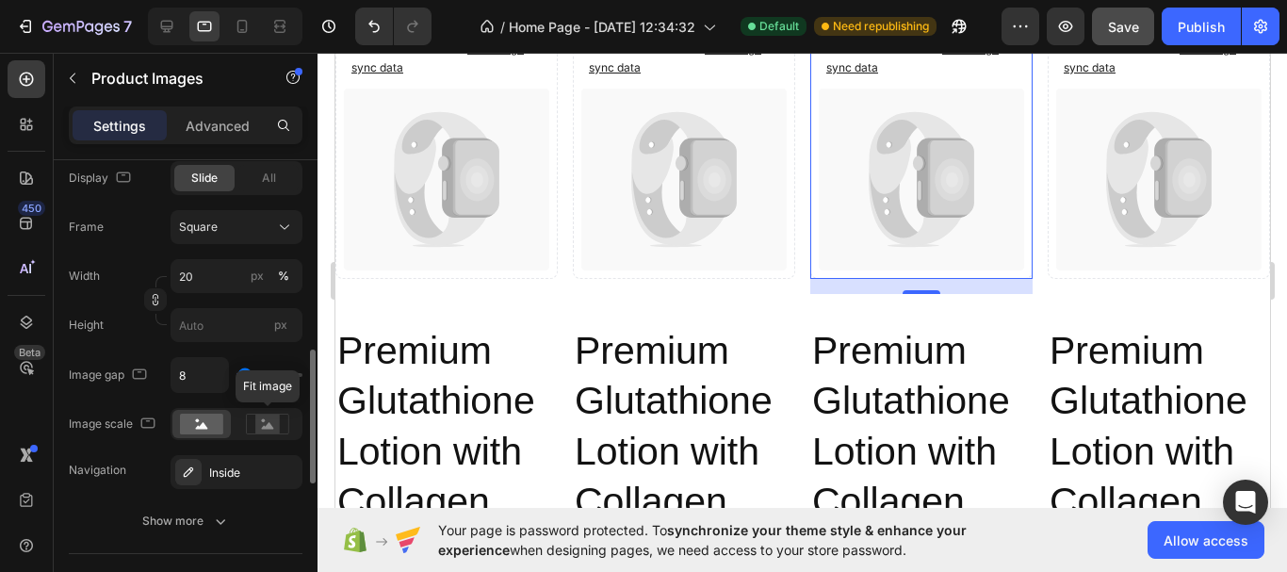
scroll to position [942, 0]
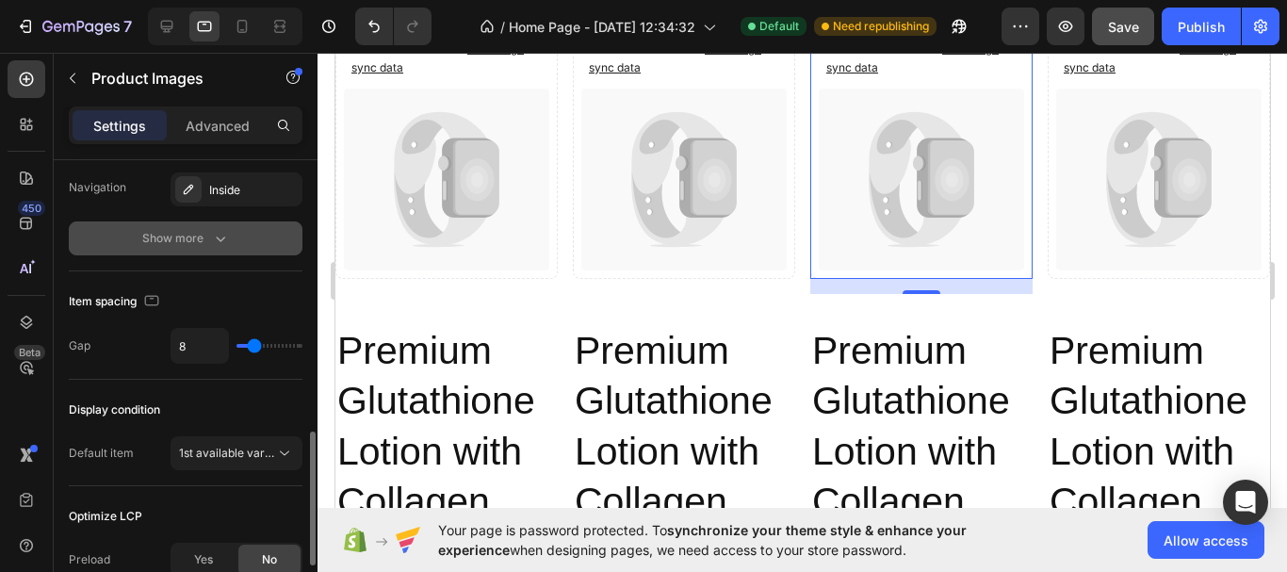
click at [211, 234] on icon "button" at bounding box center [220, 238] width 19 height 19
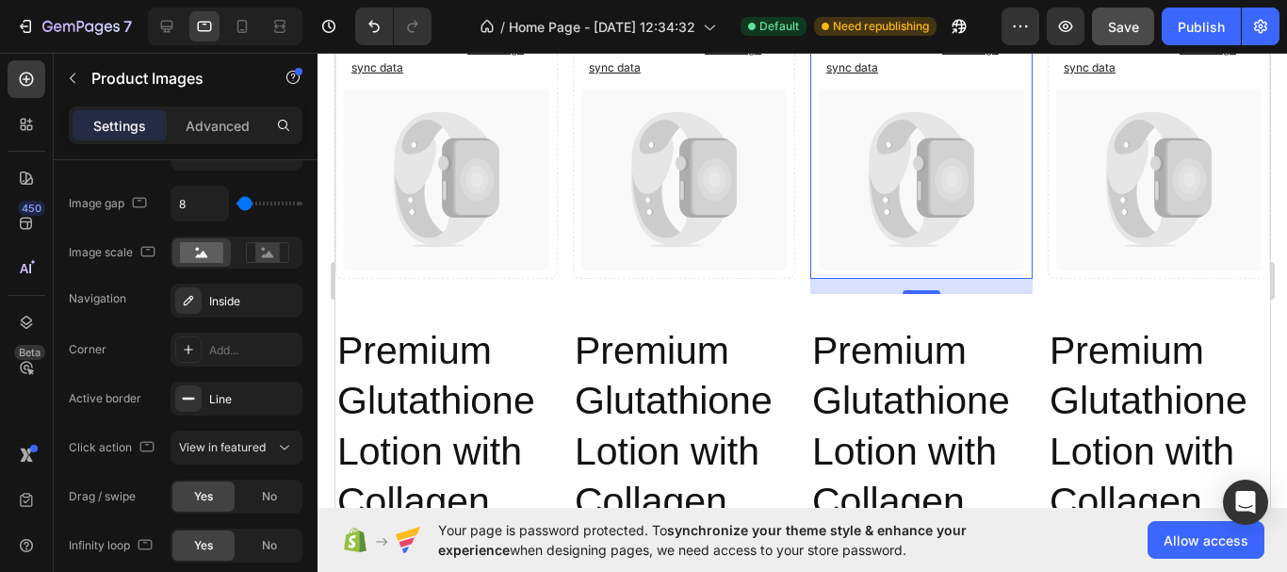
scroll to position [360, 0]
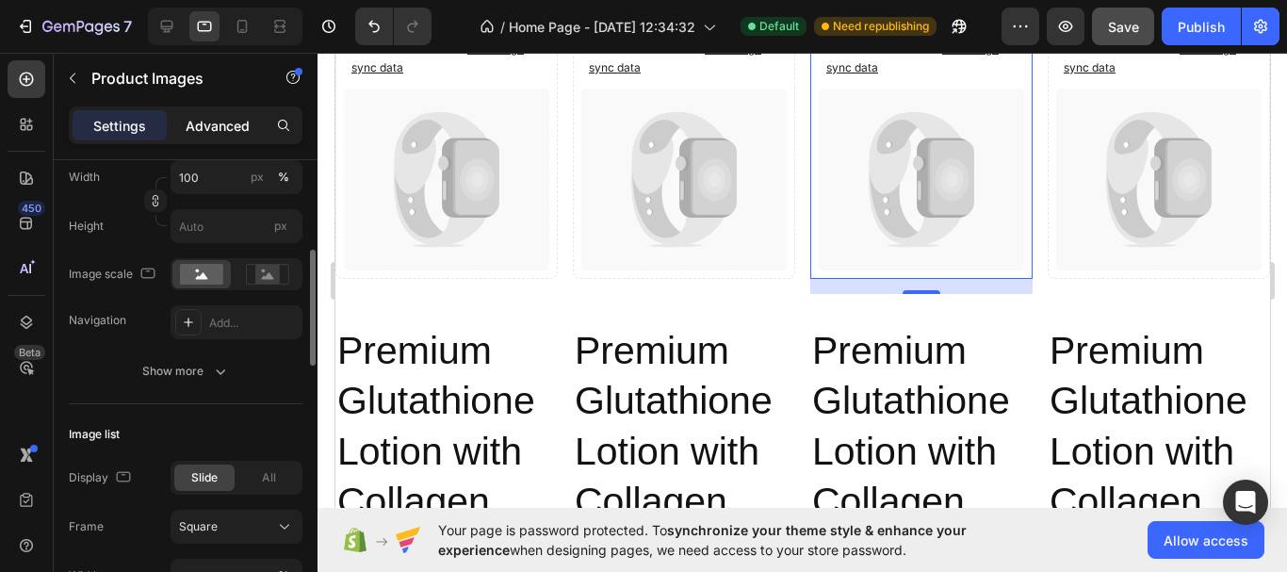
click at [222, 128] on p "Advanced" at bounding box center [218, 126] width 64 height 20
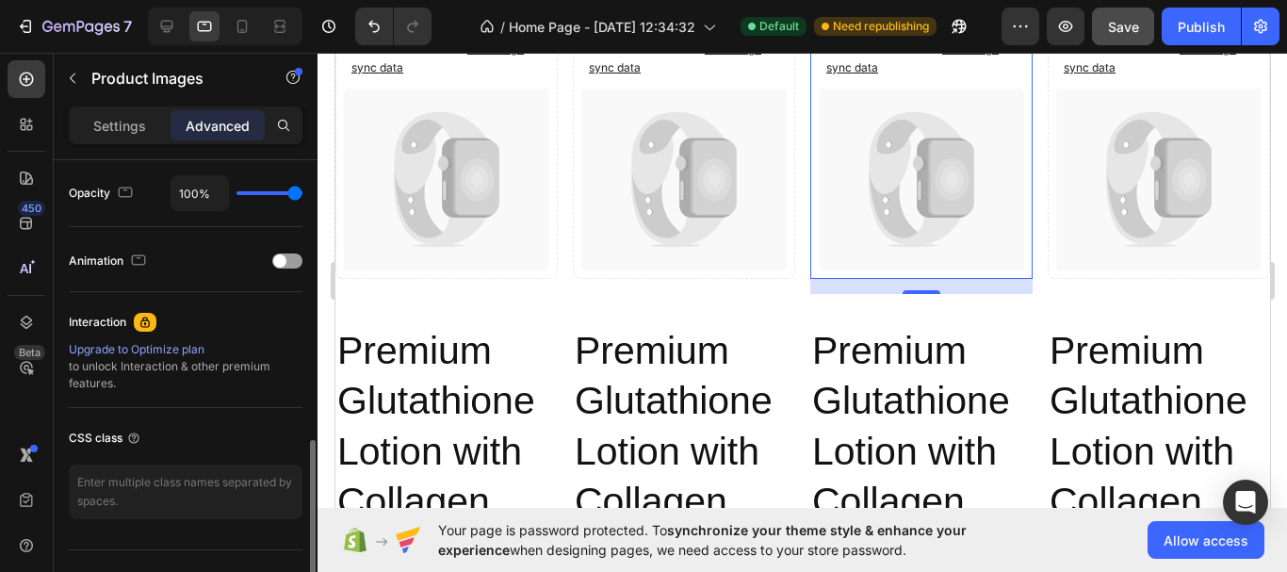
scroll to position [565, 0]
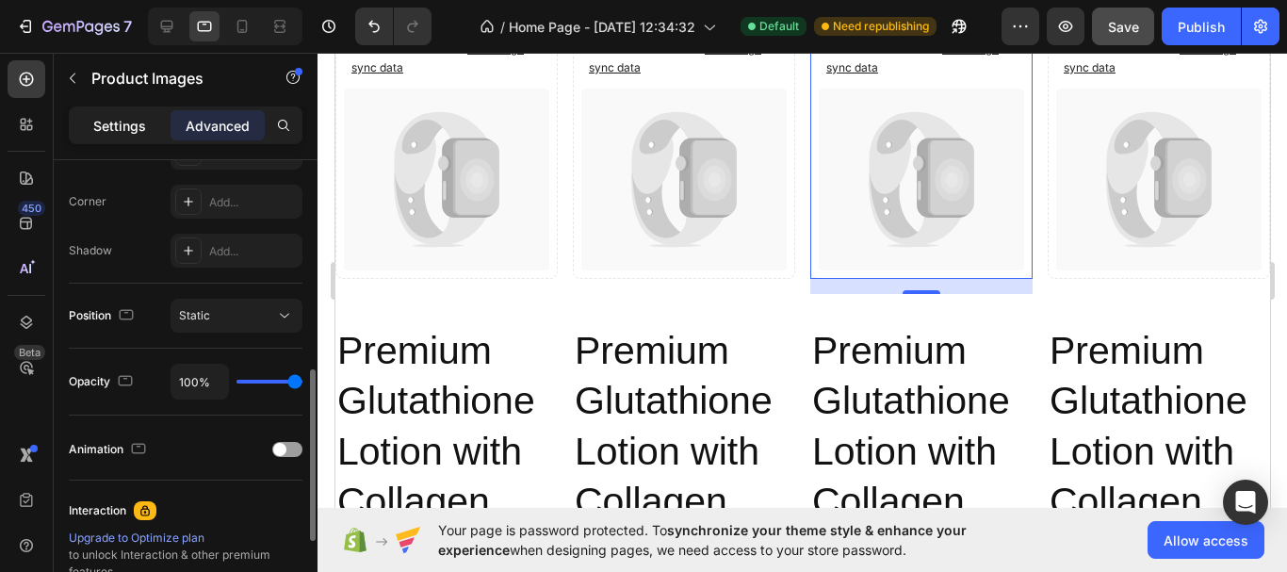
click at [125, 128] on p "Settings" at bounding box center [119, 126] width 53 height 20
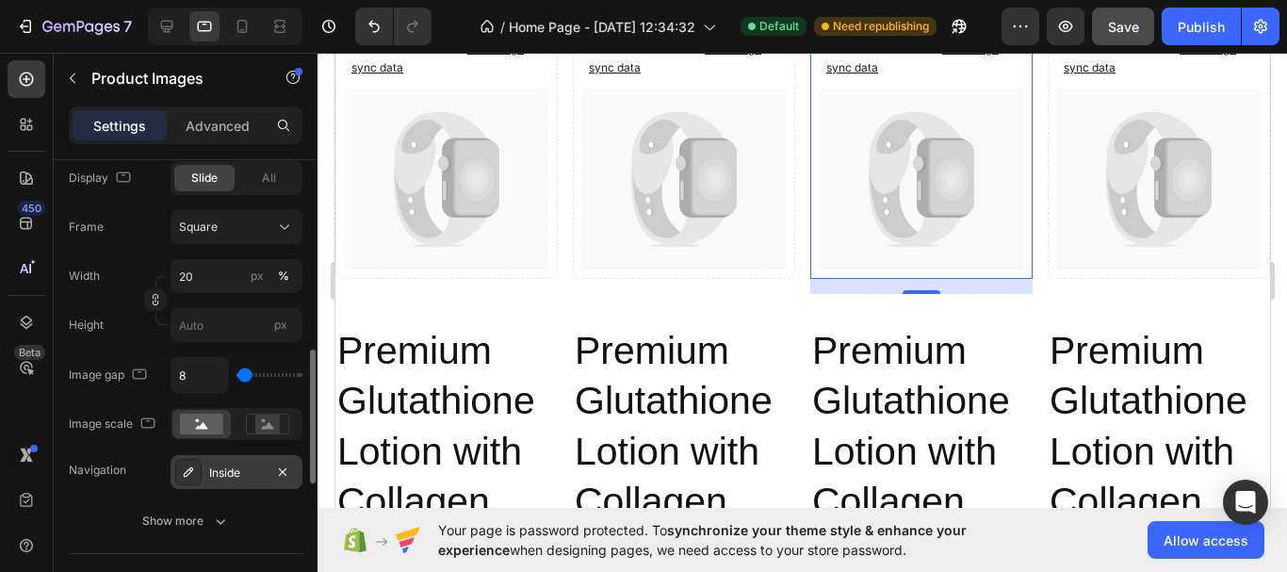
scroll to position [754, 0]
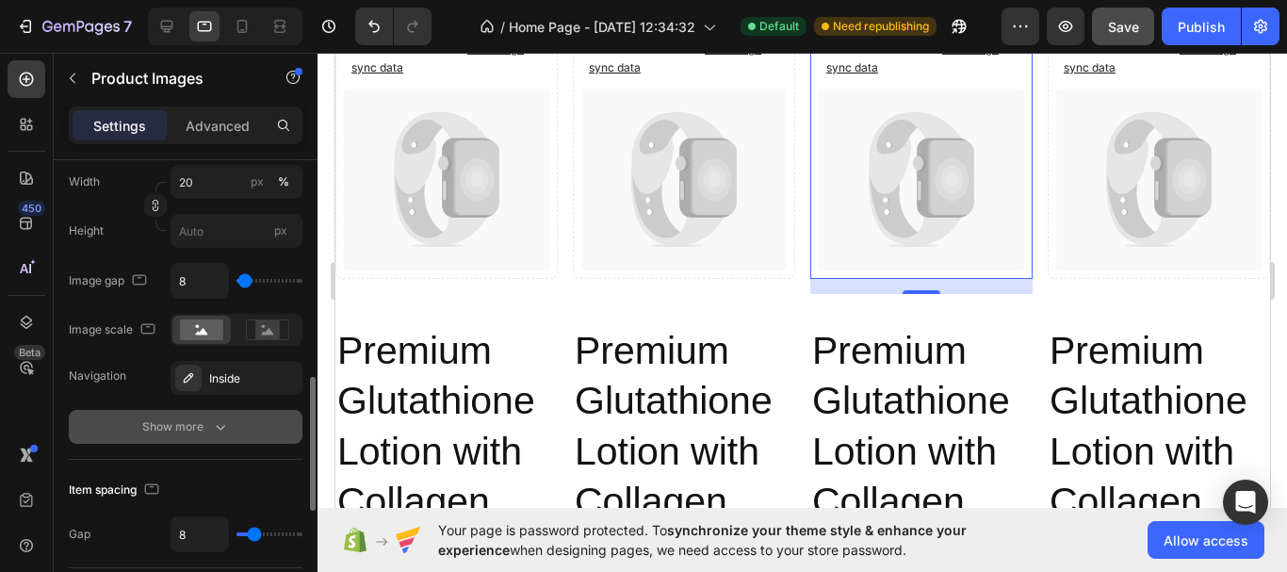
click at [216, 431] on icon "button" at bounding box center [220, 426] width 19 height 19
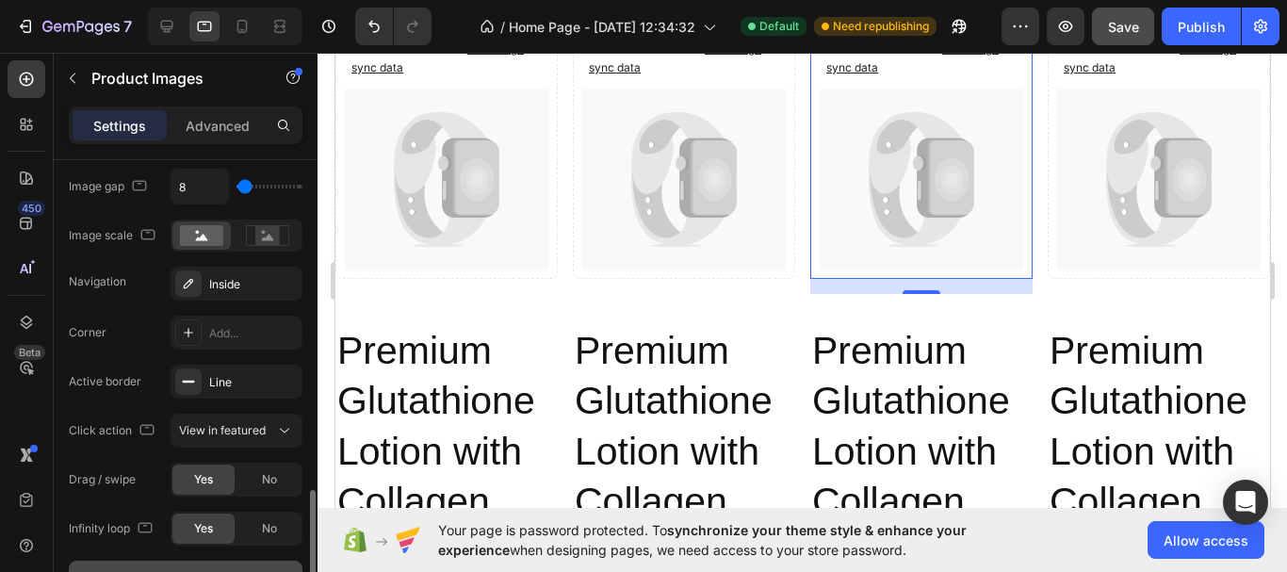
scroll to position [942, 0]
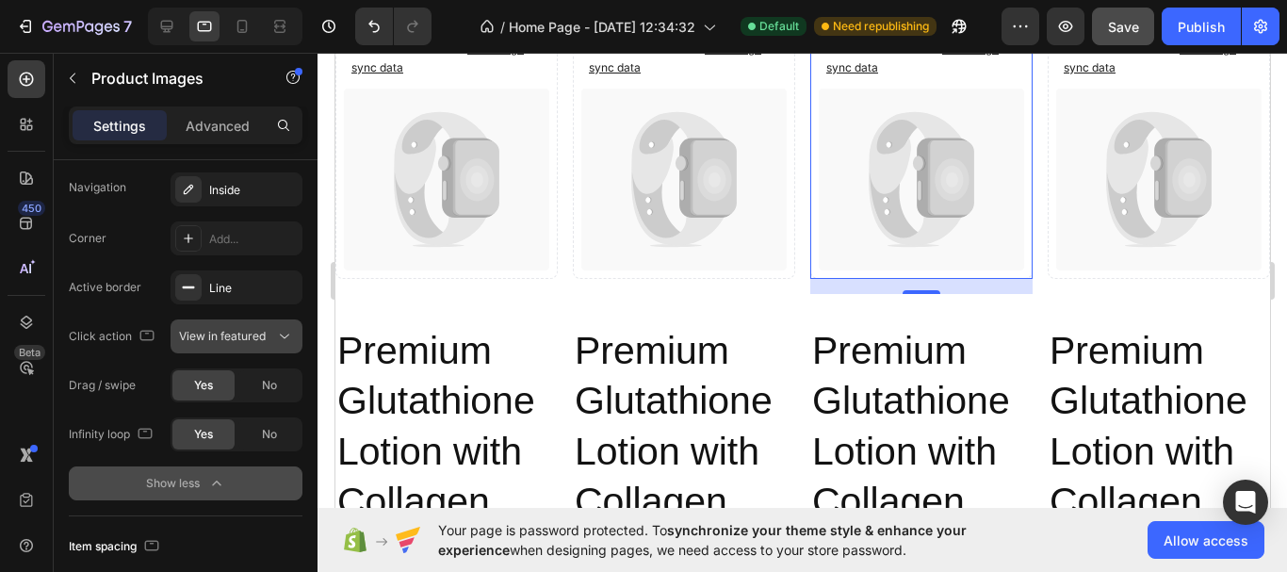
click at [272, 335] on div "View in featured" at bounding box center [227, 336] width 96 height 17
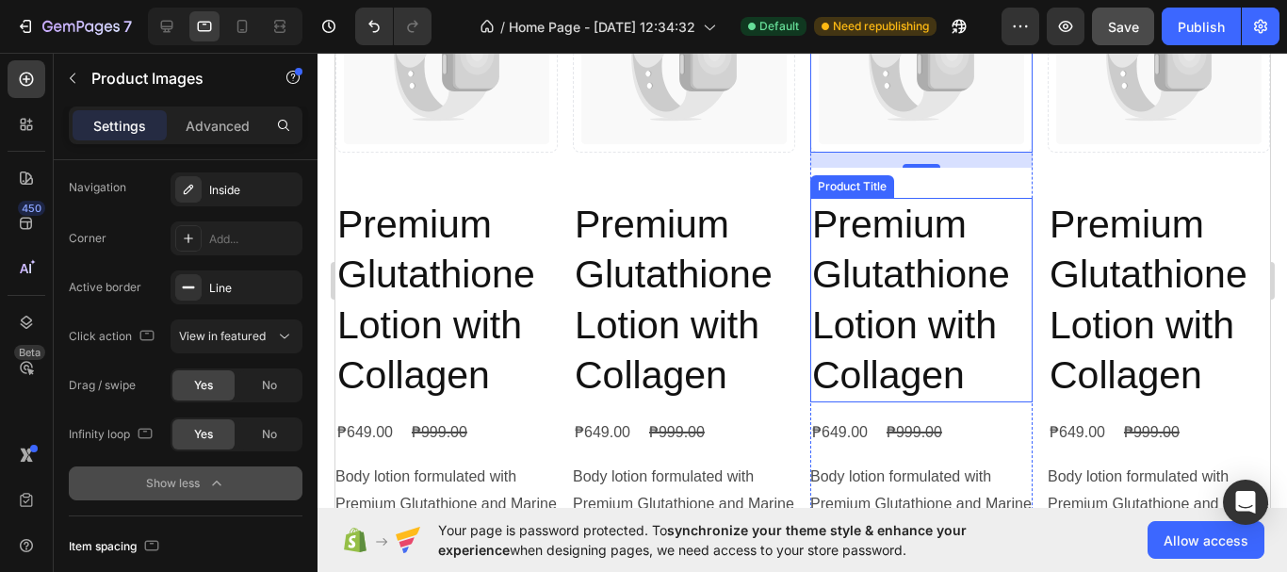
scroll to position [955, 0]
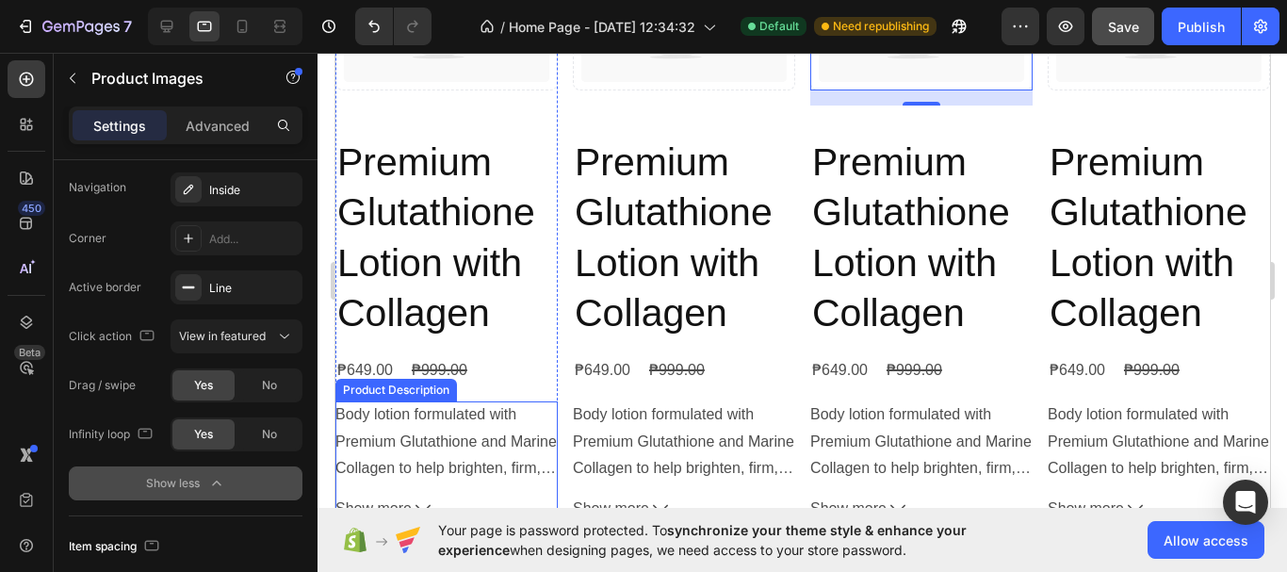
click at [519, 401] on div "Body lotion formulated with Premium Glutathione and Marine Collagen to help bri…" at bounding box center [446, 440] width 222 height 79
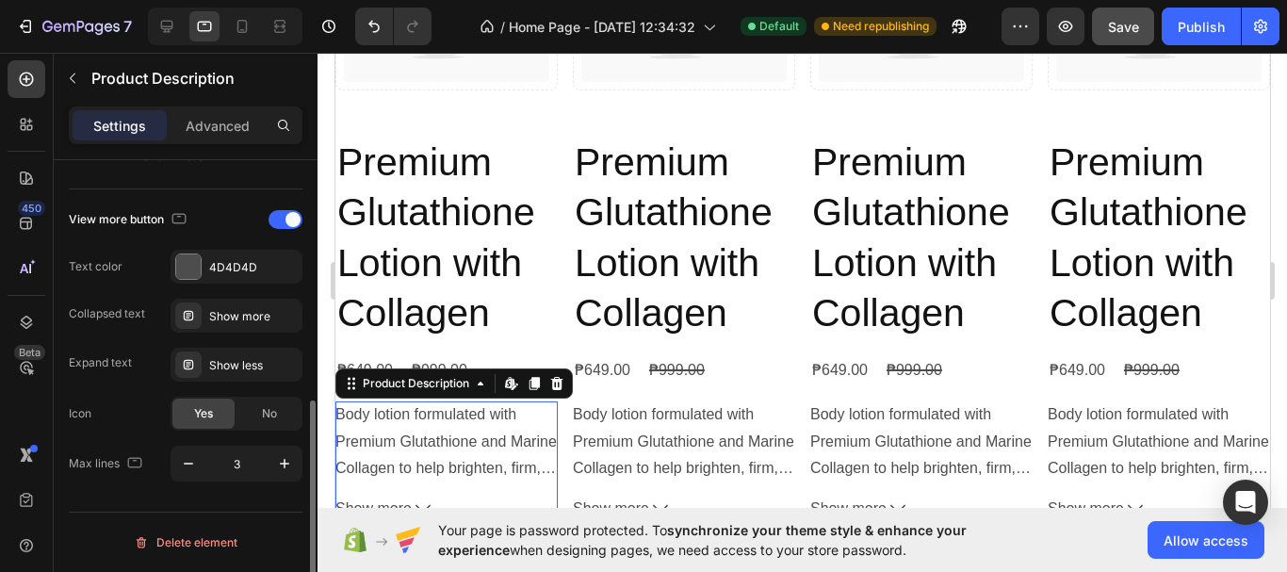
scroll to position [0, 0]
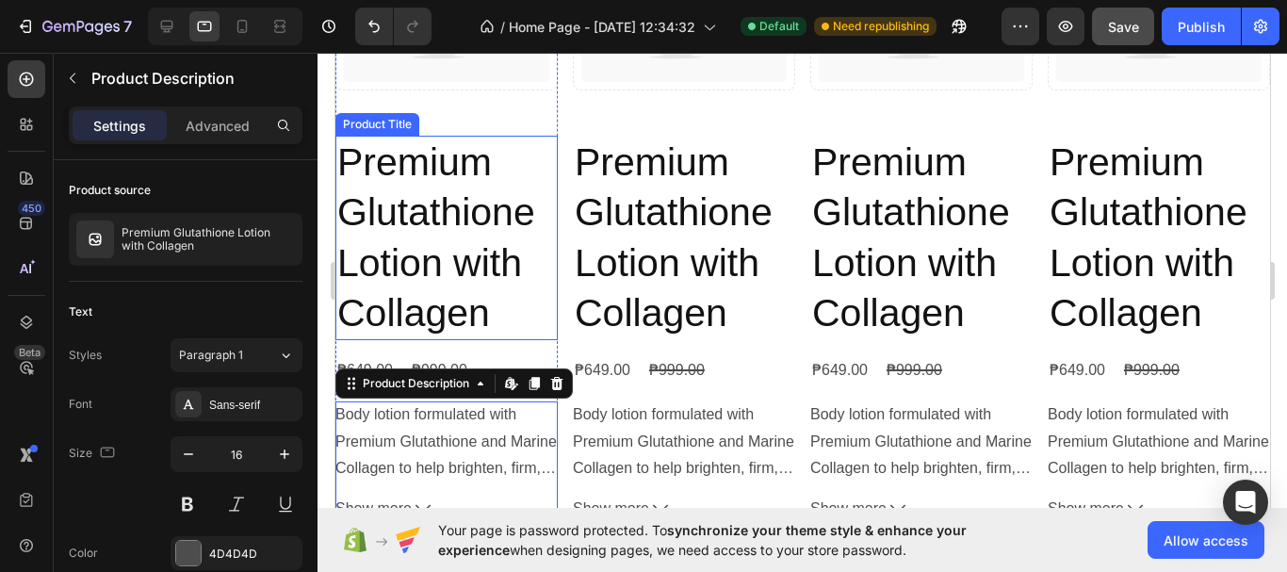
click at [527, 303] on h2 "Premium Glutathione Lotion with Collagen" at bounding box center [446, 238] width 222 height 204
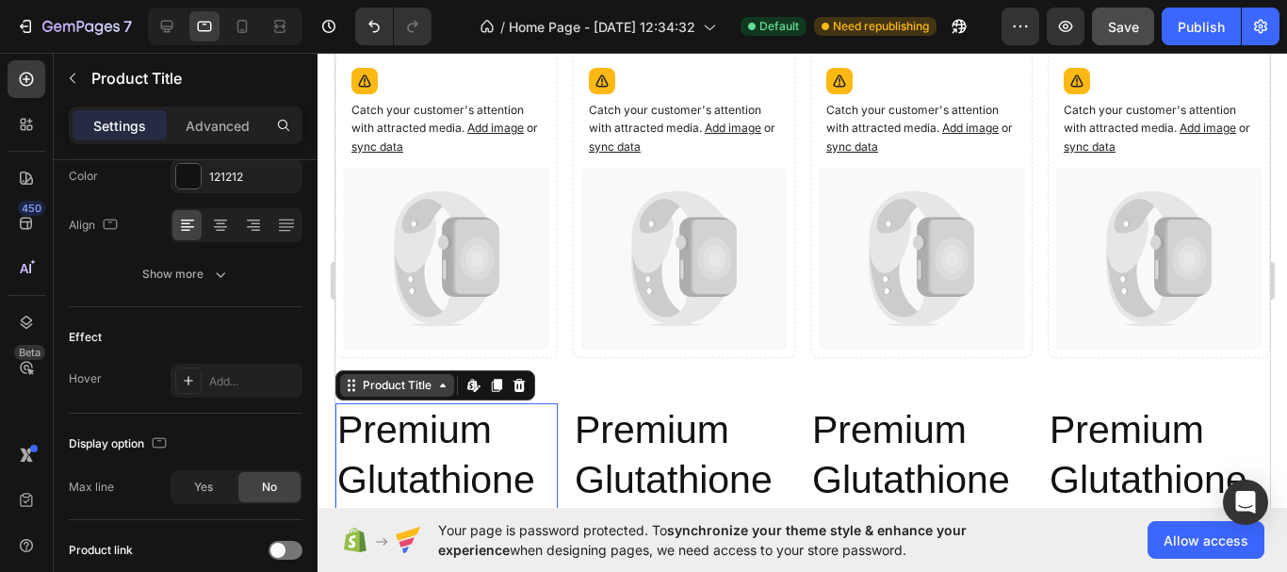
scroll to position [673, 0]
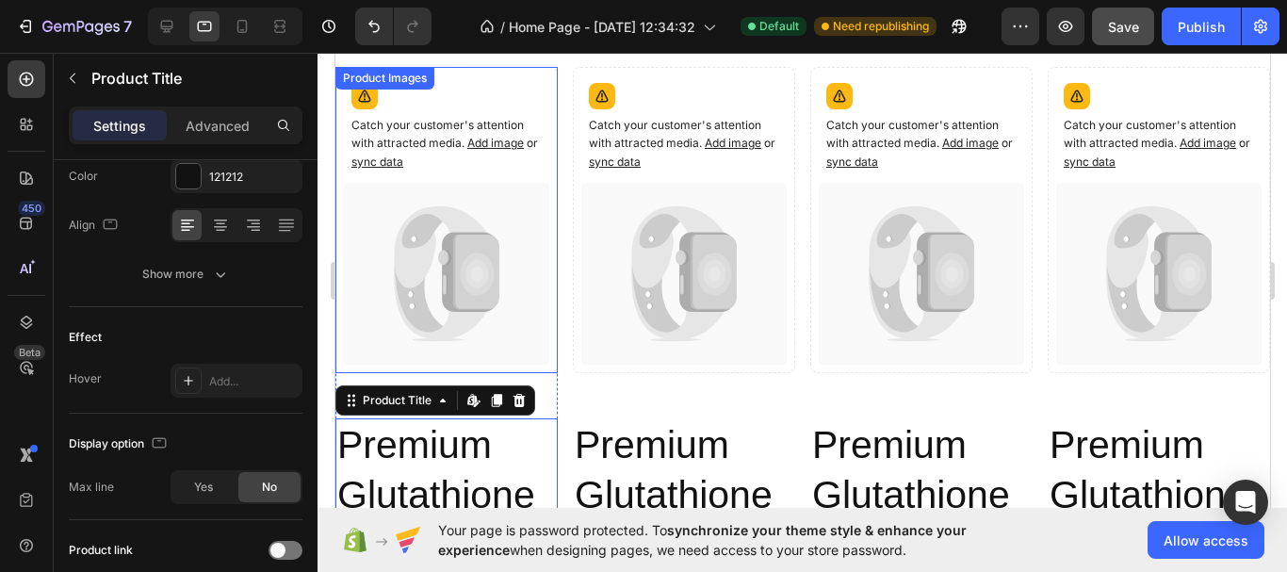
click at [498, 288] on icon at bounding box center [445, 274] width 205 height 182
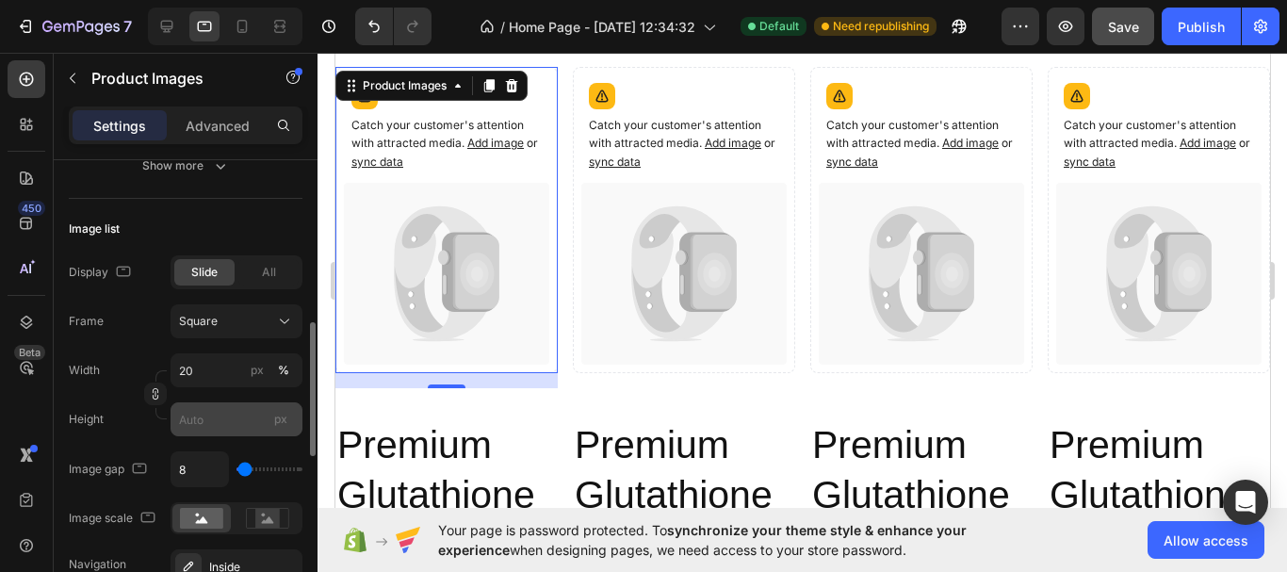
scroll to position [754, 0]
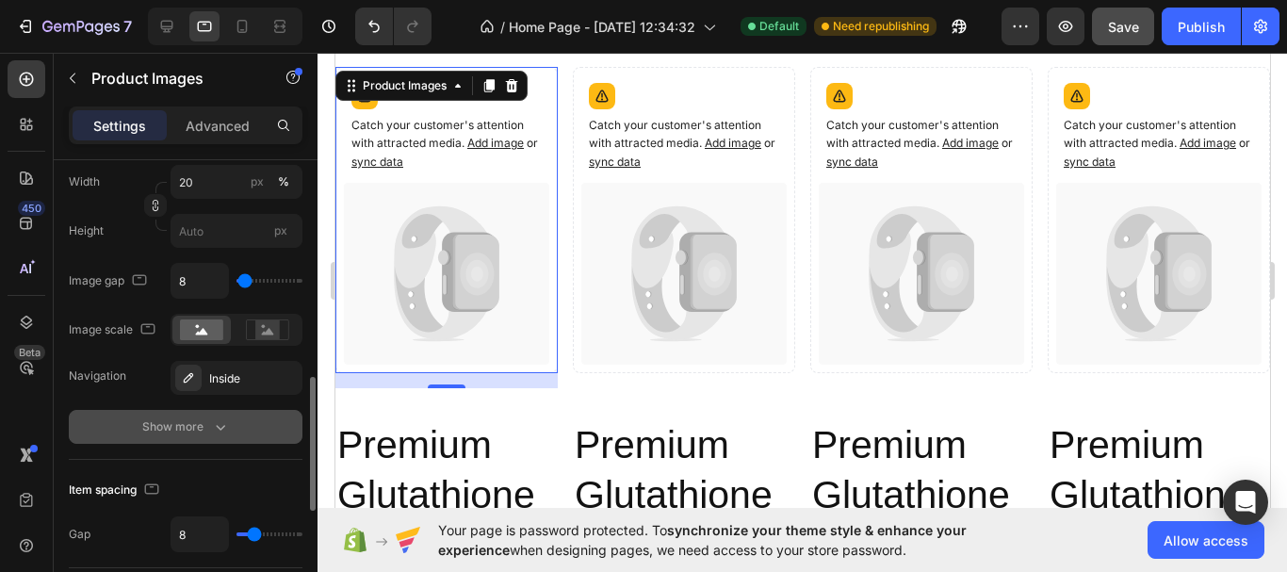
click at [191, 429] on div "Show more" at bounding box center [186, 426] width 88 height 19
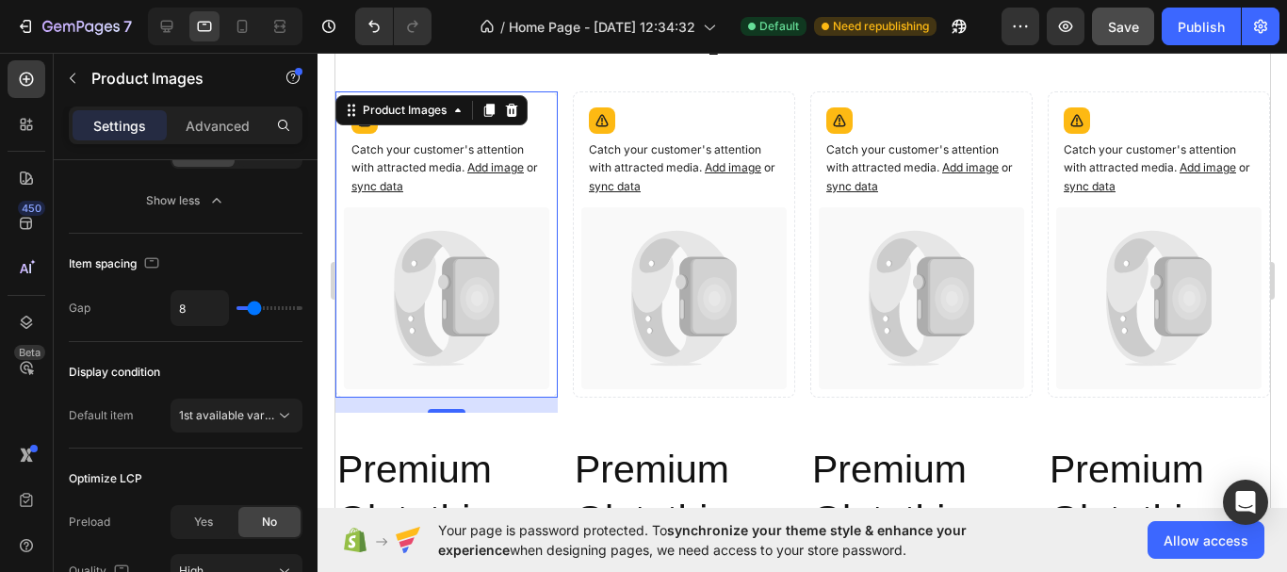
scroll to position [484, 0]
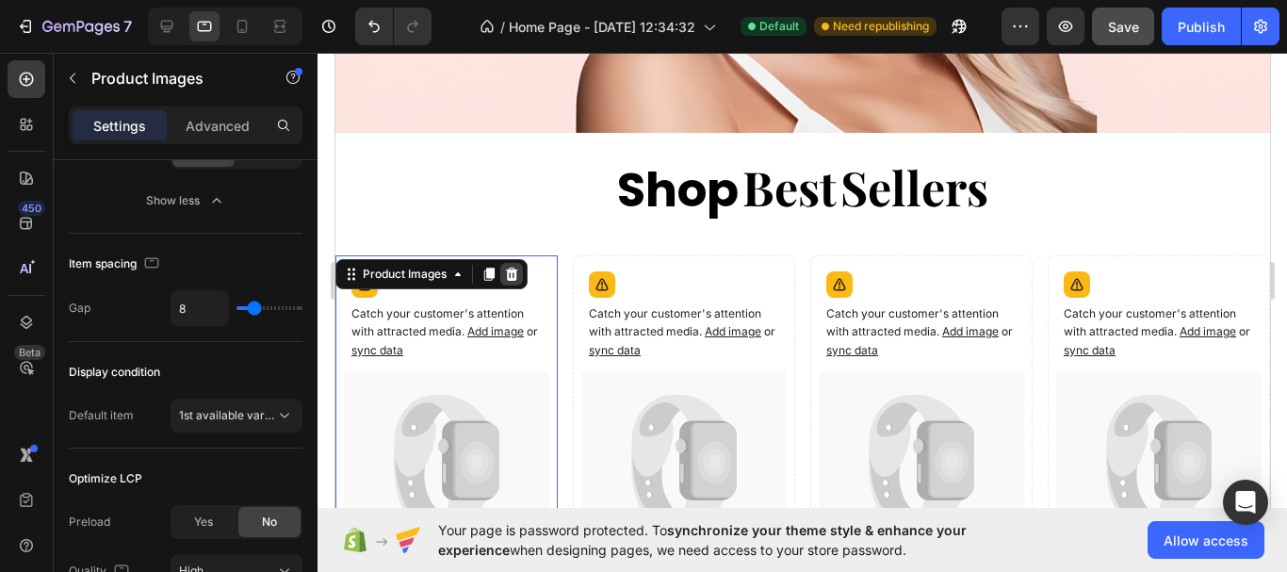
click at [519, 263] on div at bounding box center [510, 274] width 23 height 23
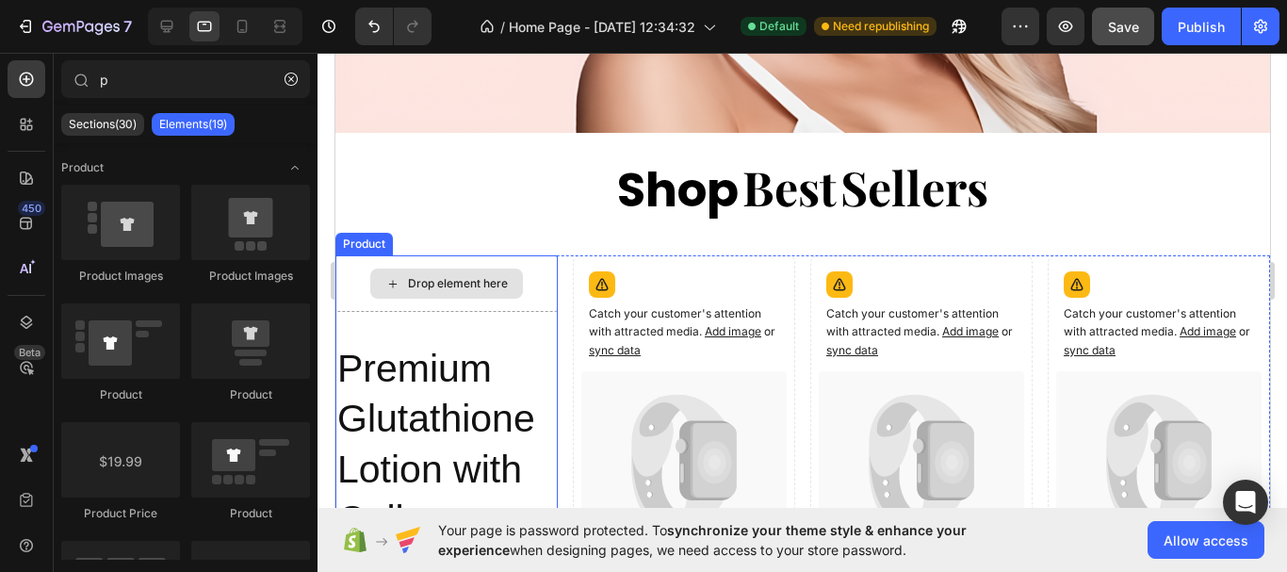
click at [549, 260] on div "Drop element here" at bounding box center [446, 283] width 222 height 57
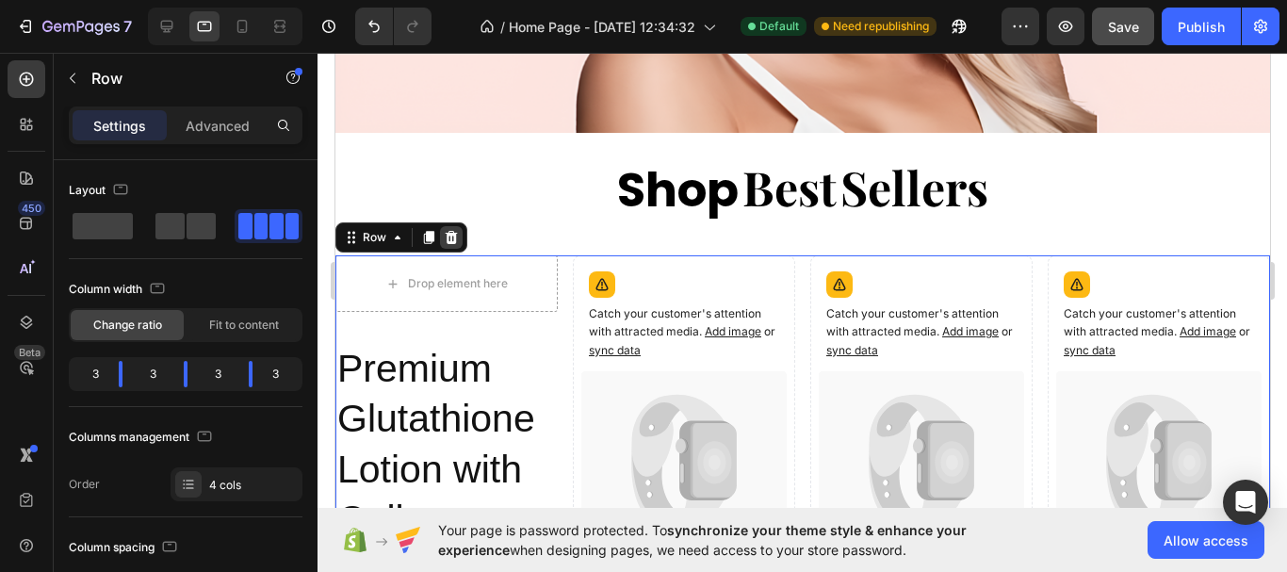
click at [456, 230] on icon at bounding box center [450, 237] width 15 height 15
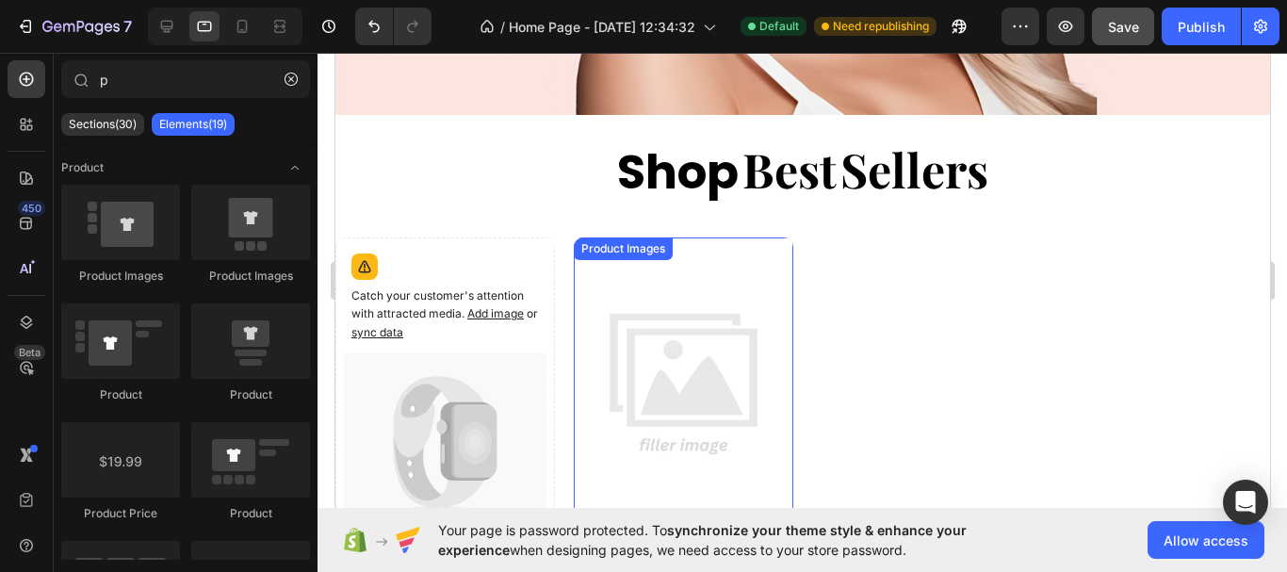
scroll to position [579, 0]
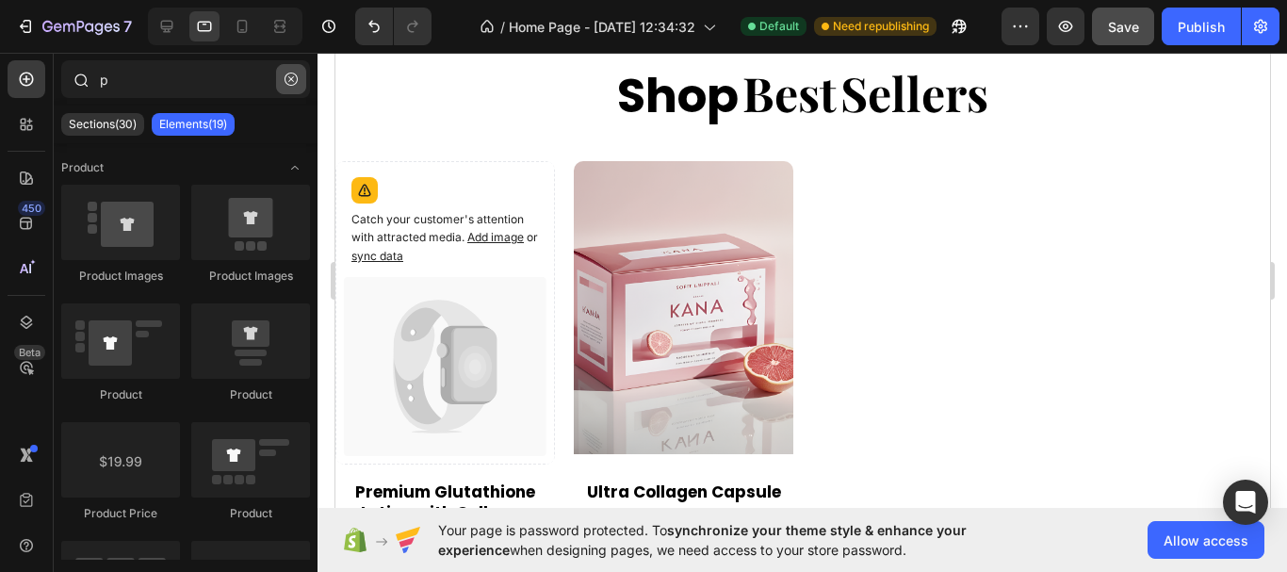
click at [293, 80] on icon "button" at bounding box center [291, 79] width 13 height 13
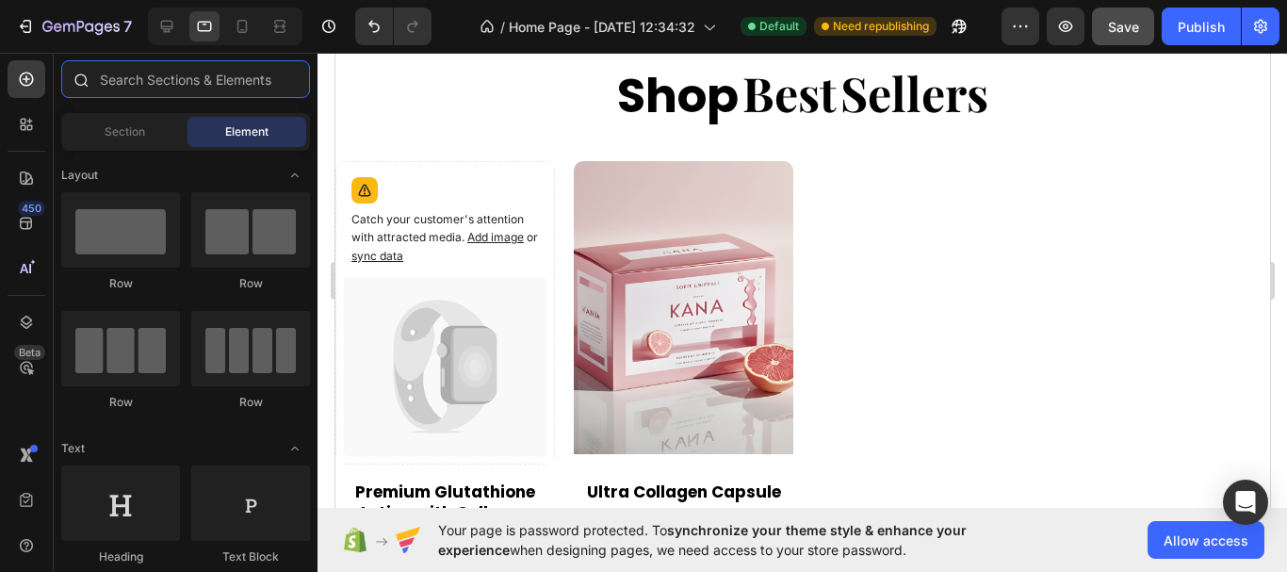
click at [243, 76] on input "text" at bounding box center [185, 79] width 249 height 38
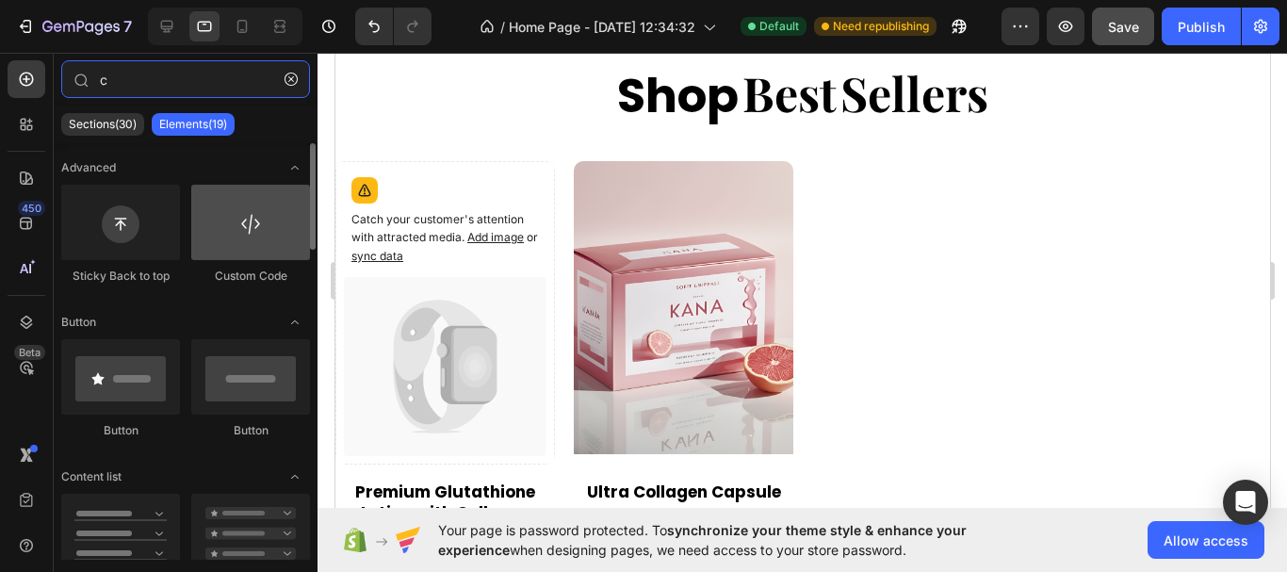
type input "c"
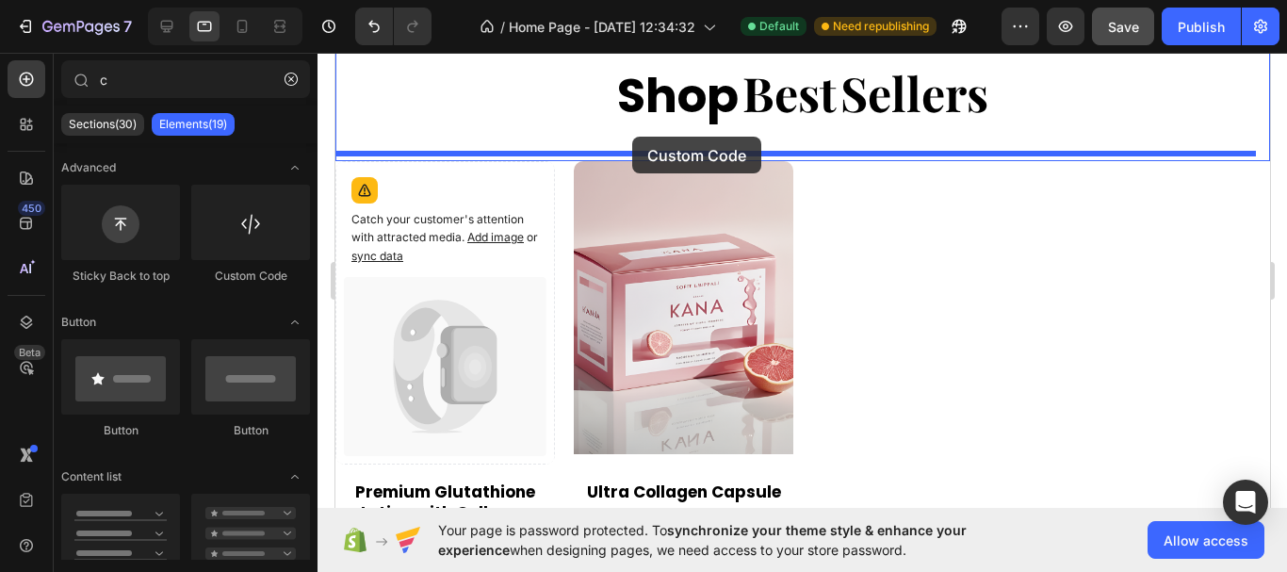
drag, startPoint x: 588, startPoint y: 278, endPoint x: 631, endPoint y: 137, distance: 147.8
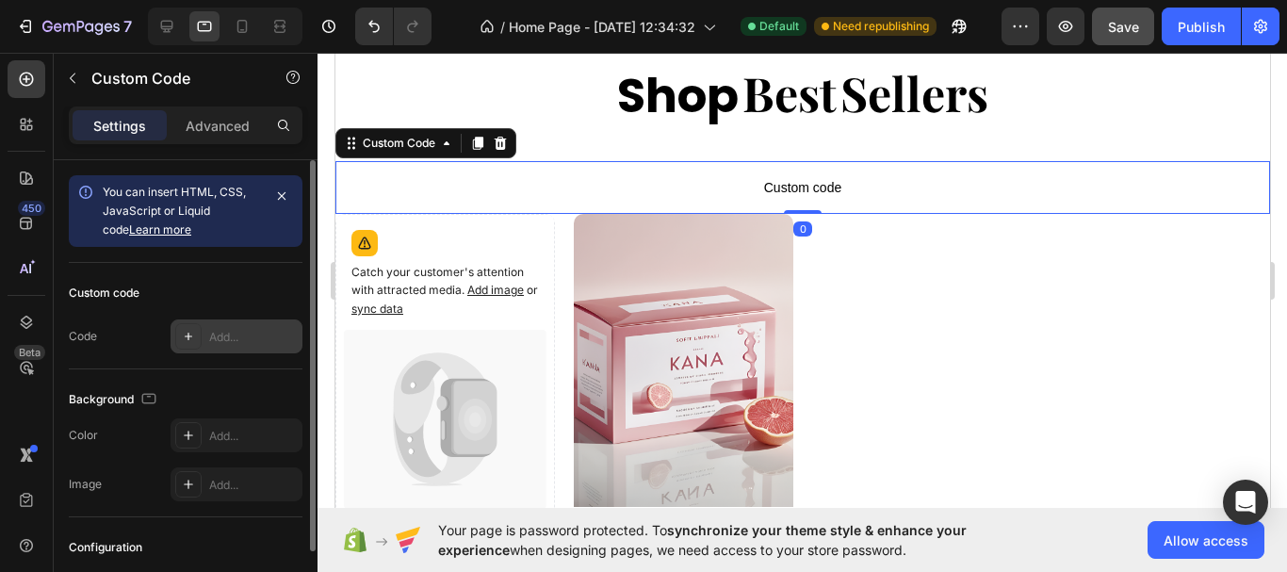
click at [221, 348] on div "Add..." at bounding box center [237, 336] width 132 height 34
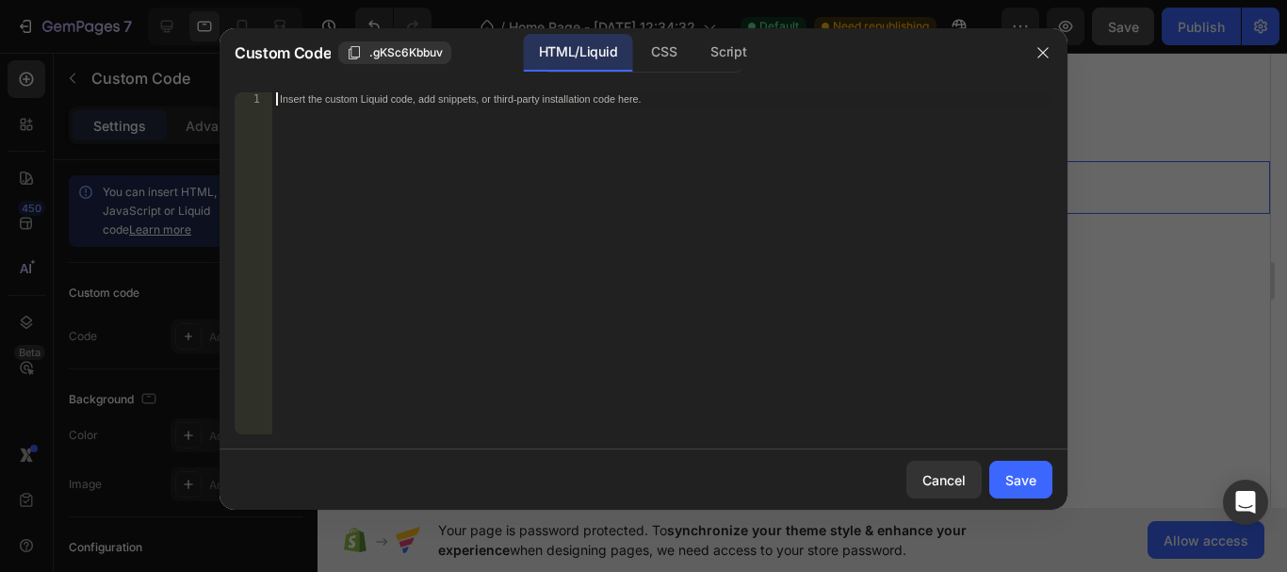
click at [474, 168] on div "Insert the custom Liquid code, add snippets, or third-party installation code h…" at bounding box center [662, 276] width 780 height 368
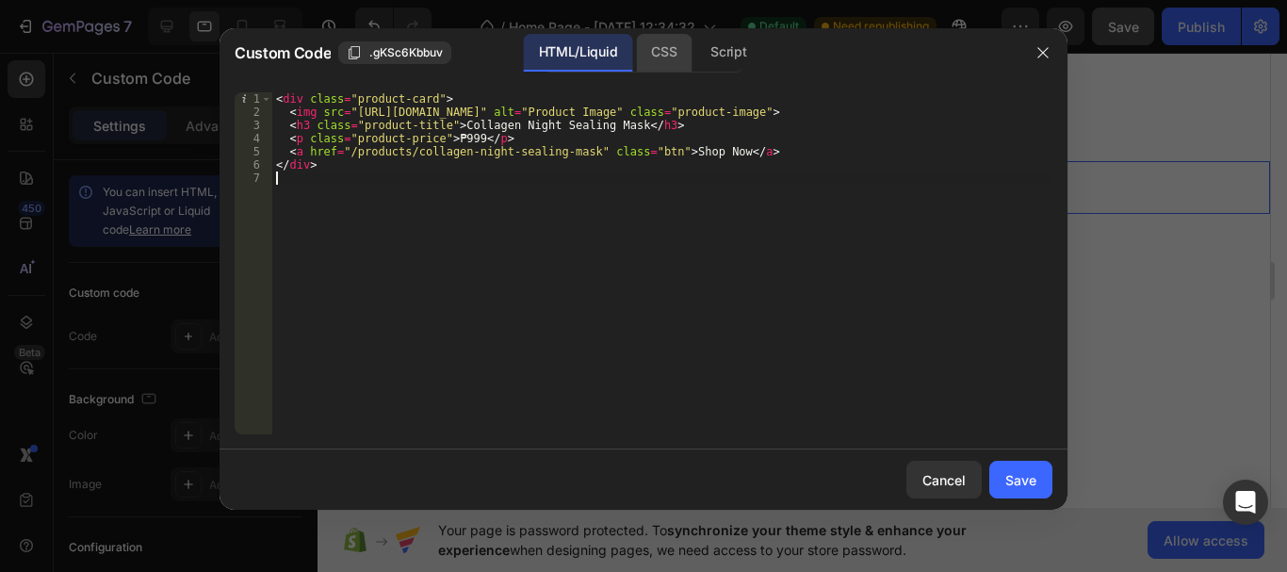
click at [687, 57] on div "CSS" at bounding box center [664, 53] width 56 height 38
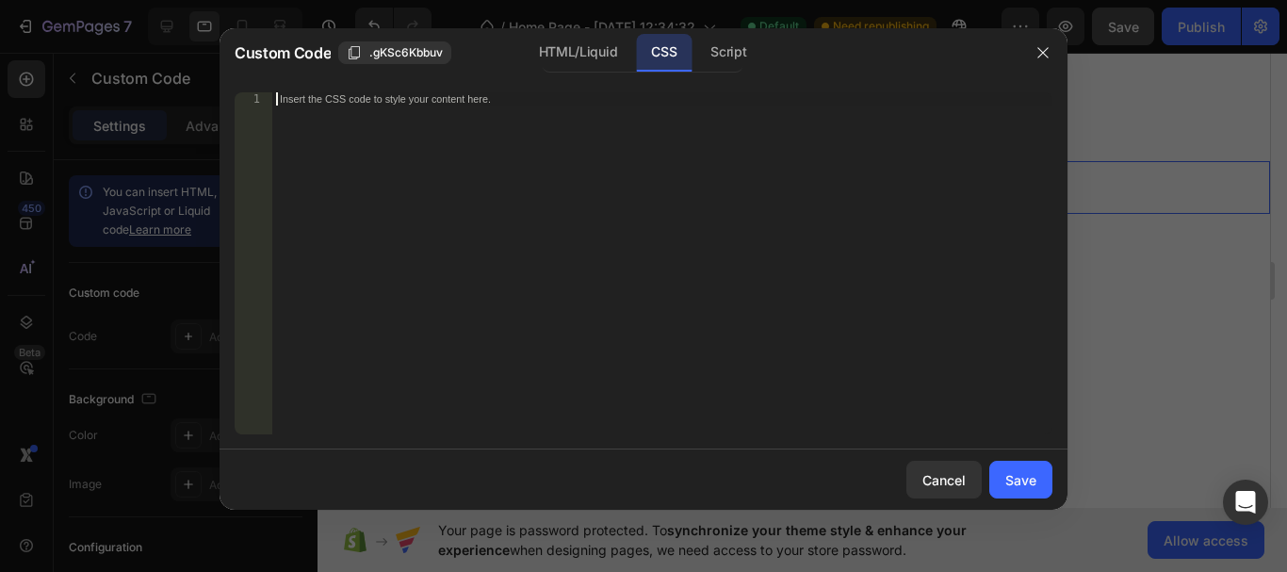
click at [493, 232] on div "Insert the CSS code to style your content here." at bounding box center [662, 276] width 780 height 368
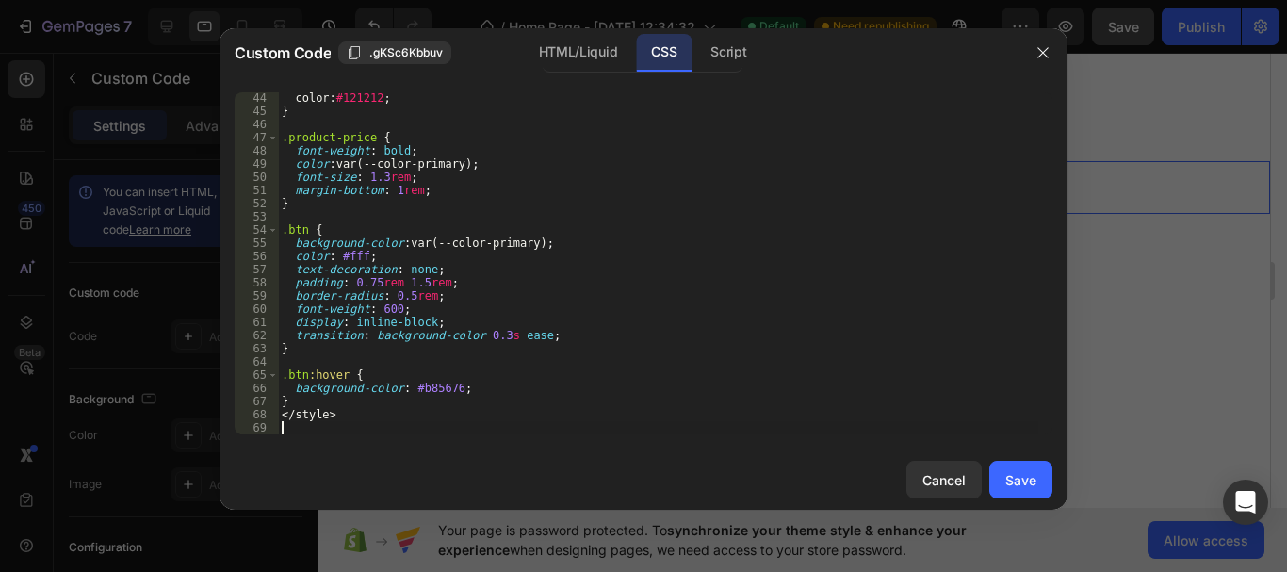
scroll to position [568, 0]
click at [1037, 479] on button "Save" at bounding box center [1020, 480] width 63 height 38
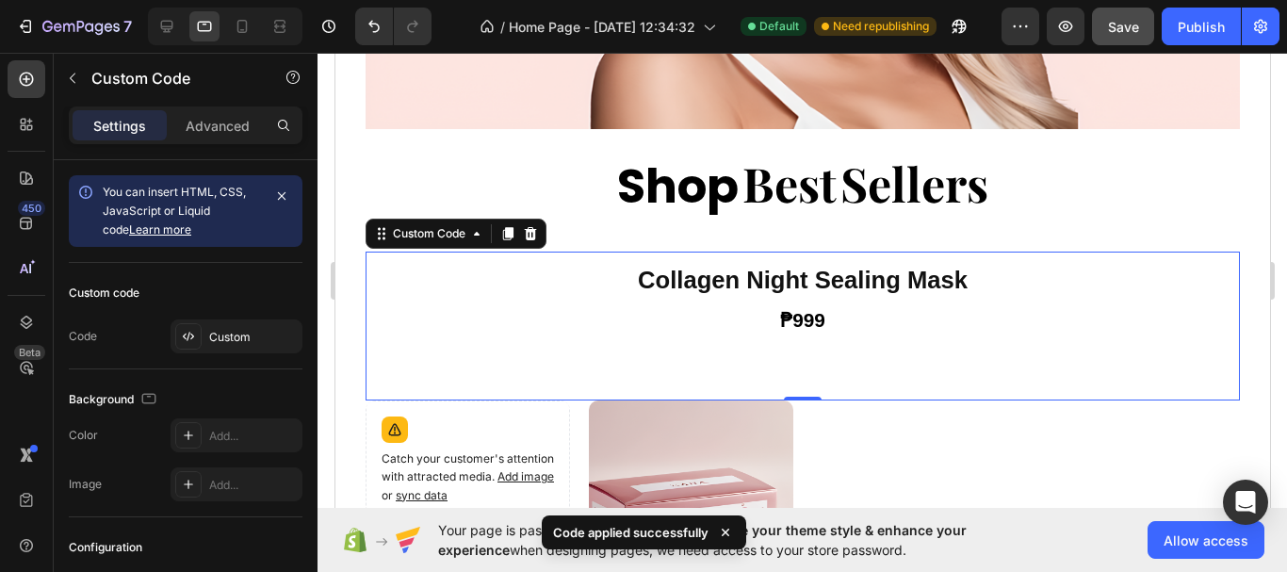
scroll to position [673, 0]
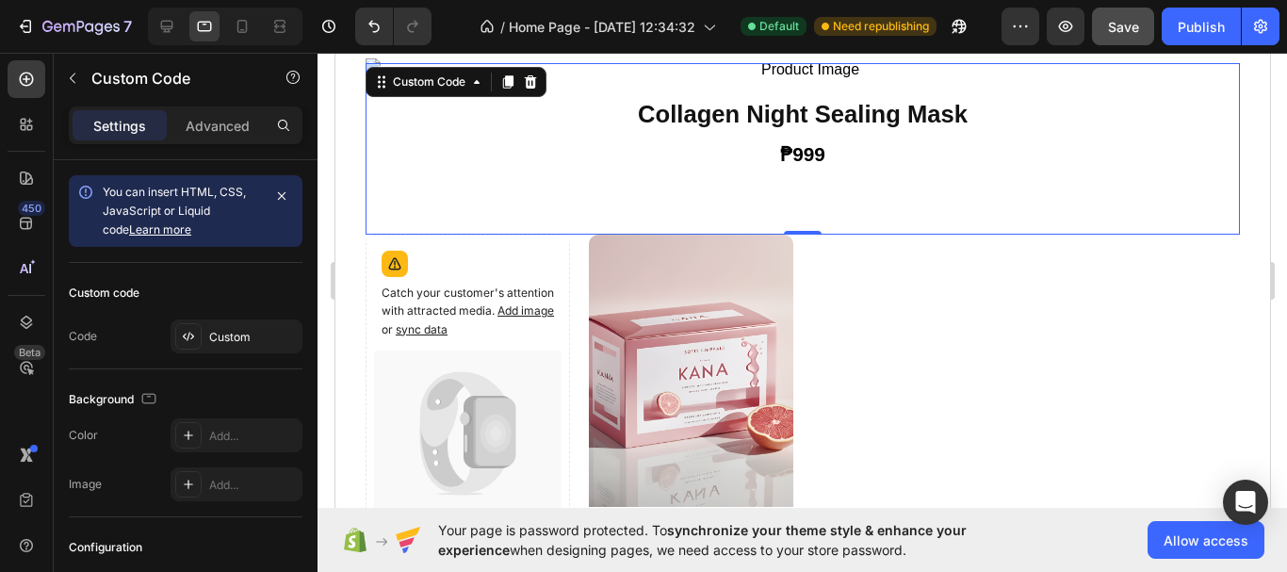
click at [898, 113] on h3 "Collagen Night Sealing Mask" at bounding box center [802, 114] width 874 height 36
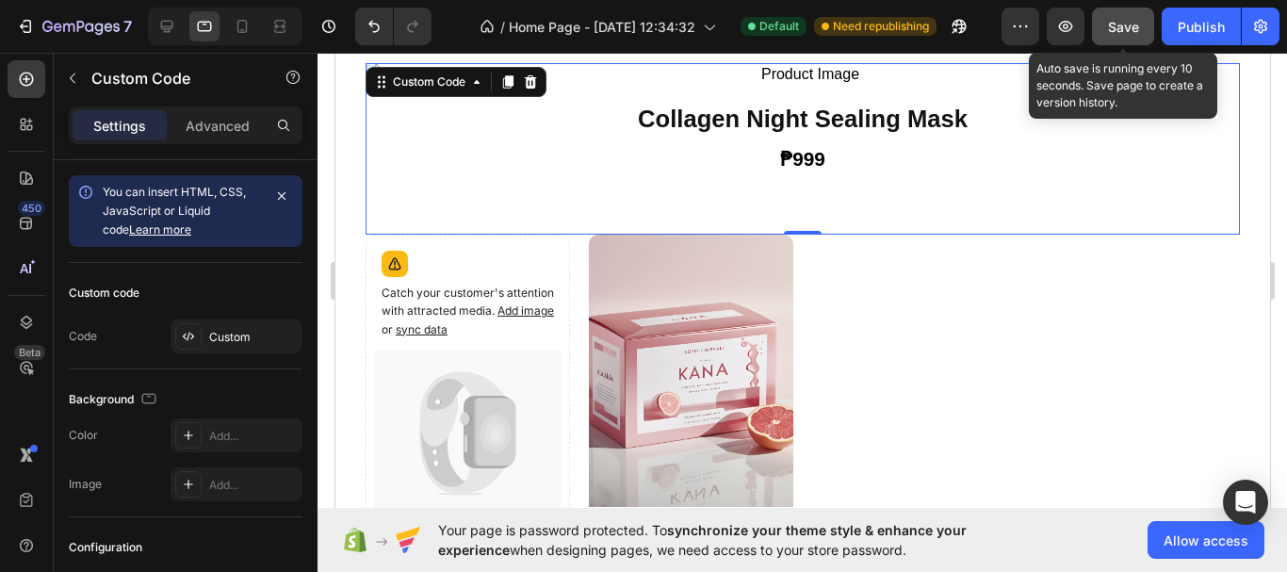
click at [1134, 24] on span "Save" at bounding box center [1123, 27] width 31 height 16
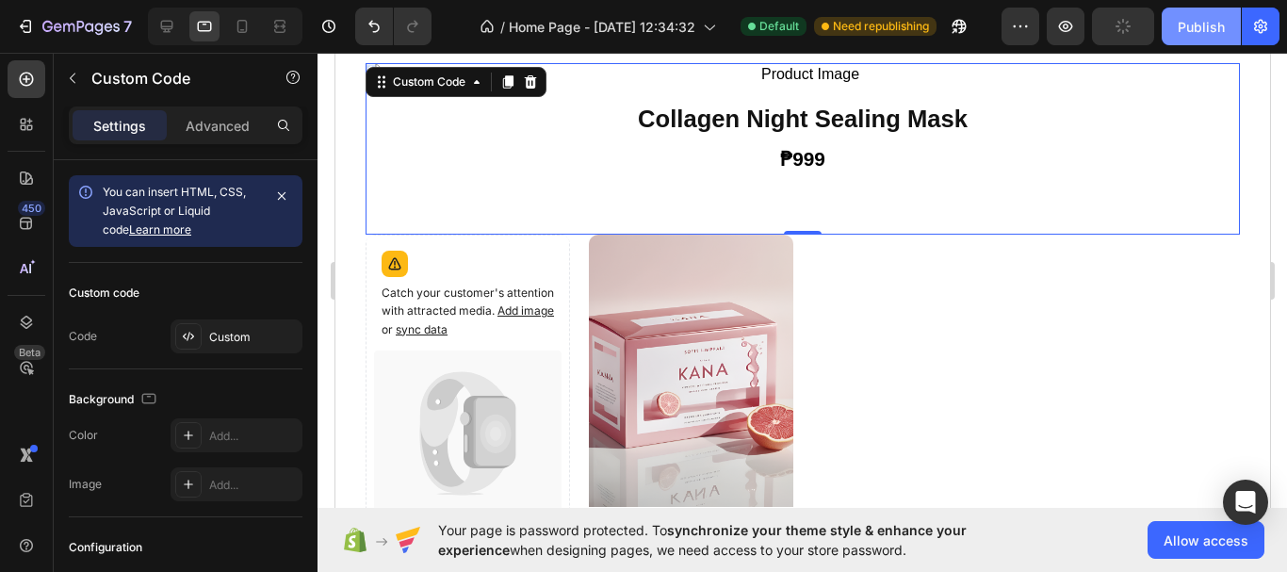
click at [1204, 25] on div "Publish" at bounding box center [1201, 27] width 47 height 20
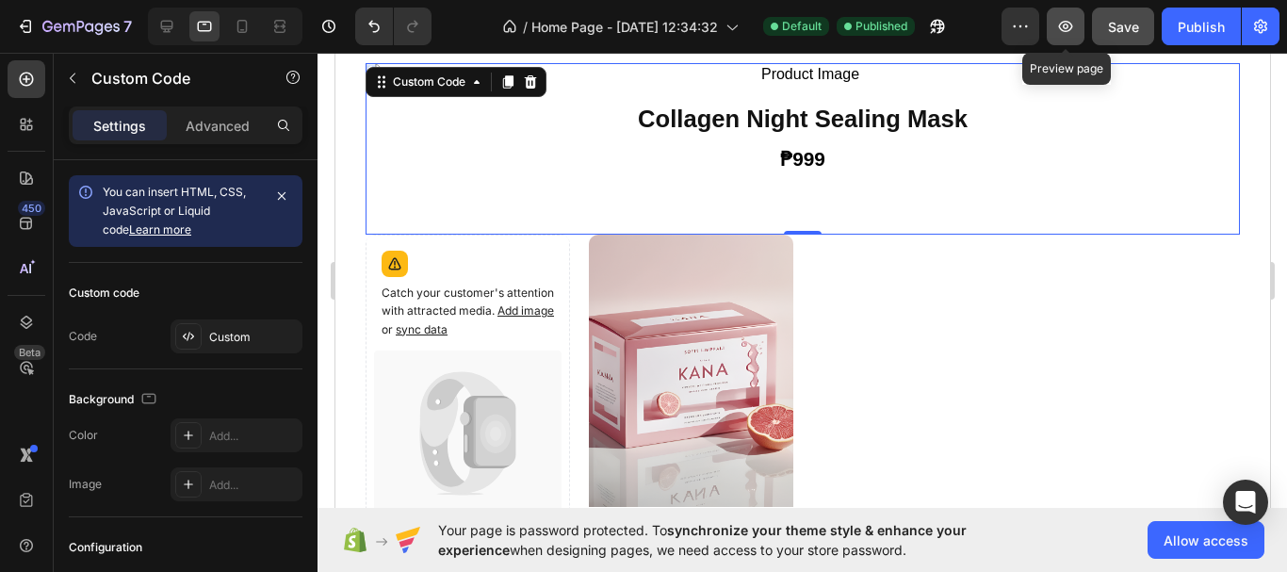
click at [1055, 34] on button "button" at bounding box center [1066, 27] width 38 height 38
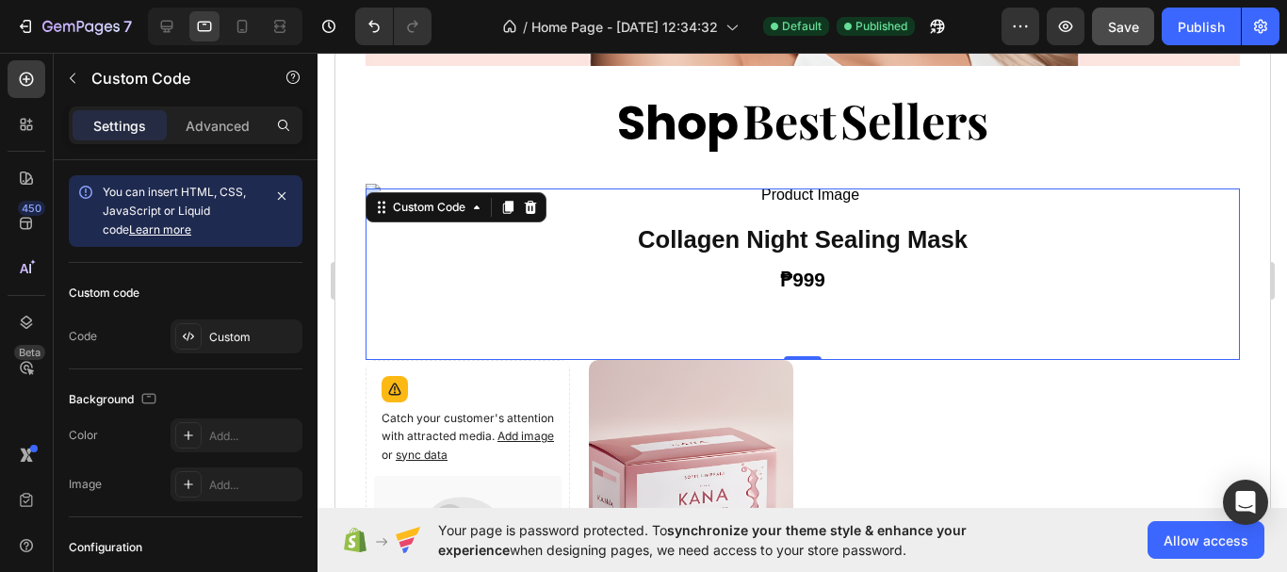
scroll to position [484, 0]
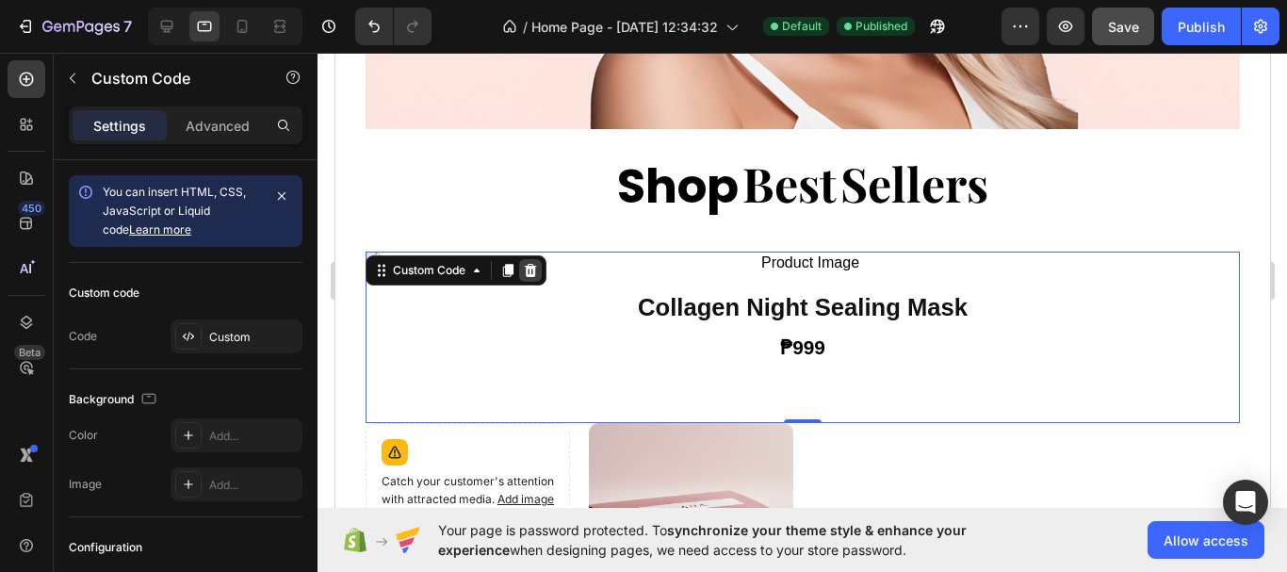
click at [528, 264] on icon at bounding box center [530, 270] width 12 height 13
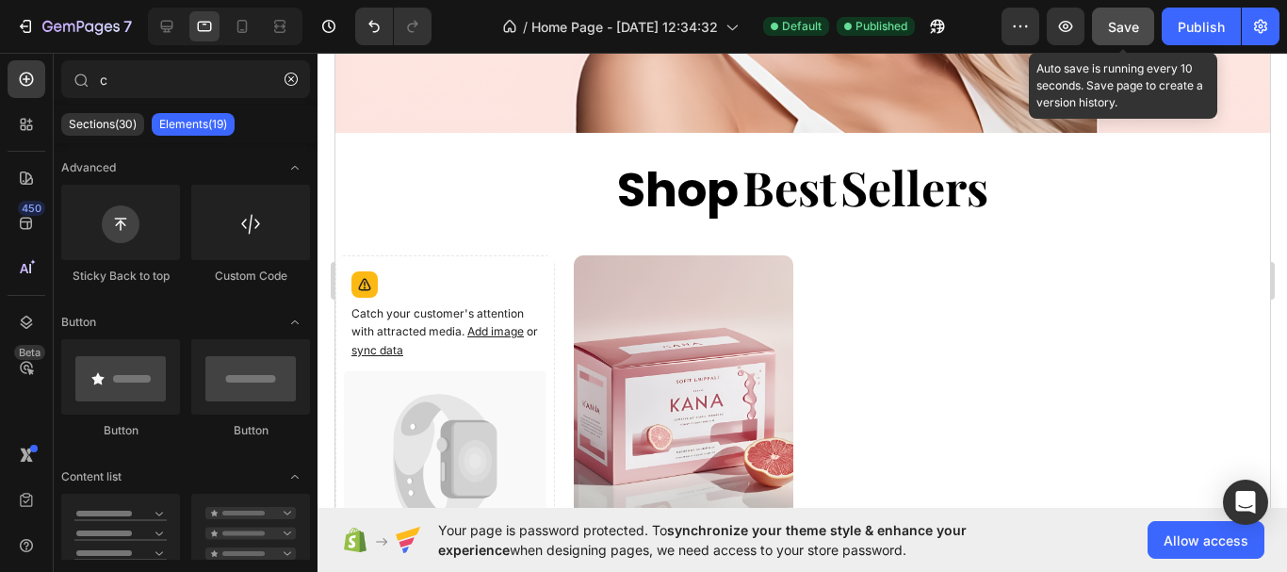
click at [1134, 37] on button "Save" at bounding box center [1123, 27] width 62 height 38
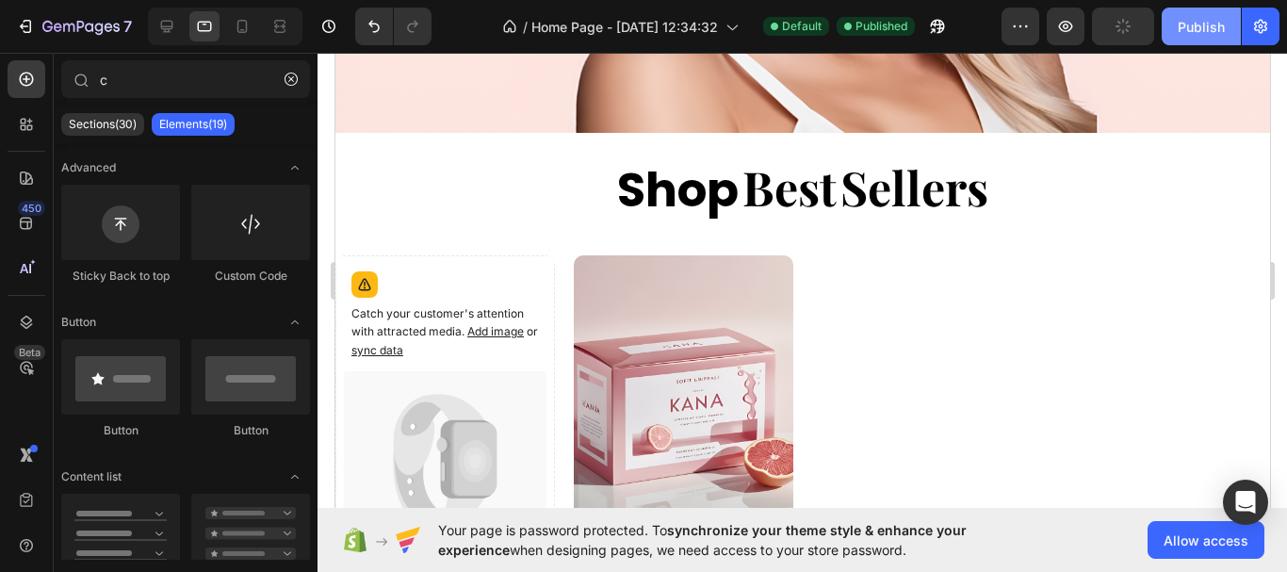
click at [1188, 33] on div "Publish" at bounding box center [1201, 27] width 47 height 20
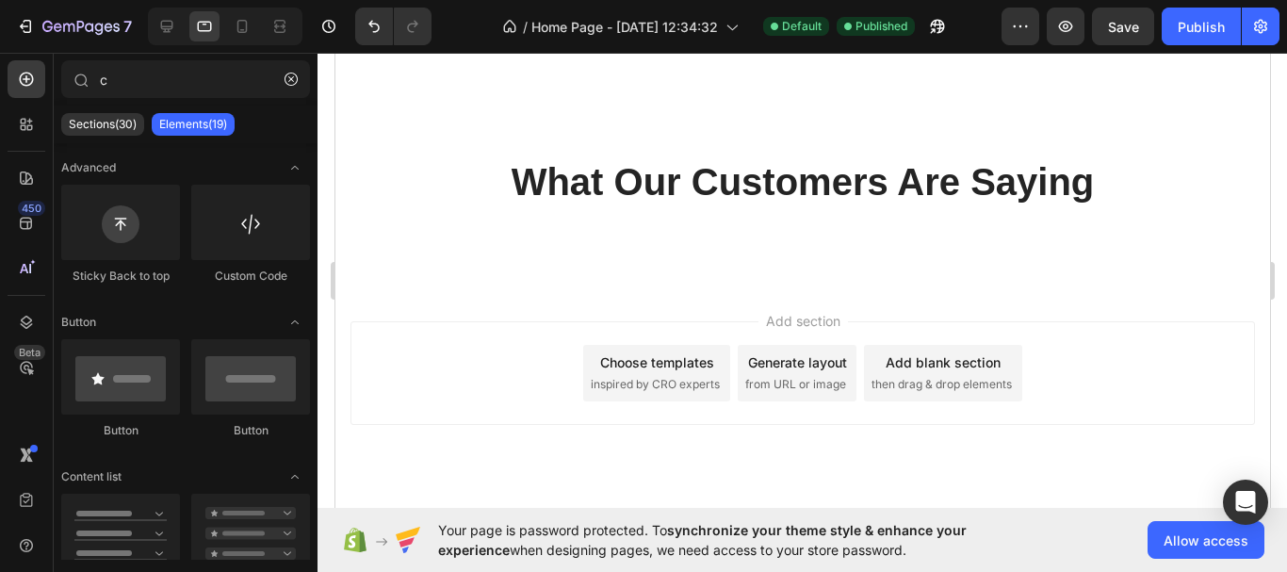
scroll to position [1261, 0]
